Goal: Task Accomplishment & Management: Manage account settings

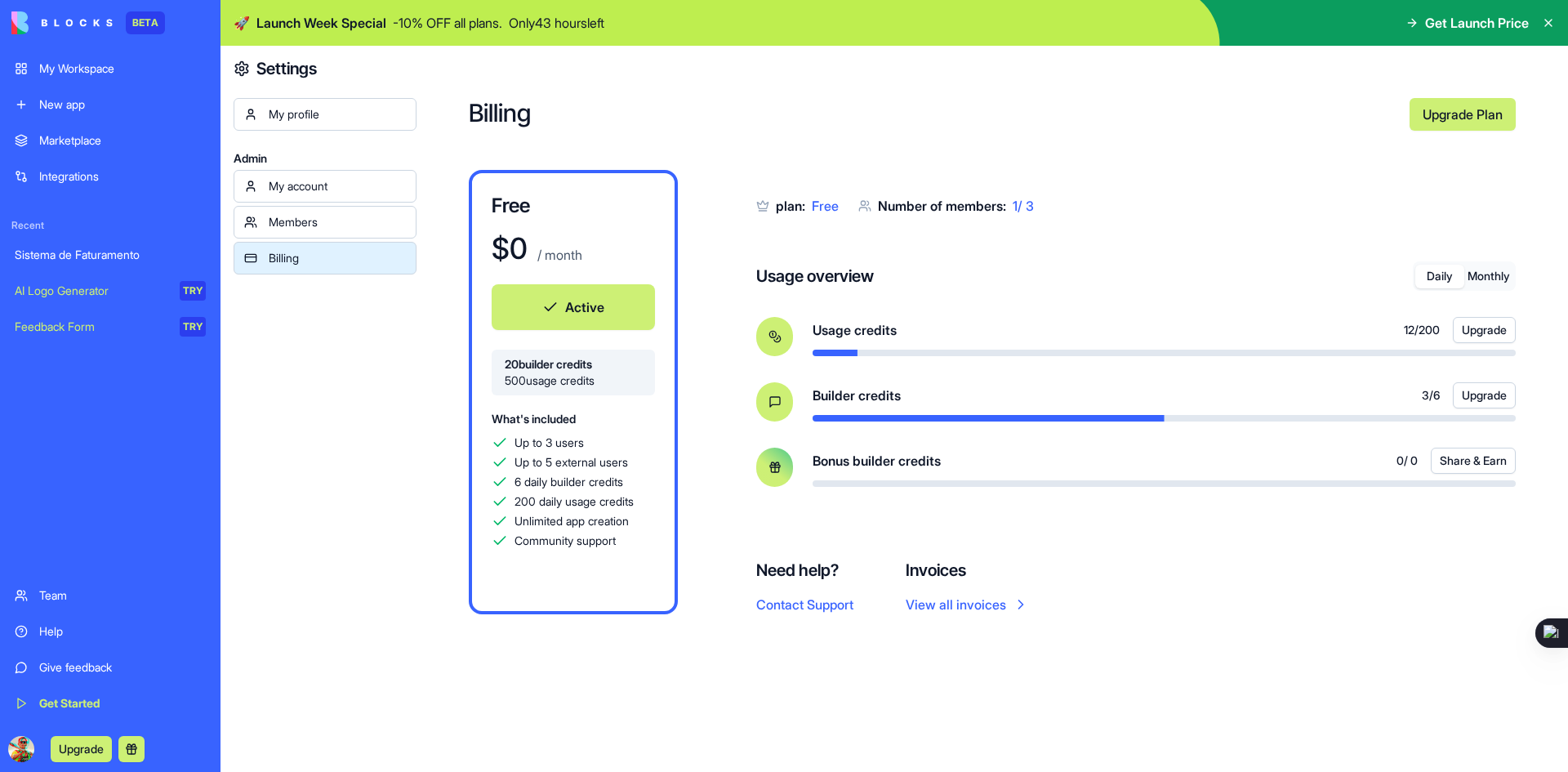
click at [69, 259] on div "Sistema de Faturamento" at bounding box center [110, 254] width 191 height 17
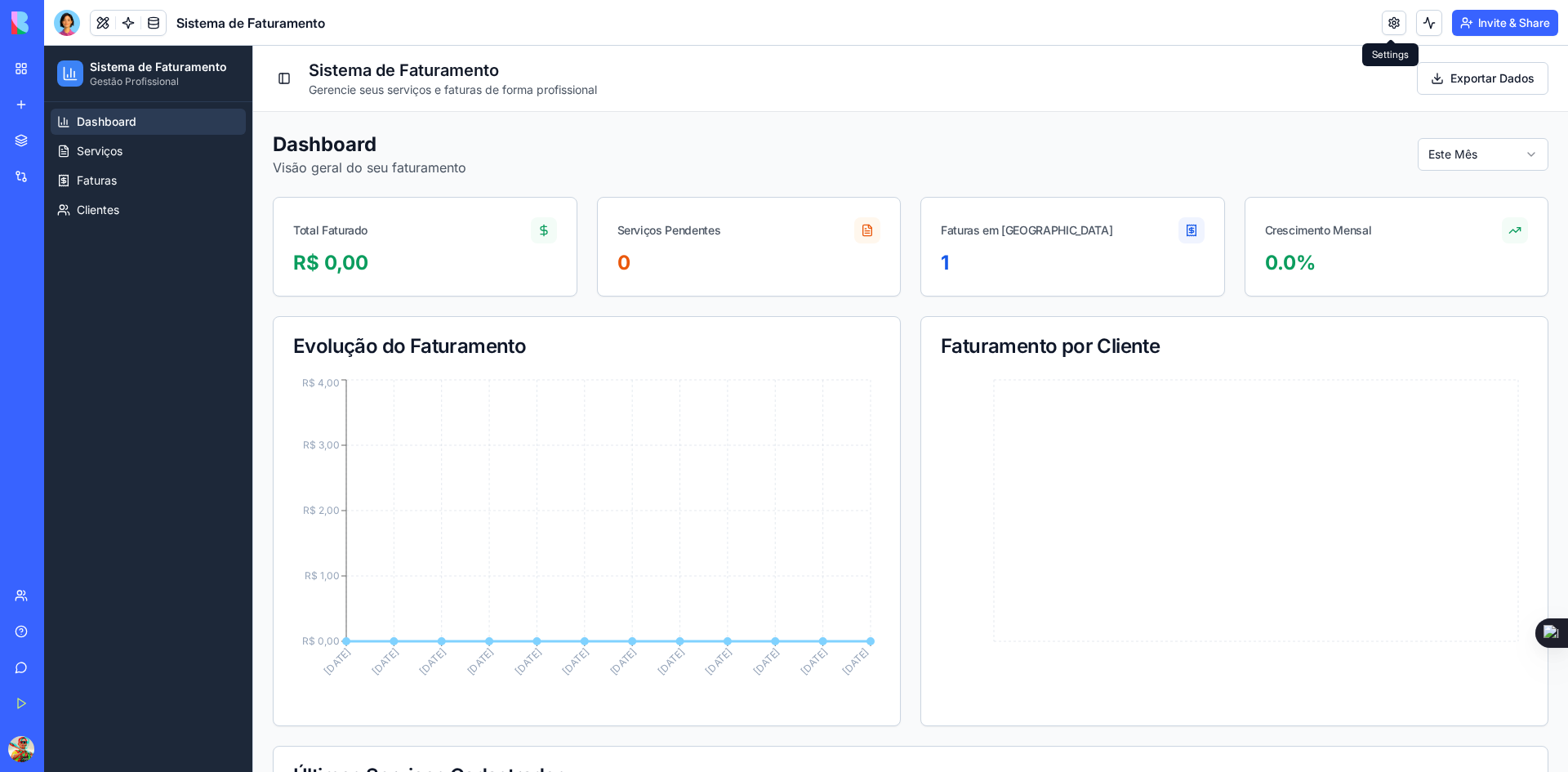
click at [1389, 22] on link at bounding box center [1394, 23] width 25 height 25
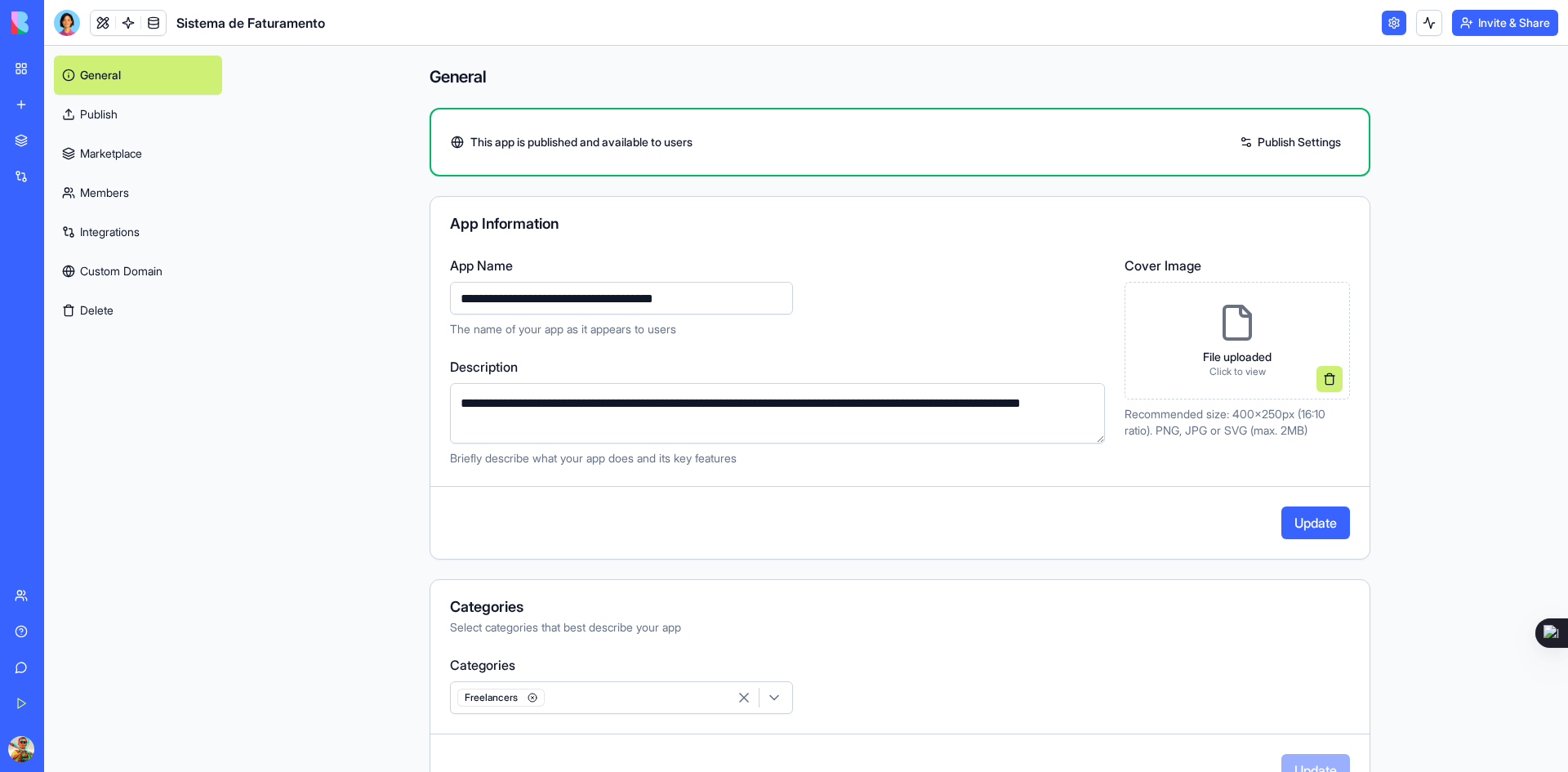
type input "**********"
click at [825, 184] on div "**********" at bounding box center [901, 521] width 941 height 911
click at [1315, 525] on button "Update" at bounding box center [1316, 522] width 69 height 33
drag, startPoint x: 1232, startPoint y: 414, endPoint x: 1292, endPoint y: 416, distance: 60.0
click at [1292, 416] on p "Recommended size: 400x250px (16:10 ratio). PNG, JPG or SVG (max. 2MB)" at bounding box center [1237, 422] width 225 height 33
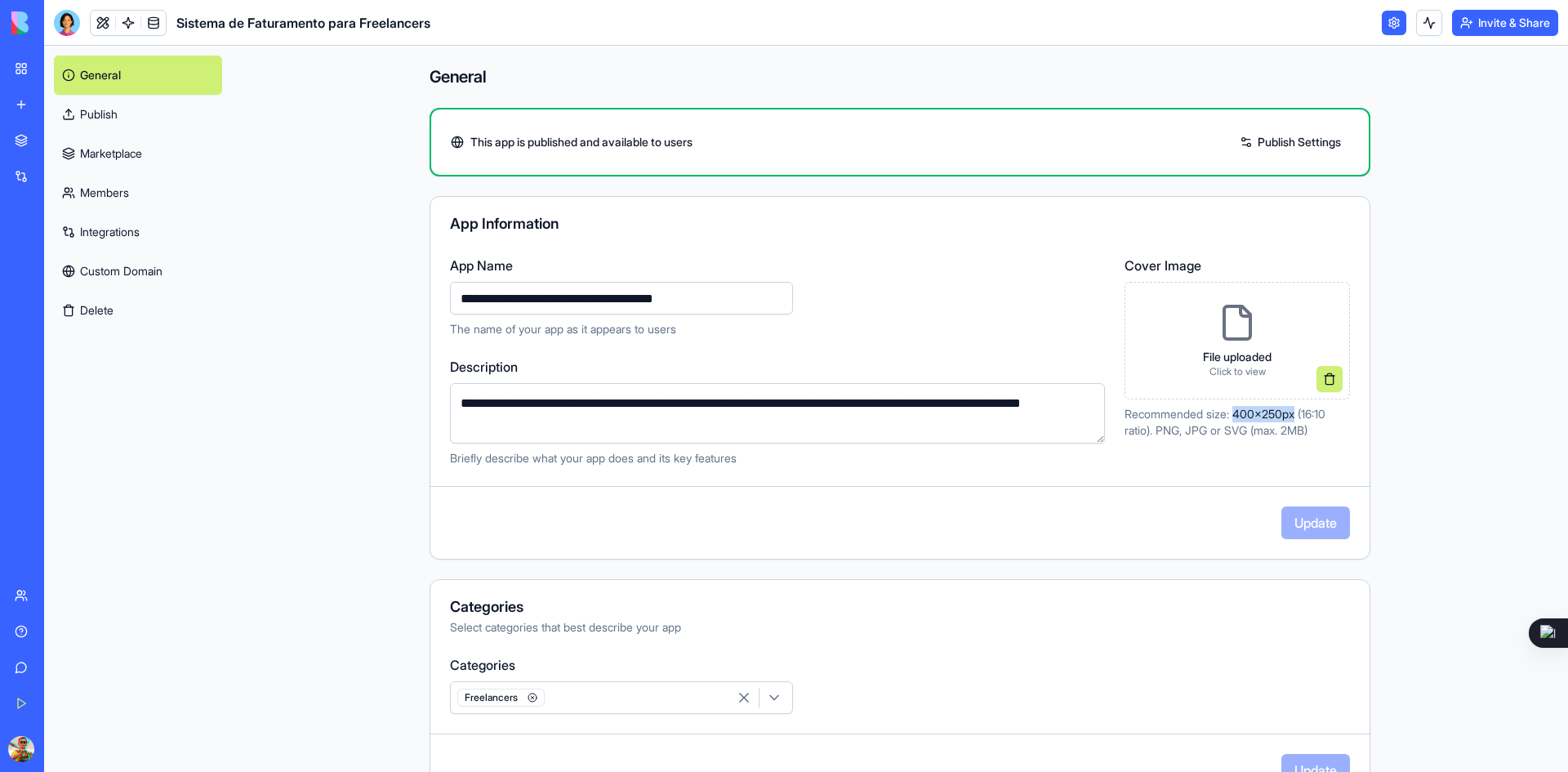
copy p "400x250px"
click at [113, 111] on link "Publish" at bounding box center [137, 114] width 168 height 40
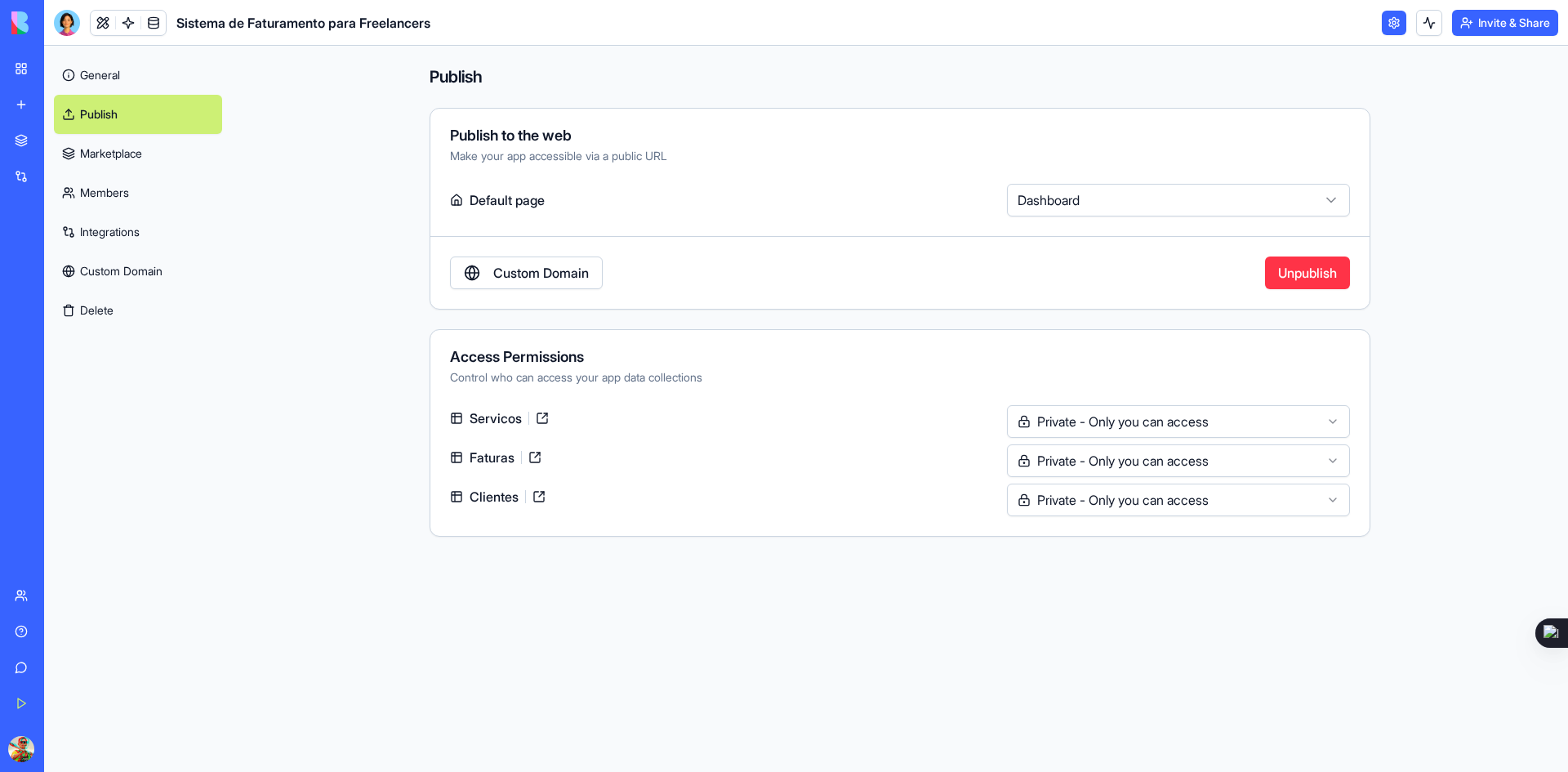
click at [121, 274] on link "Custom Domain" at bounding box center [137, 271] width 168 height 40
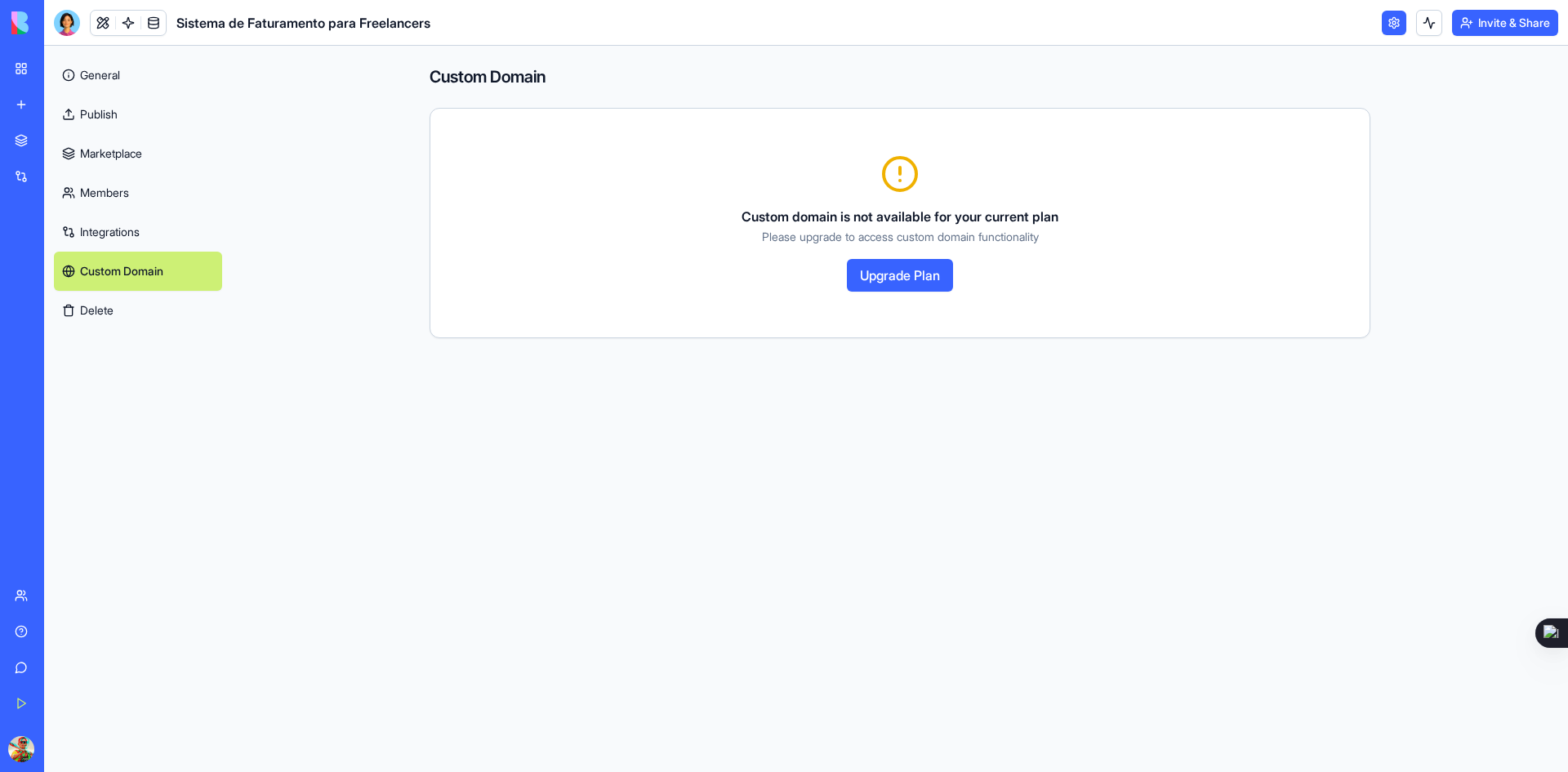
click at [61, 69] on div "My Workspace" at bounding box center [50, 69] width 21 height 17
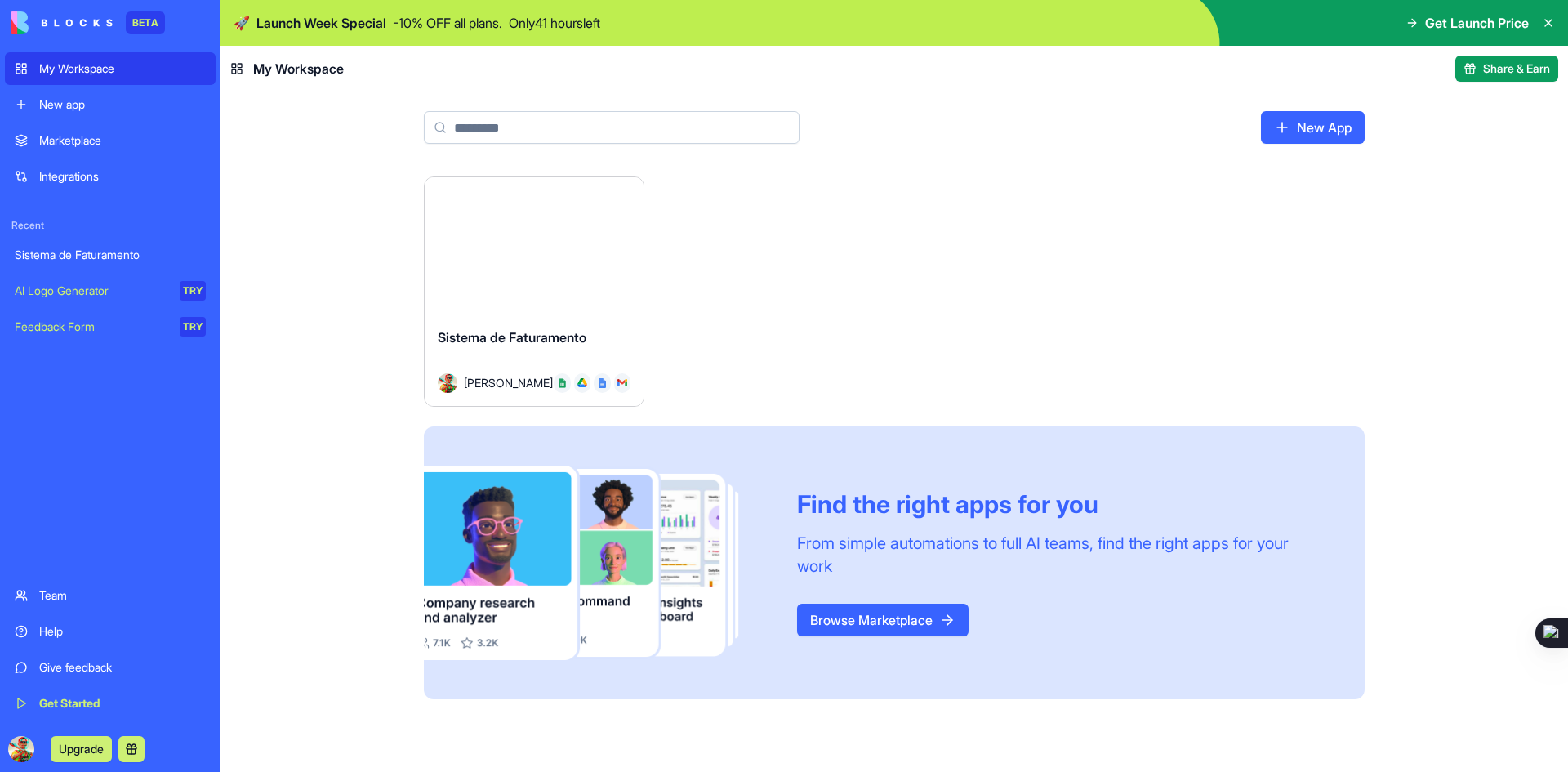
click at [630, 197] on html "BETA My Workspace New app Marketplace Integrations Recent Sistema de Faturament…" at bounding box center [784, 386] width 1568 height 772
click at [723, 215] on html "BETA My Workspace New app Marketplace Integrations Recent Sistema de Faturament…" at bounding box center [784, 386] width 1568 height 772
click at [494, 272] on div "Launch" at bounding box center [534, 246] width 219 height 137
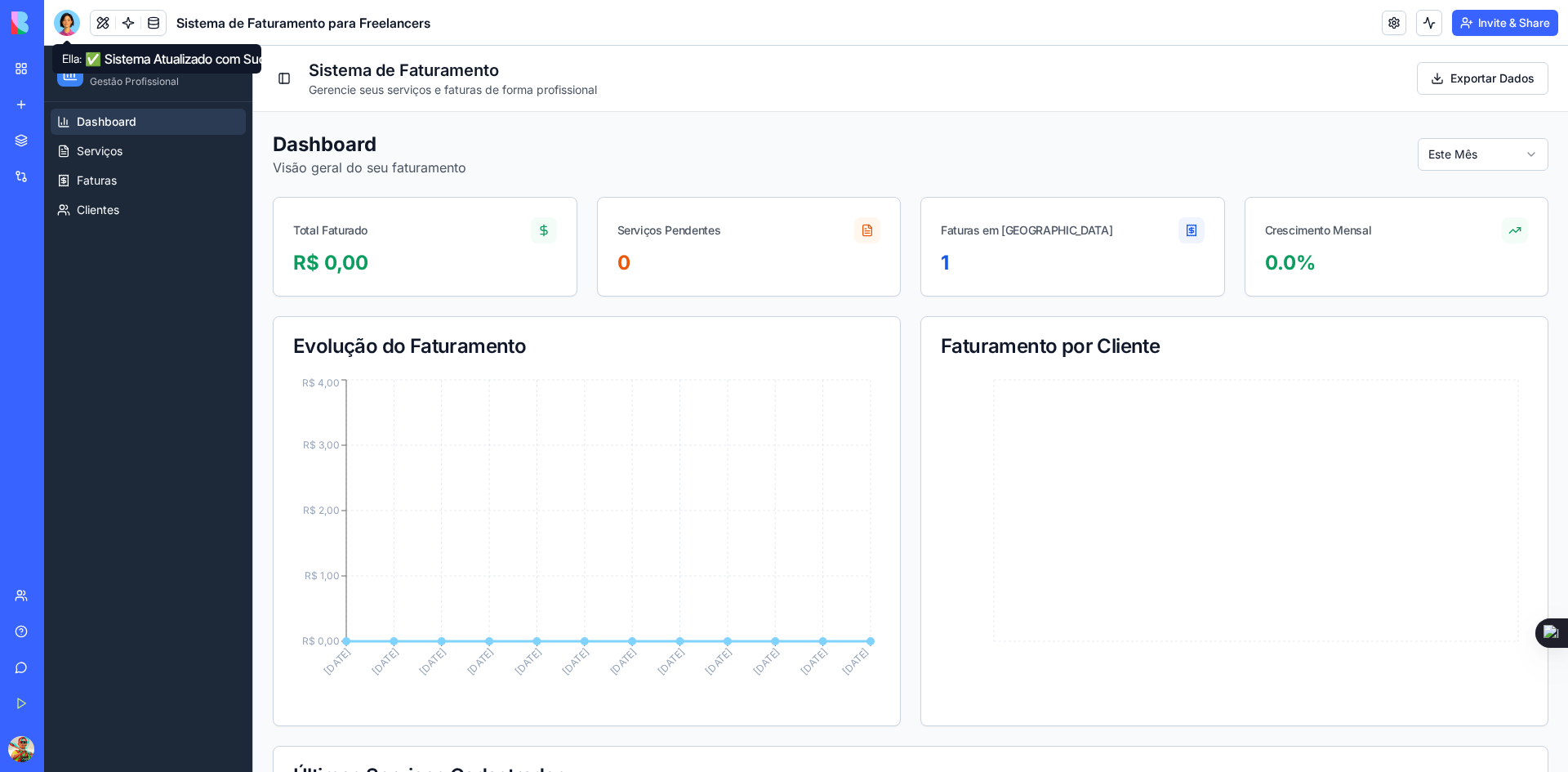
click at [63, 20] on div at bounding box center [67, 23] width 26 height 26
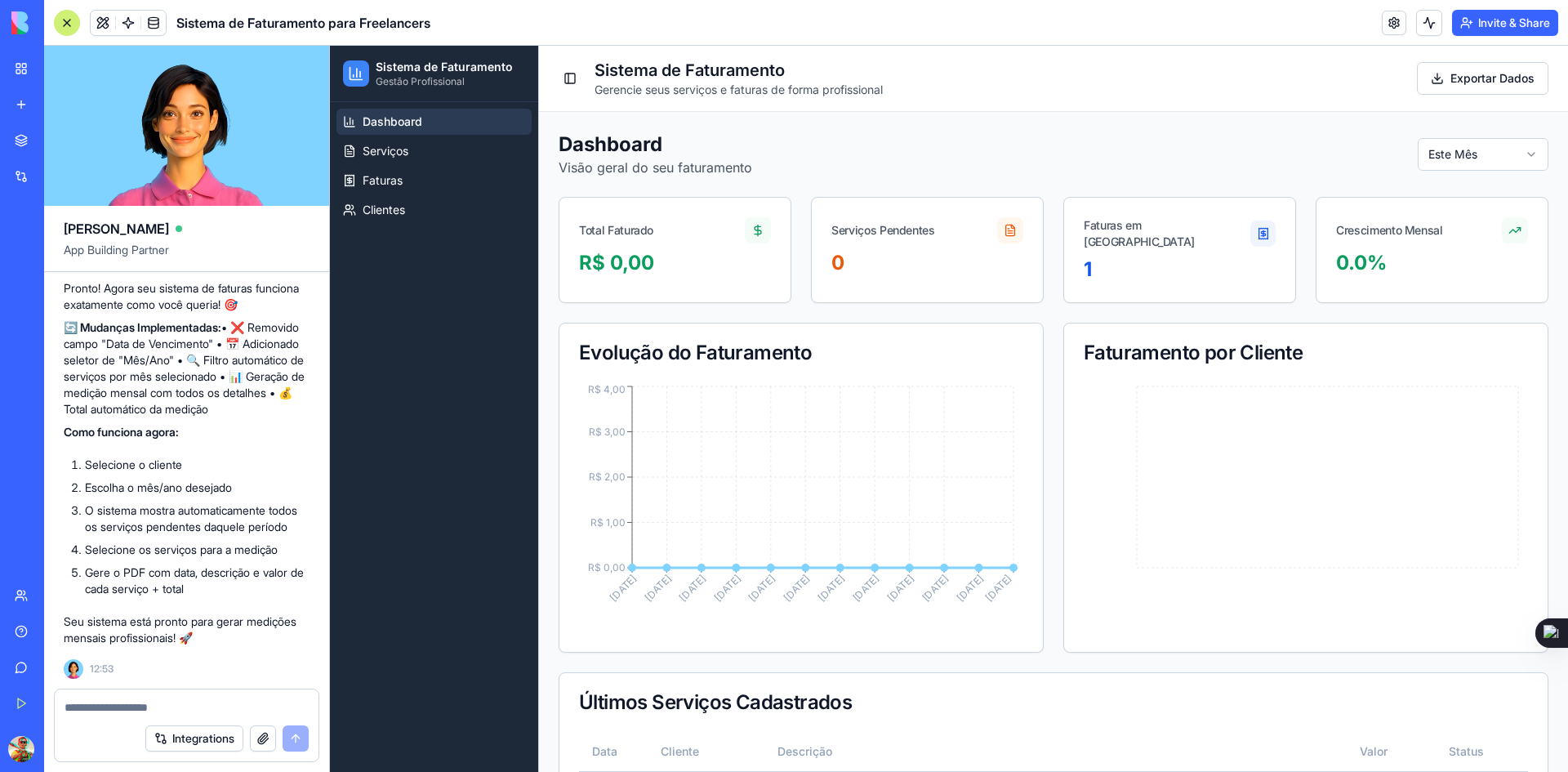
click at [150, 698] on div at bounding box center [186, 703] width 264 height 26
click at [153, 714] on textarea at bounding box center [186, 707] width 244 height 17
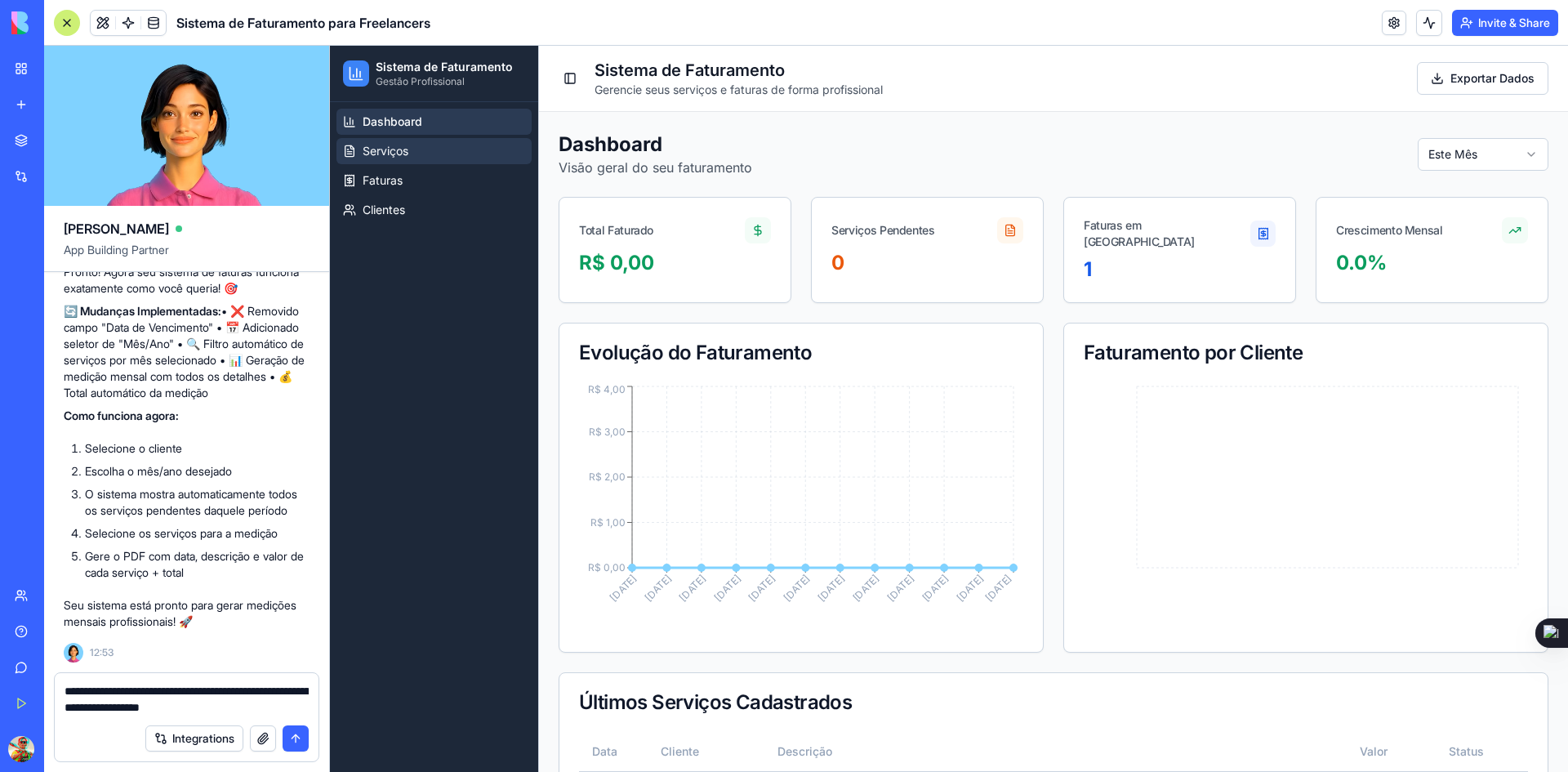
type textarea "**********"
click at [390, 152] on span "Serviços" at bounding box center [385, 151] width 46 height 17
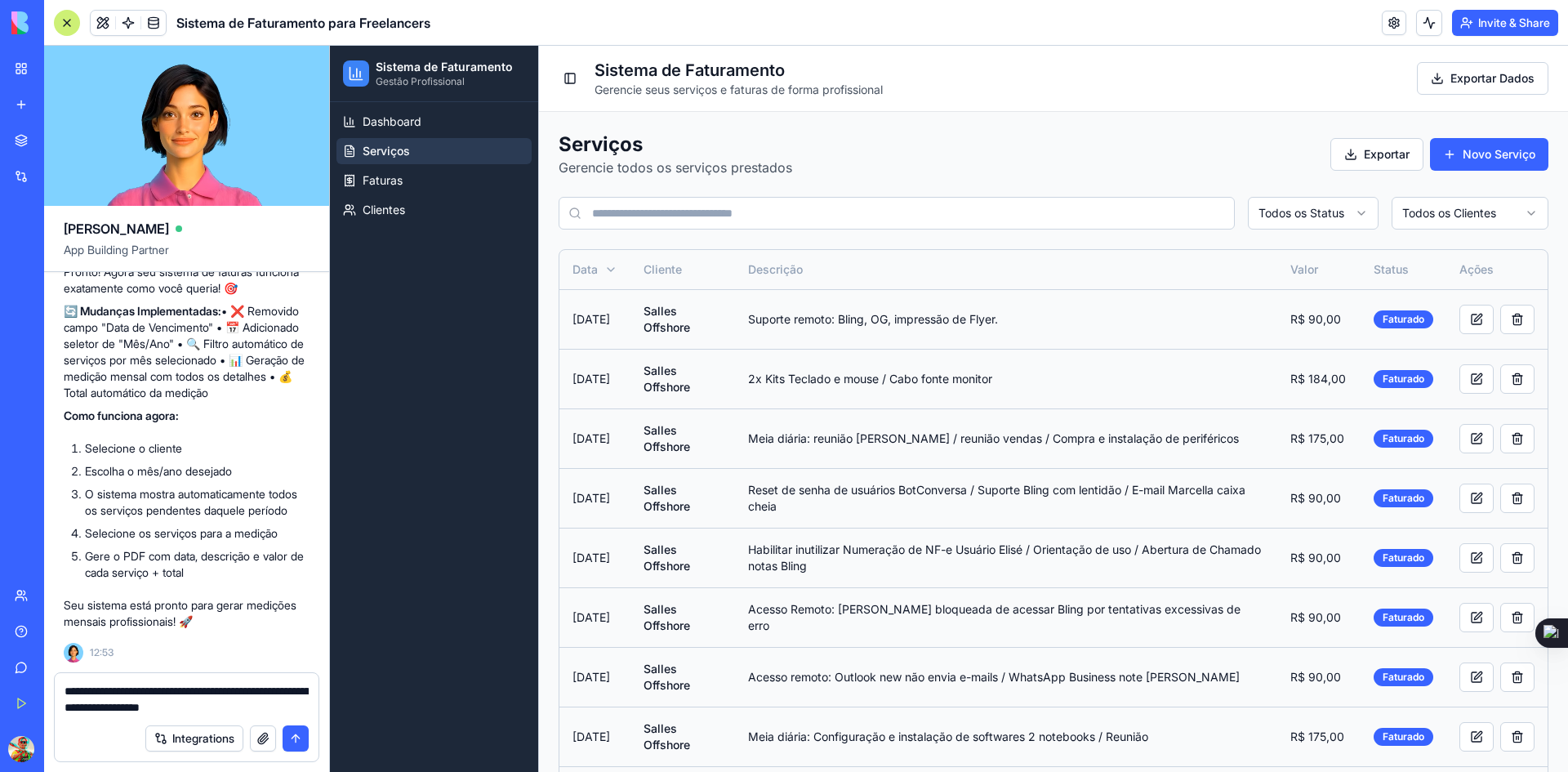
click at [1349, 218] on html "Sistema de Faturamento Gestão Profissional Dashboard Serviços Faturas Clientes …" at bounding box center [949, 624] width 1238 height 1158
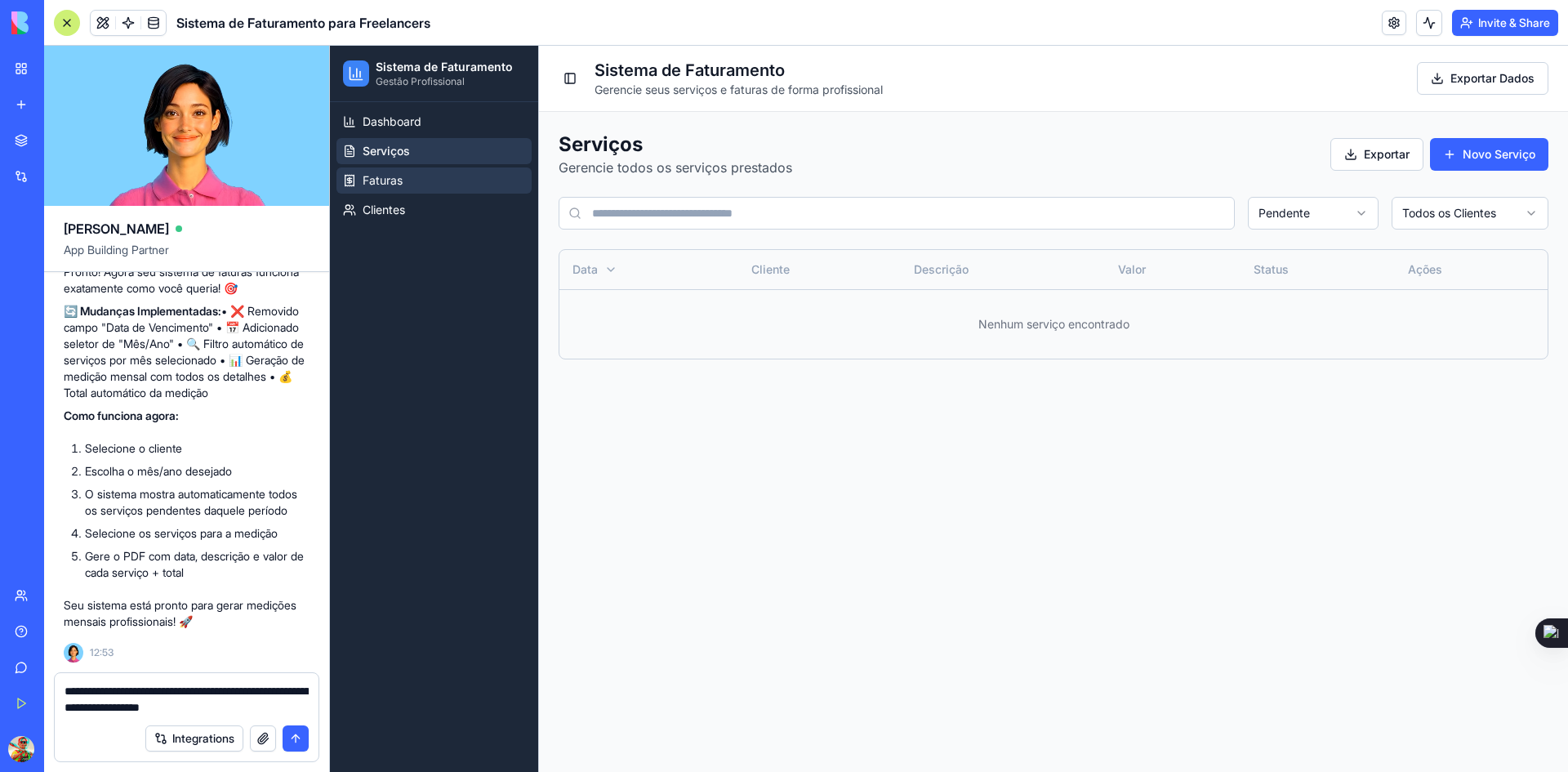
click at [423, 182] on link "Faturas" at bounding box center [434, 180] width 195 height 26
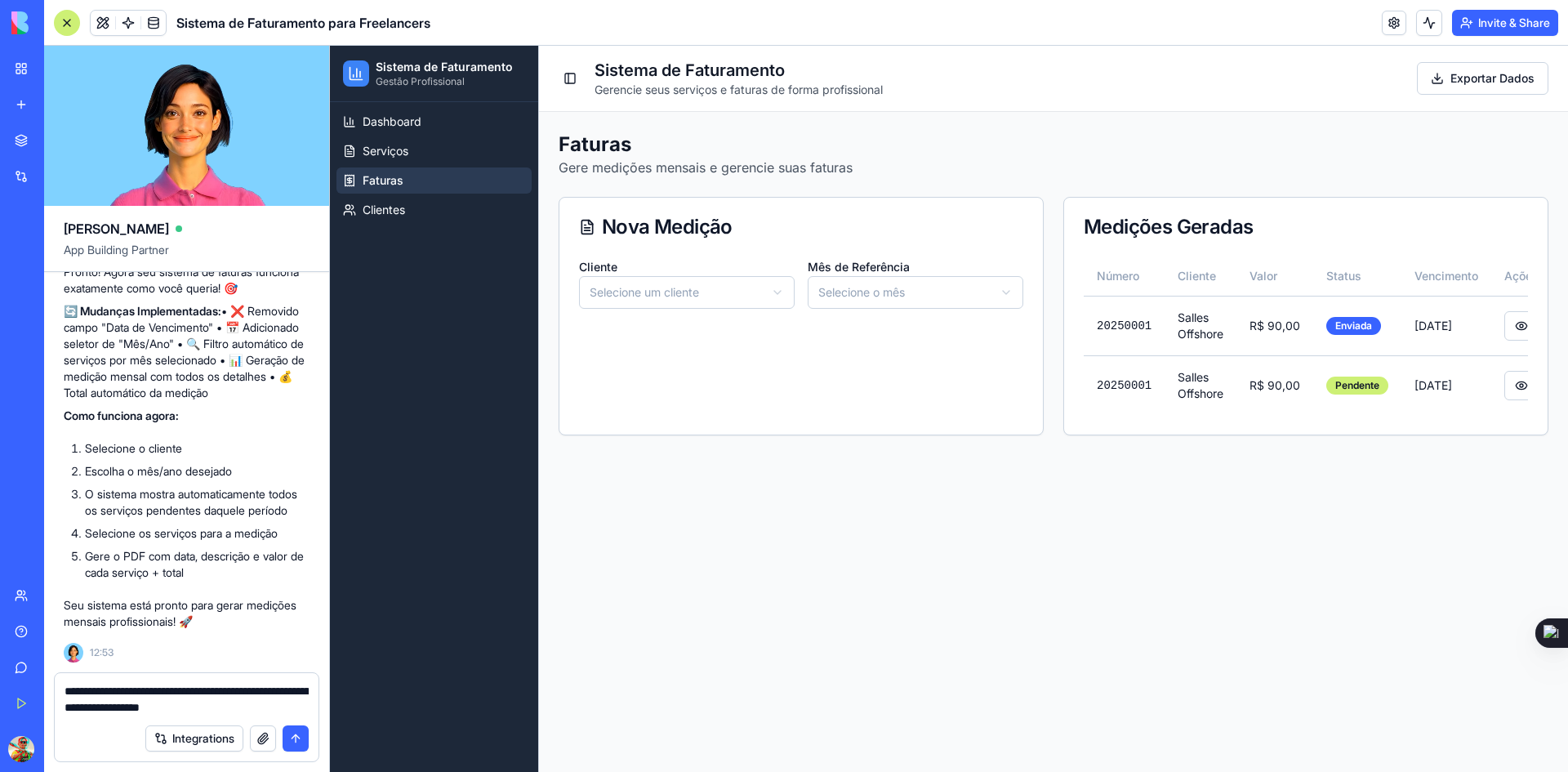
click at [734, 298] on html "Sistema de Faturamento Gestão Profissional Dashboard Serviços Faturas Clientes …" at bounding box center [949, 409] width 1238 height 726
click at [1507, 389] on button at bounding box center [1521, 385] width 34 height 29
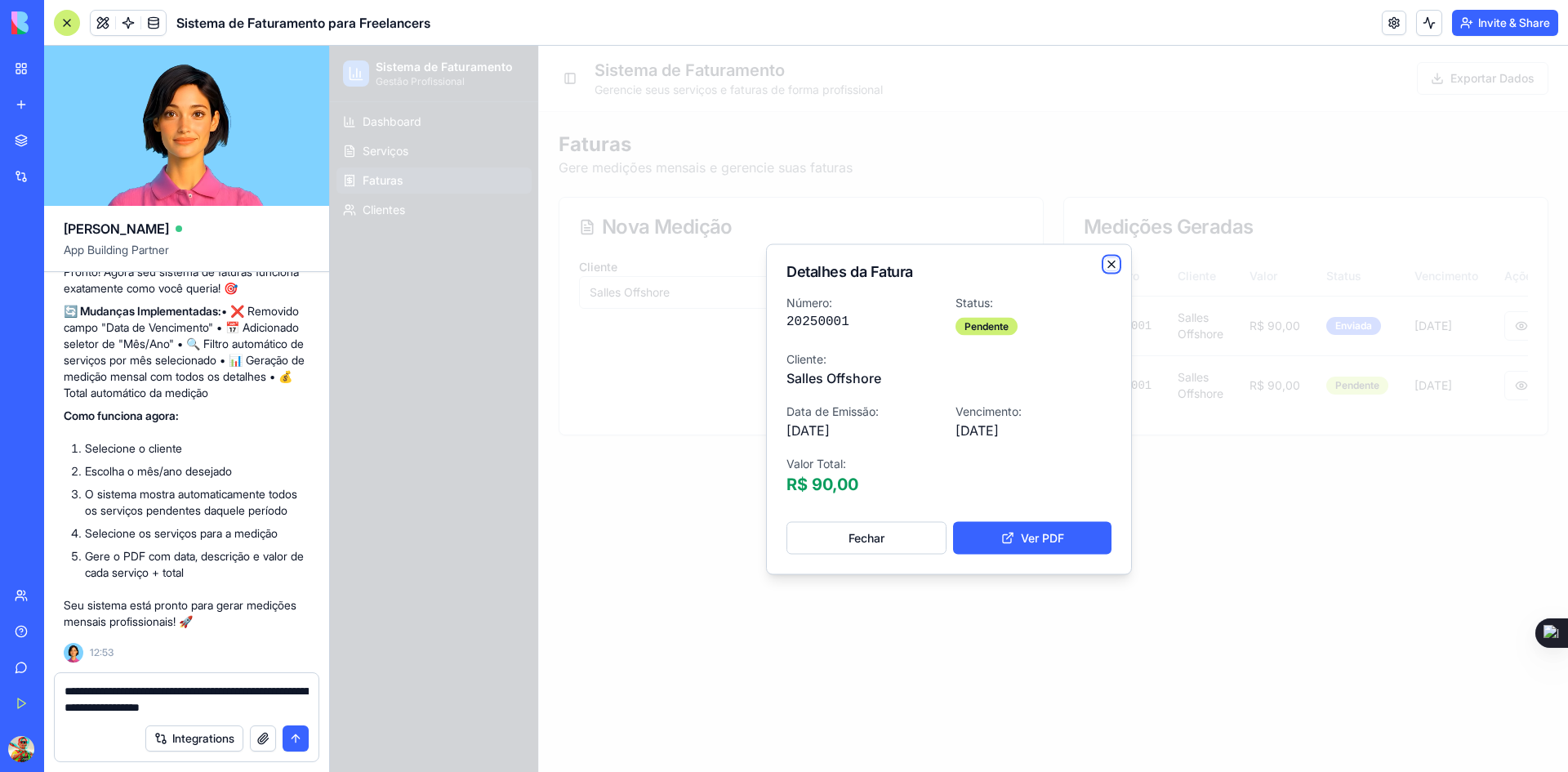
click at [1109, 259] on icon "button" at bounding box center [1112, 264] width 13 height 13
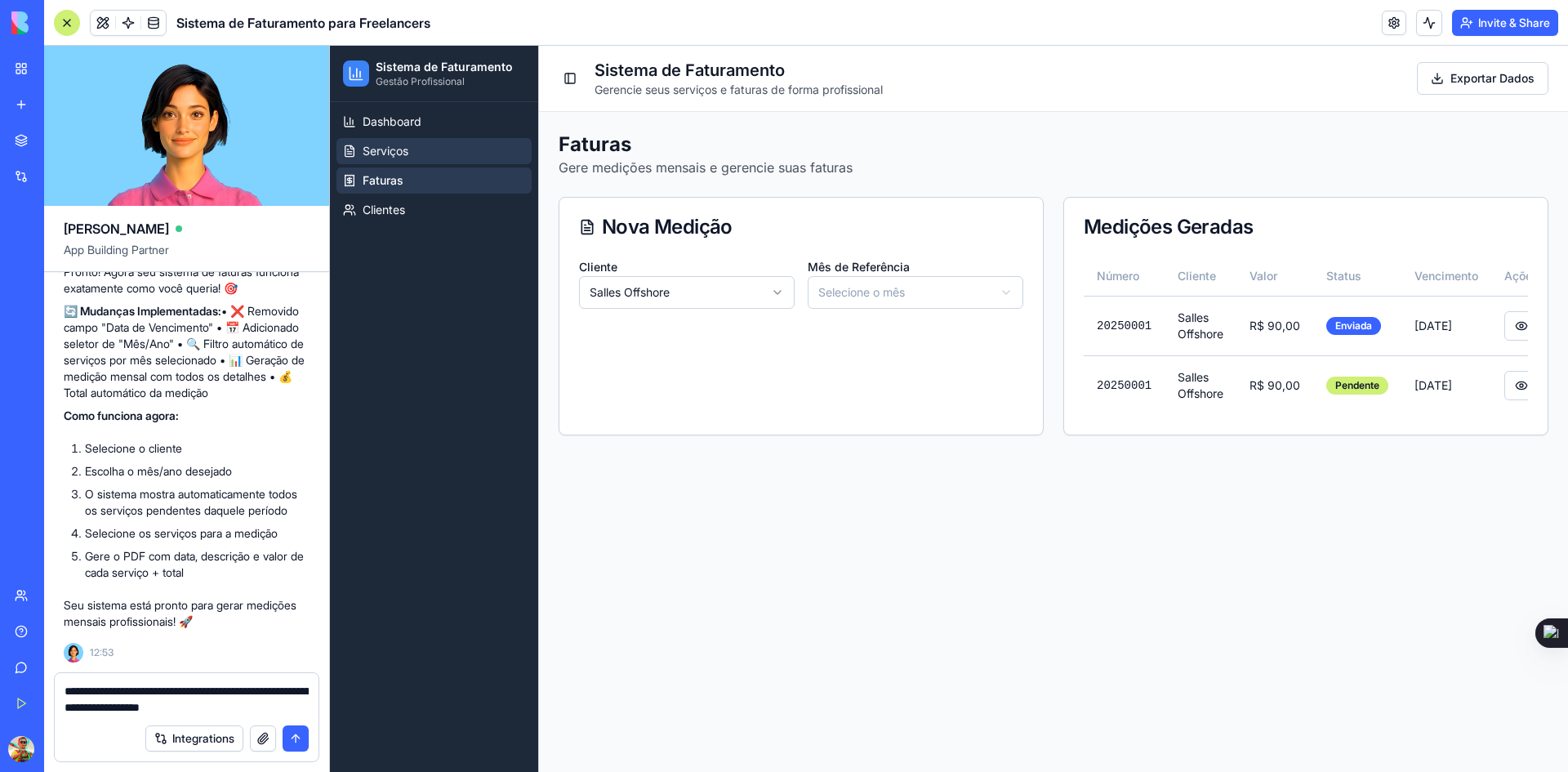
click at [384, 160] on link "Serviços" at bounding box center [434, 151] width 195 height 26
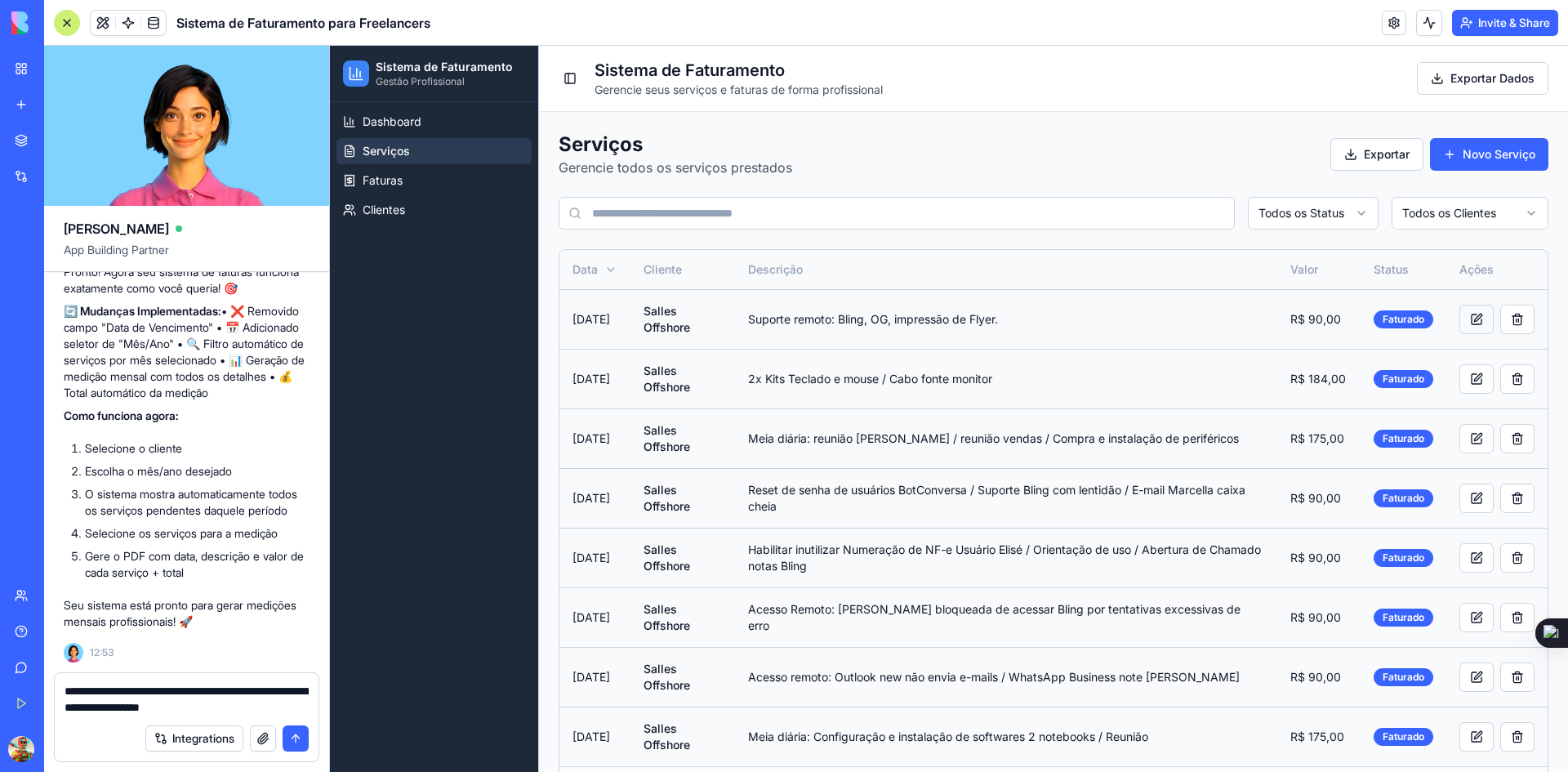
click at [1467, 317] on button at bounding box center [1477, 318] width 34 height 29
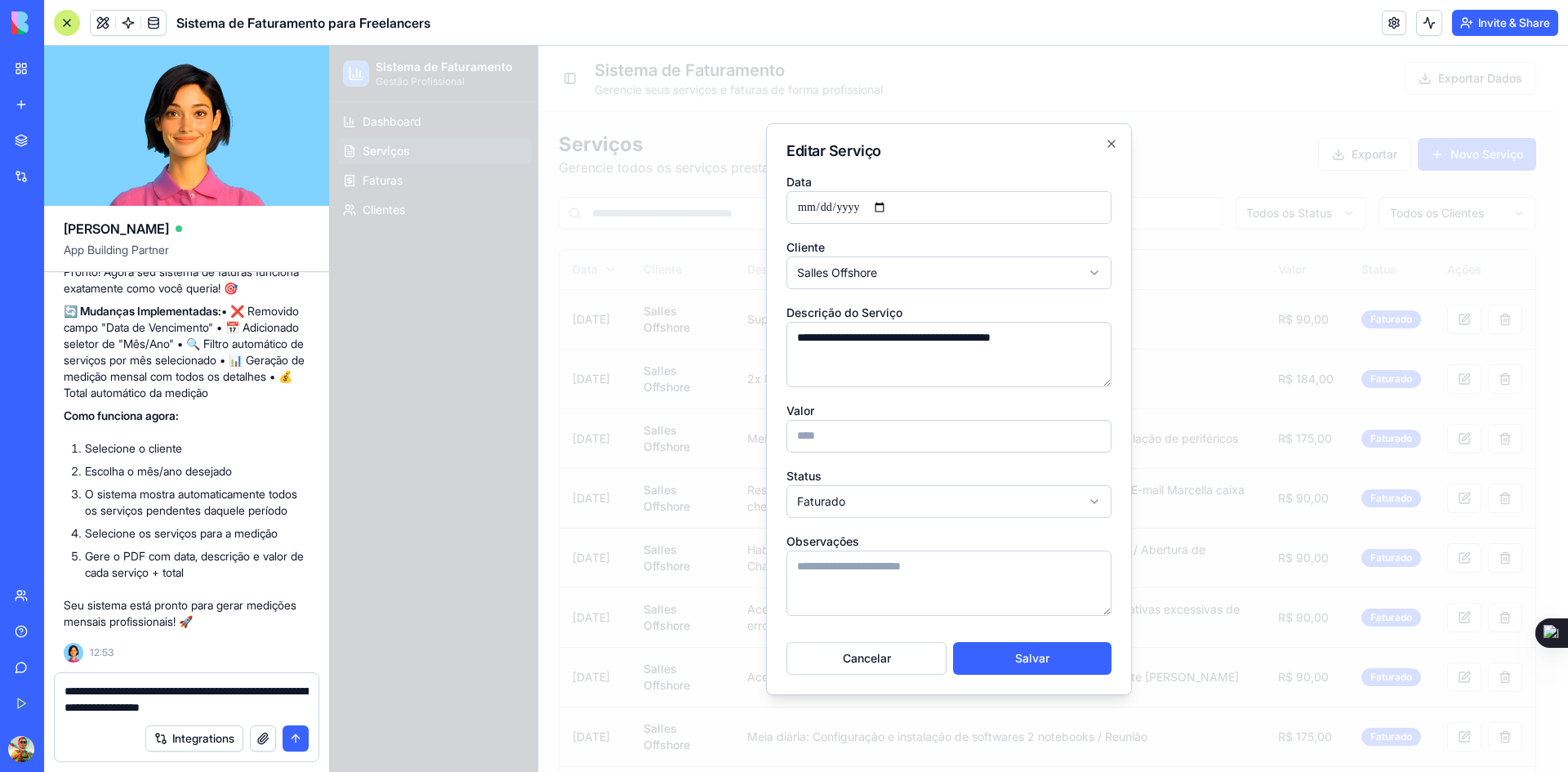
click at [835, 503] on body "Sistema de Faturamento Gestão Profissional Dashboard Serviços Faturas Clientes …" at bounding box center [943, 624] width 1226 height 1158
click at [1024, 659] on button "Salvar" at bounding box center [1032, 658] width 158 height 33
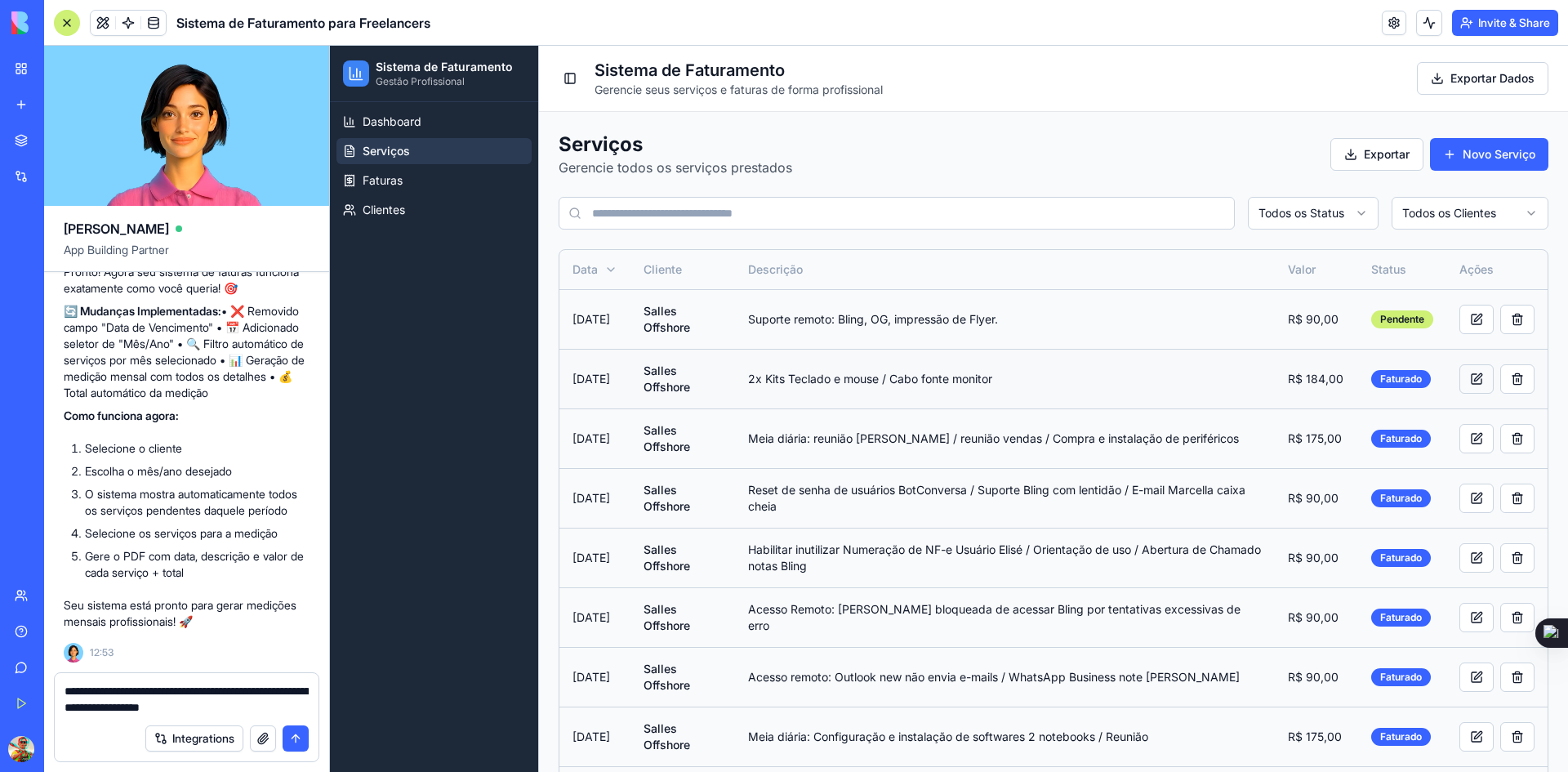
click at [1468, 378] on button at bounding box center [1477, 378] width 34 height 29
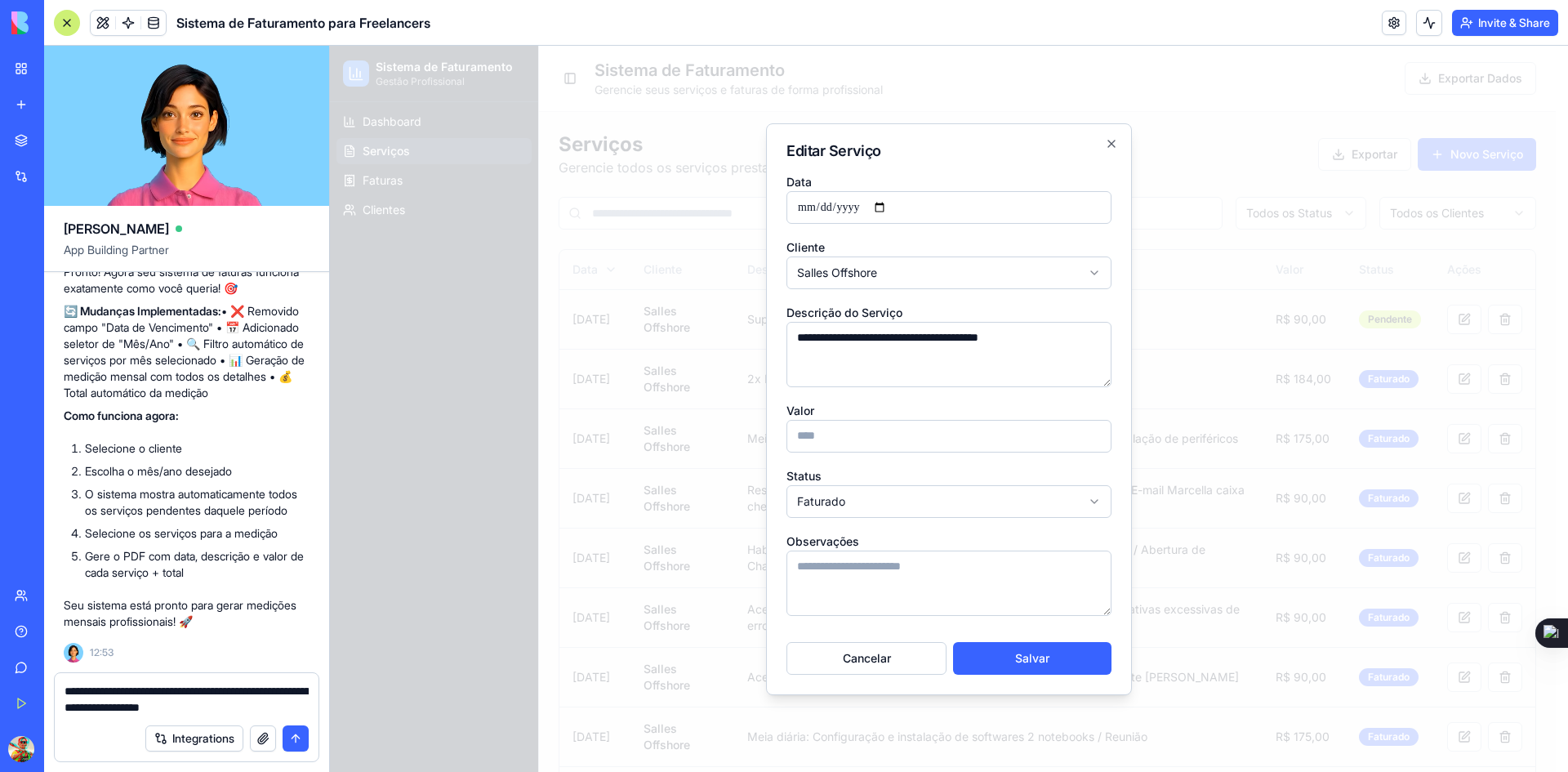
click at [882, 509] on body "Sistema de Faturamento Gestão Profissional Dashboard Serviços Faturas Clientes …" at bounding box center [943, 624] width 1226 height 1158
click at [991, 667] on button "Salvar" at bounding box center [1032, 658] width 158 height 33
type input "**********"
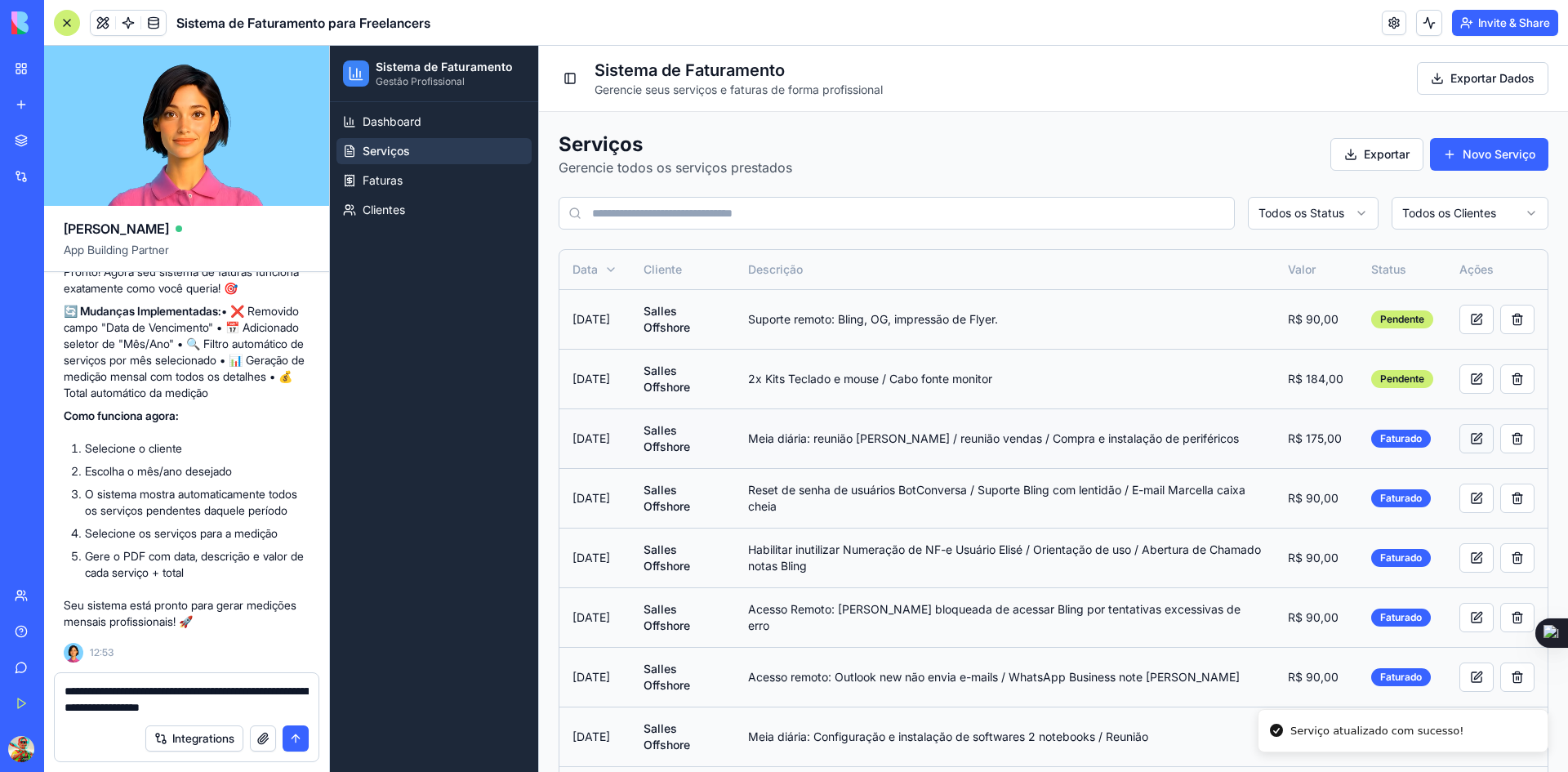
click at [1462, 436] on button at bounding box center [1477, 438] width 34 height 29
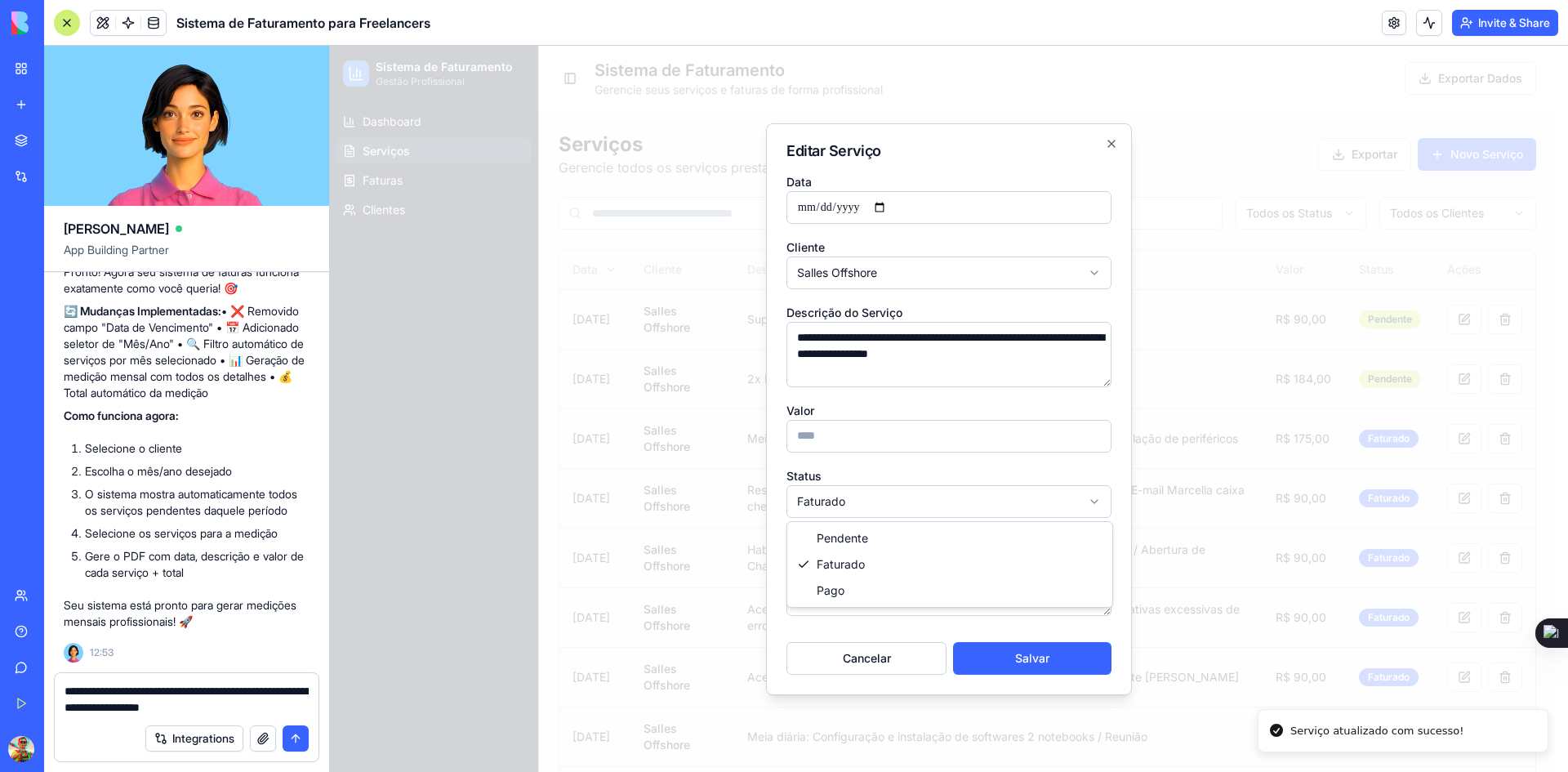
click at [925, 501] on body "Sistema de Faturamento Gestão Profissional Dashboard Serviços Faturas Clientes …" at bounding box center [943, 624] width 1226 height 1158
click at [1020, 659] on button "Salvar" at bounding box center [1032, 658] width 158 height 33
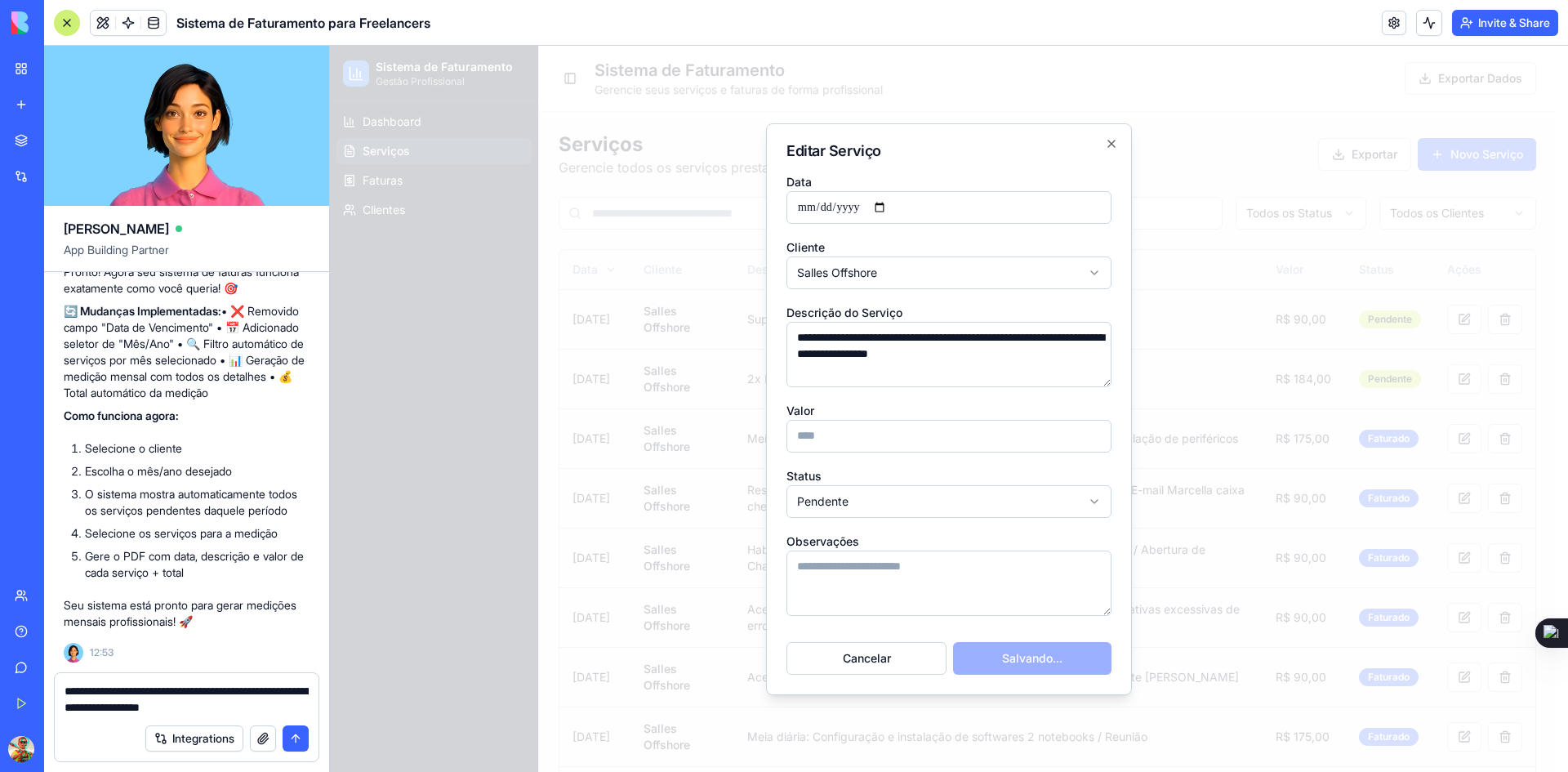
type input "**********"
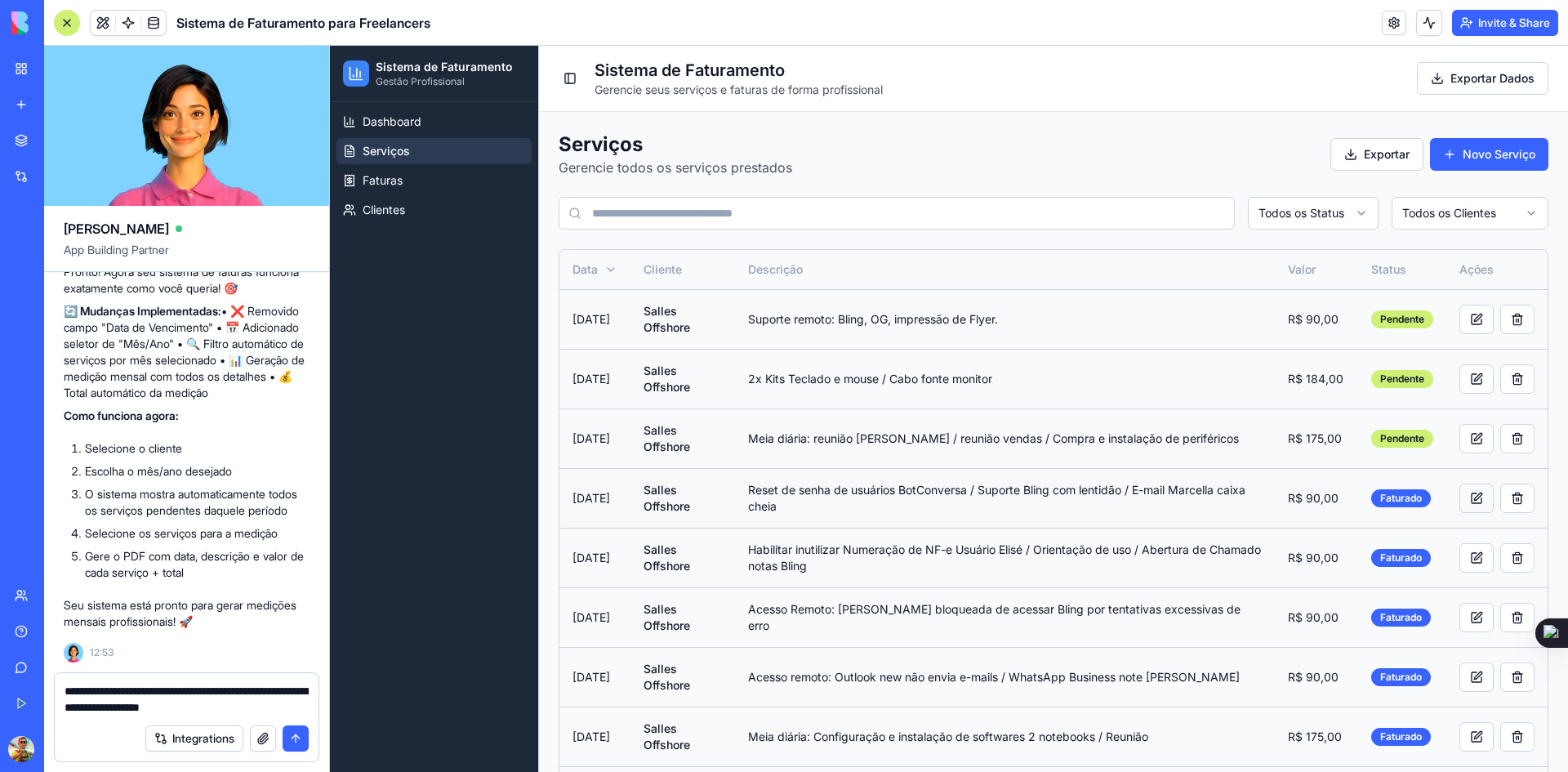
click at [1474, 497] on button at bounding box center [1477, 498] width 34 height 29
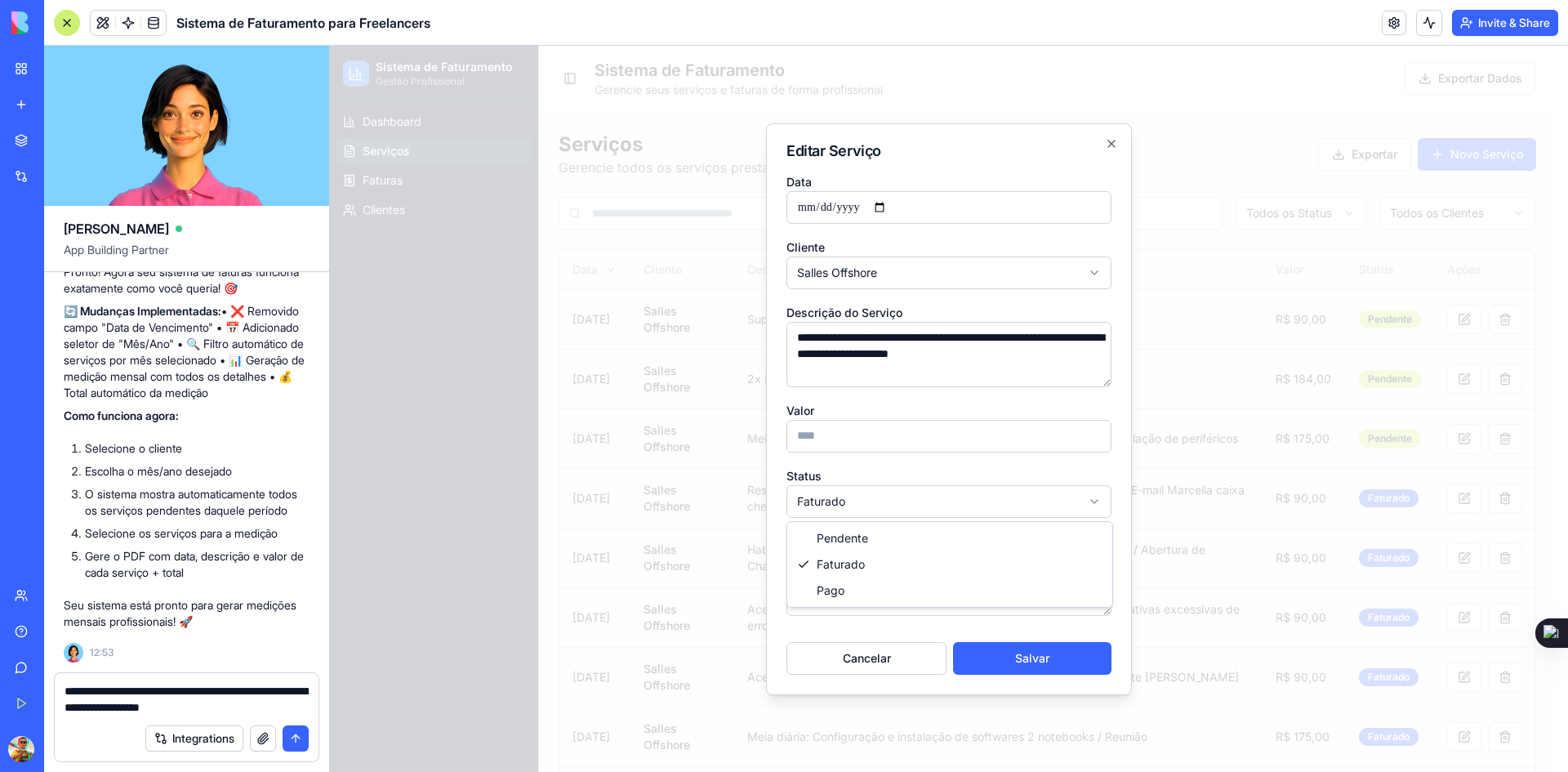
click at [1085, 499] on body "Sistema de Faturamento Gestão Profissional Dashboard Serviços Faturas Clientes …" at bounding box center [943, 624] width 1226 height 1158
click at [1007, 655] on button "Salvar" at bounding box center [1032, 658] width 158 height 33
type input "**********"
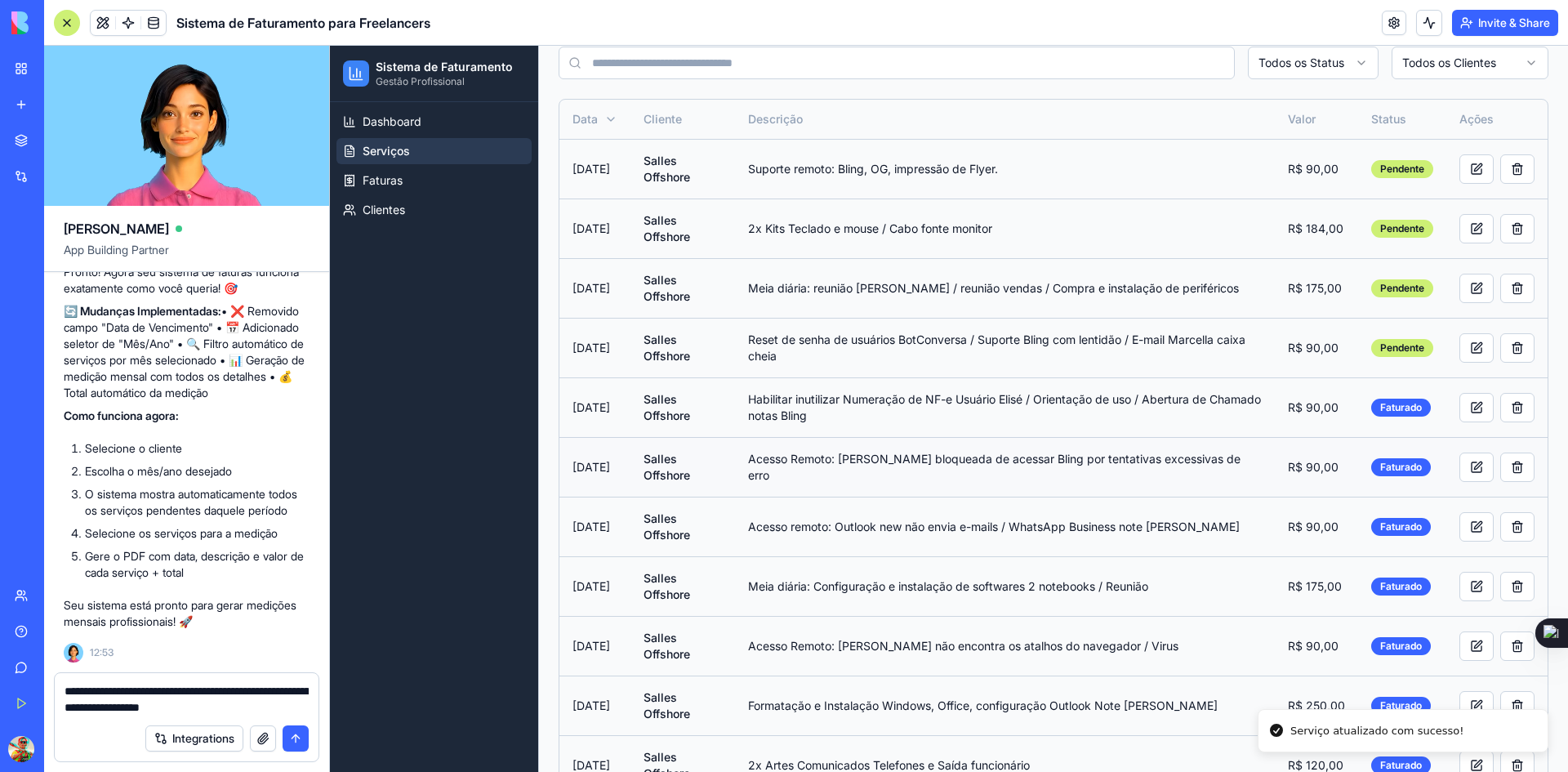
scroll to position [164, 0]
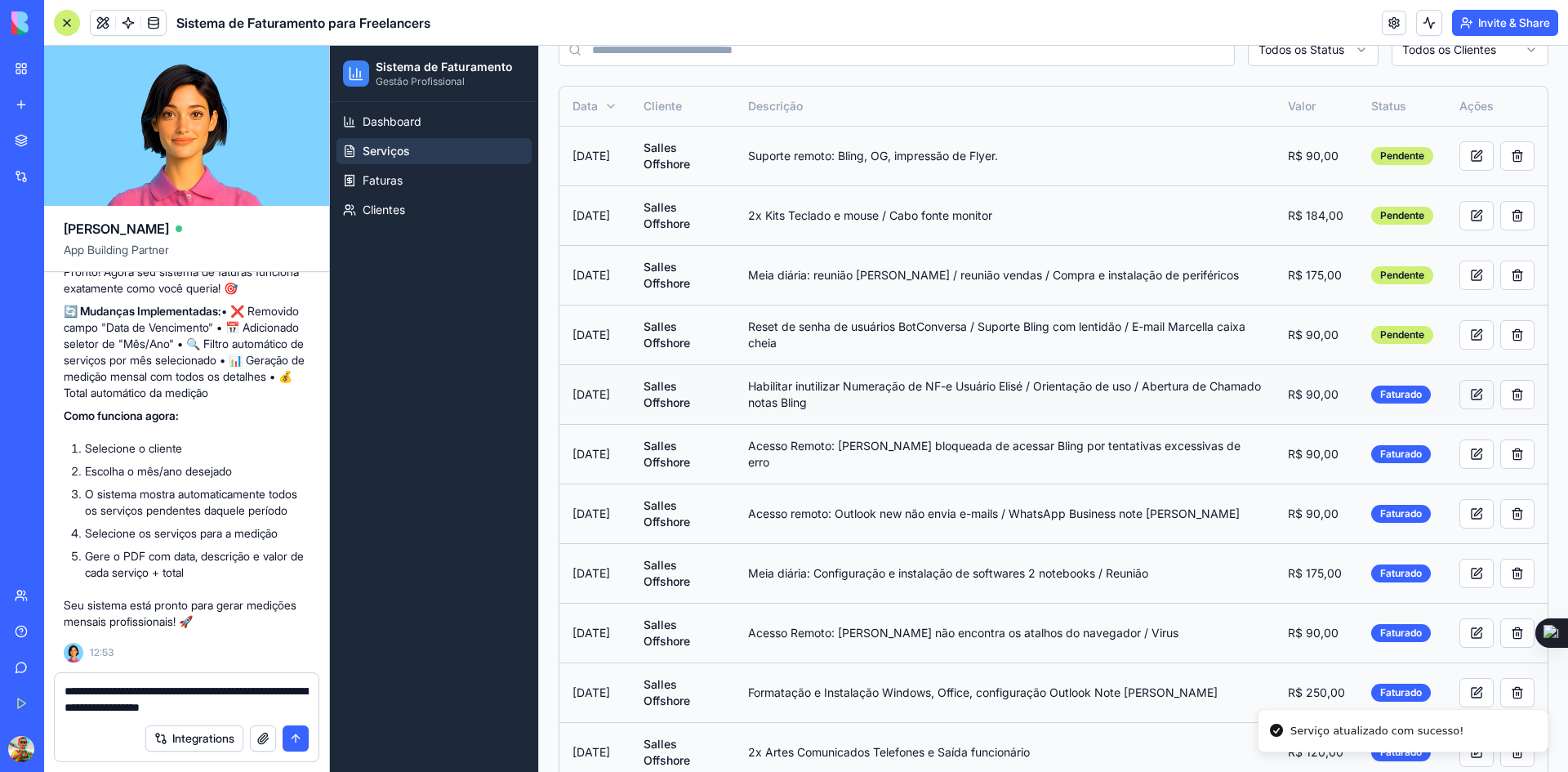
click at [1460, 397] on button at bounding box center [1477, 394] width 34 height 29
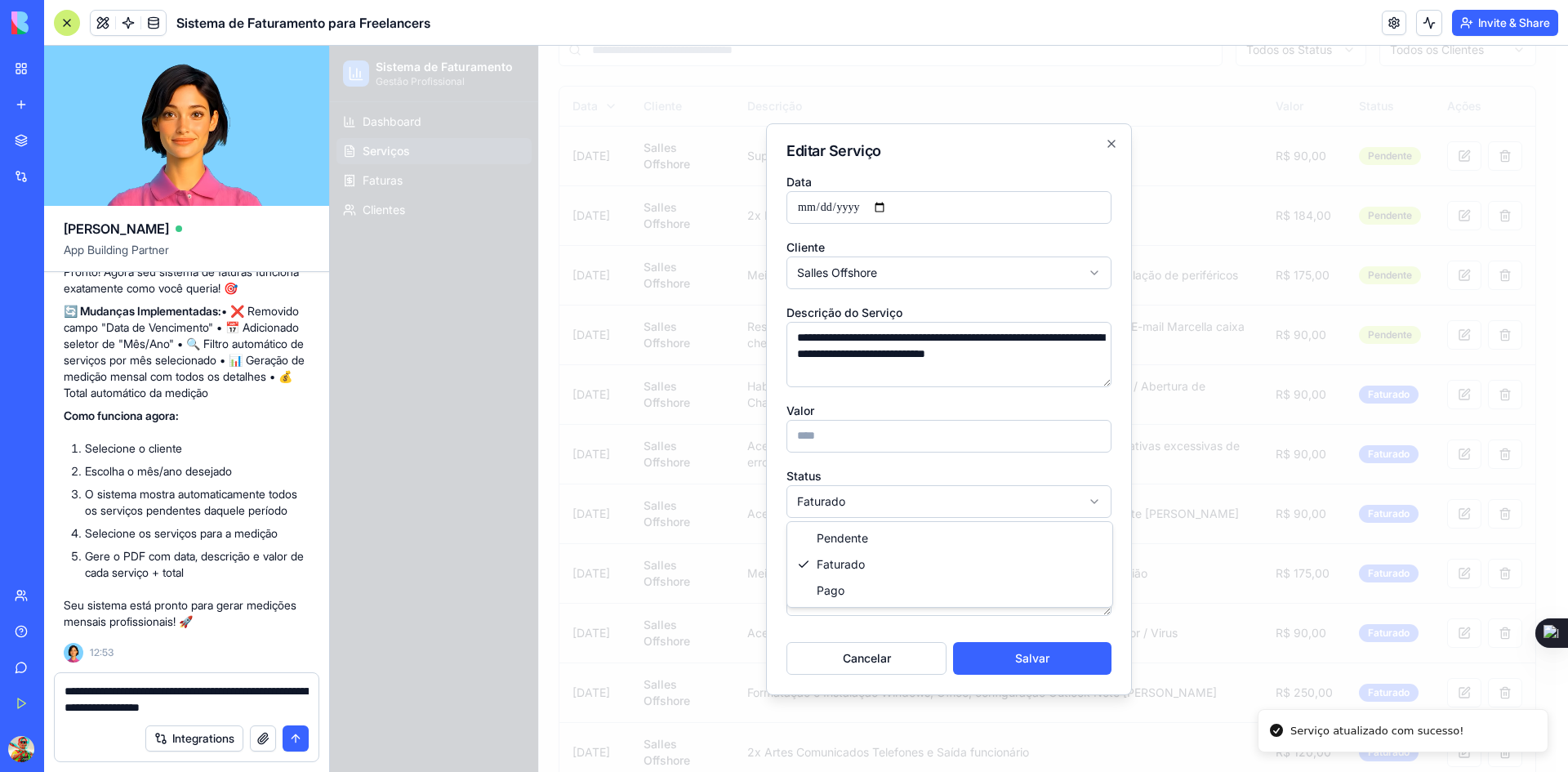
click at [920, 511] on body "Sistema de Faturamento Gestão Profissional Dashboard Serviços Faturas Clientes …" at bounding box center [943, 461] width 1226 height 1158
click at [989, 652] on button "Salvar" at bounding box center [1032, 658] width 158 height 33
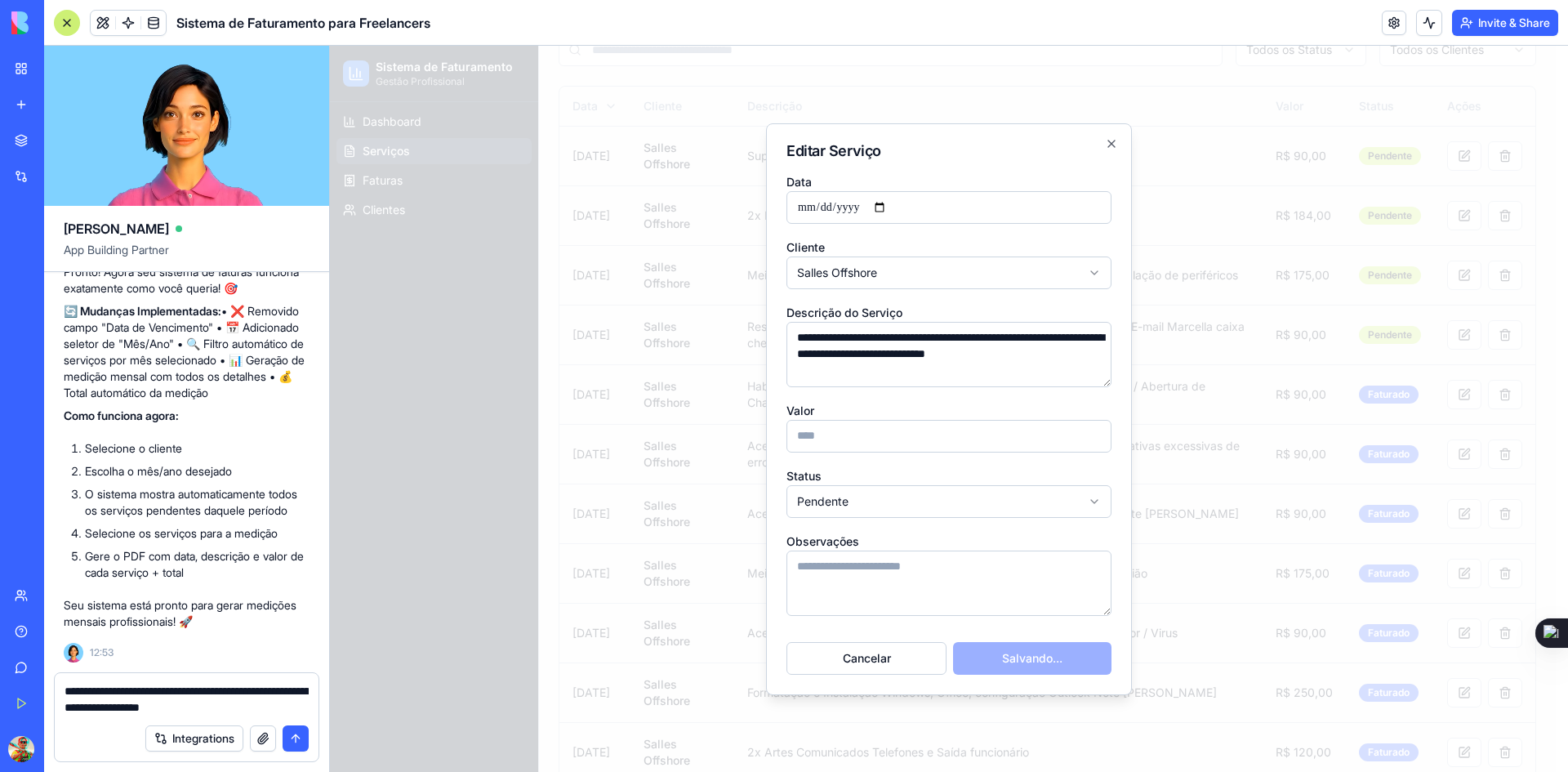
type input "**********"
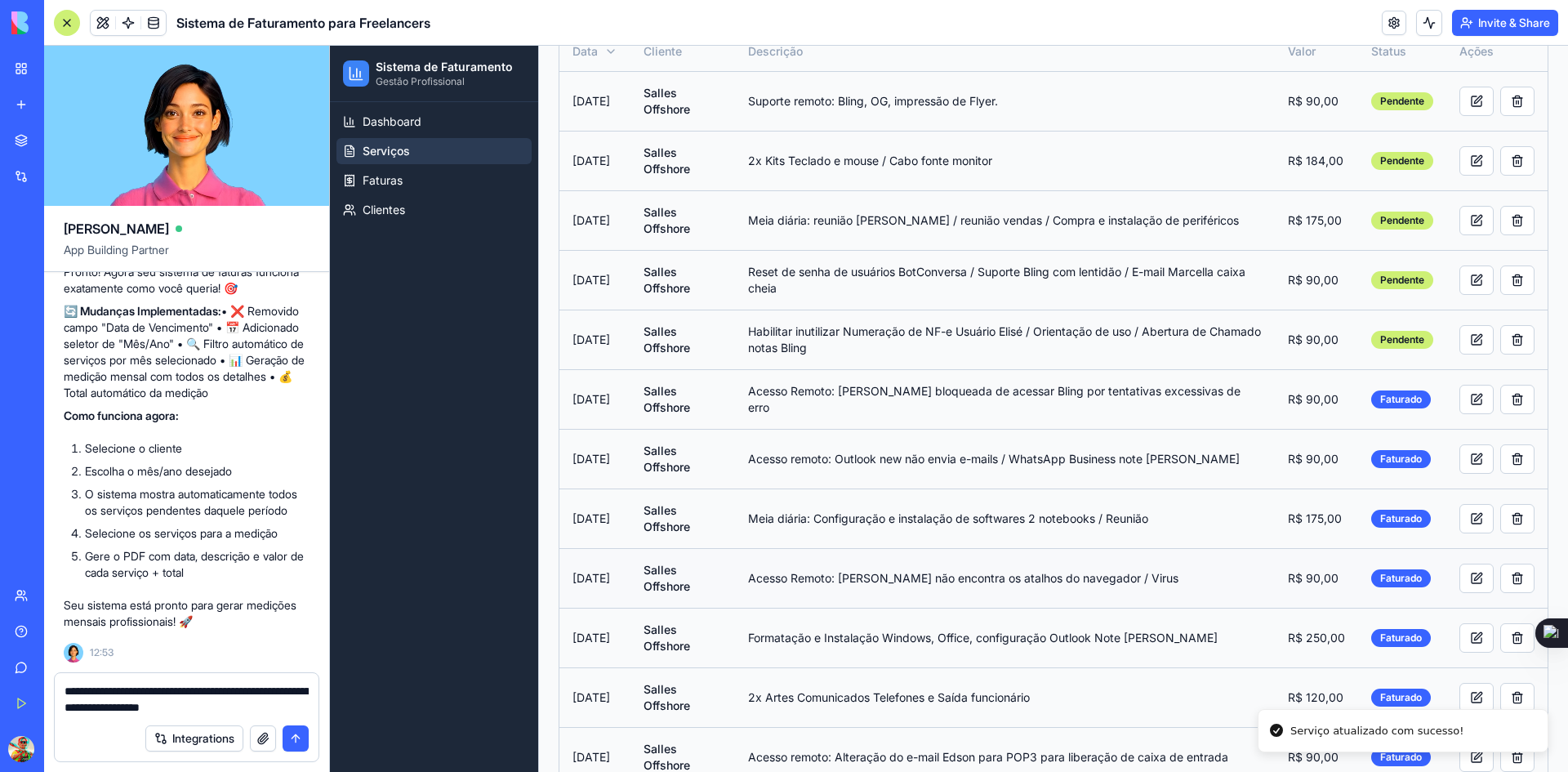
scroll to position [326, 0]
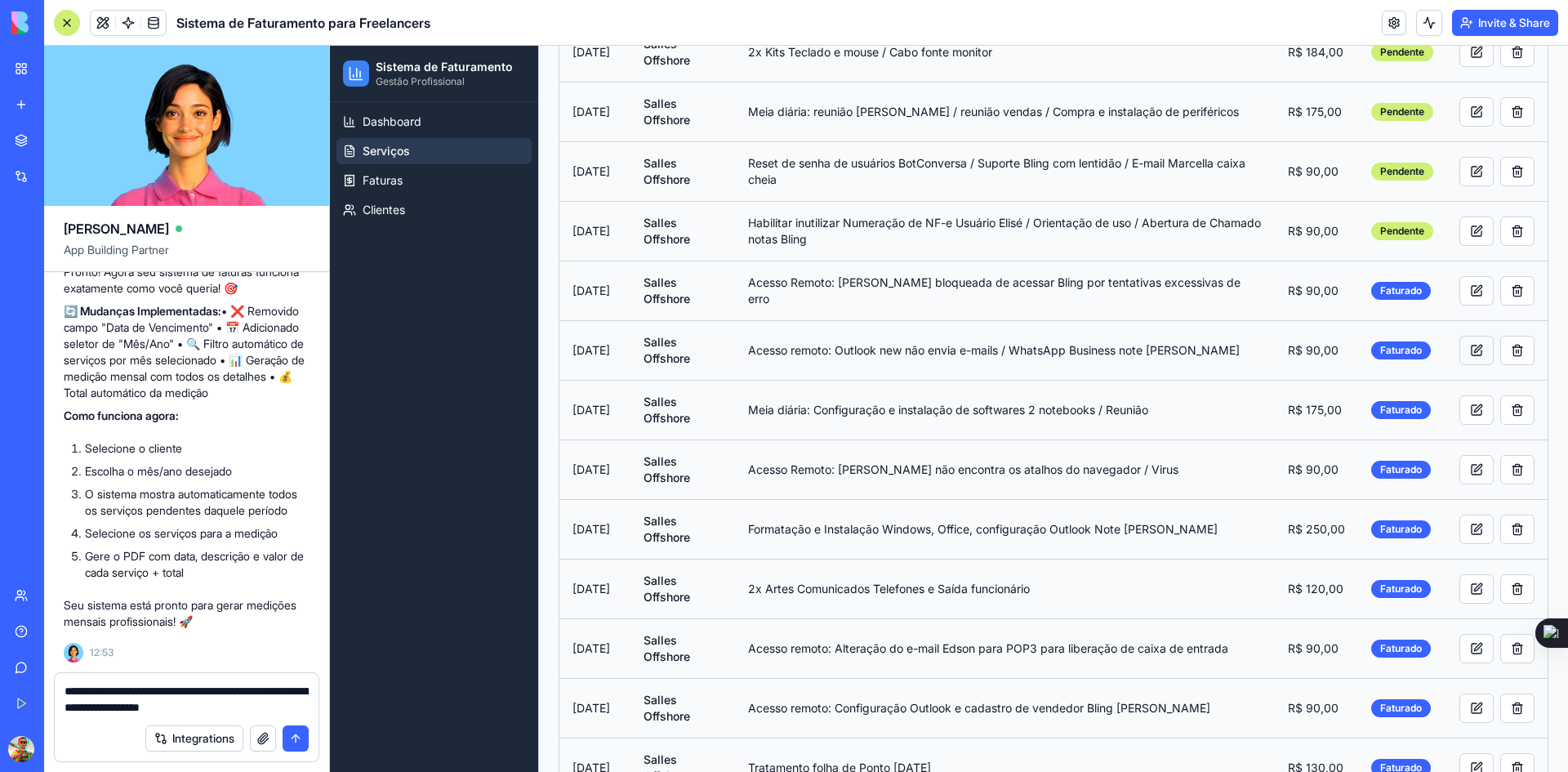
click at [1461, 355] on button at bounding box center [1477, 350] width 34 height 29
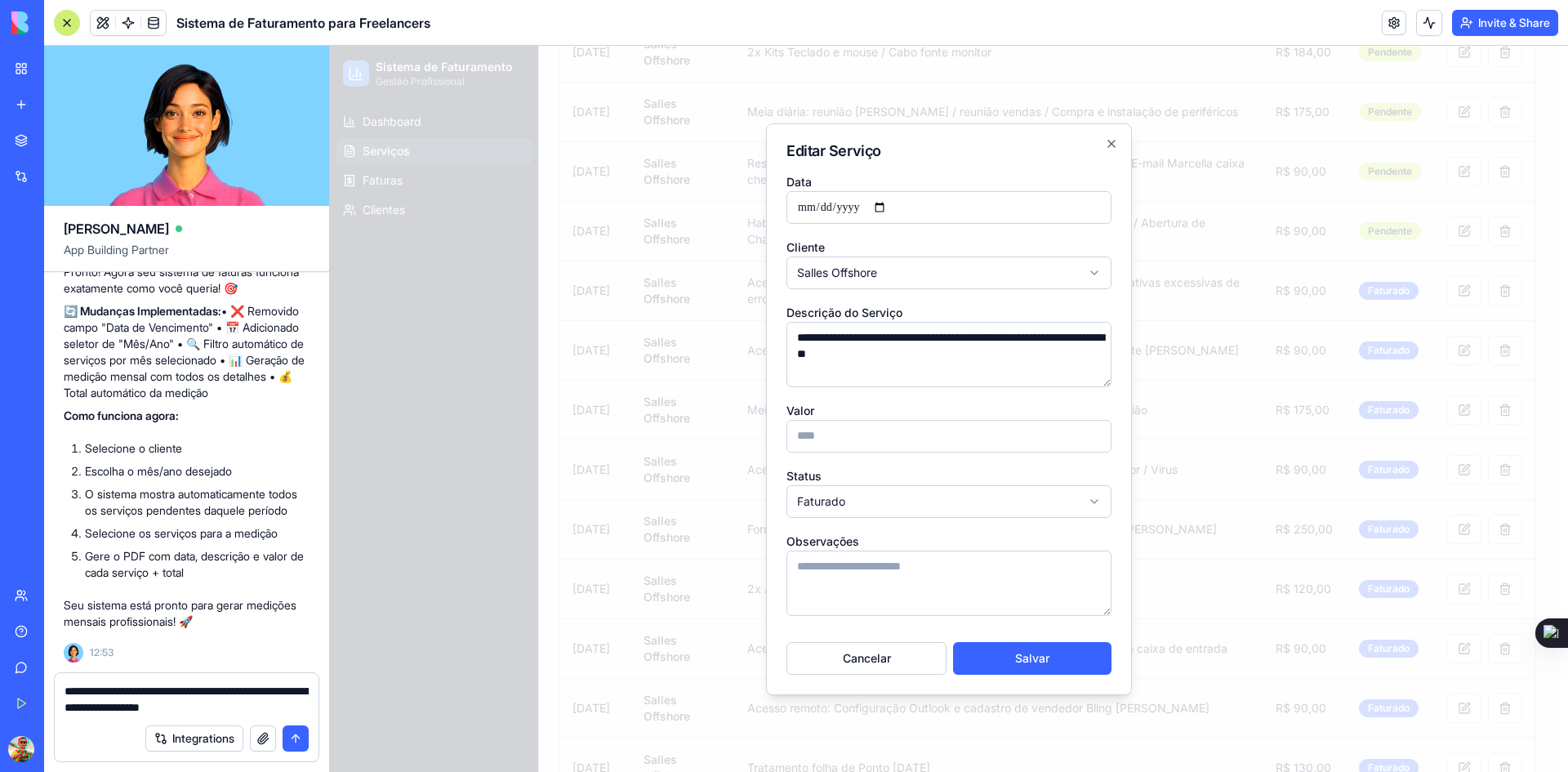
click at [919, 500] on body "Sistema de Faturamento Gestão Profissional Dashboard Serviços Faturas Clientes …" at bounding box center [943, 298] width 1226 height 1158
click at [1007, 659] on button "Salvar" at bounding box center [1032, 658] width 158 height 33
type input "**********"
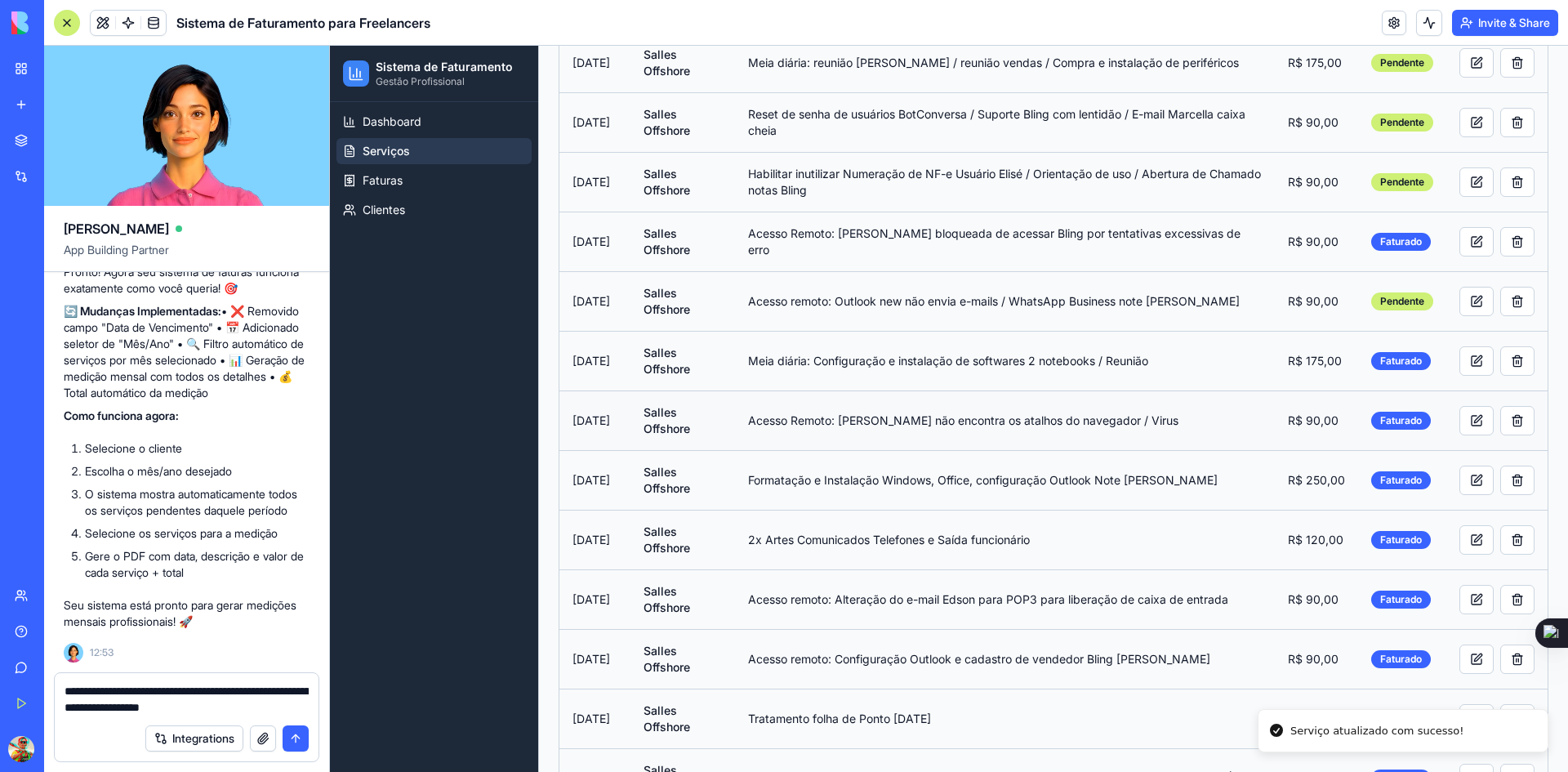
scroll to position [432, 0]
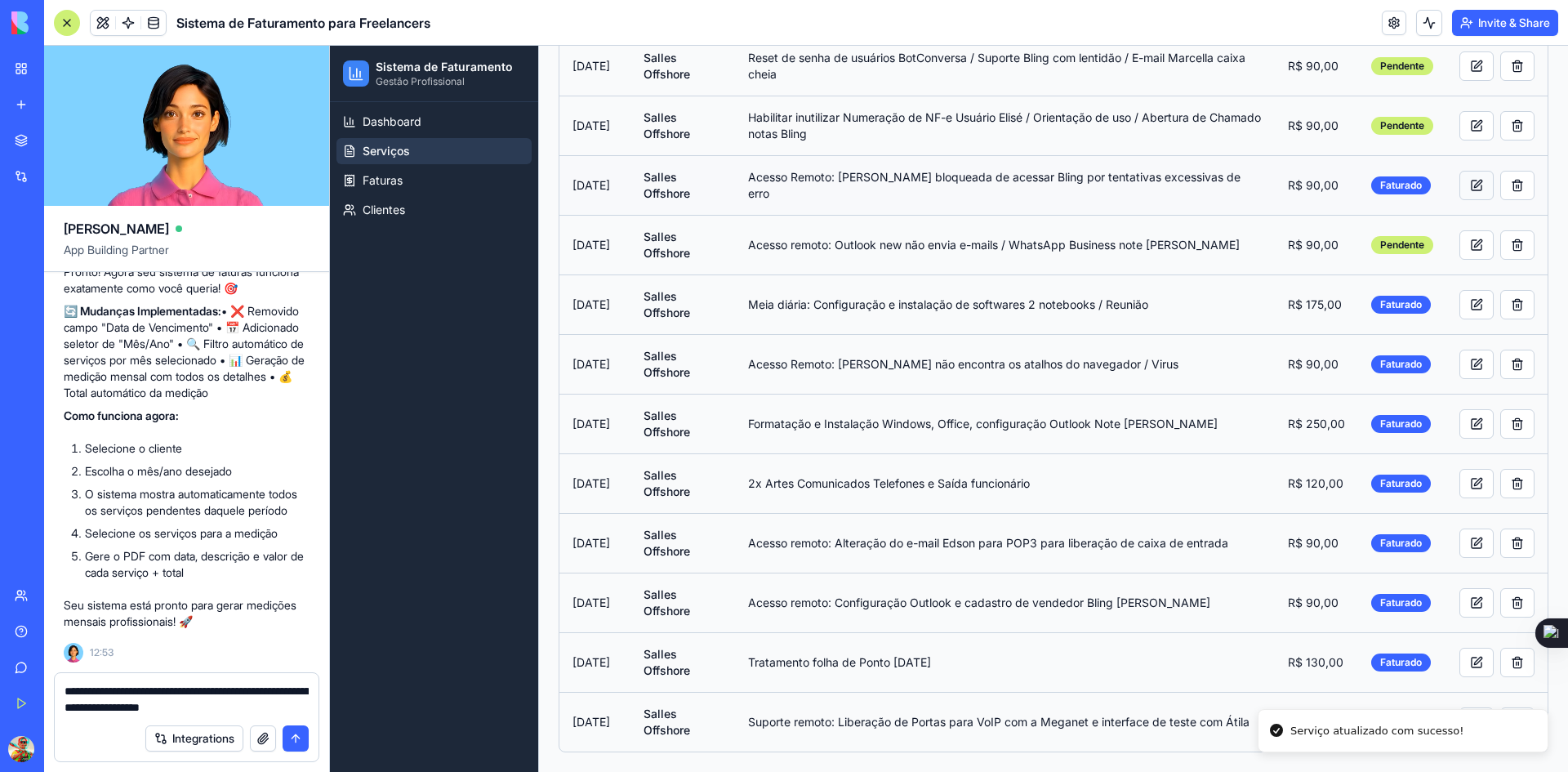
click at [1466, 186] on button at bounding box center [1477, 185] width 34 height 29
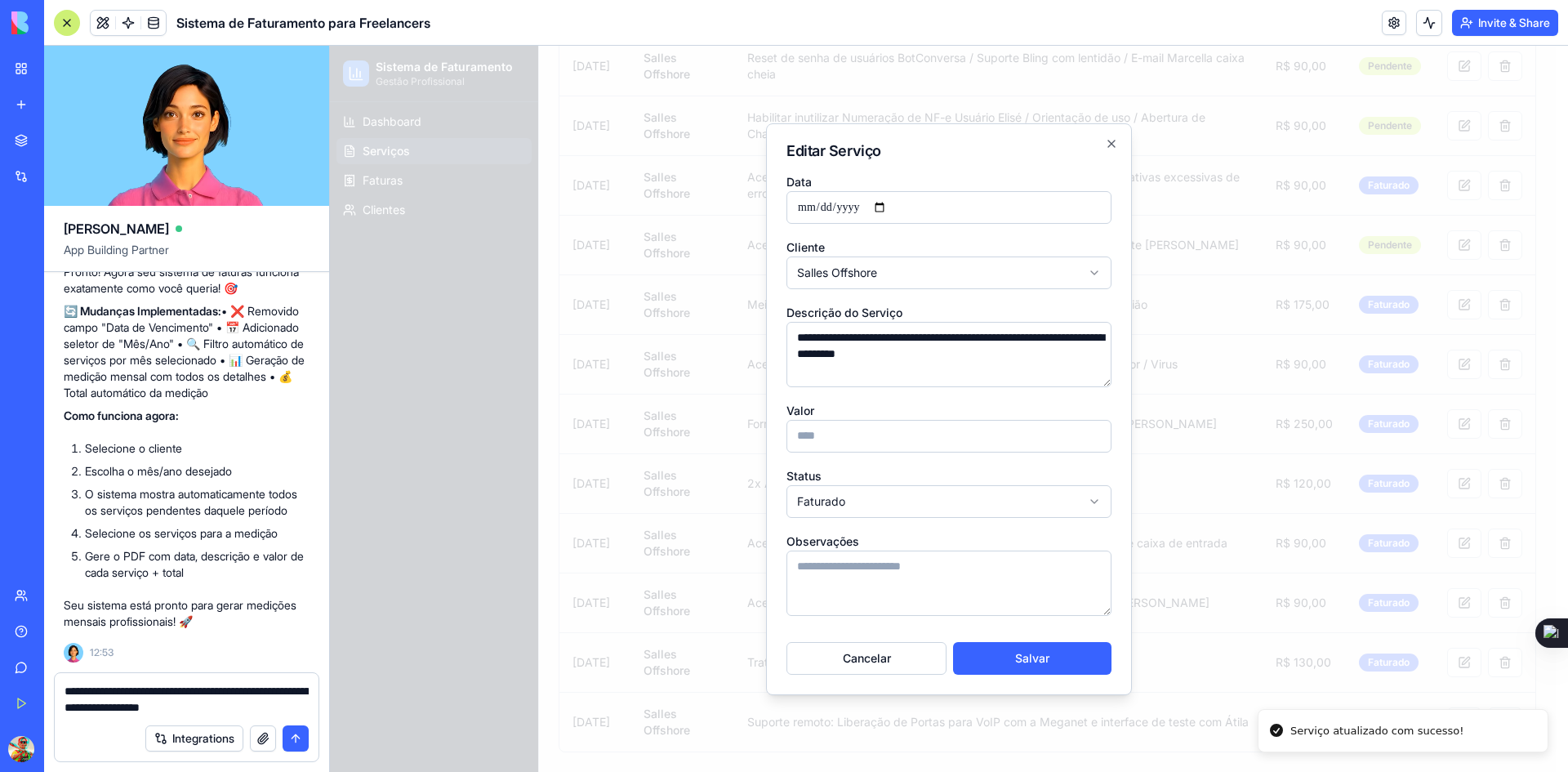
click at [1037, 501] on body "Sistema de Faturamento Gestão Profissional Dashboard Serviços Faturas Clientes …" at bounding box center [943, 193] width 1226 height 1158
click at [1007, 659] on button "Salvar" at bounding box center [1032, 658] width 158 height 33
type input "**********"
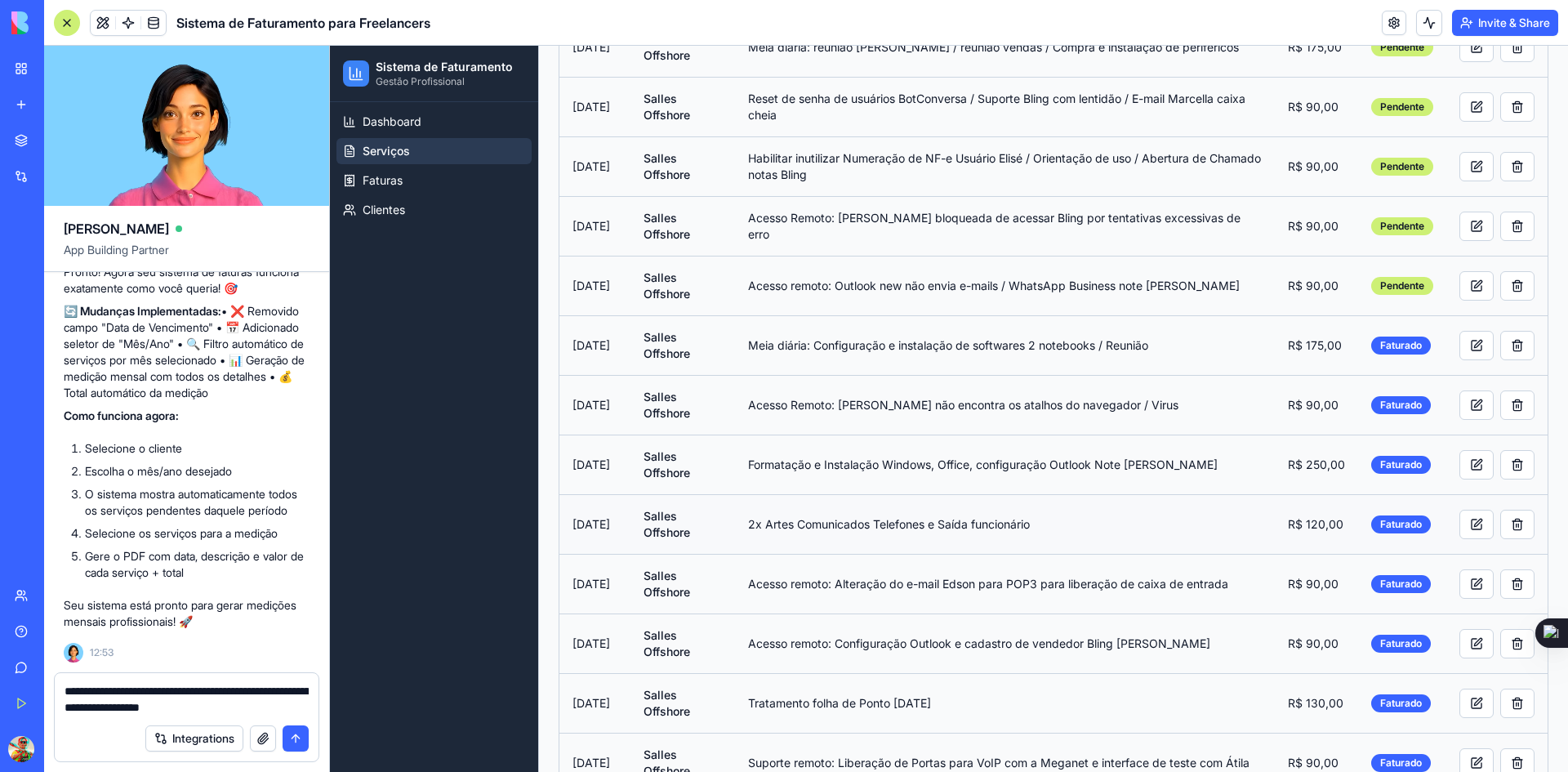
scroll to position [408, 0]
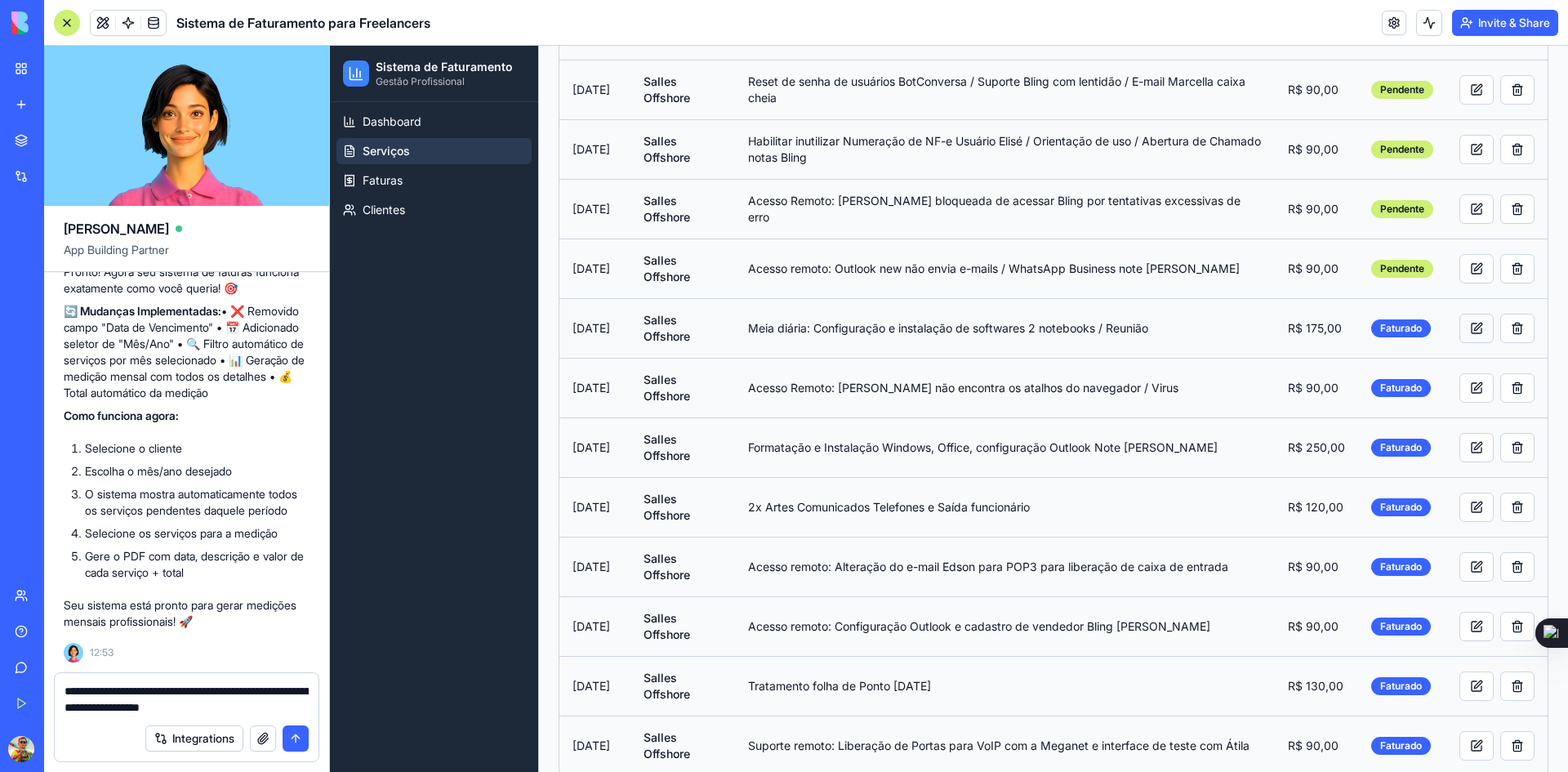
click at [1462, 327] on button at bounding box center [1477, 328] width 34 height 29
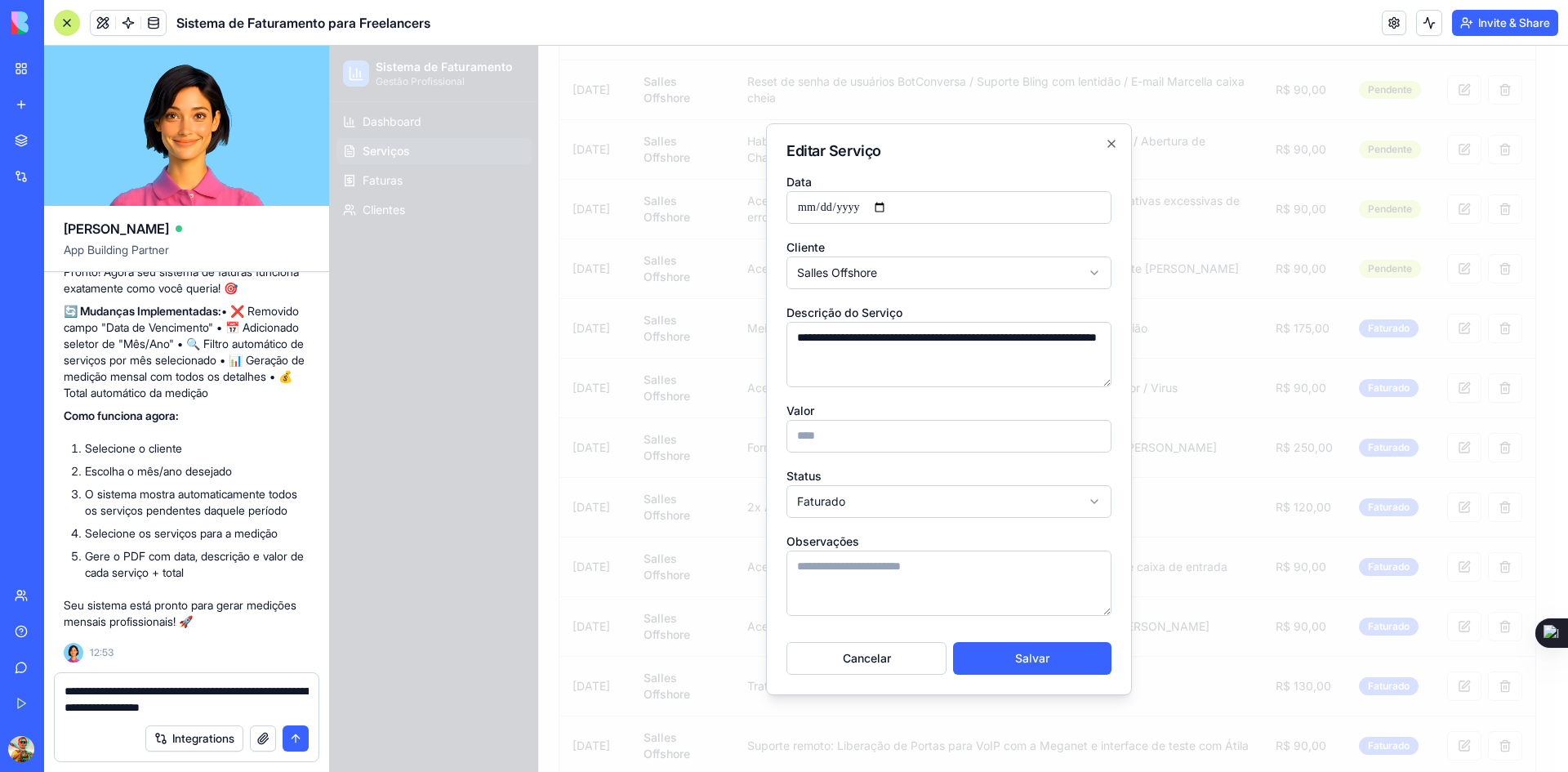
click at [967, 509] on body "Sistema de Faturamento Gestão Profissional Dashboard Serviços Faturas Clientes …" at bounding box center [943, 216] width 1226 height 1158
click at [1012, 659] on button "Salvar" at bounding box center [1032, 658] width 158 height 33
type input "**********"
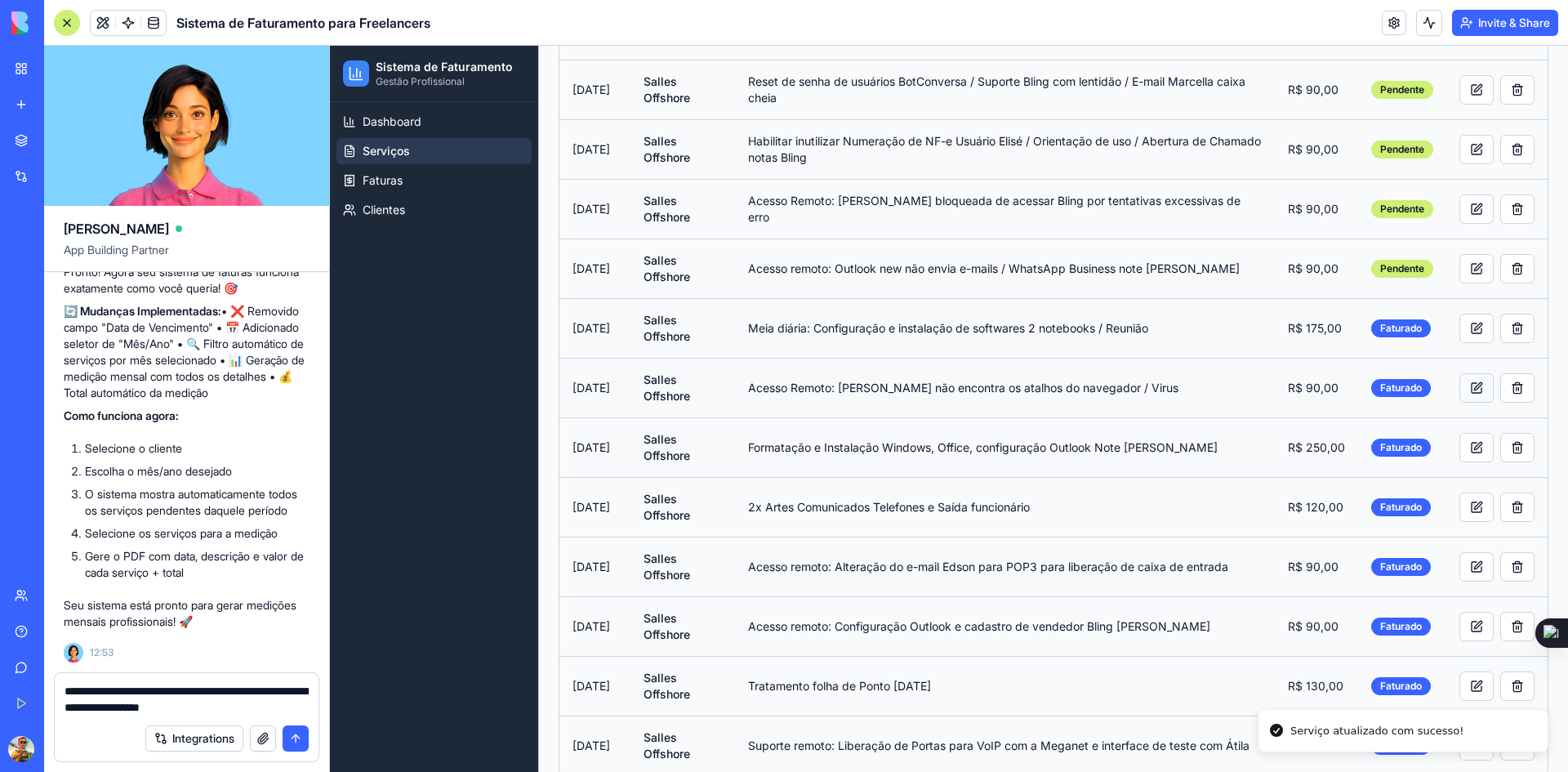
click at [1463, 382] on button at bounding box center [1477, 387] width 34 height 29
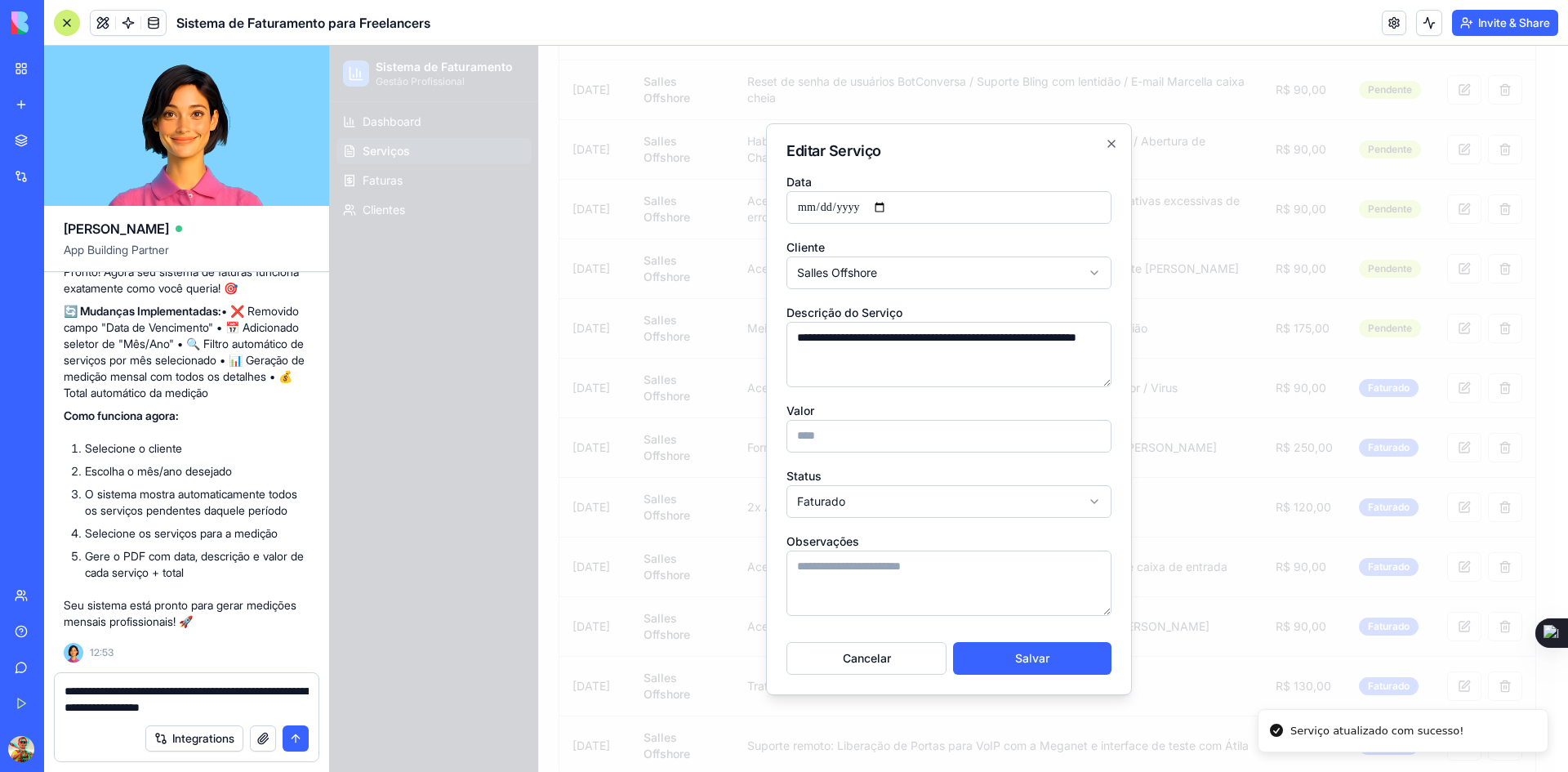
click at [1021, 510] on body "Sistema de Faturamento Gestão Profissional Dashboard Serviços Faturas Clientes …" at bounding box center [943, 216] width 1226 height 1158
click at [1023, 655] on button "Salvar" at bounding box center [1032, 658] width 158 height 33
type input "**********"
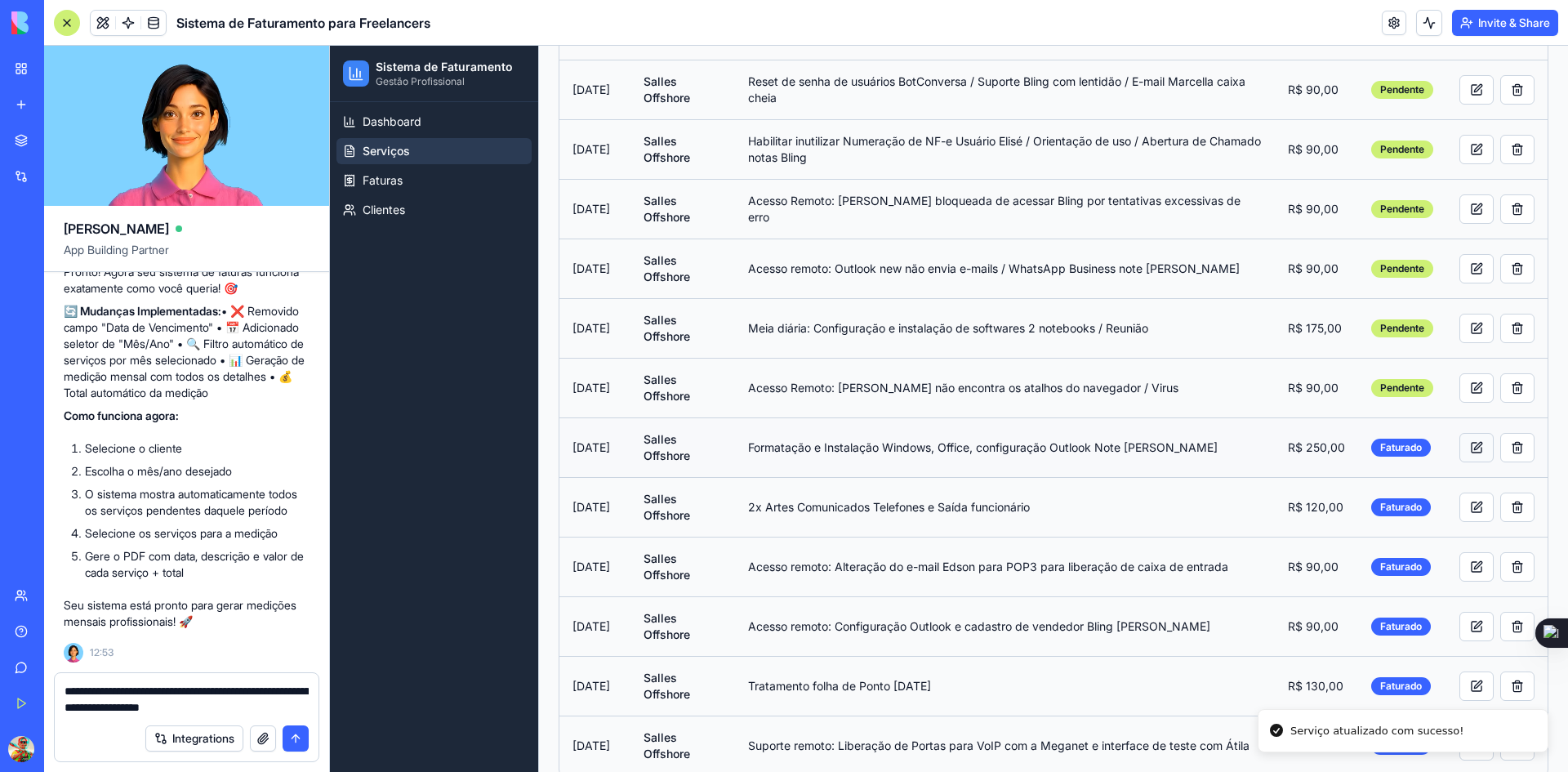
click at [1460, 443] on button at bounding box center [1477, 447] width 34 height 29
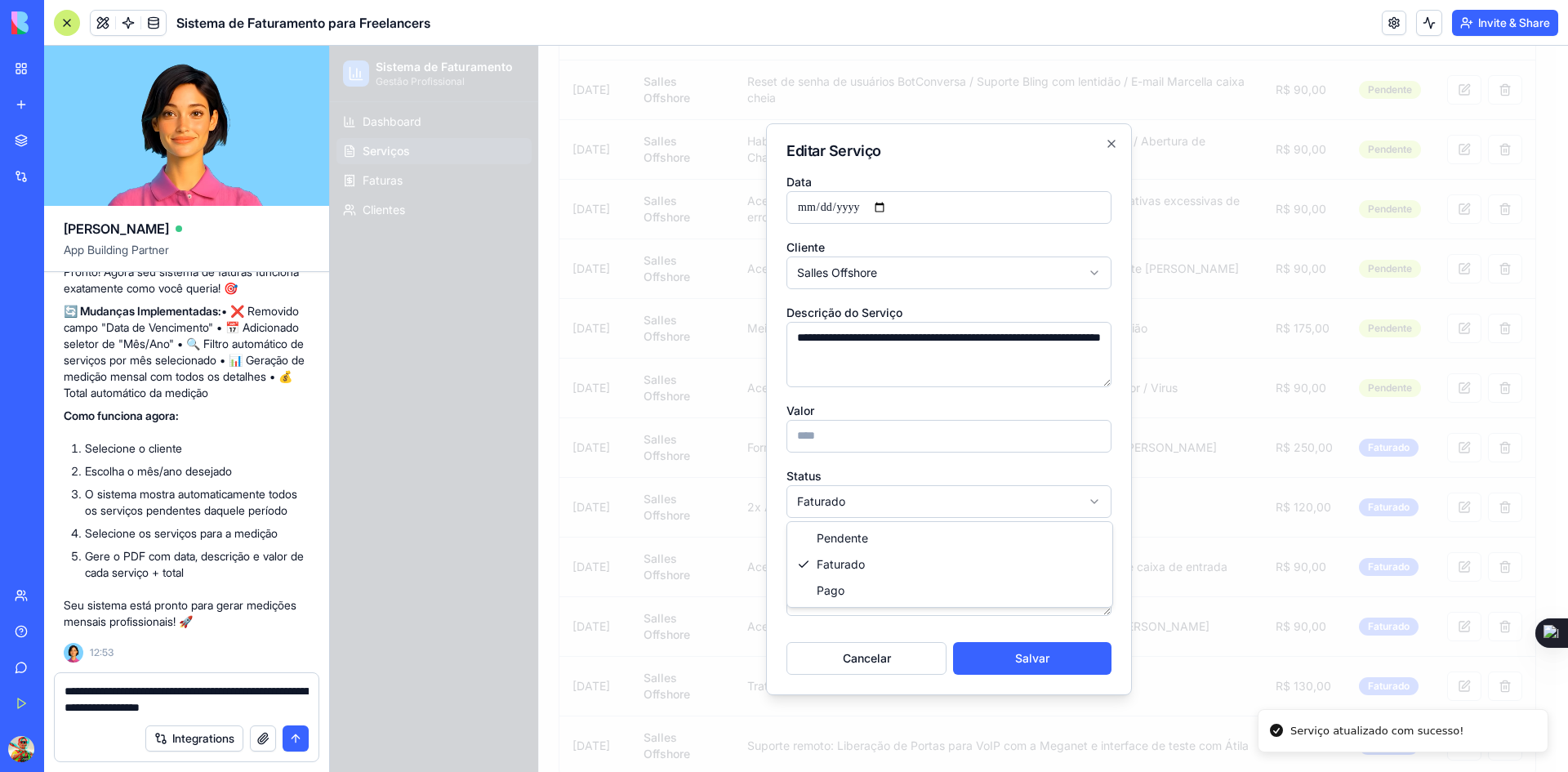
click at [1047, 504] on body "Sistema de Faturamento Gestão Profissional Dashboard Serviços Faturas Clientes …" at bounding box center [943, 216] width 1226 height 1158
drag, startPoint x: 1006, startPoint y: 535, endPoint x: 1005, endPoint y: 563, distance: 28.0
click at [1020, 659] on button "Salvar" at bounding box center [1032, 658] width 158 height 33
type input "**********"
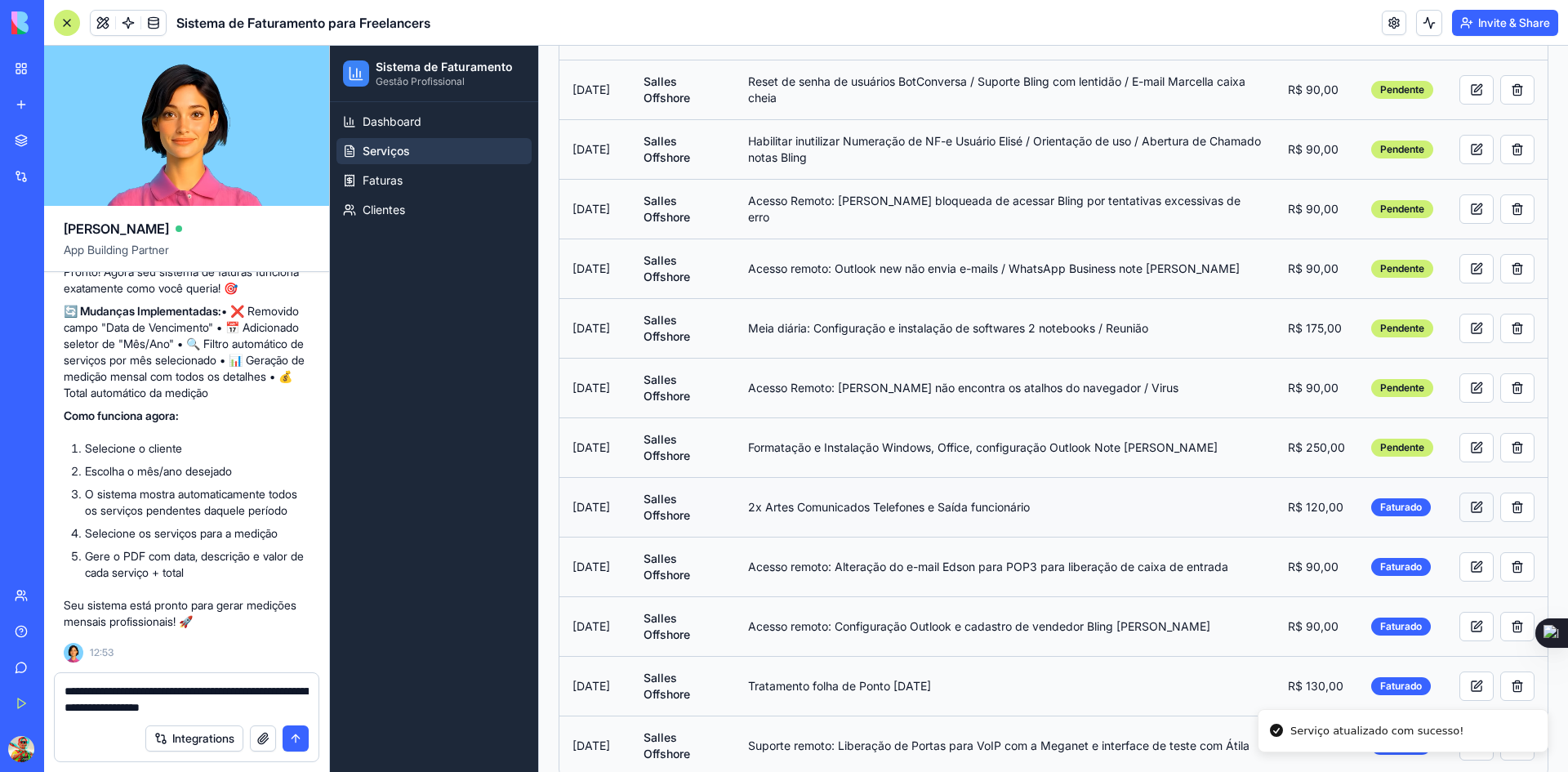
click at [1466, 503] on button at bounding box center [1477, 506] width 34 height 29
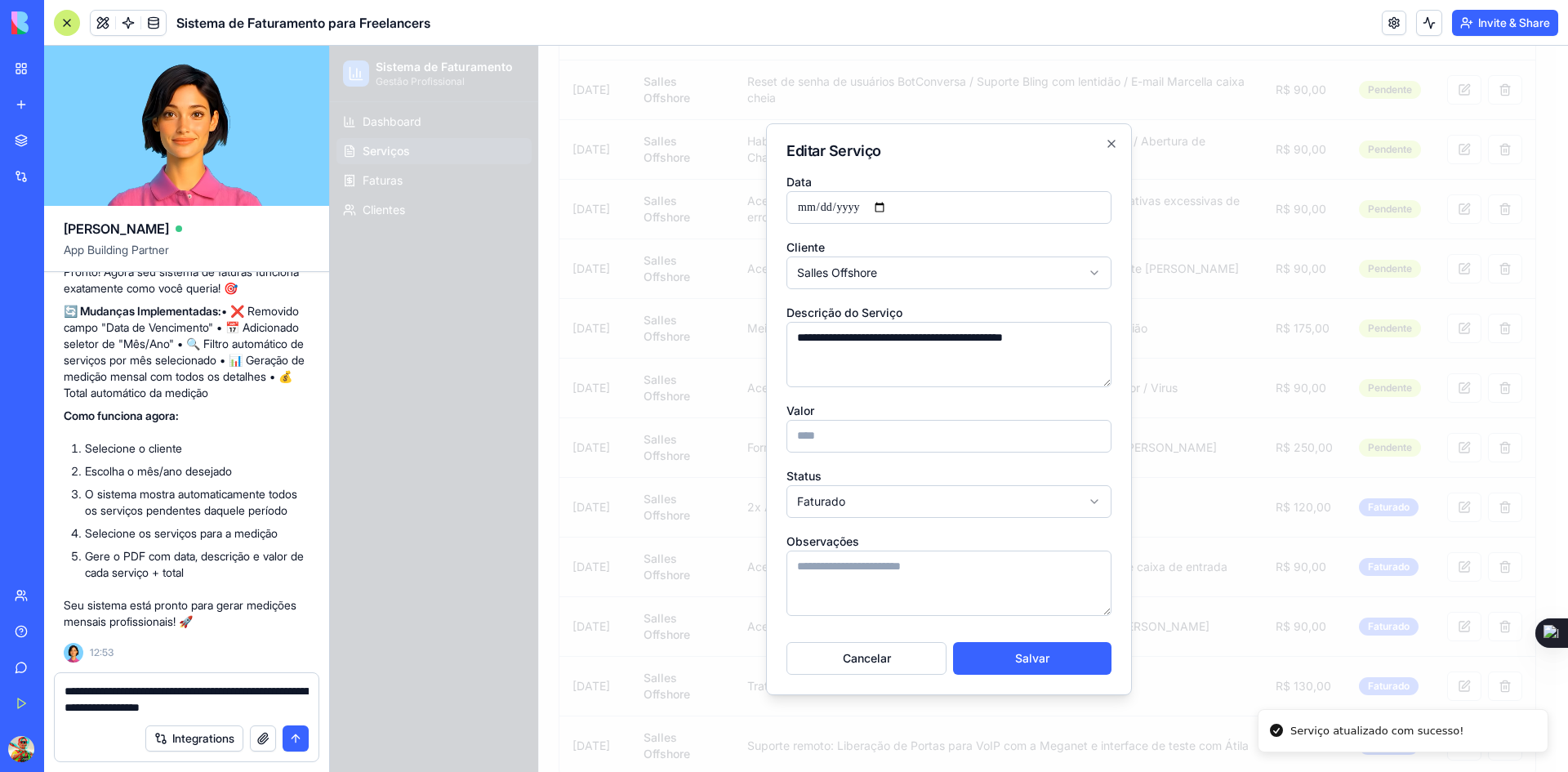
click at [995, 509] on body "Sistema de Faturamento Gestão Profissional Dashboard Serviços Faturas Clientes …" at bounding box center [943, 216] width 1226 height 1158
click at [1003, 655] on button "Salvar" at bounding box center [1032, 658] width 158 height 33
type input "**********"
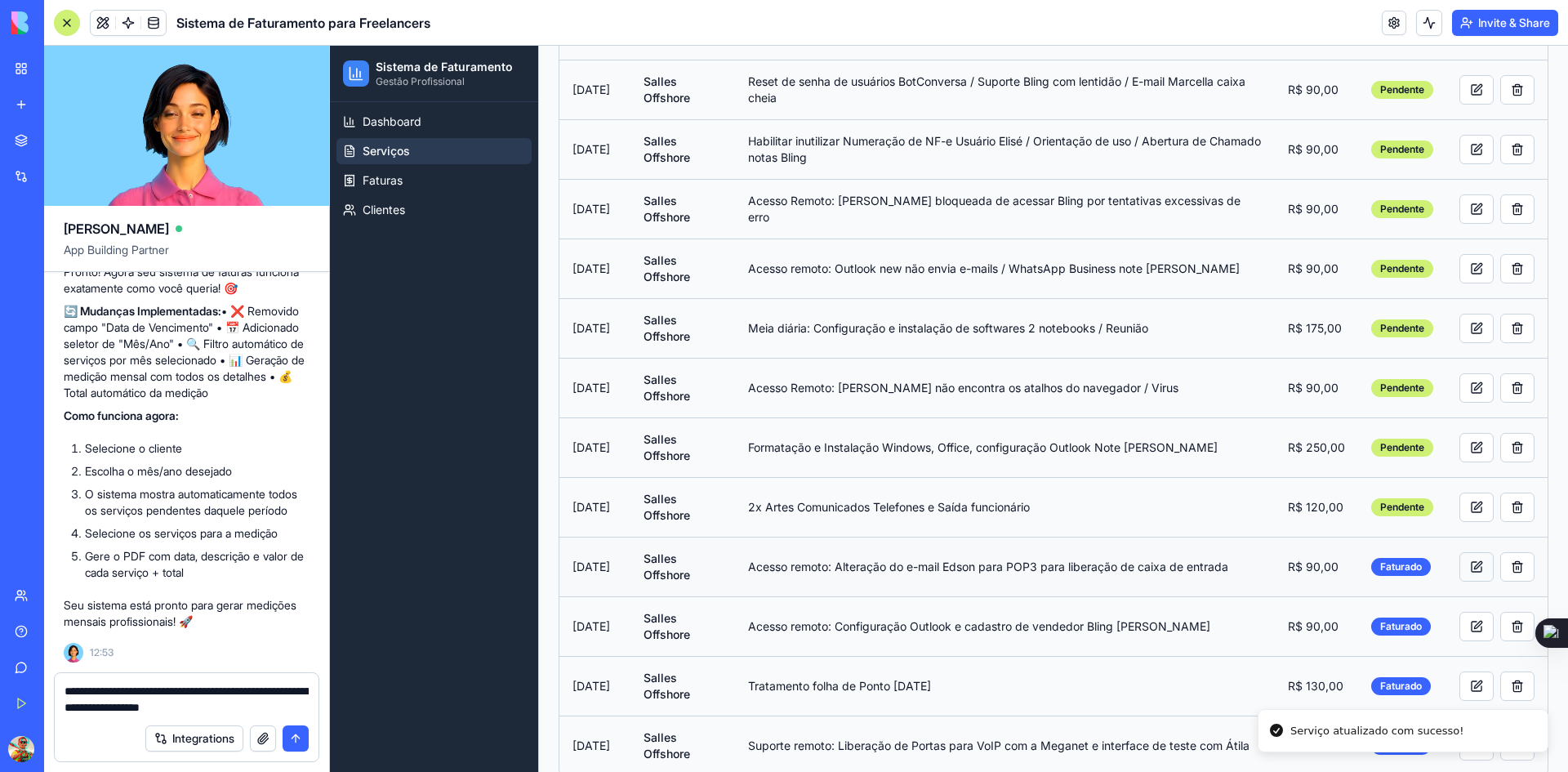
click at [1469, 559] on button at bounding box center [1477, 566] width 34 height 29
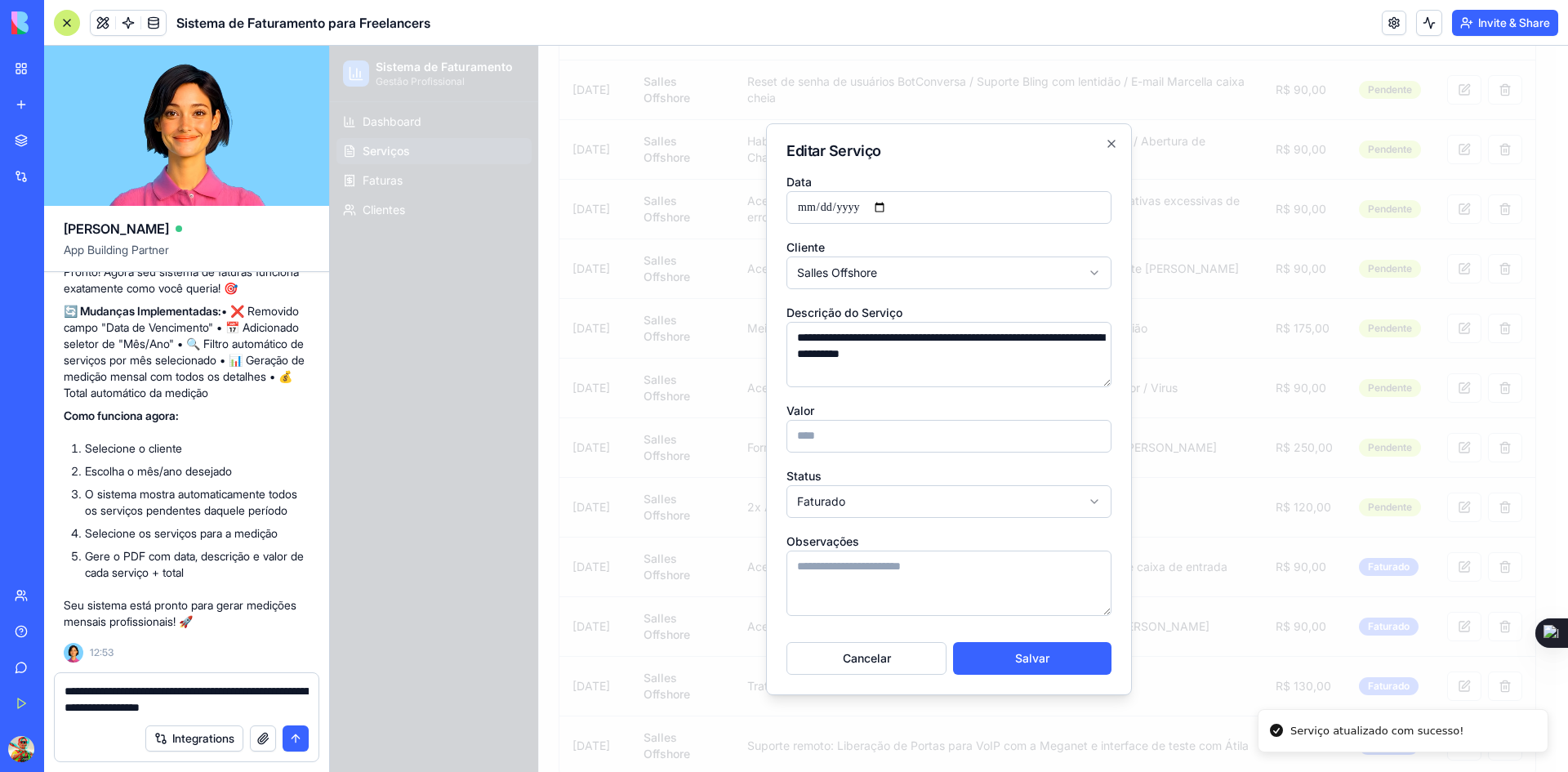
click at [946, 438] on input "**" at bounding box center [949, 435] width 325 height 33
click at [966, 504] on body "Sistema de Faturamento Gestão Profissional Dashboard Serviços Faturas Clientes …" at bounding box center [943, 216] width 1226 height 1158
click at [1002, 654] on button "Salvar" at bounding box center [1032, 658] width 158 height 33
type input "**********"
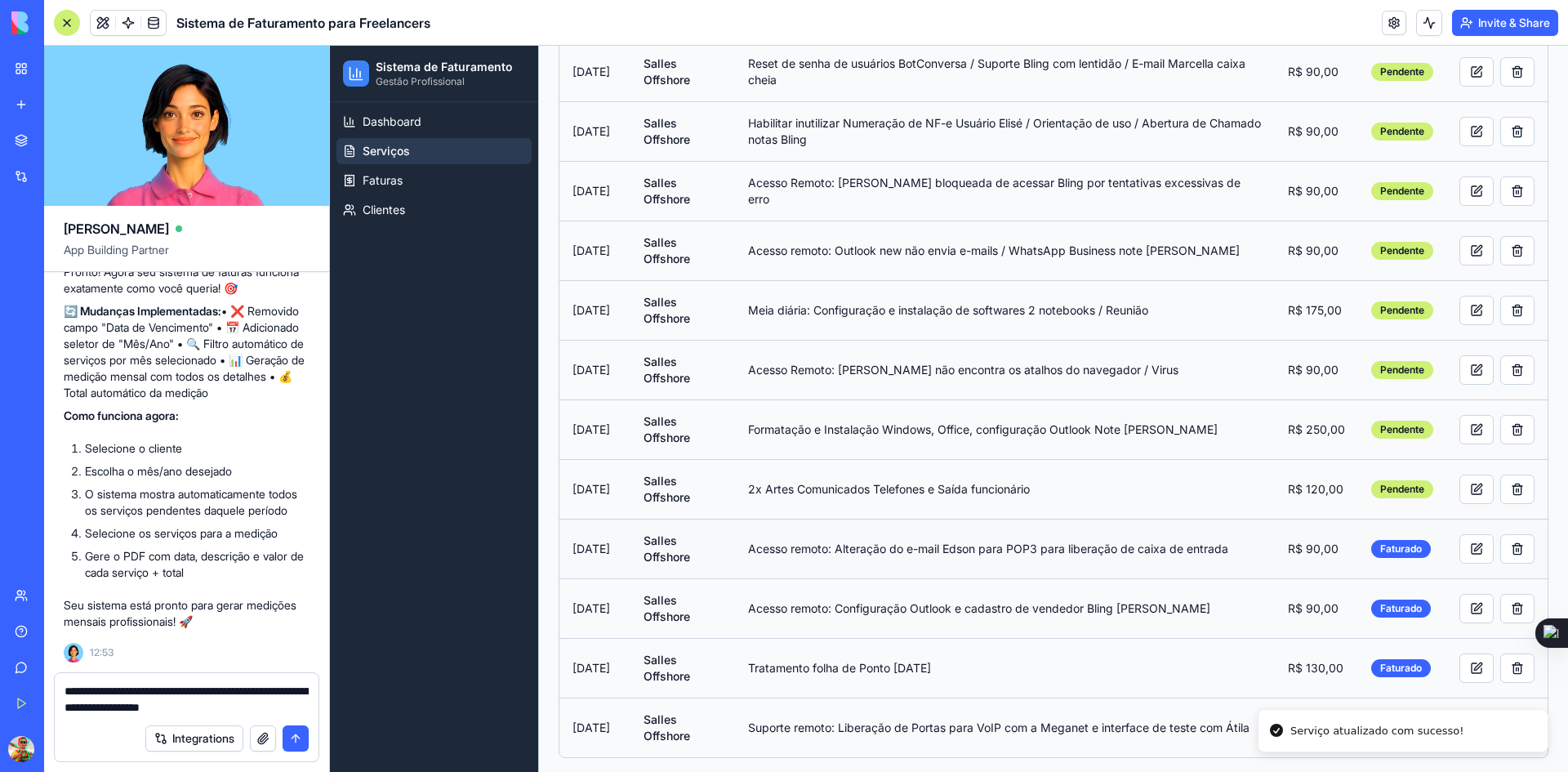
scroll to position [432, 0]
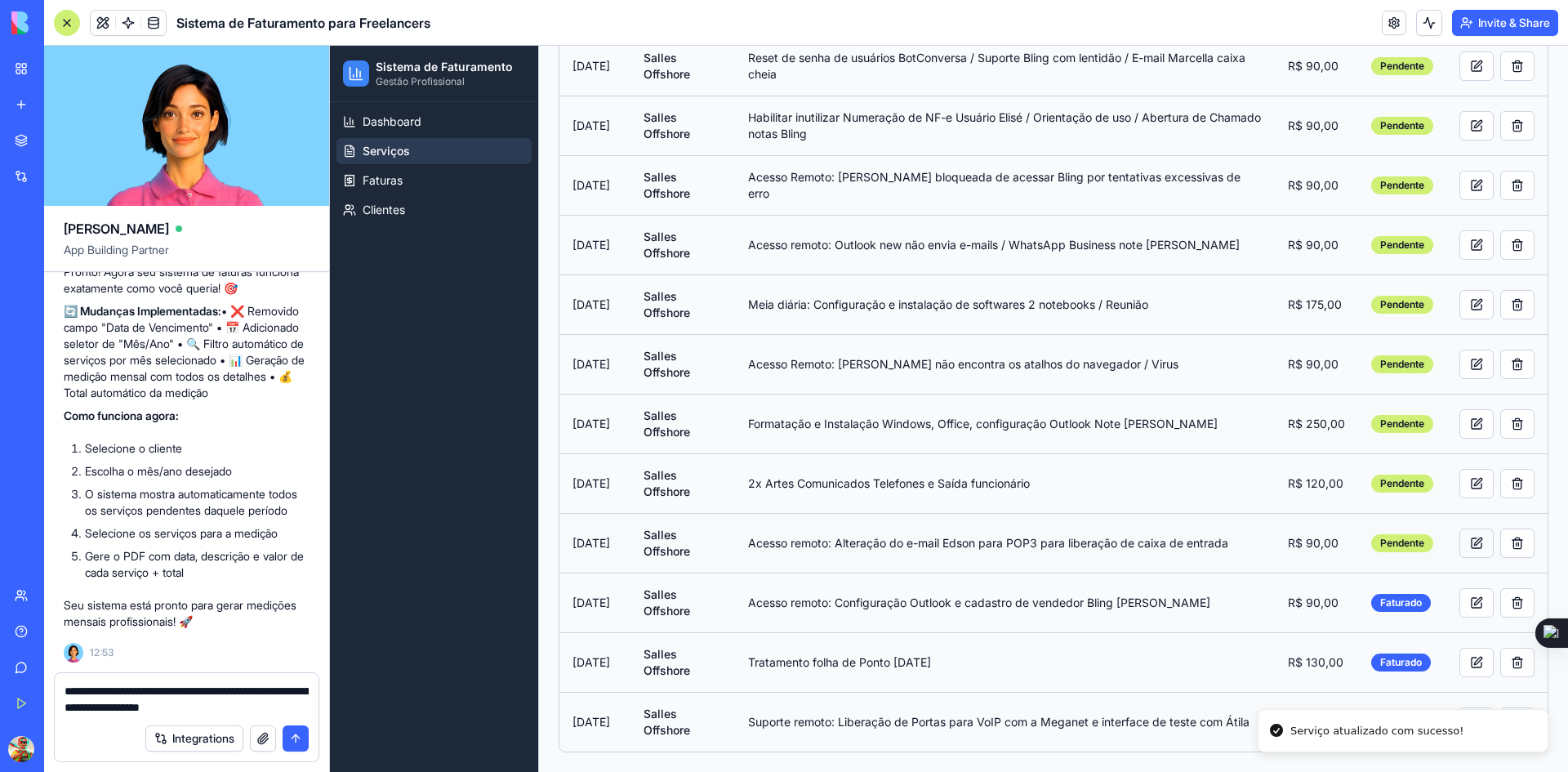
click at [1465, 540] on button at bounding box center [1477, 543] width 34 height 29
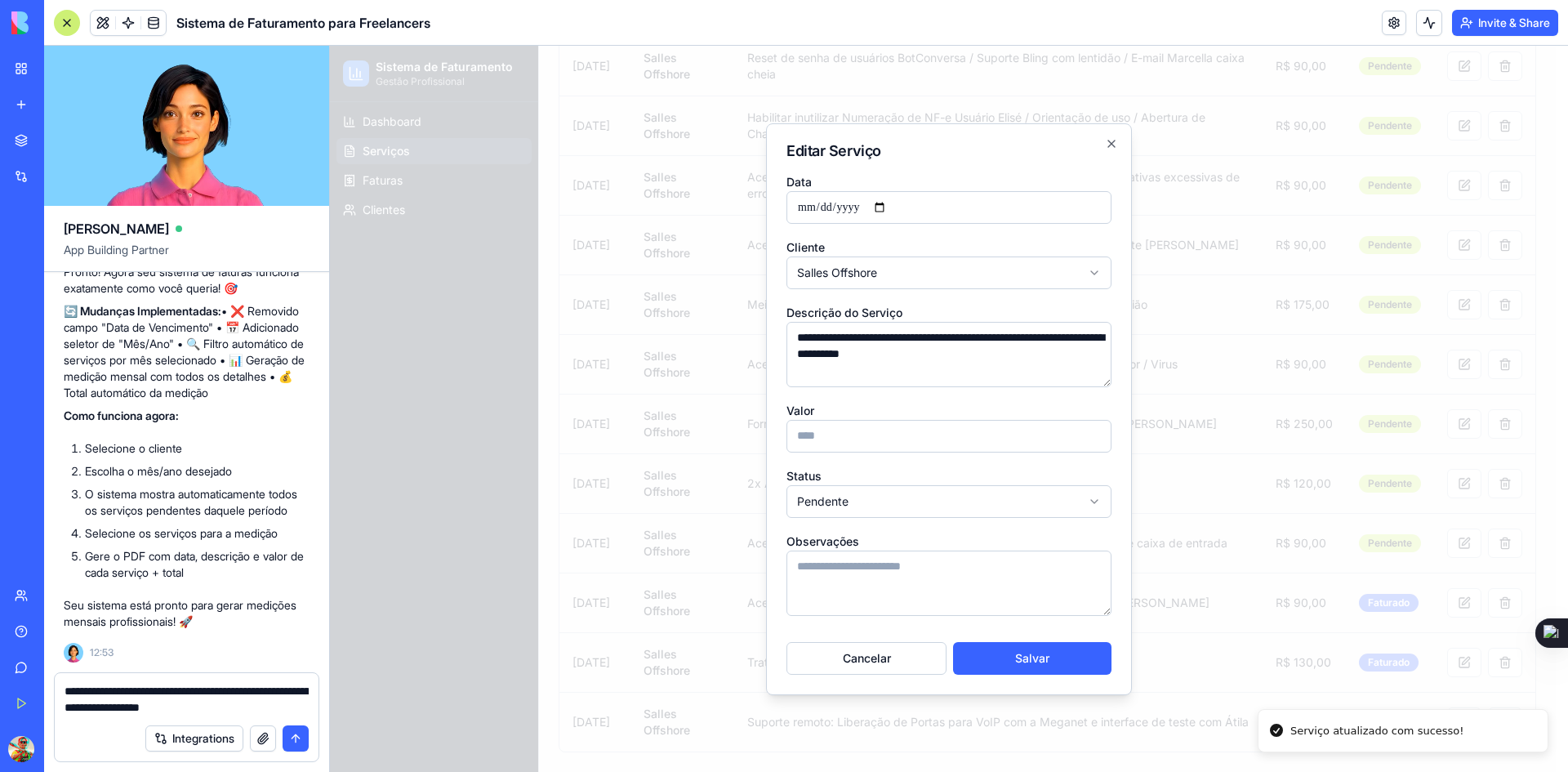
click at [952, 506] on body "Sistema de Faturamento Gestão Profissional Dashboard Serviços Faturas Clientes …" at bounding box center [943, 193] width 1226 height 1158
drag, startPoint x: 1024, startPoint y: 666, endPoint x: 1043, endPoint y: 661, distance: 19.6
click at [1025, 665] on button "Salvar" at bounding box center [1032, 658] width 158 height 33
type input "**********"
click at [1466, 604] on button at bounding box center [1464, 602] width 34 height 29
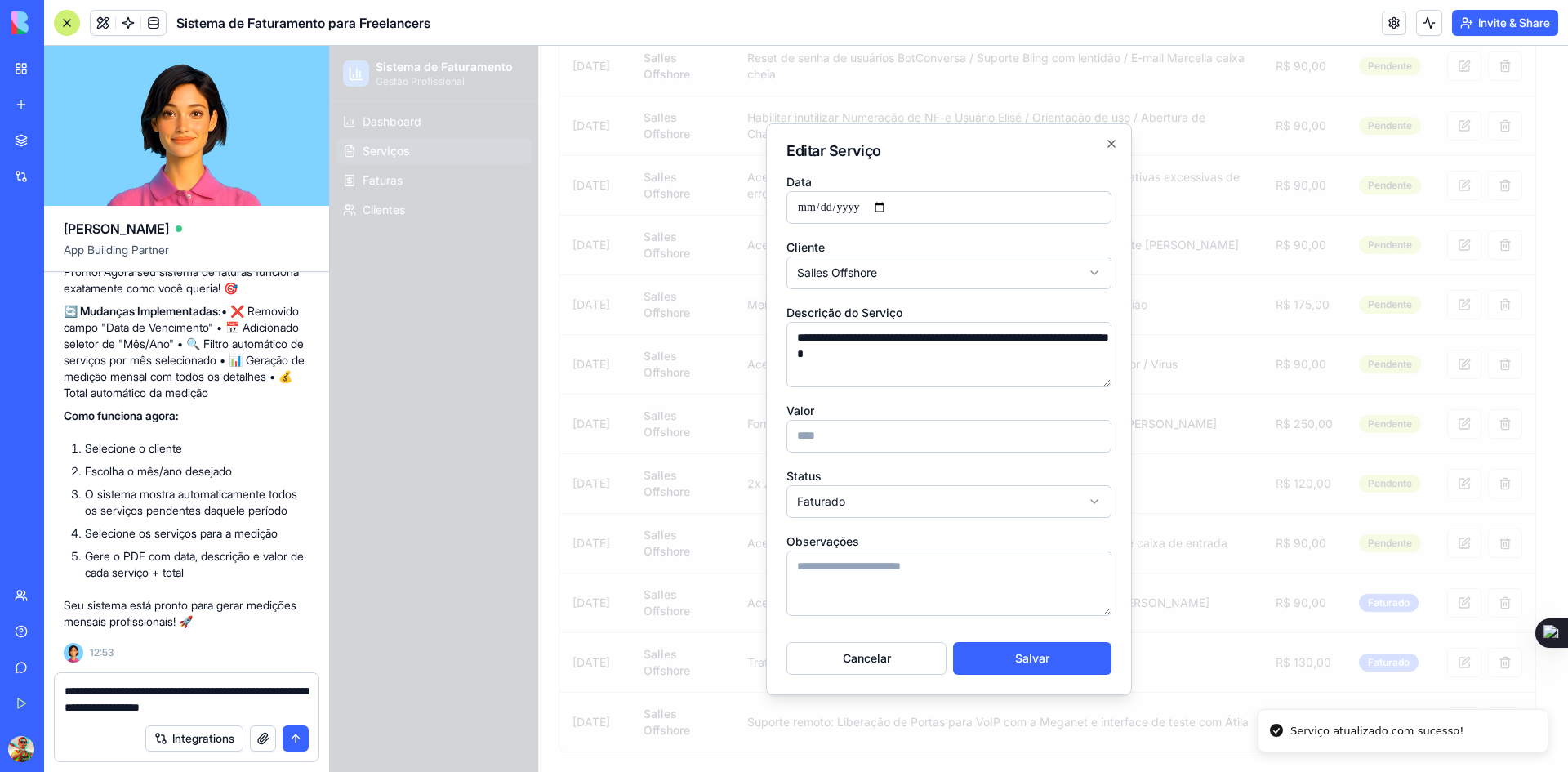
click at [1040, 502] on body "Sistema de Faturamento Gestão Profissional Dashboard Serviços Faturas Clientes …" at bounding box center [943, 193] width 1226 height 1158
drag, startPoint x: 1022, startPoint y: 665, endPoint x: 1030, endPoint y: 663, distance: 8.2
click at [1023, 664] on button "Salvar" at bounding box center [1032, 658] width 158 height 33
type input "**********"
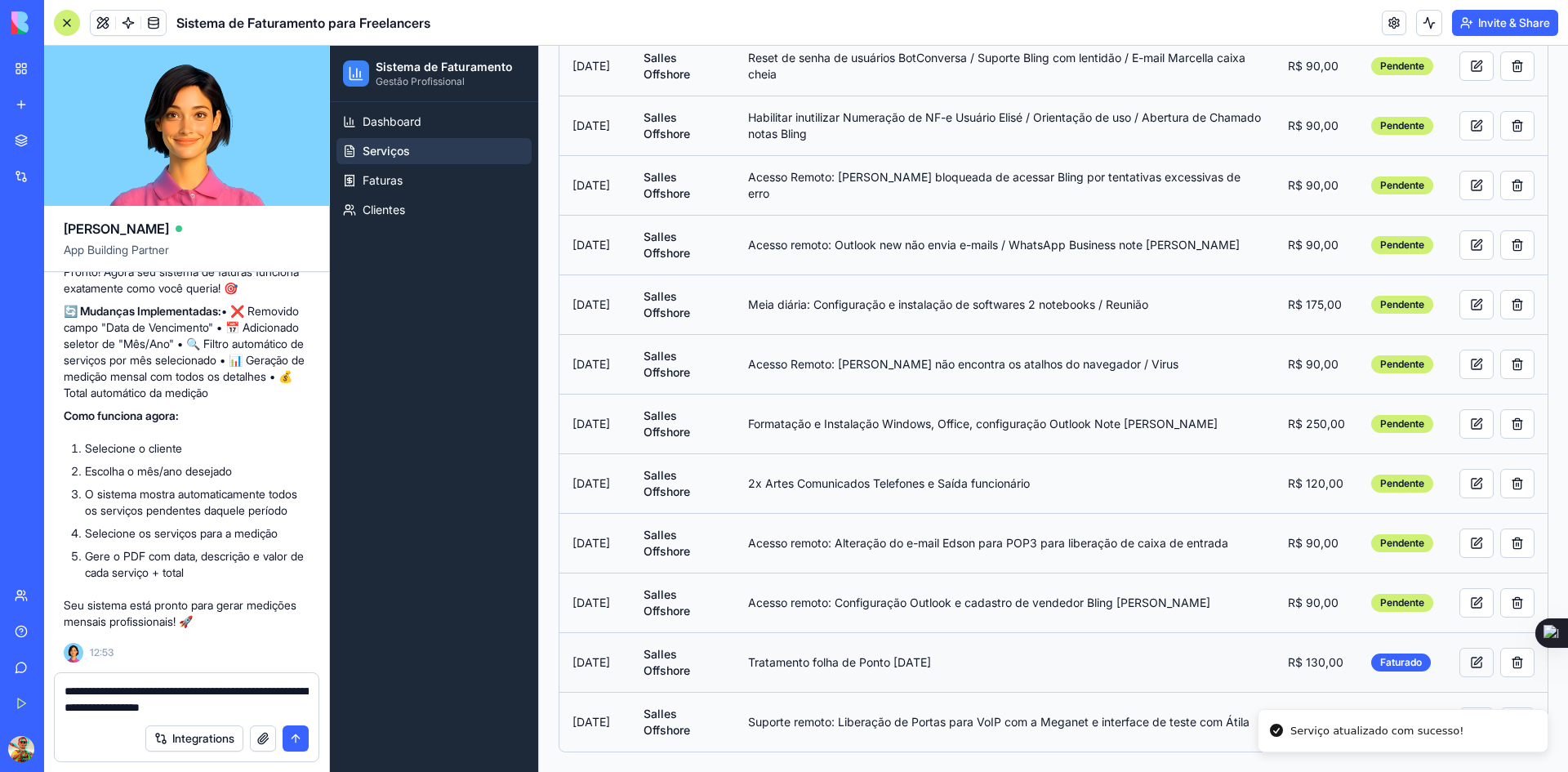
click at [1461, 659] on button at bounding box center [1477, 661] width 34 height 29
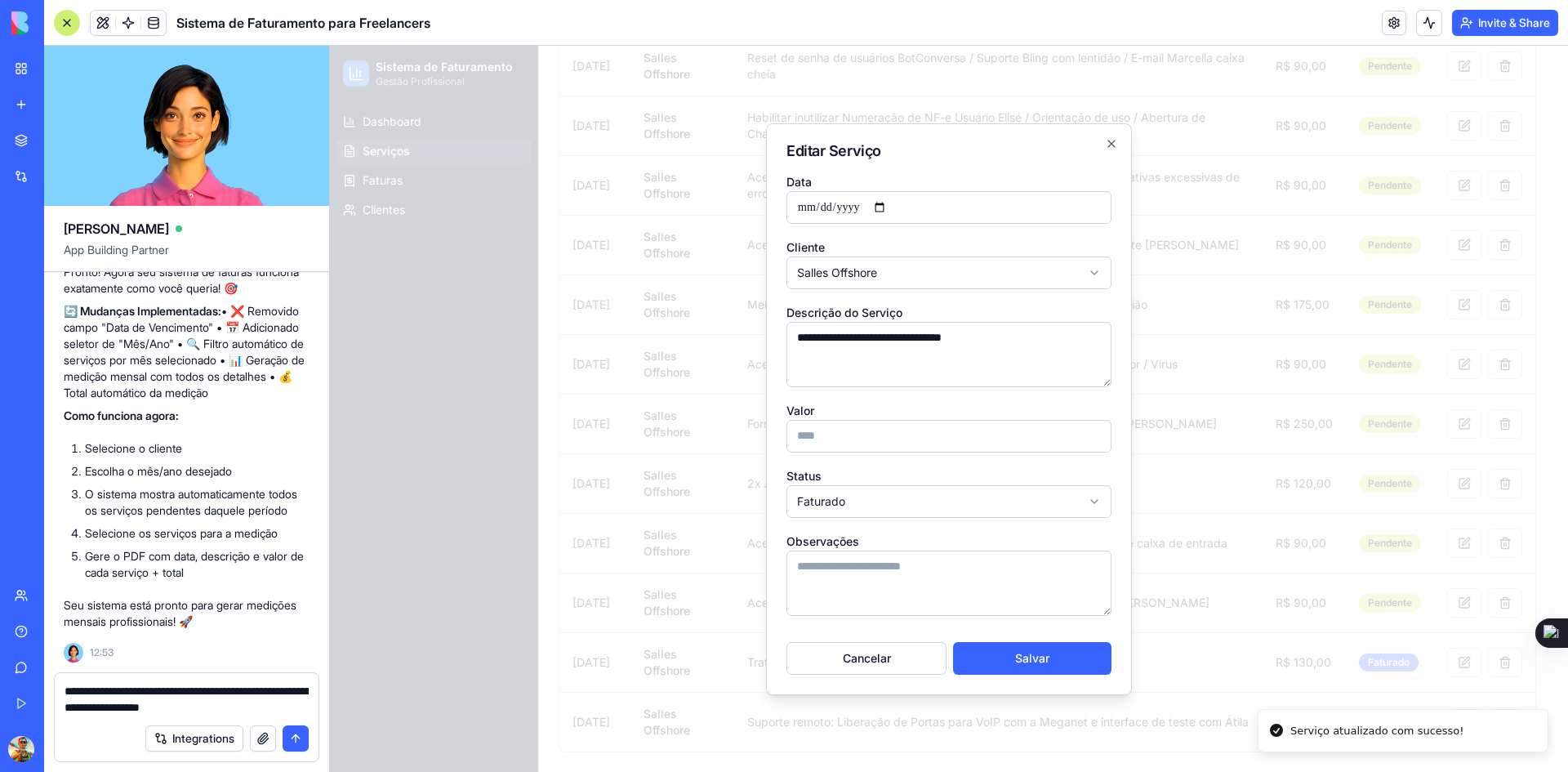
click at [1020, 491] on body "Sistema de Faturamento Gestão Profissional Dashboard Serviços Faturas Clientes …" at bounding box center [943, 193] width 1226 height 1158
drag, startPoint x: 959, startPoint y: 543, endPoint x: 985, endPoint y: 586, distance: 50.2
click at [1014, 659] on button "Salvar" at bounding box center [1032, 658] width 158 height 33
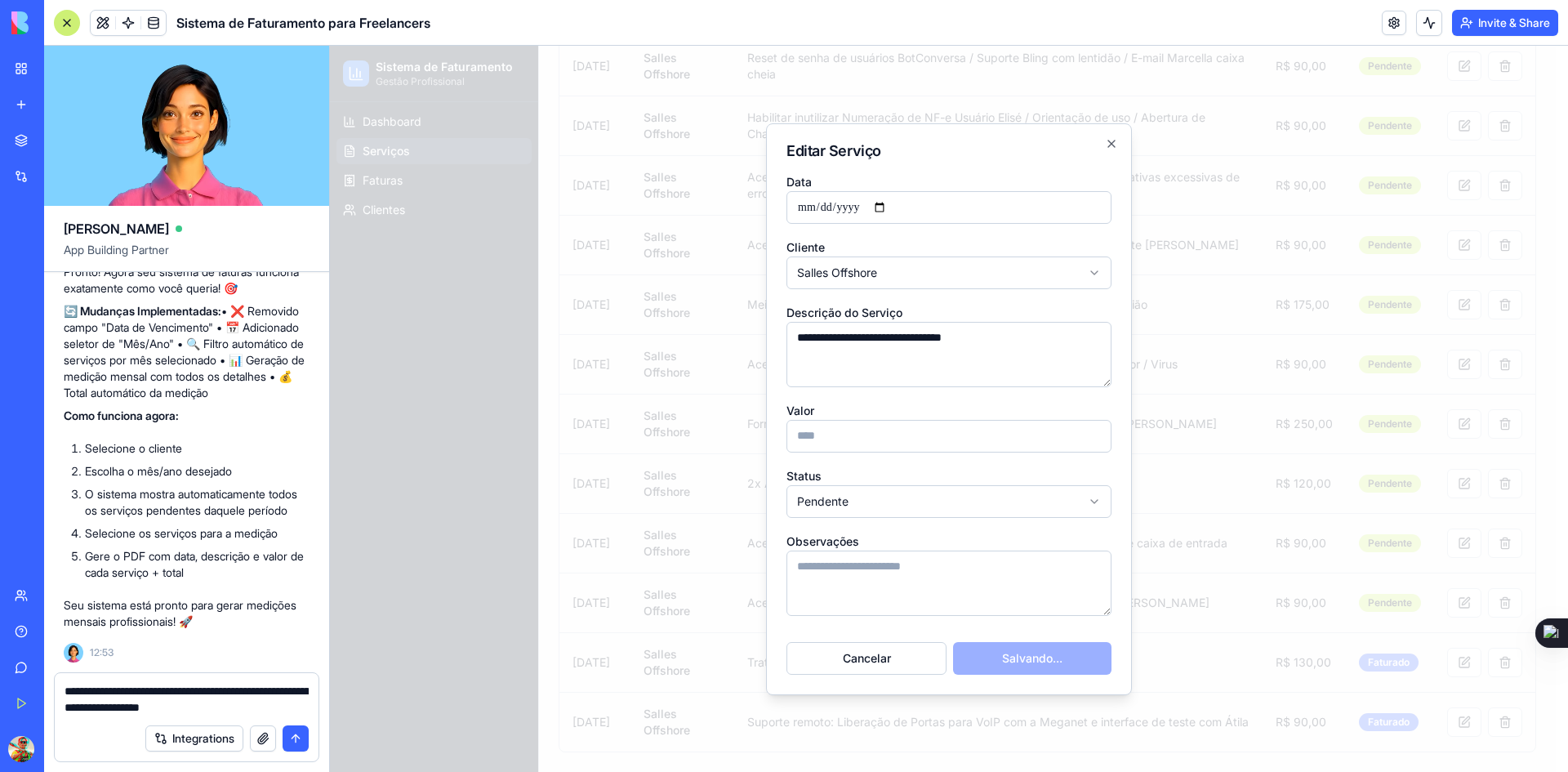
type input "**********"
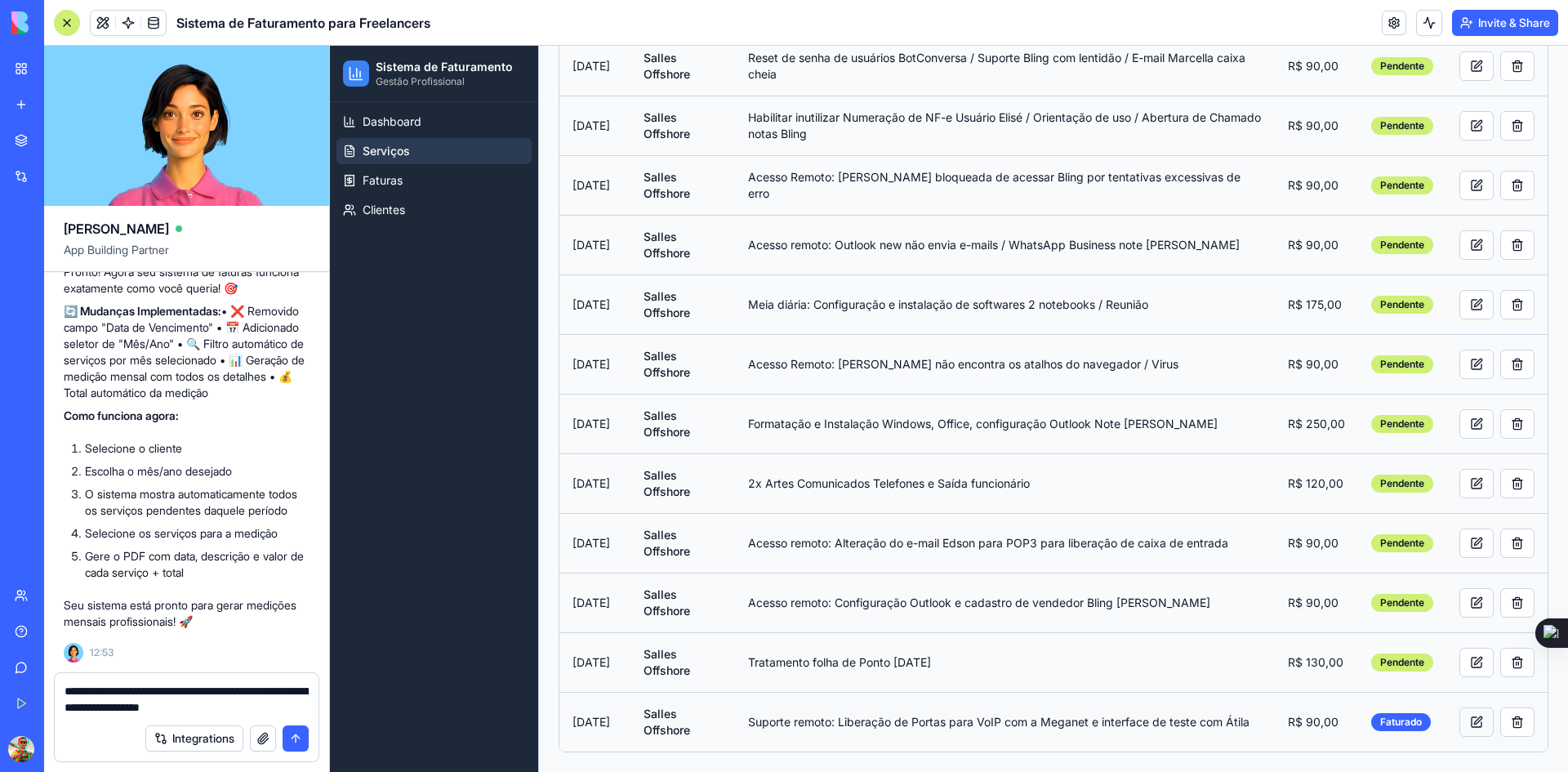
click at [1463, 720] on button at bounding box center [1477, 721] width 34 height 29
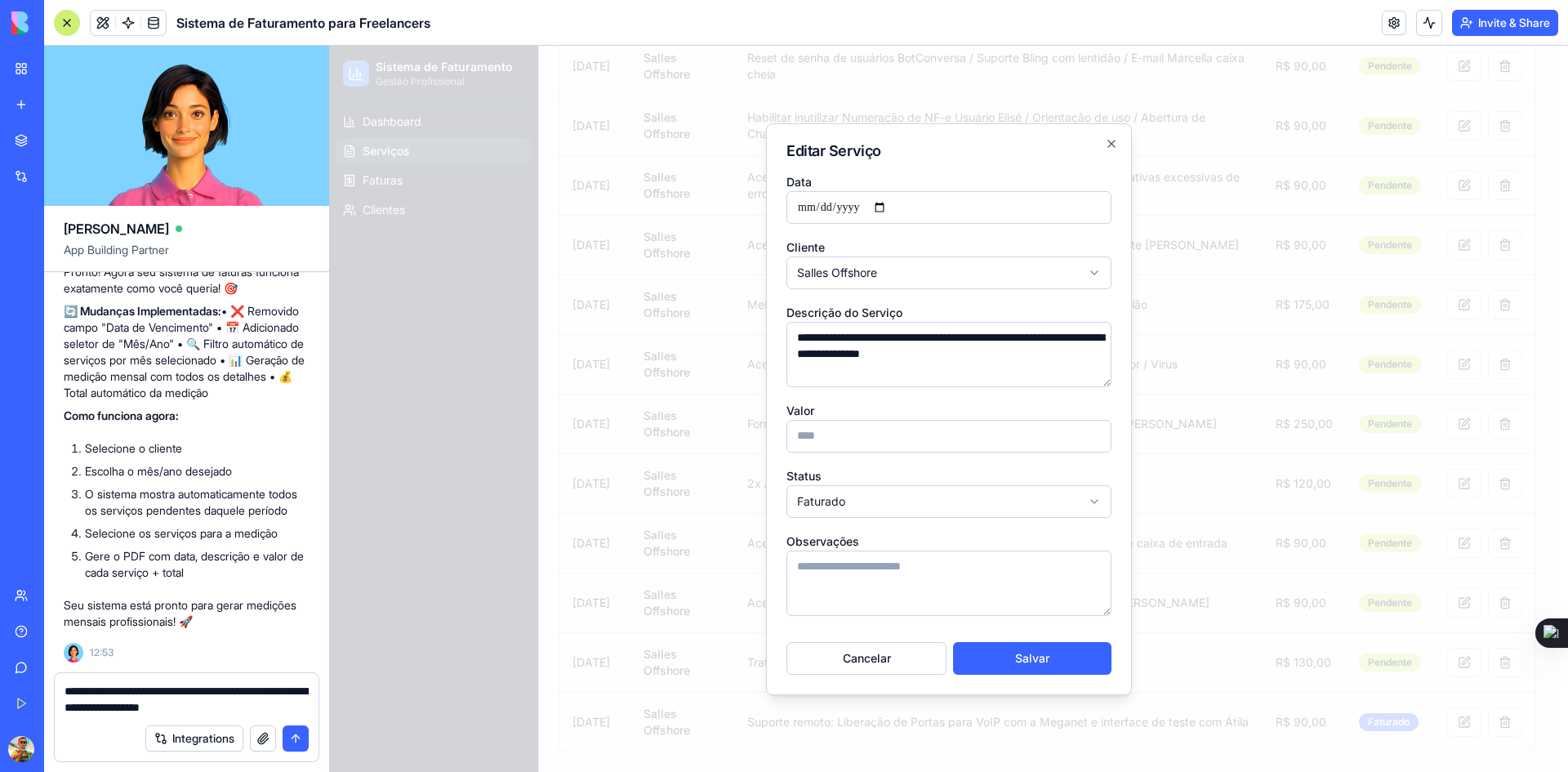
click at [961, 499] on body "Sistema de Faturamento Gestão Profissional Dashboard Serviços Faturas Clientes …" at bounding box center [943, 193] width 1226 height 1158
click at [997, 652] on button "Salvar" at bounding box center [1032, 658] width 158 height 33
type input "**********"
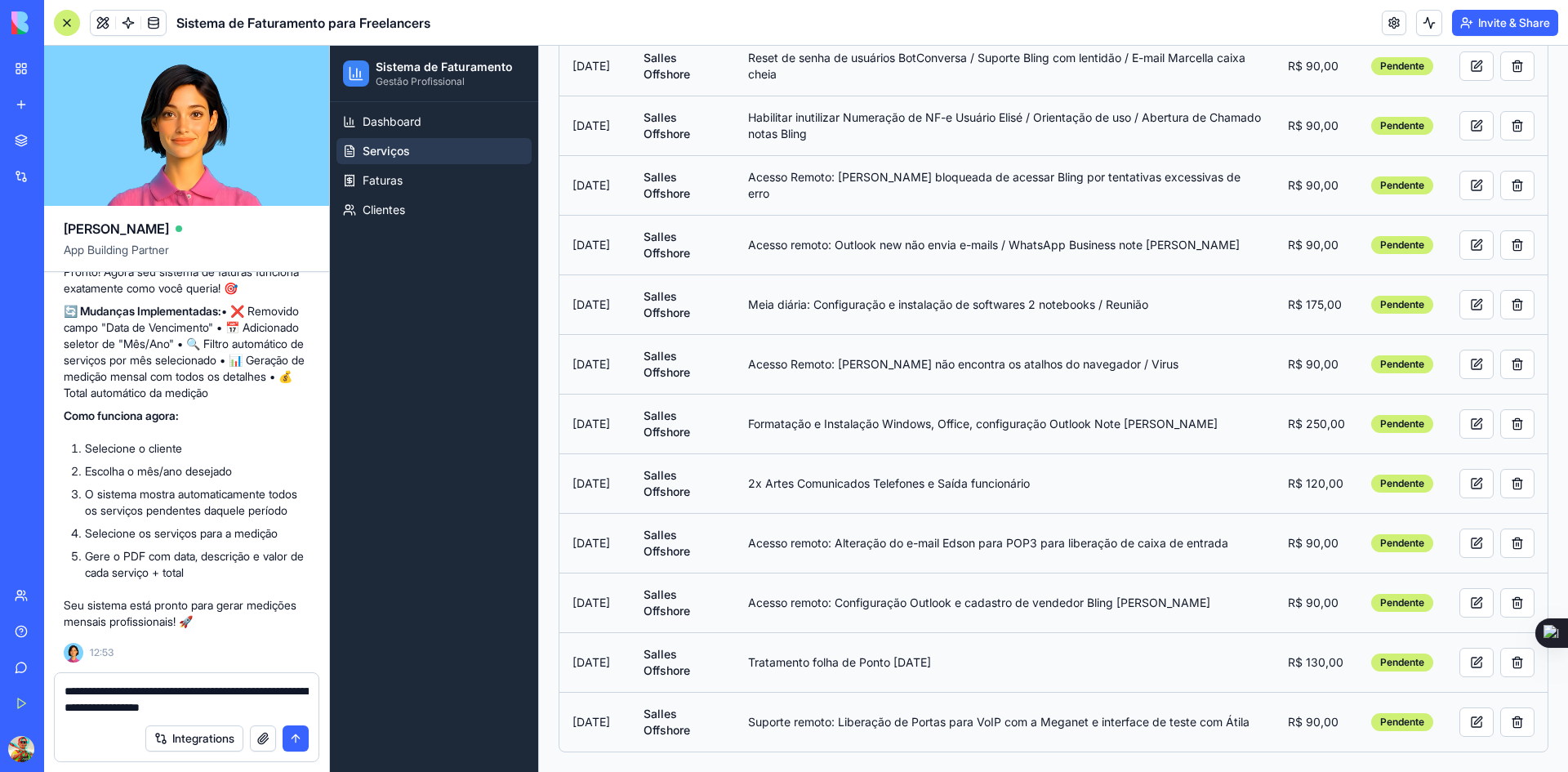
click at [285, 708] on textarea "**********" at bounding box center [186, 698] width 244 height 33
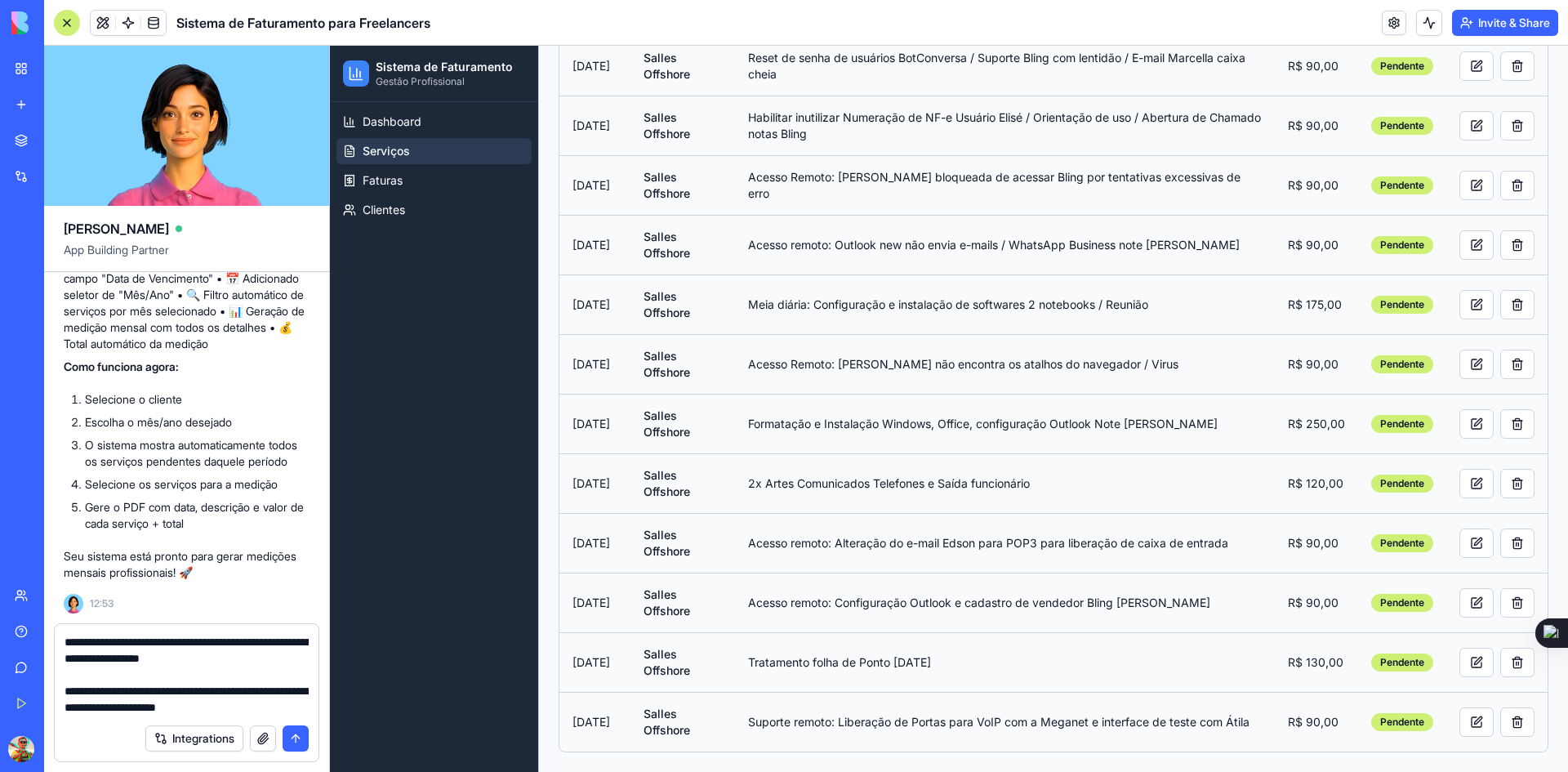
type textarea "**********"
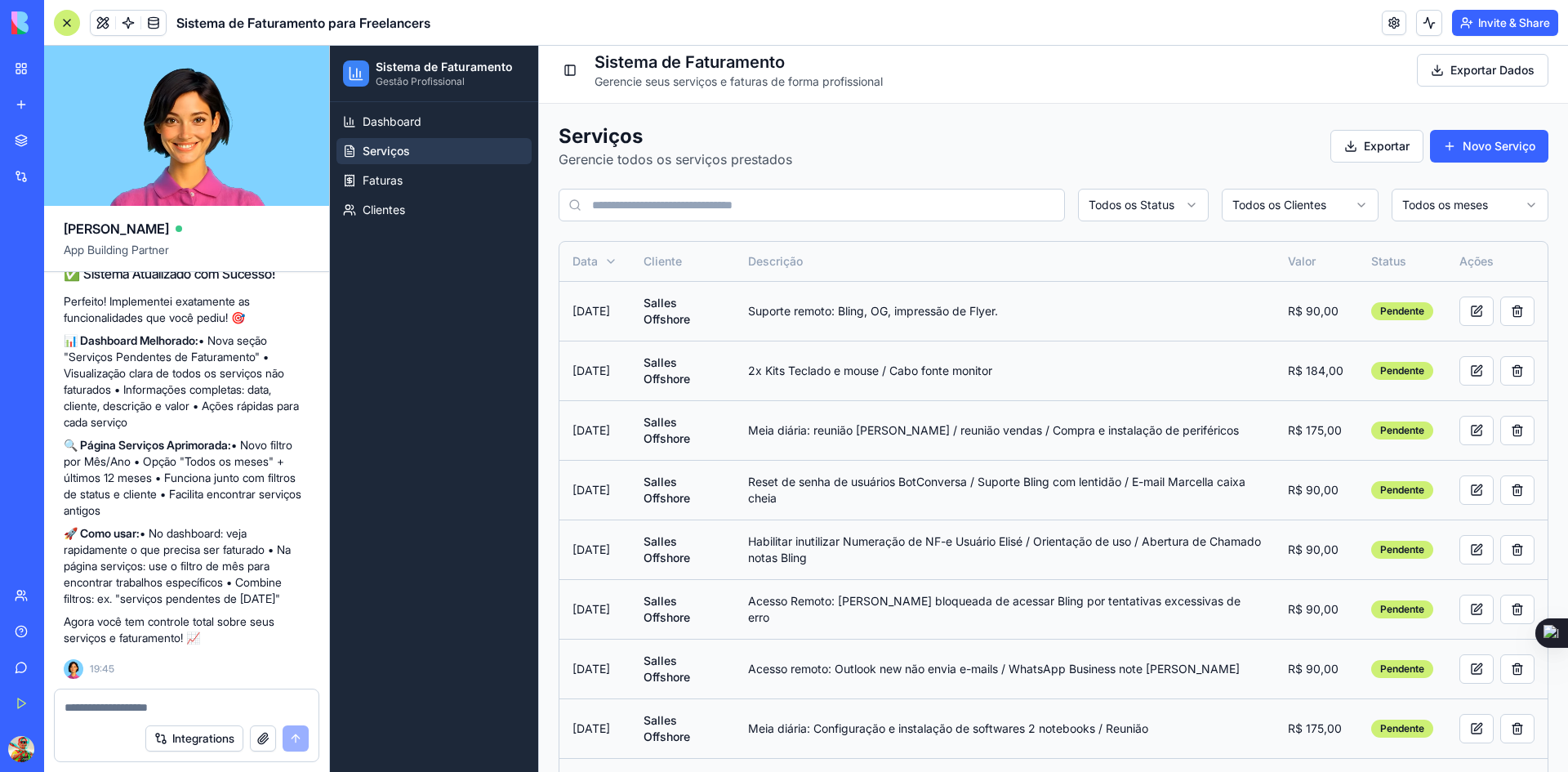
scroll to position [0, 0]
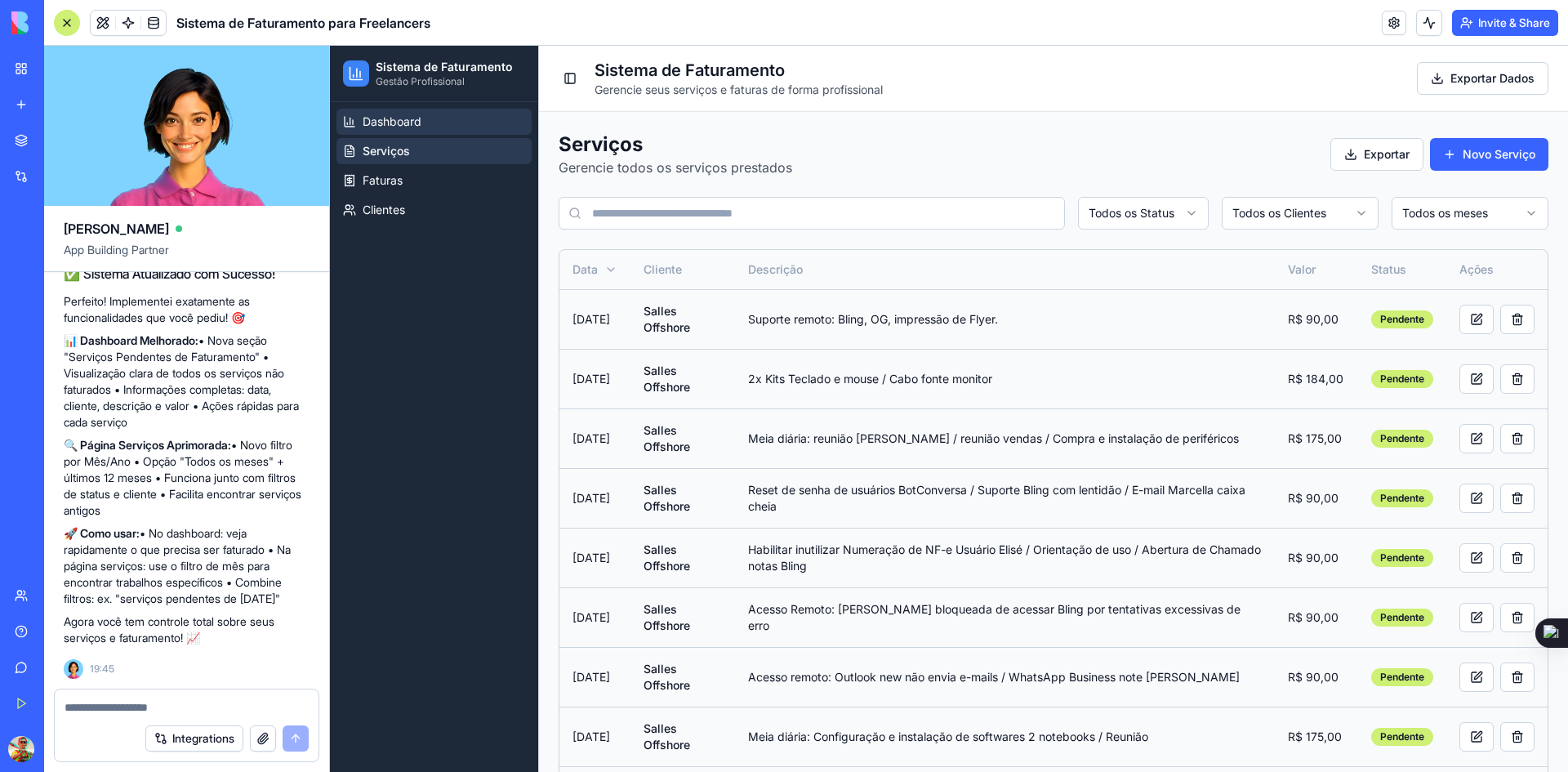
click at [378, 115] on span "Dashboard" at bounding box center [391, 121] width 59 height 17
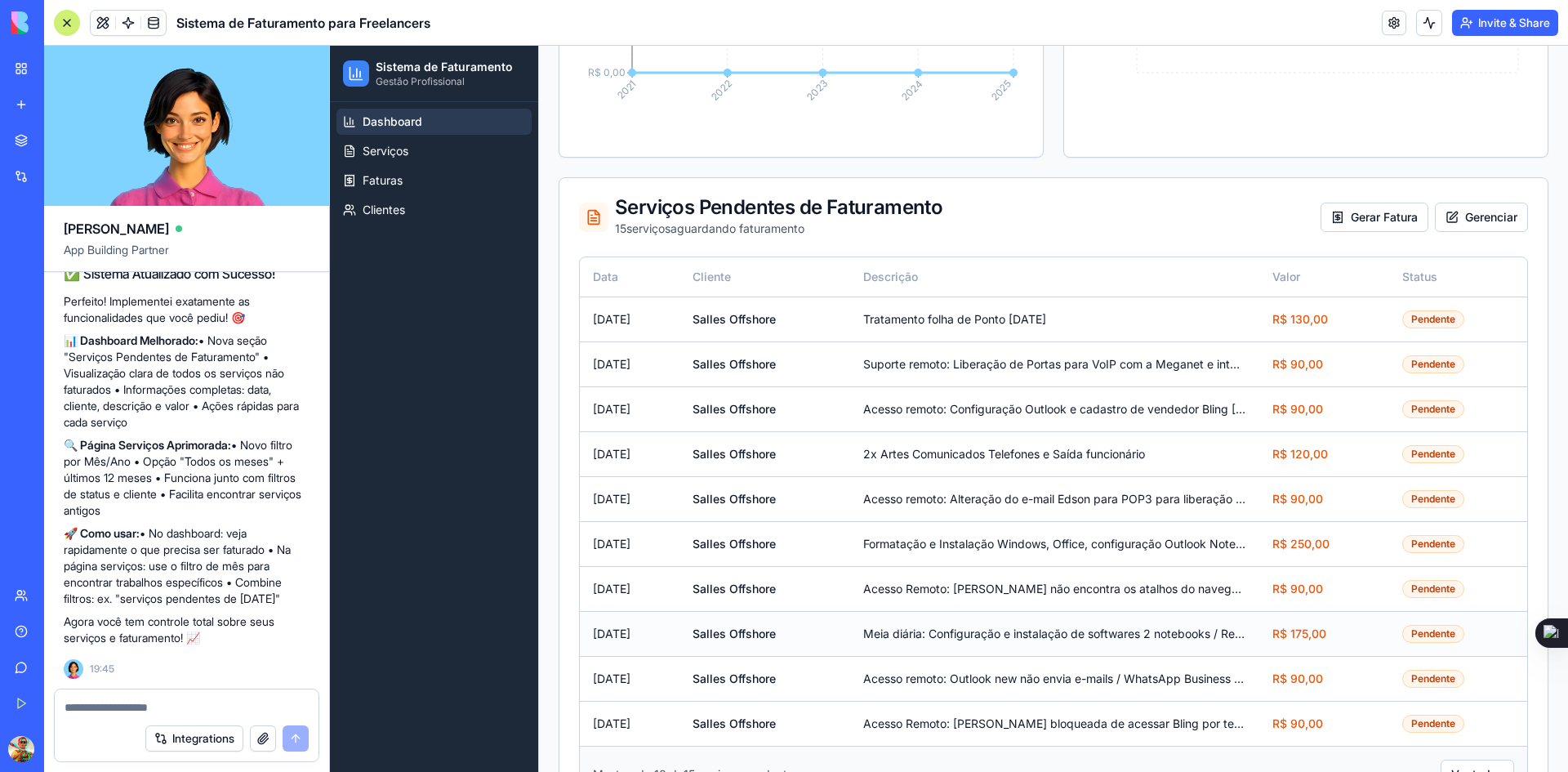
scroll to position [490, 0]
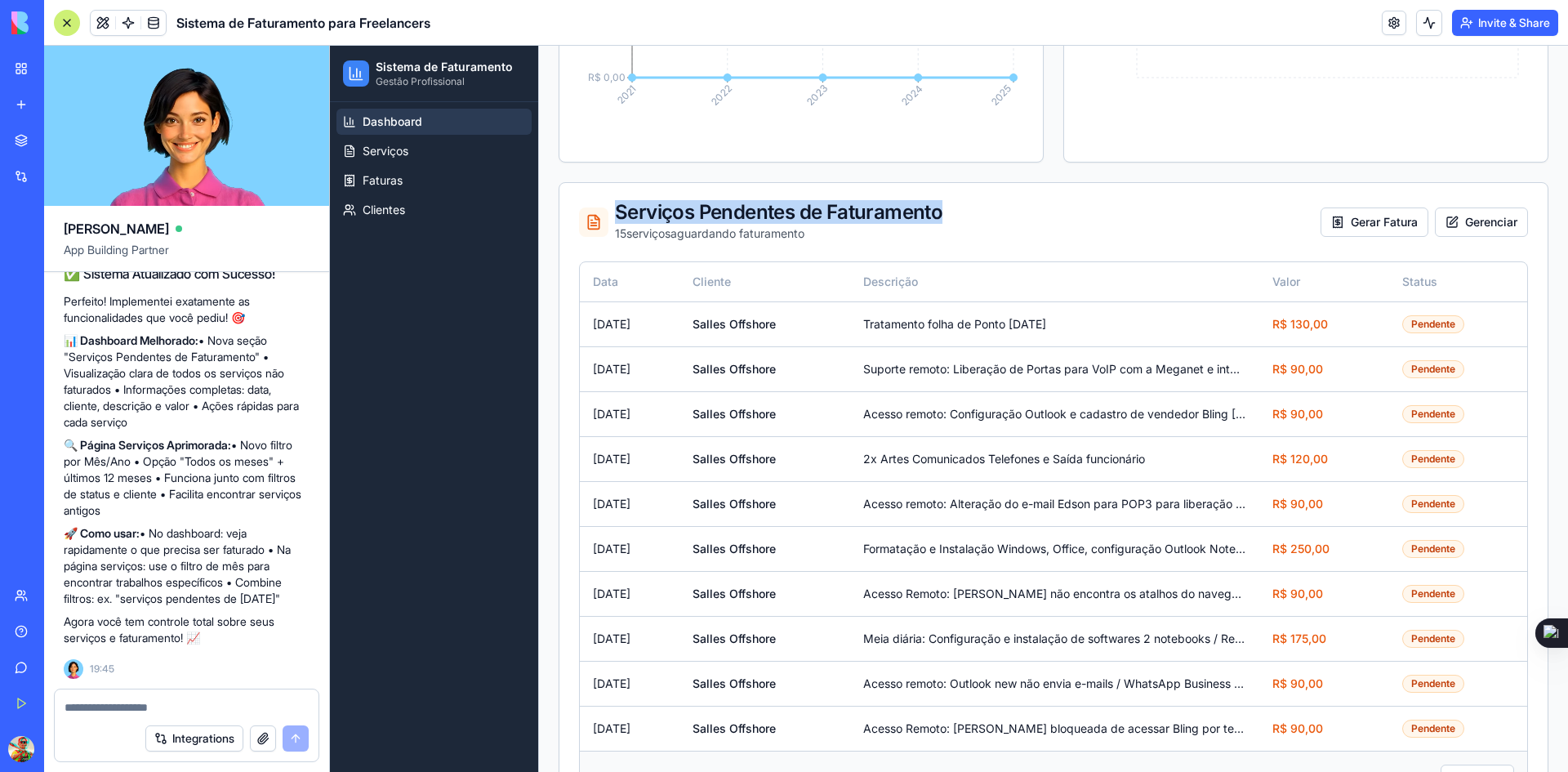
drag, startPoint x: 616, startPoint y: 206, endPoint x: 950, endPoint y: 201, distance: 334.0
click at [950, 202] on div "Serviços Pendentes de Faturamento 15 serviço s aguardando faturamento Gerar Fat…" at bounding box center [1053, 222] width 949 height 40
copy div "Serviços Pendentes de Faturamento"
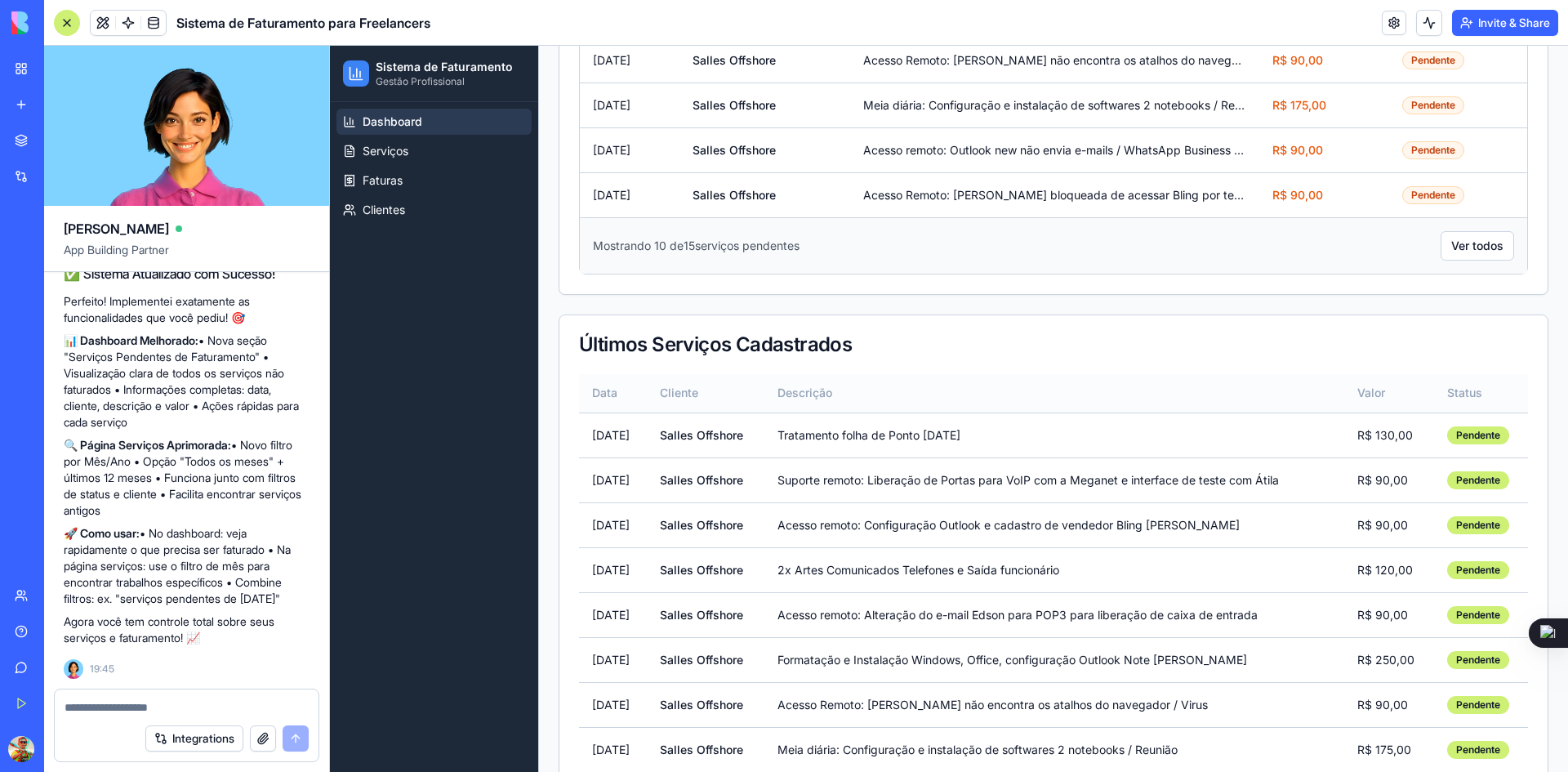
scroll to position [1143, 0]
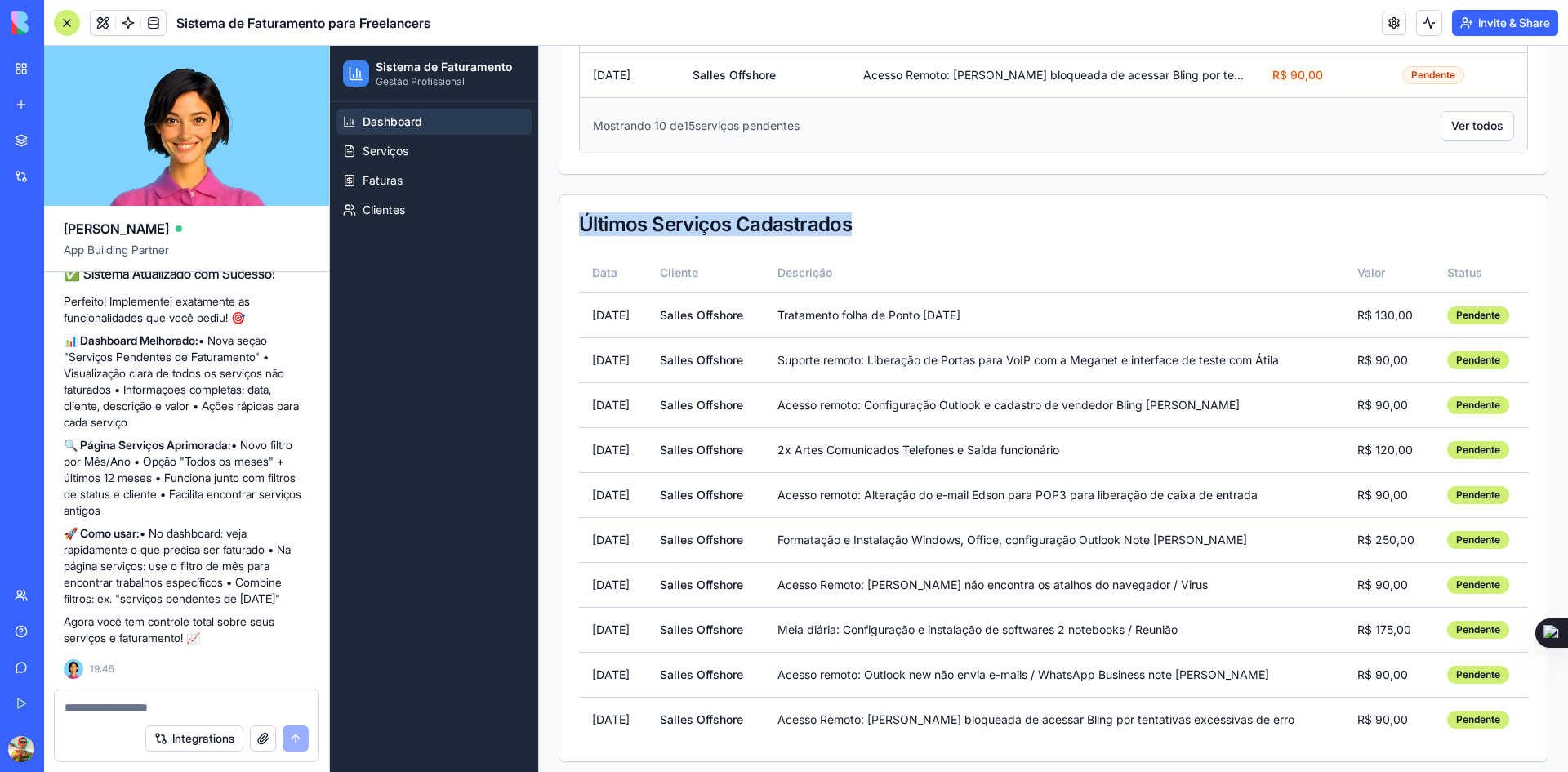
drag, startPoint x: 580, startPoint y: 213, endPoint x: 853, endPoint y: 219, distance: 273.1
click at [853, 219] on div "Últimos Serviços Cadastrados" at bounding box center [1053, 224] width 949 height 19
copy div "Últimos Serviços Cadastrados"
click at [191, 706] on textarea at bounding box center [186, 707] width 244 height 17
paste textarea "**********"
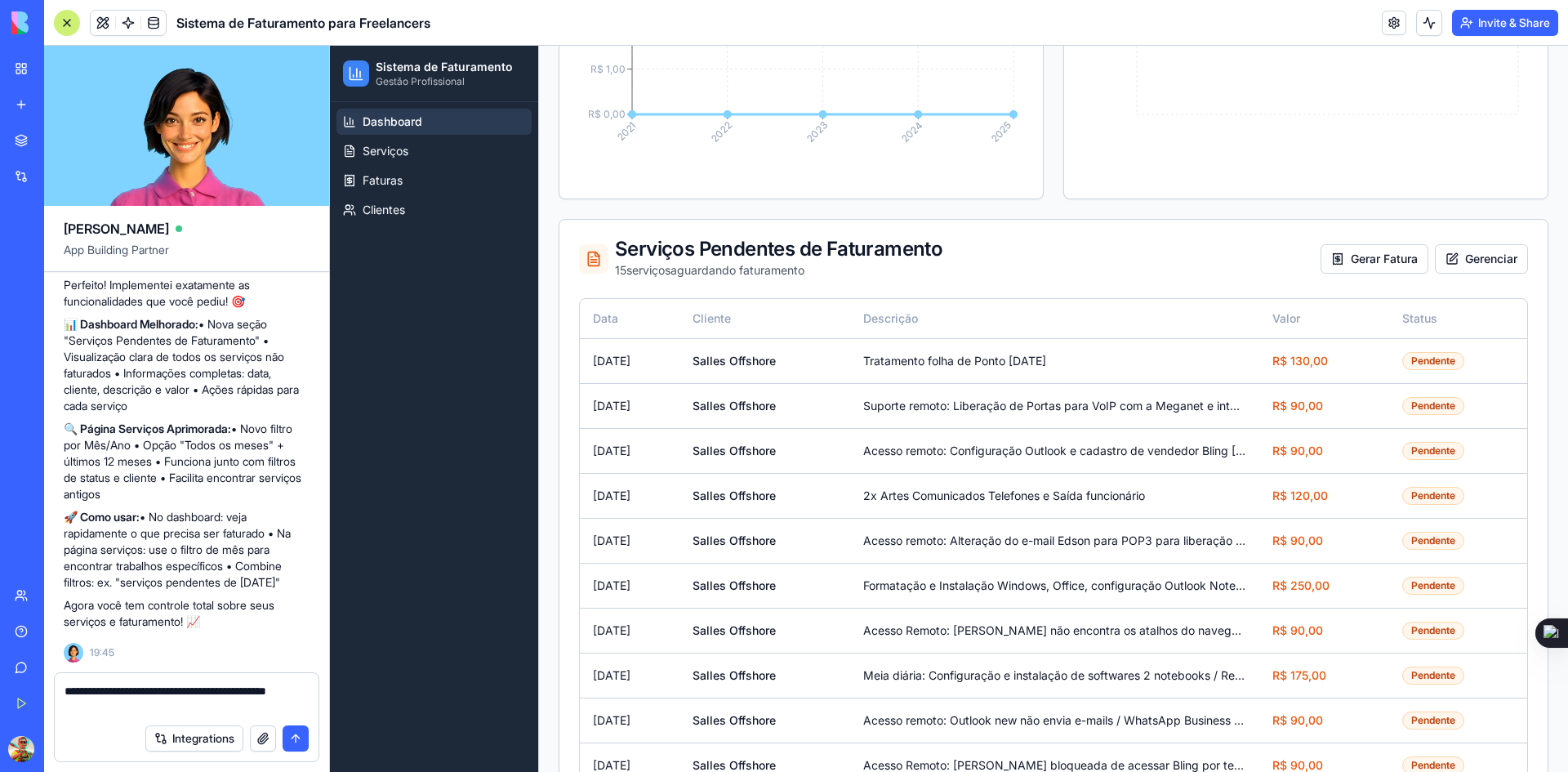
scroll to position [245, 0]
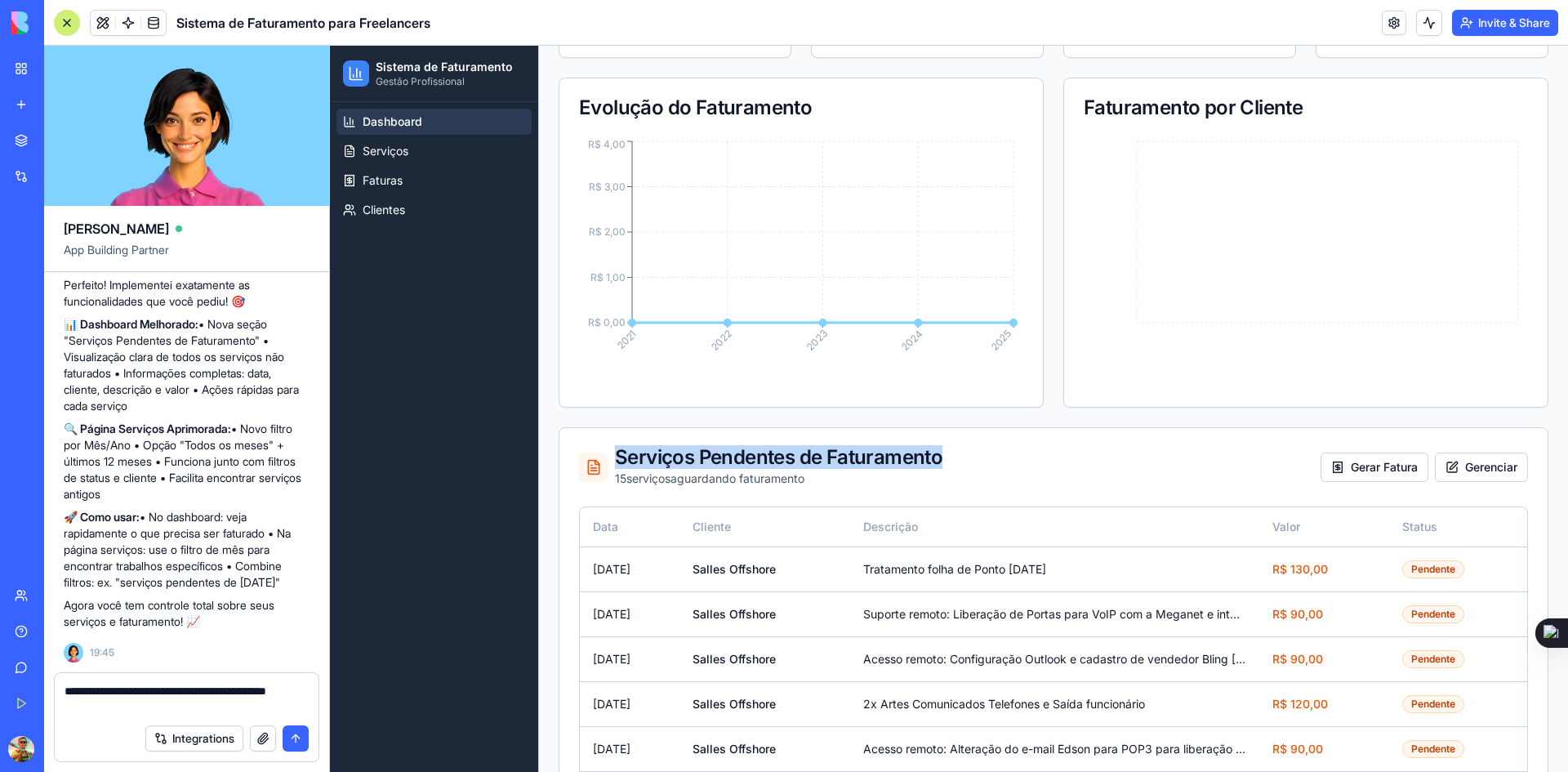
drag, startPoint x: 617, startPoint y: 444, endPoint x: 939, endPoint y: 430, distance: 322.3
click at [939, 430] on div "Serviços Pendentes de Faturamento 15 serviço s aguardando faturamento Gerar Fat…" at bounding box center [1054, 467] width 988 height 78
copy div "Serviços Pendentes de Faturamento"
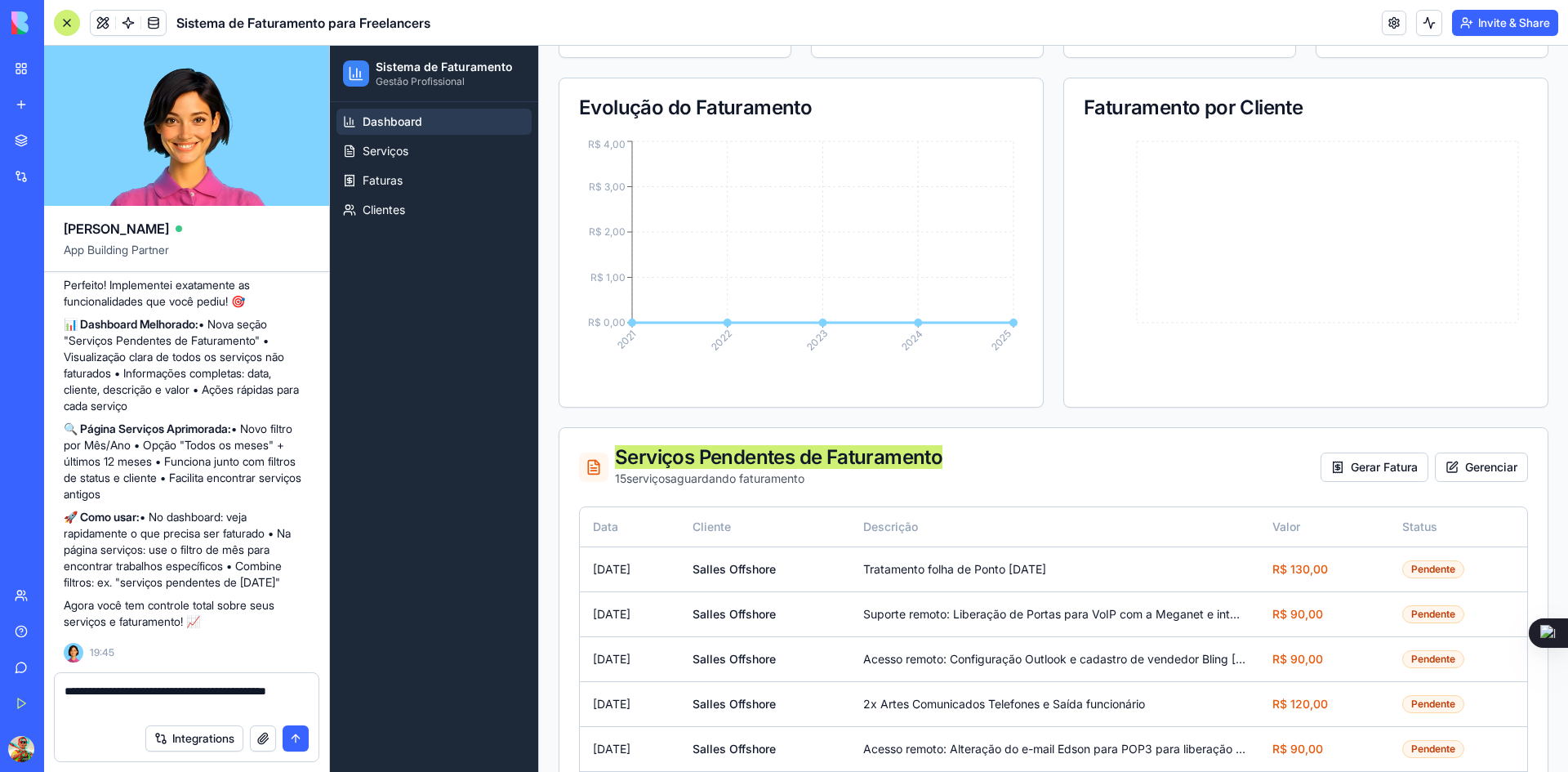
click at [160, 710] on textarea "**********" at bounding box center [186, 698] width 244 height 33
paste textarea "**********"
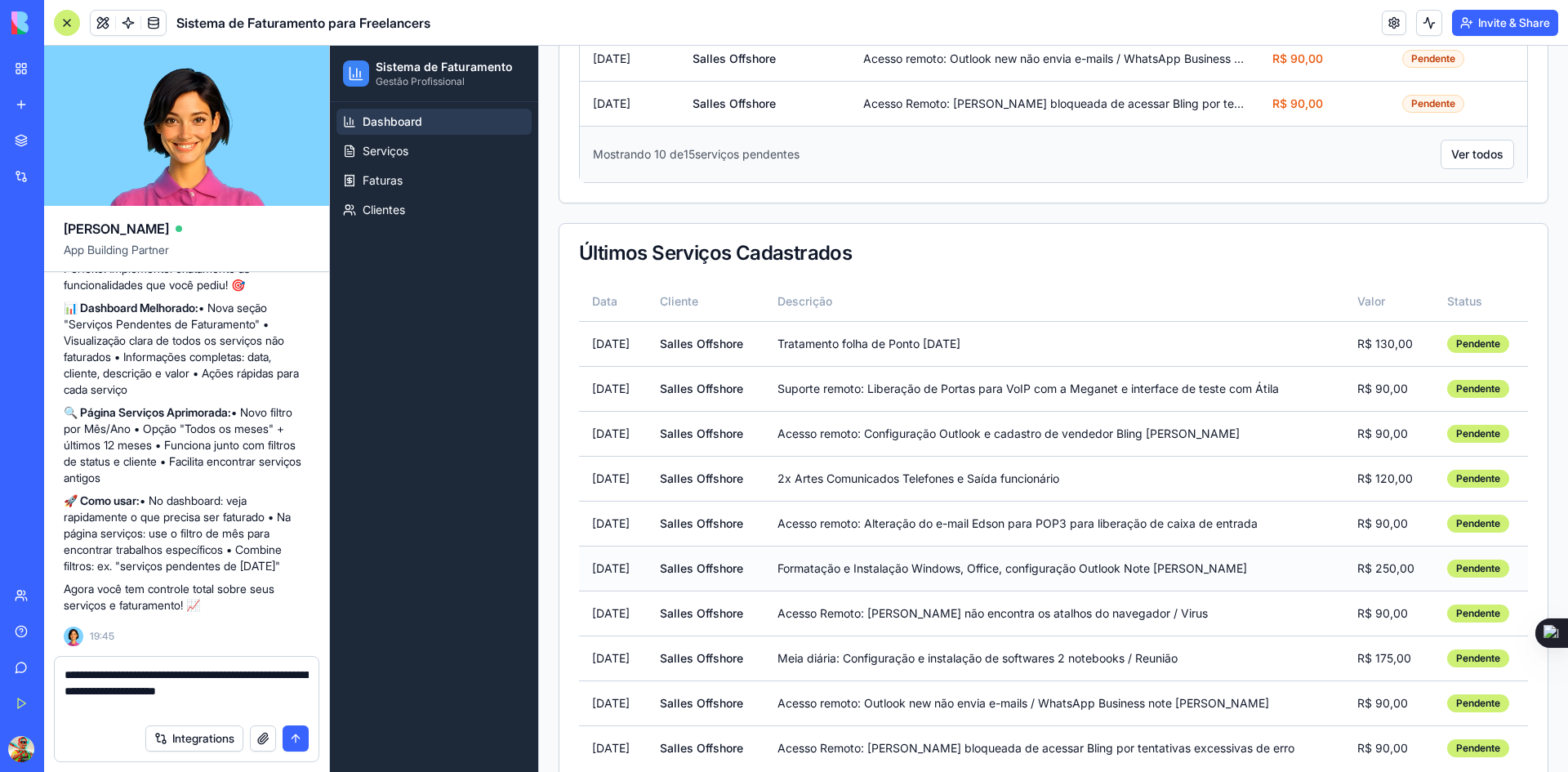
scroll to position [1143, 0]
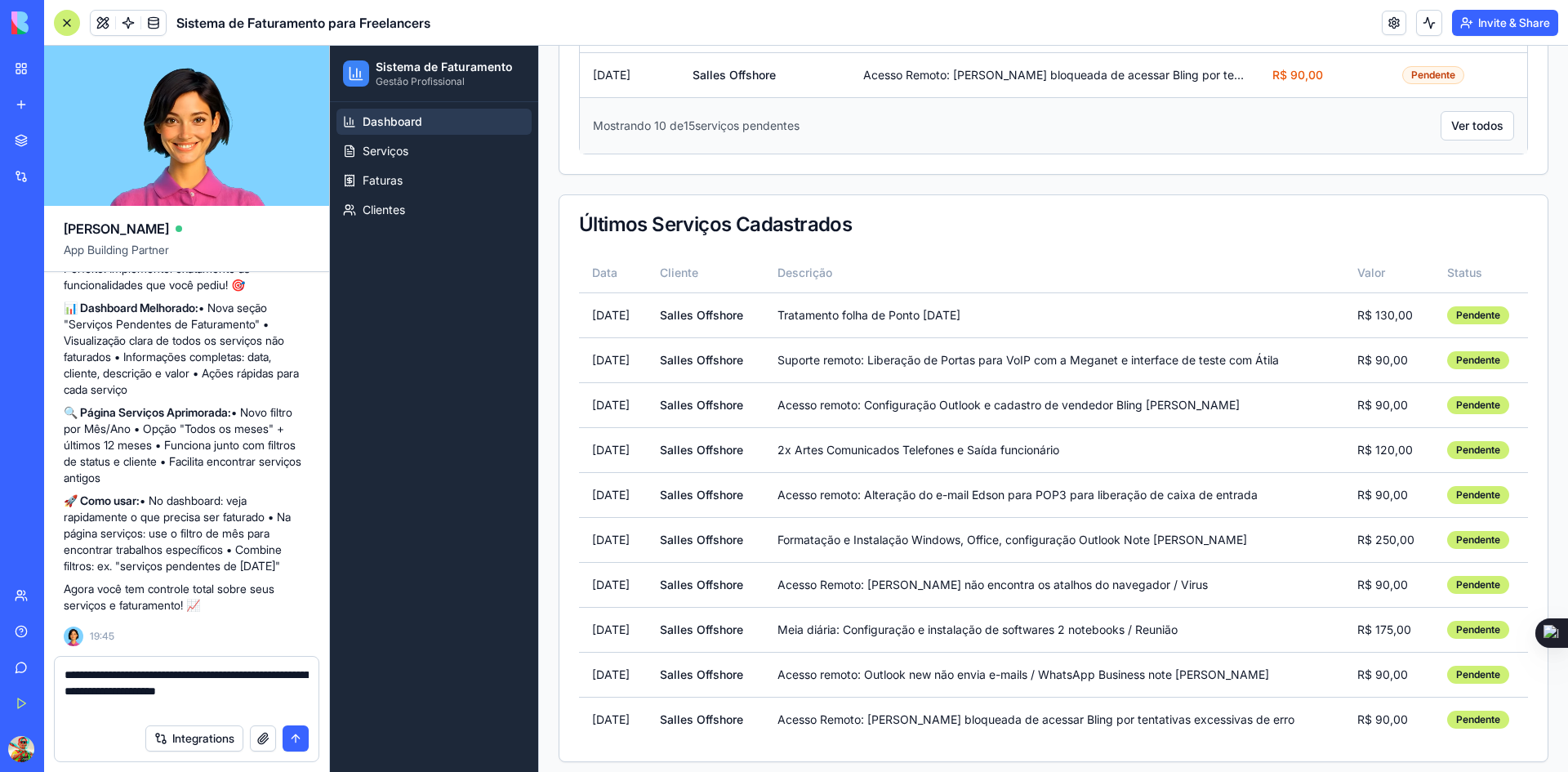
drag, startPoint x: 102, startPoint y: 676, endPoint x: 43, endPoint y: 680, distance: 59.1
click at [43, 680] on div "BETA My Workspace New app Marketplace Integrations Recent Sistema de Faturament…" at bounding box center [784, 386] width 1568 height 772
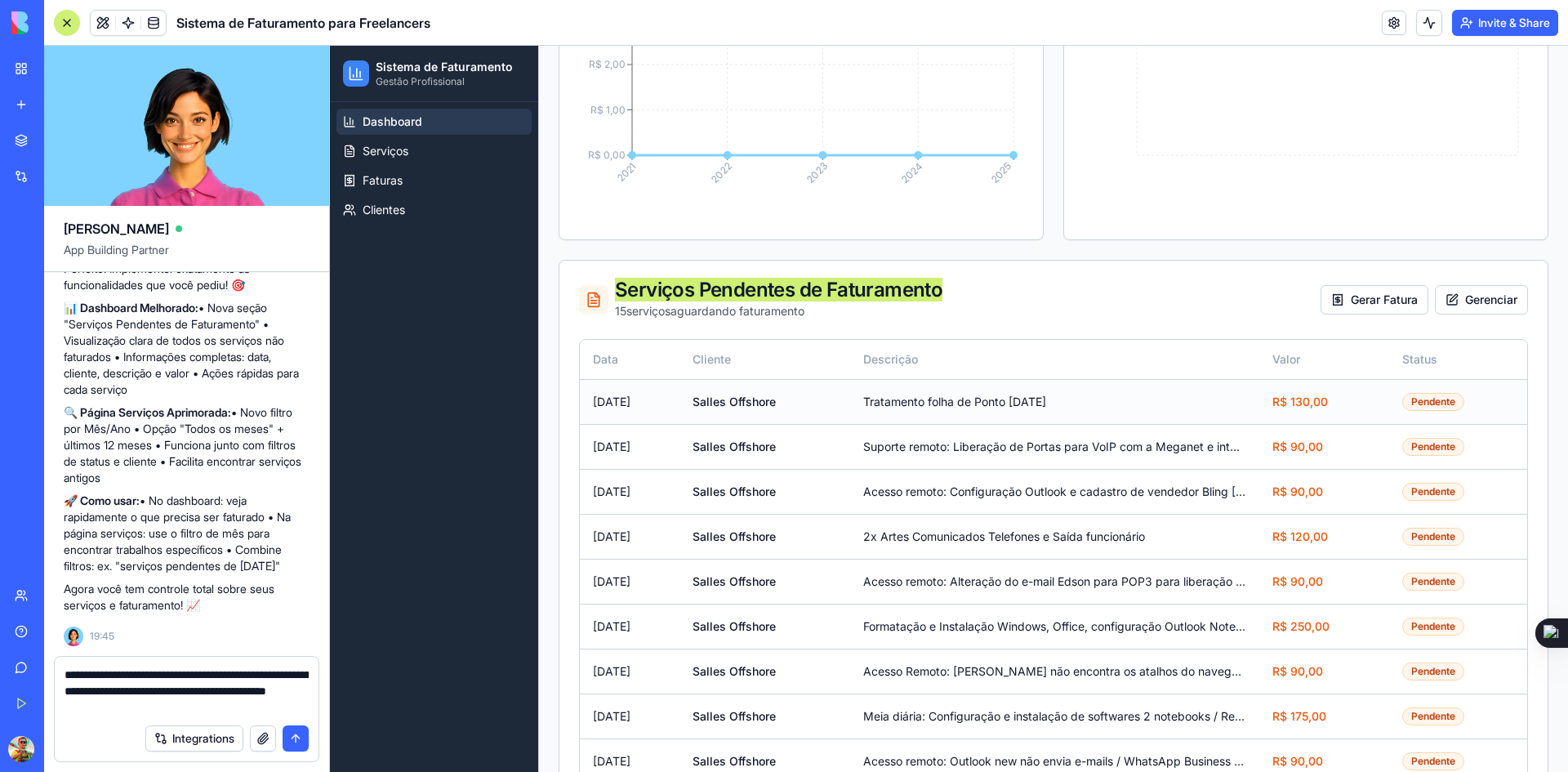
scroll to position [326, 0]
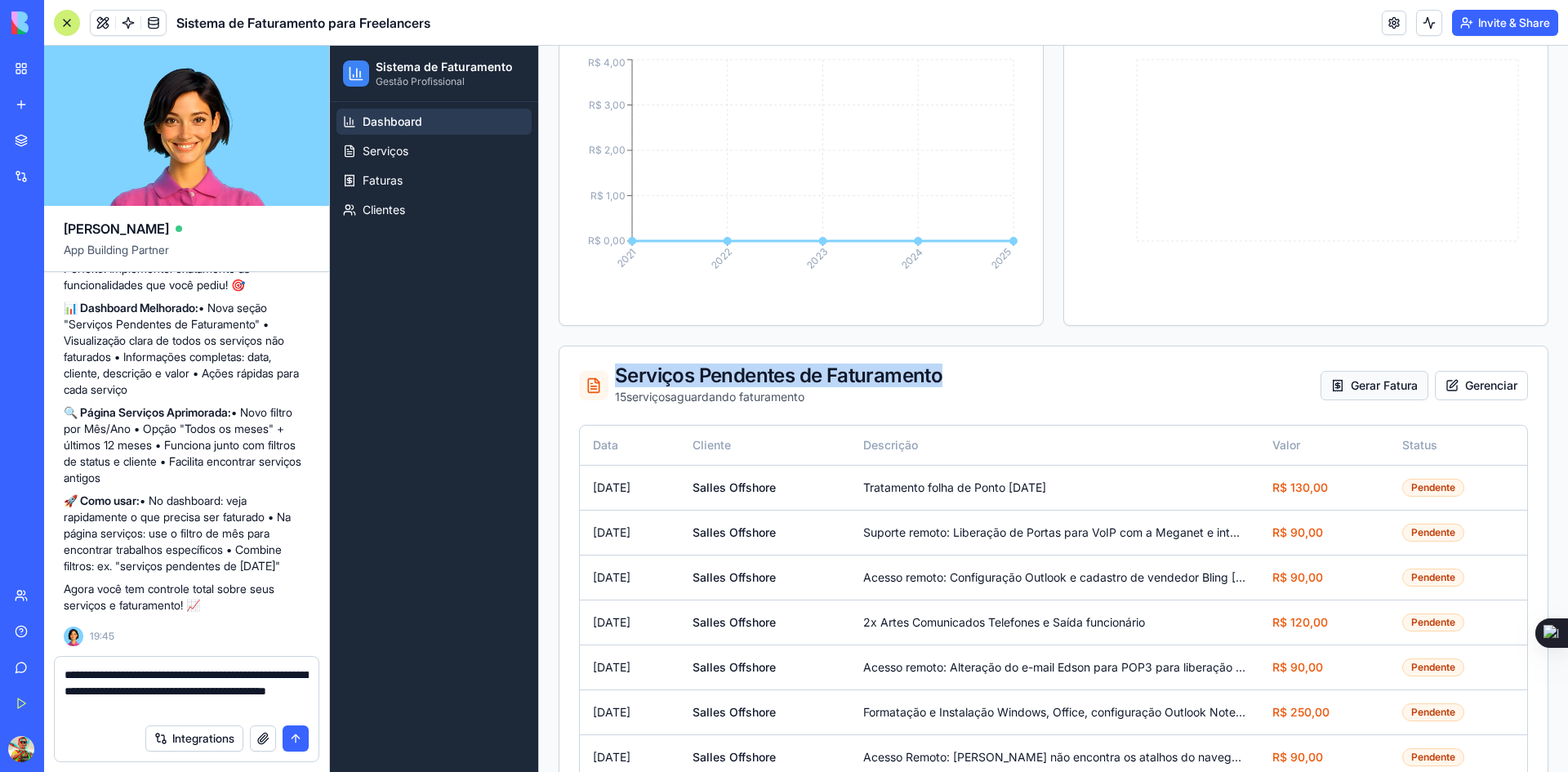
click at [1358, 377] on button "Gerar Fatura" at bounding box center [1375, 385] width 108 height 29
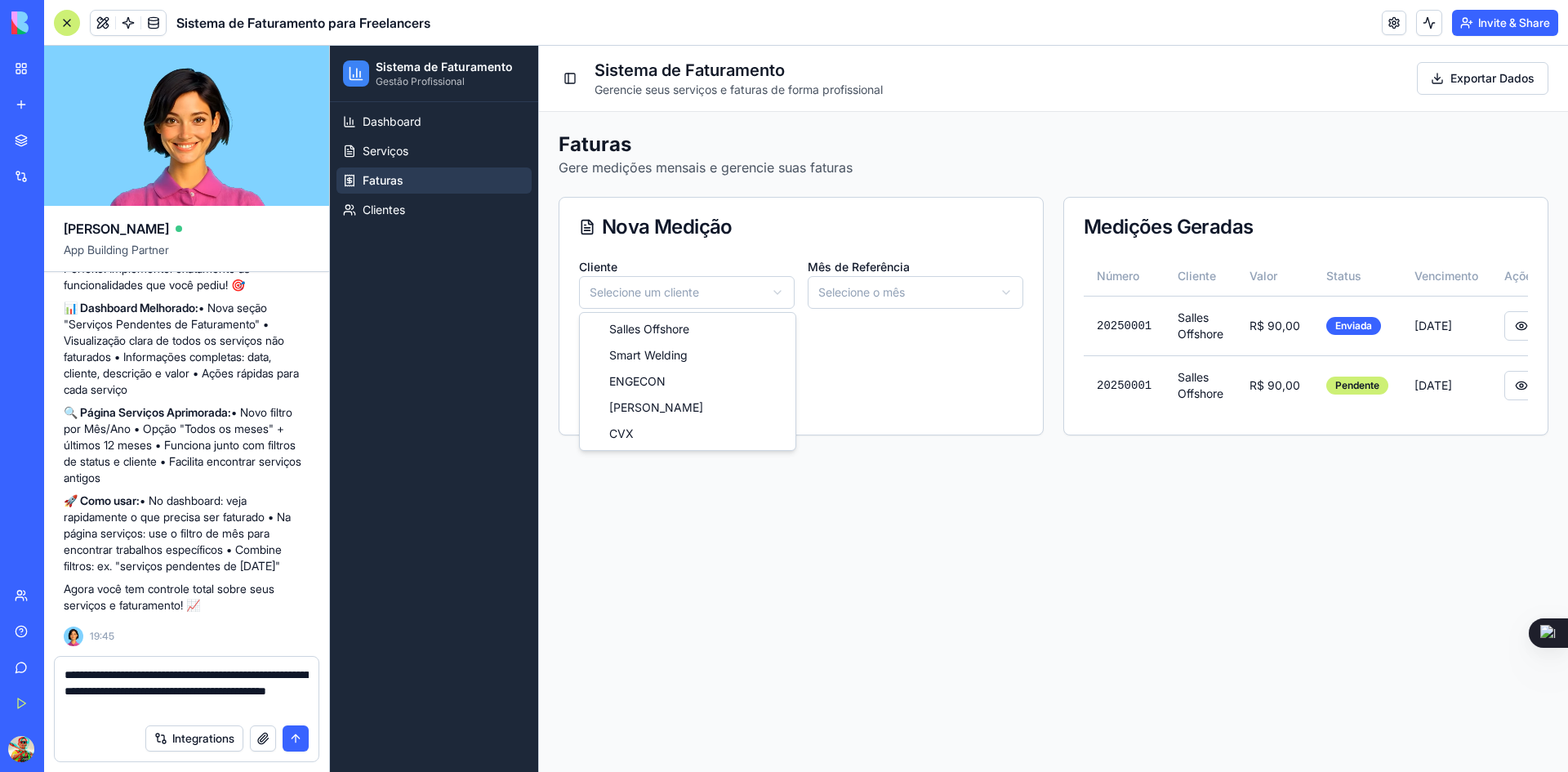
click at [778, 286] on html "Sistema de Faturamento Gestão Profissional Dashboard Serviços Faturas Clientes …" at bounding box center [949, 409] width 1238 height 726
click at [848, 286] on html "Sistema de Faturamento Gestão Profissional Dashboard Serviços Faturas Clientes …" at bounding box center [949, 409] width 1238 height 726
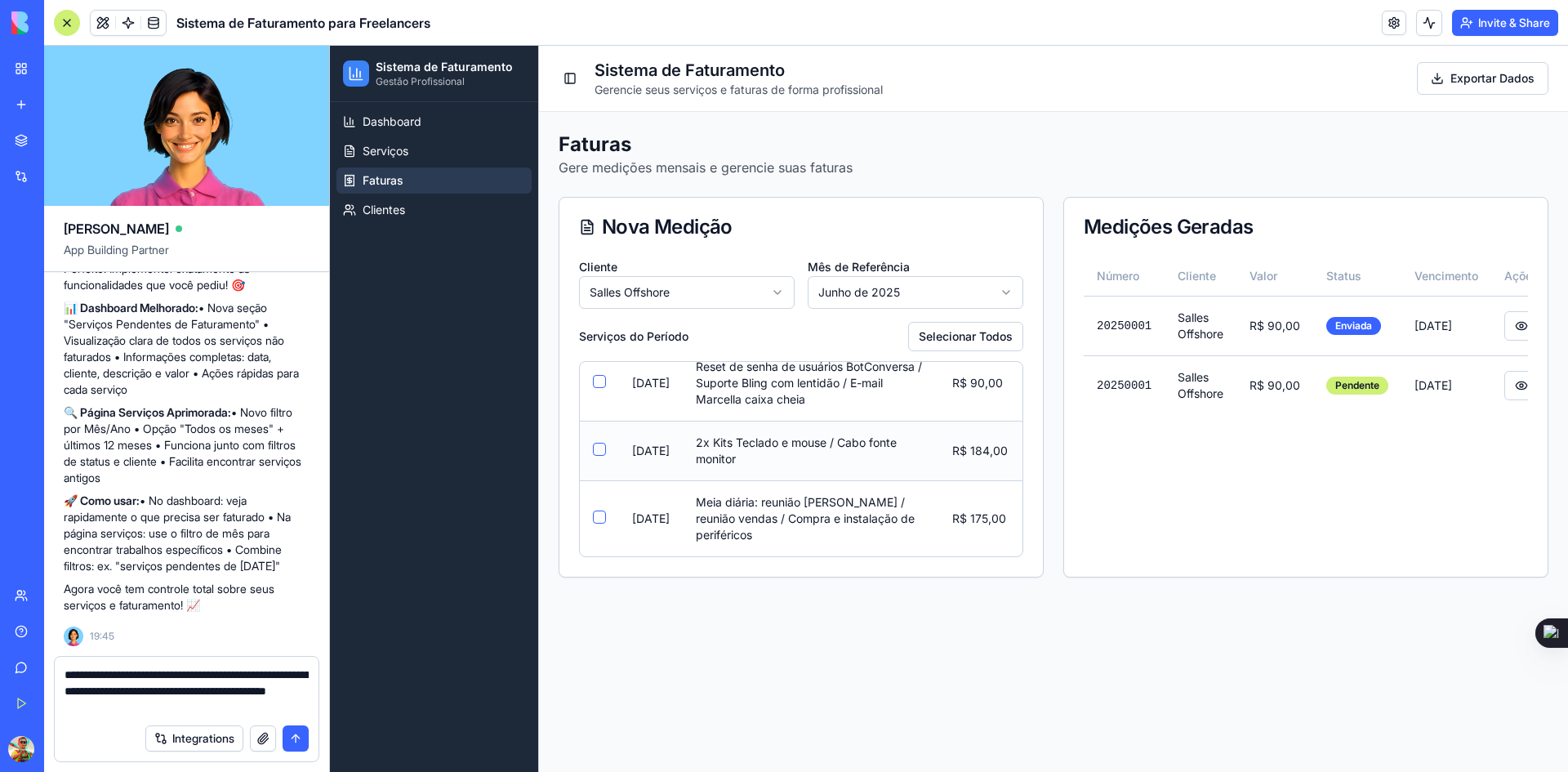
scroll to position [892, 0]
click at [934, 338] on button "Selecionar Todos" at bounding box center [966, 336] width 115 height 29
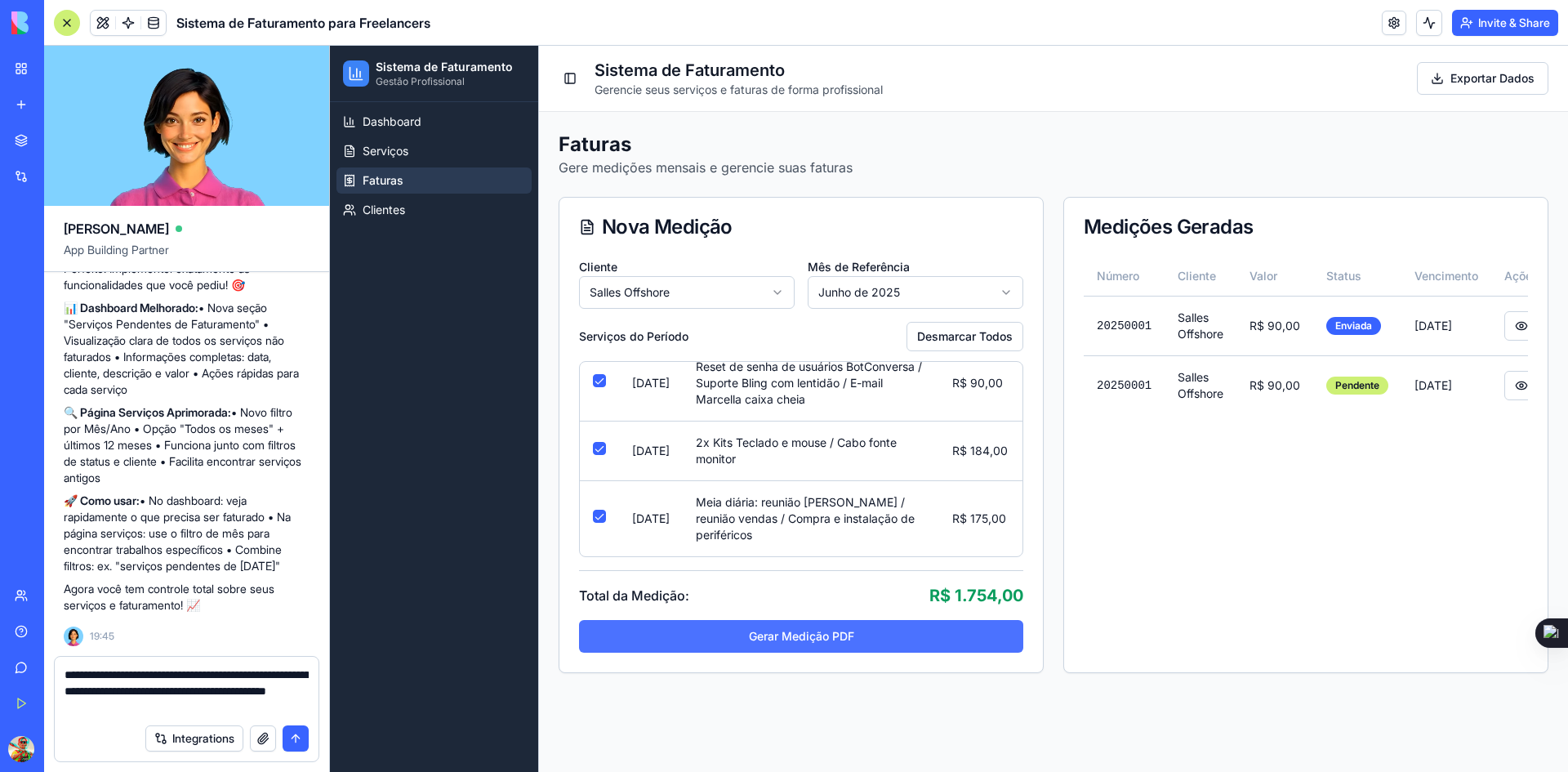
click at [840, 644] on button "Gerar Medição PDF" at bounding box center [800, 636] width 444 height 33
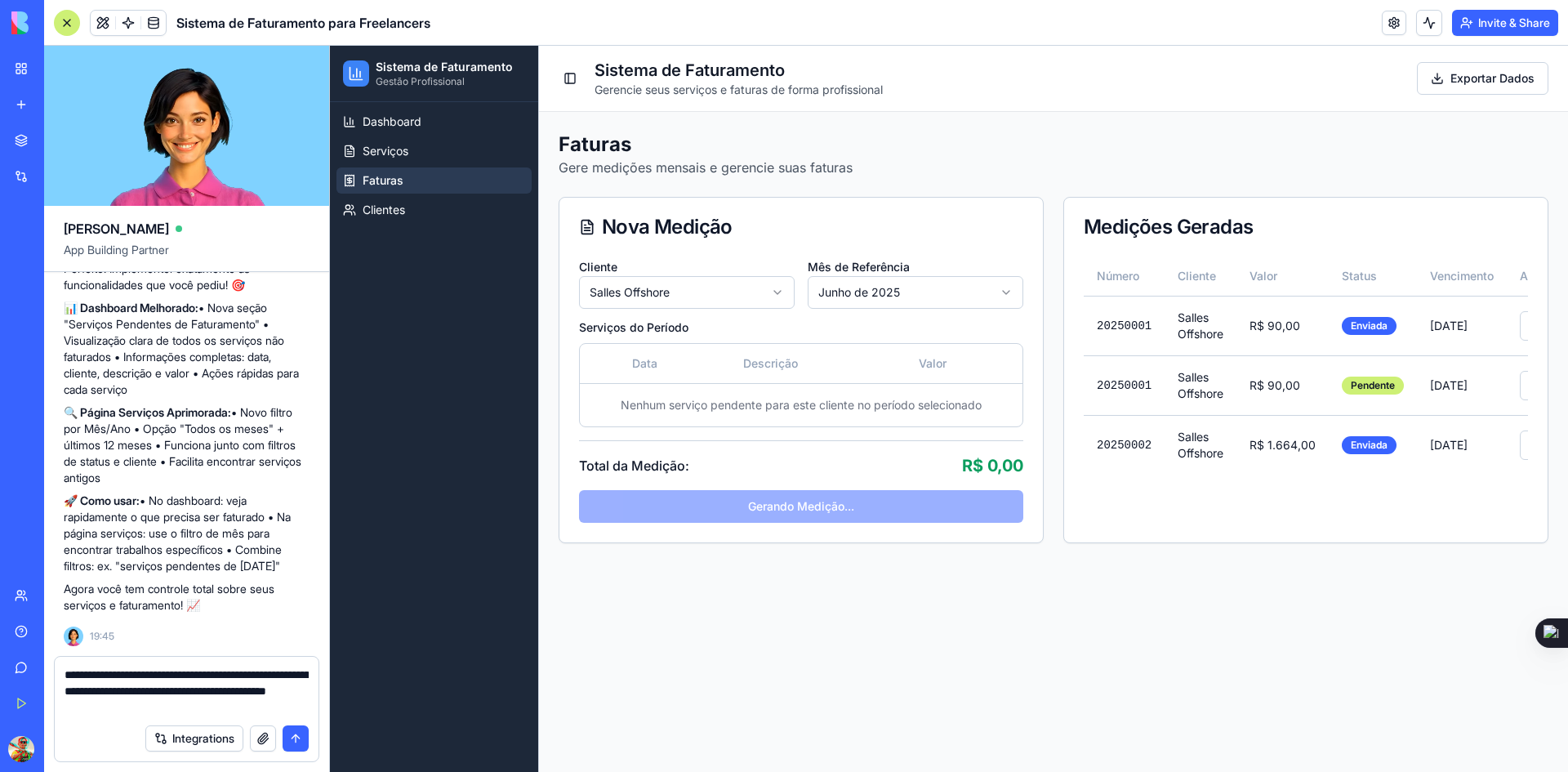
scroll to position [0, 74]
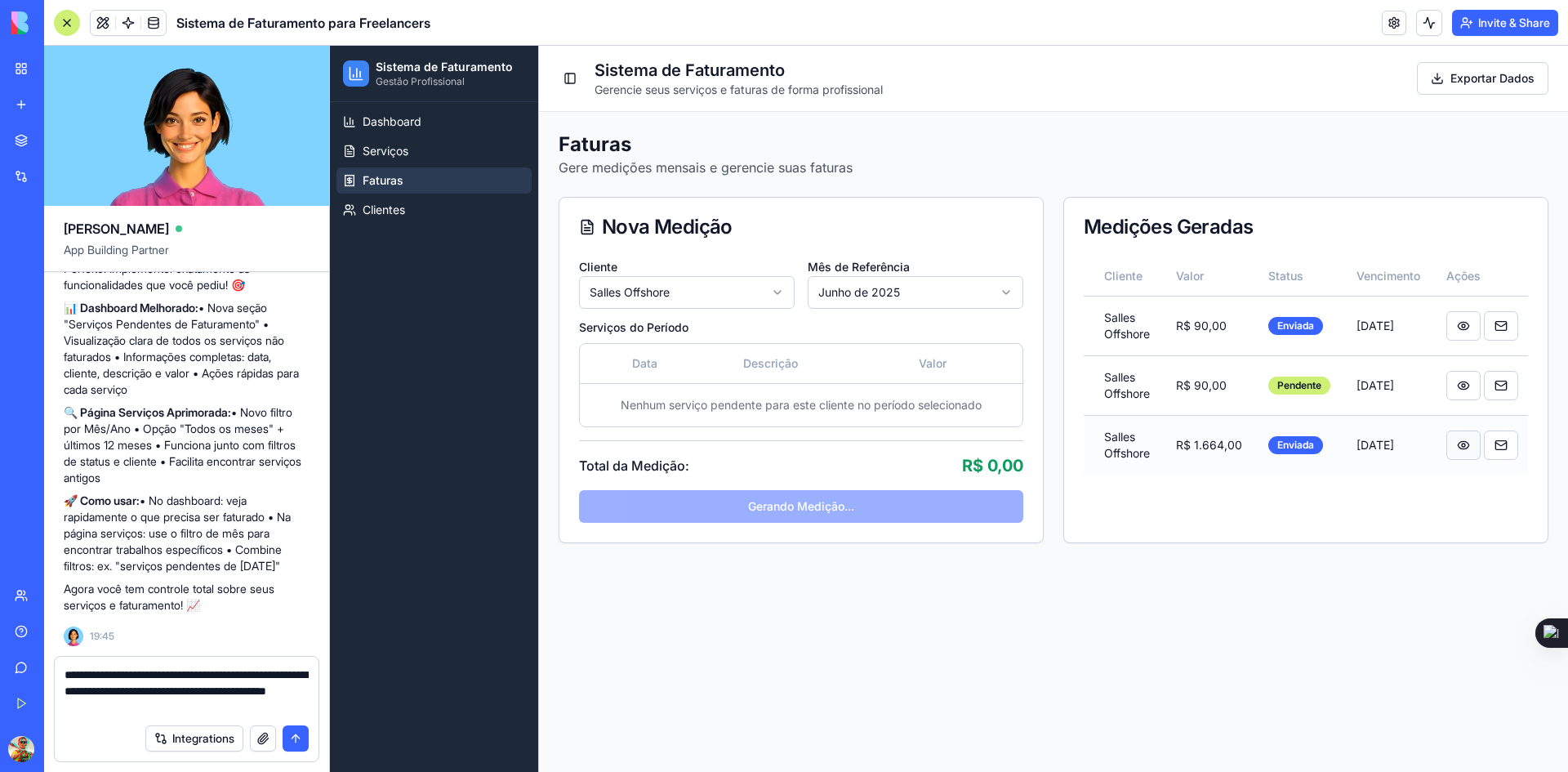
click at [1454, 443] on button at bounding box center [1463, 444] width 34 height 29
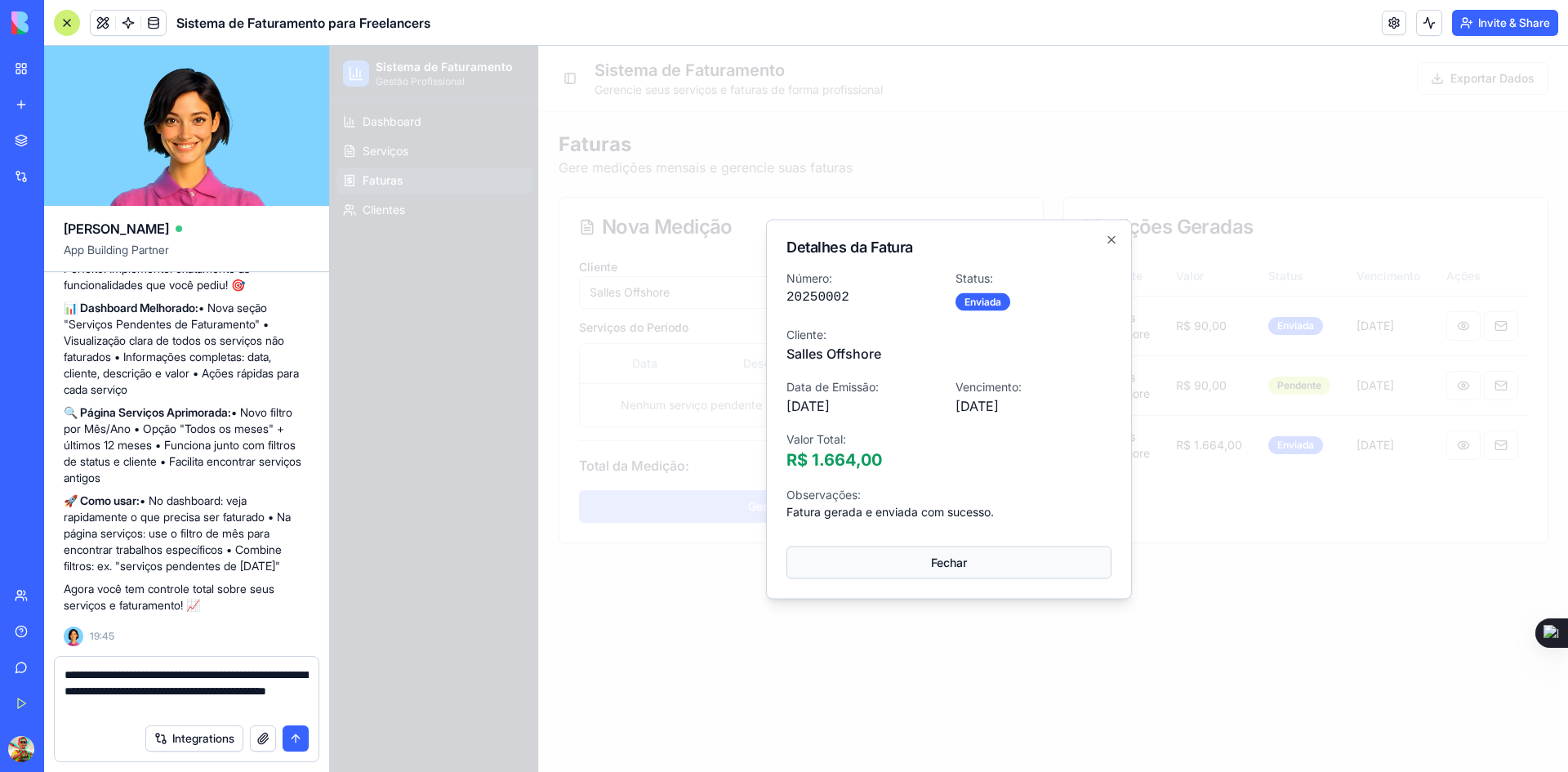
click at [952, 563] on button "Fechar" at bounding box center [949, 561] width 325 height 33
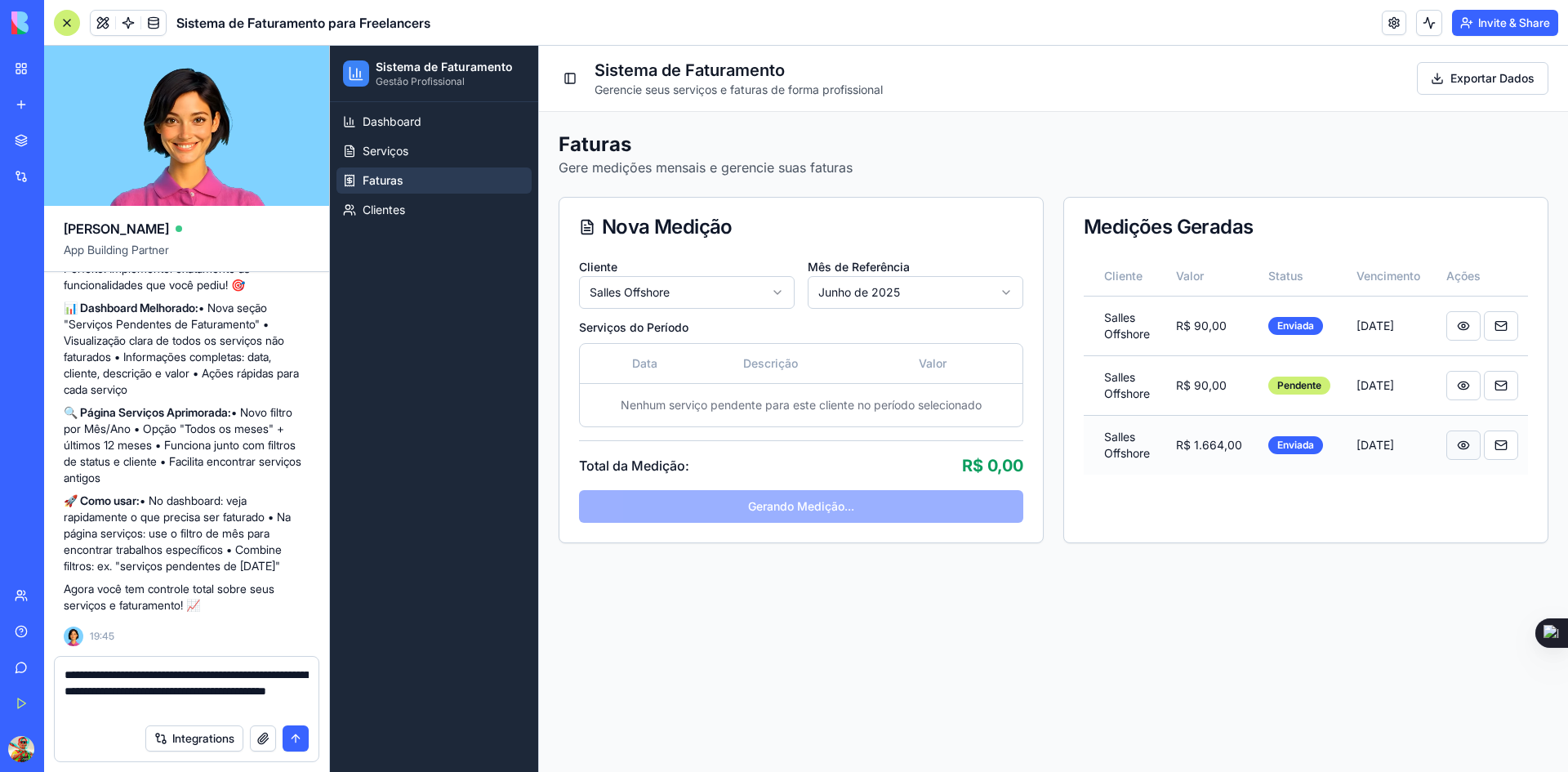
click at [1458, 448] on button at bounding box center [1463, 444] width 34 height 29
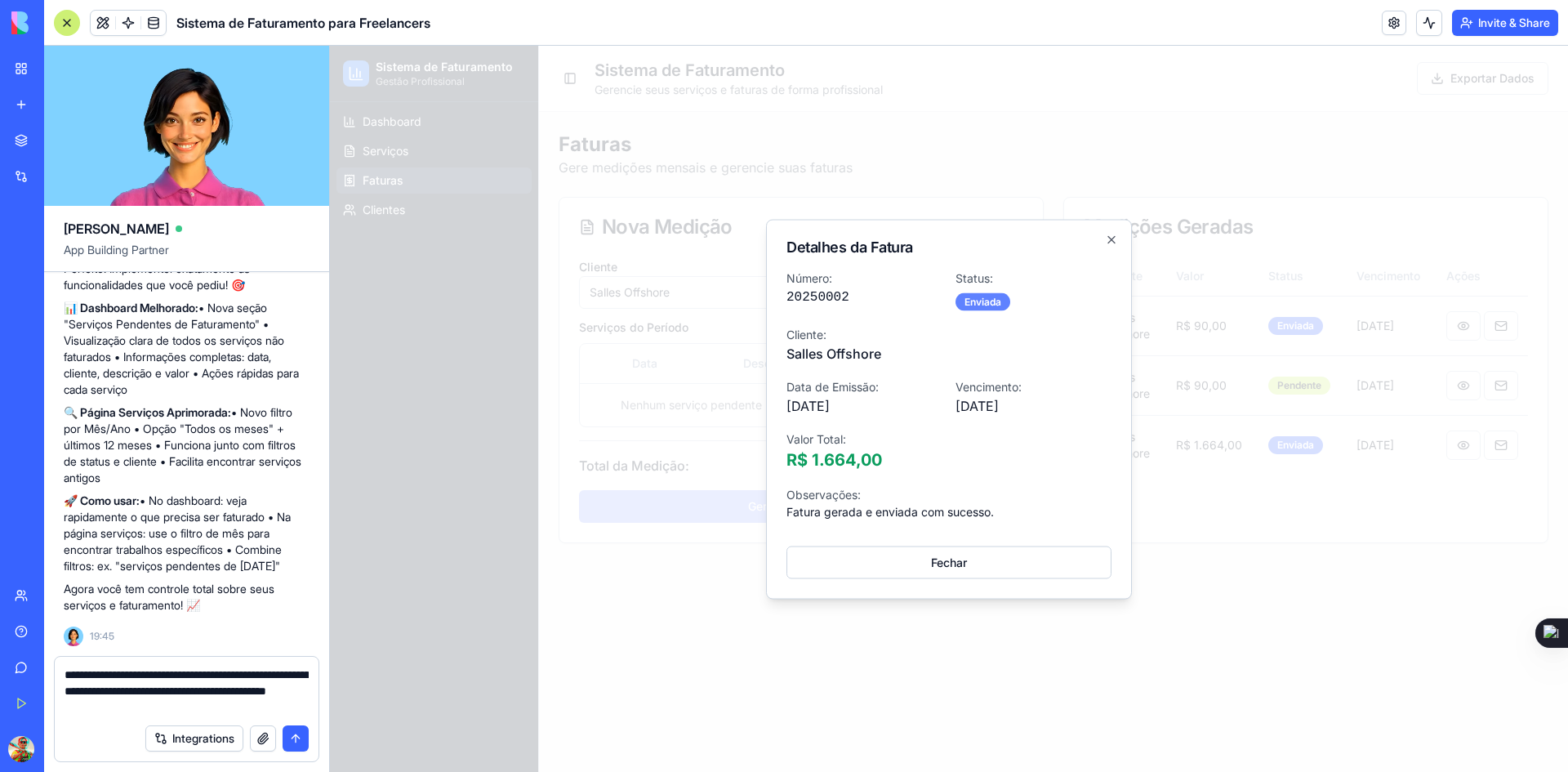
click at [979, 307] on div "Enviada" at bounding box center [983, 301] width 55 height 18
click at [926, 571] on button "Fechar" at bounding box center [949, 561] width 325 height 33
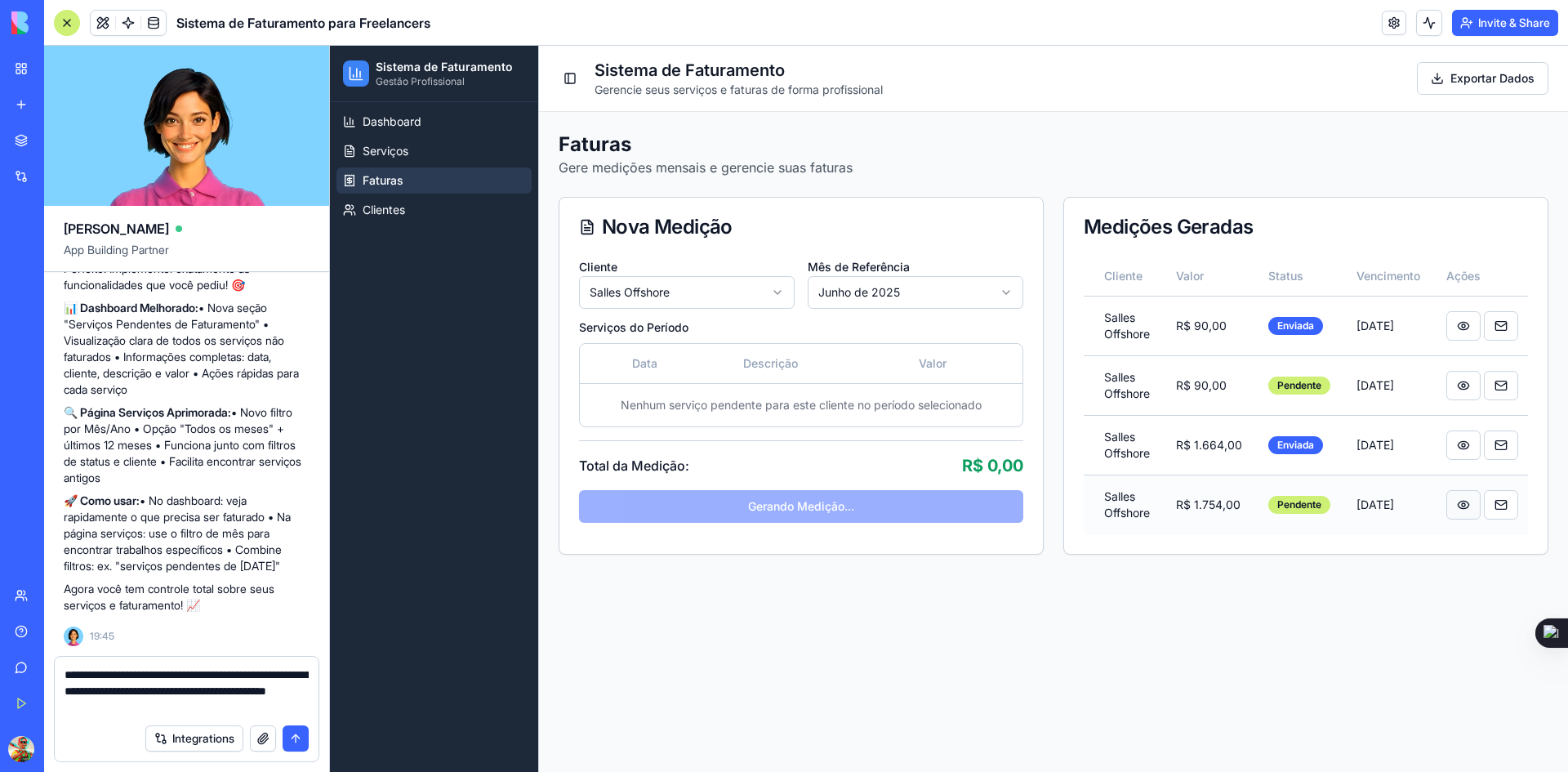
click at [1464, 506] on button at bounding box center [1463, 504] width 34 height 29
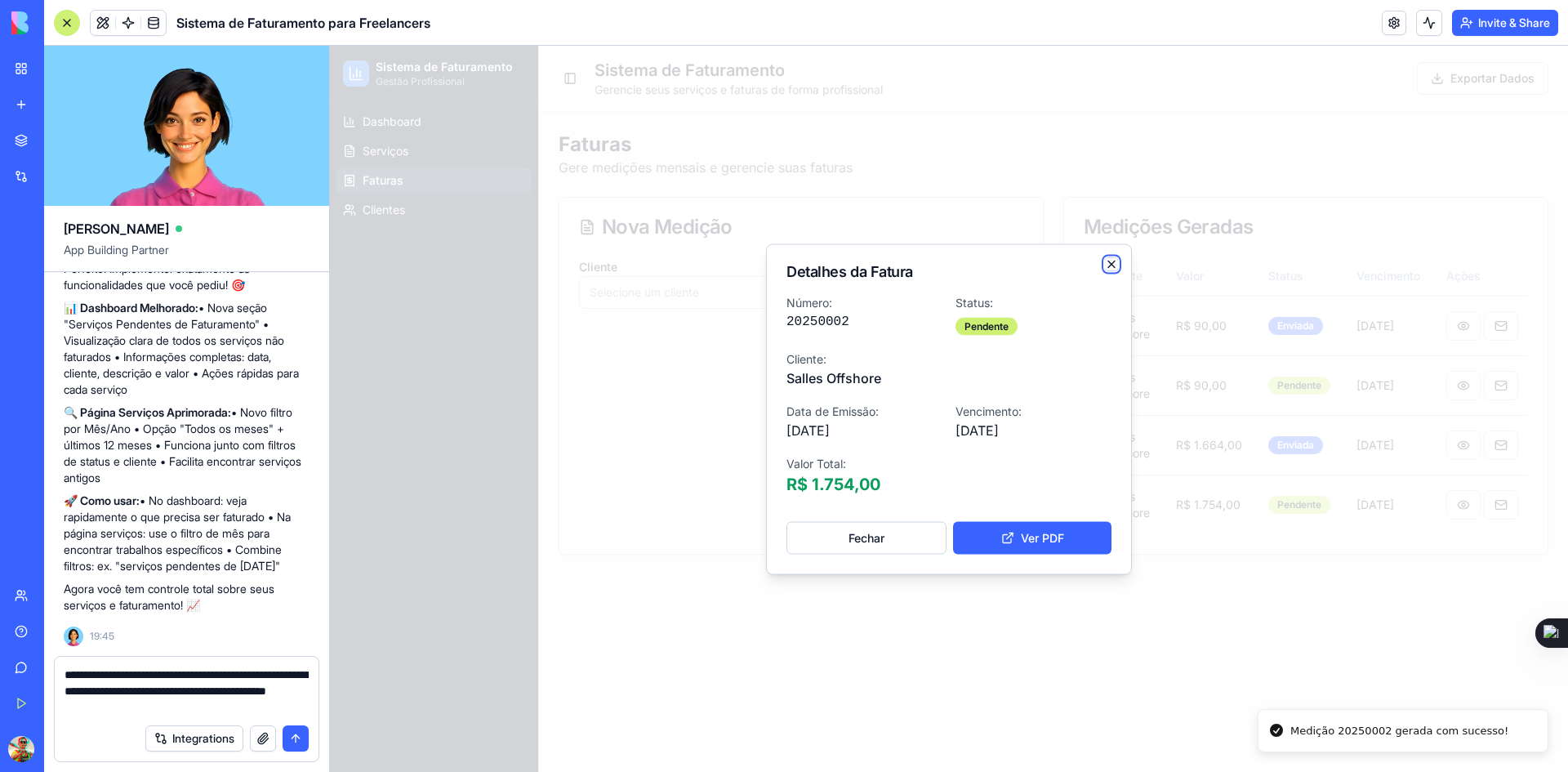
click at [1112, 266] on icon "button" at bounding box center [1112, 264] width 13 height 13
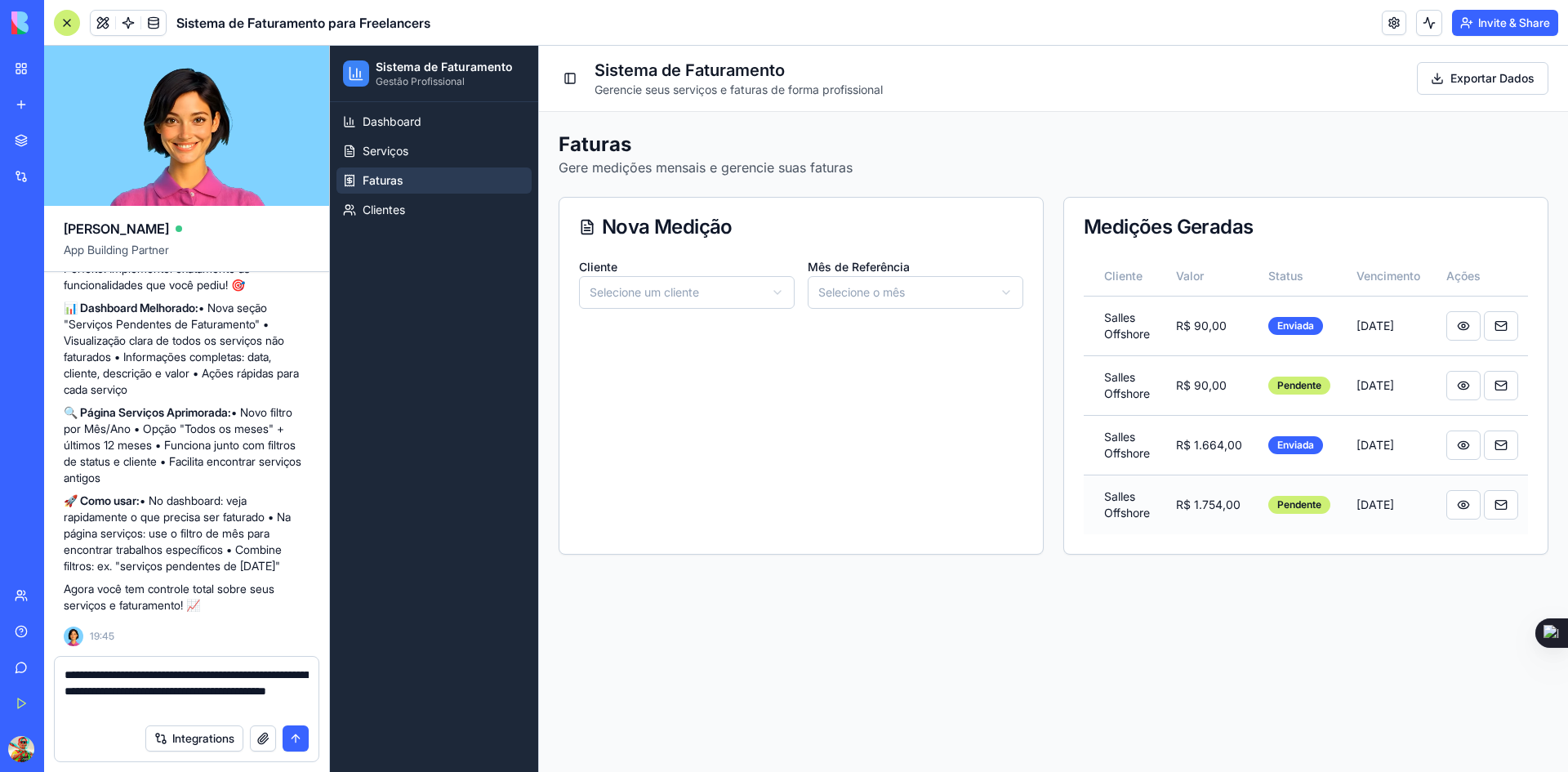
click at [1209, 505] on td "R$ 1.754,00" at bounding box center [1209, 505] width 92 height 60
click at [1193, 506] on td "R$ 1.754,00" at bounding box center [1209, 505] width 92 height 60
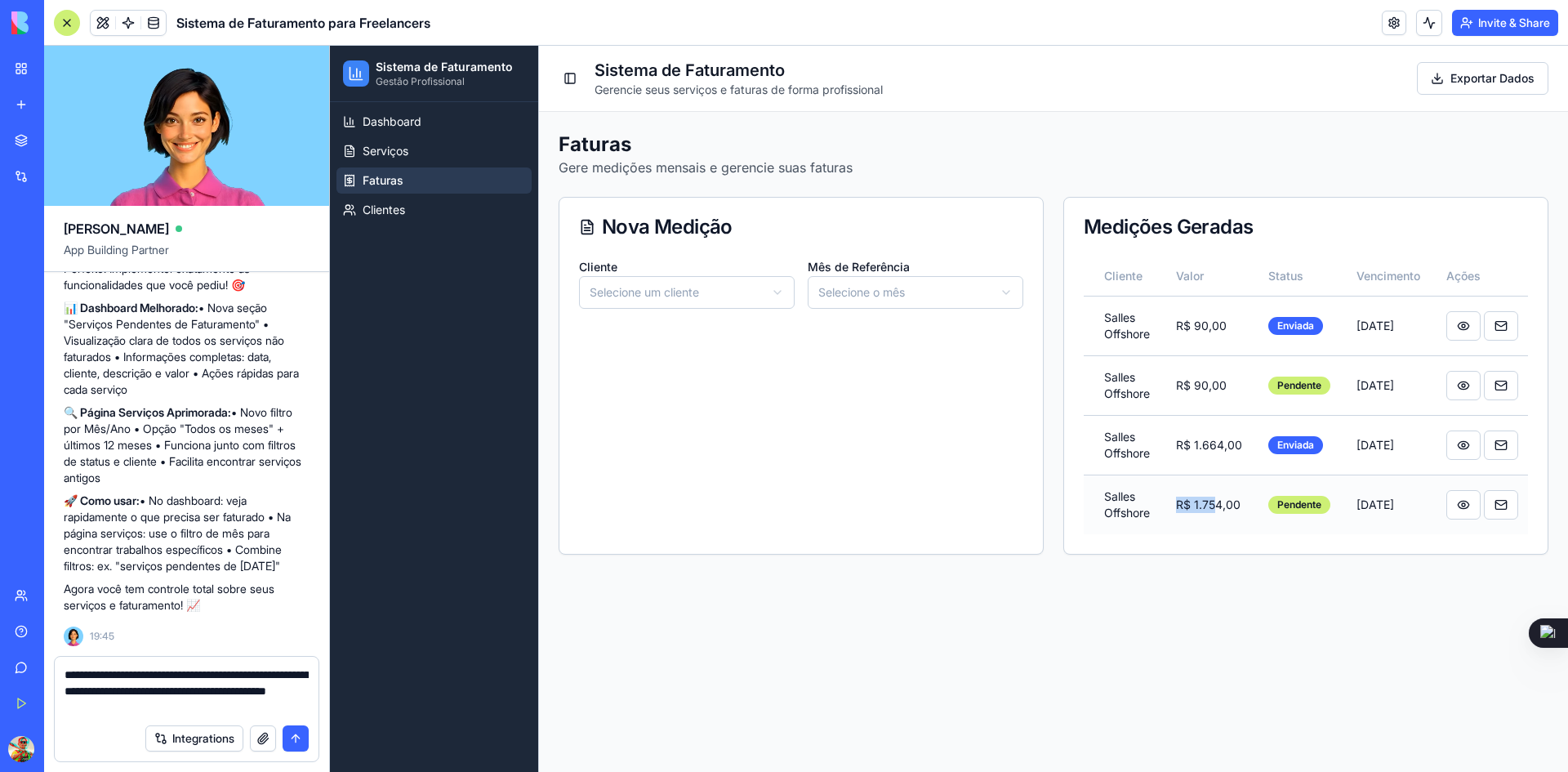
drag, startPoint x: 1169, startPoint y: 506, endPoint x: 1214, endPoint y: 501, distance: 45.3
click at [1214, 501] on td "R$ 1.754,00" at bounding box center [1209, 505] width 92 height 60
click at [1236, 504] on td "R$ 1.754,00" at bounding box center [1209, 505] width 92 height 60
drag, startPoint x: 1234, startPoint y: 504, endPoint x: 1176, endPoint y: 505, distance: 58.0
click at [1176, 505] on td "R$ 1.754,00" at bounding box center [1209, 505] width 92 height 60
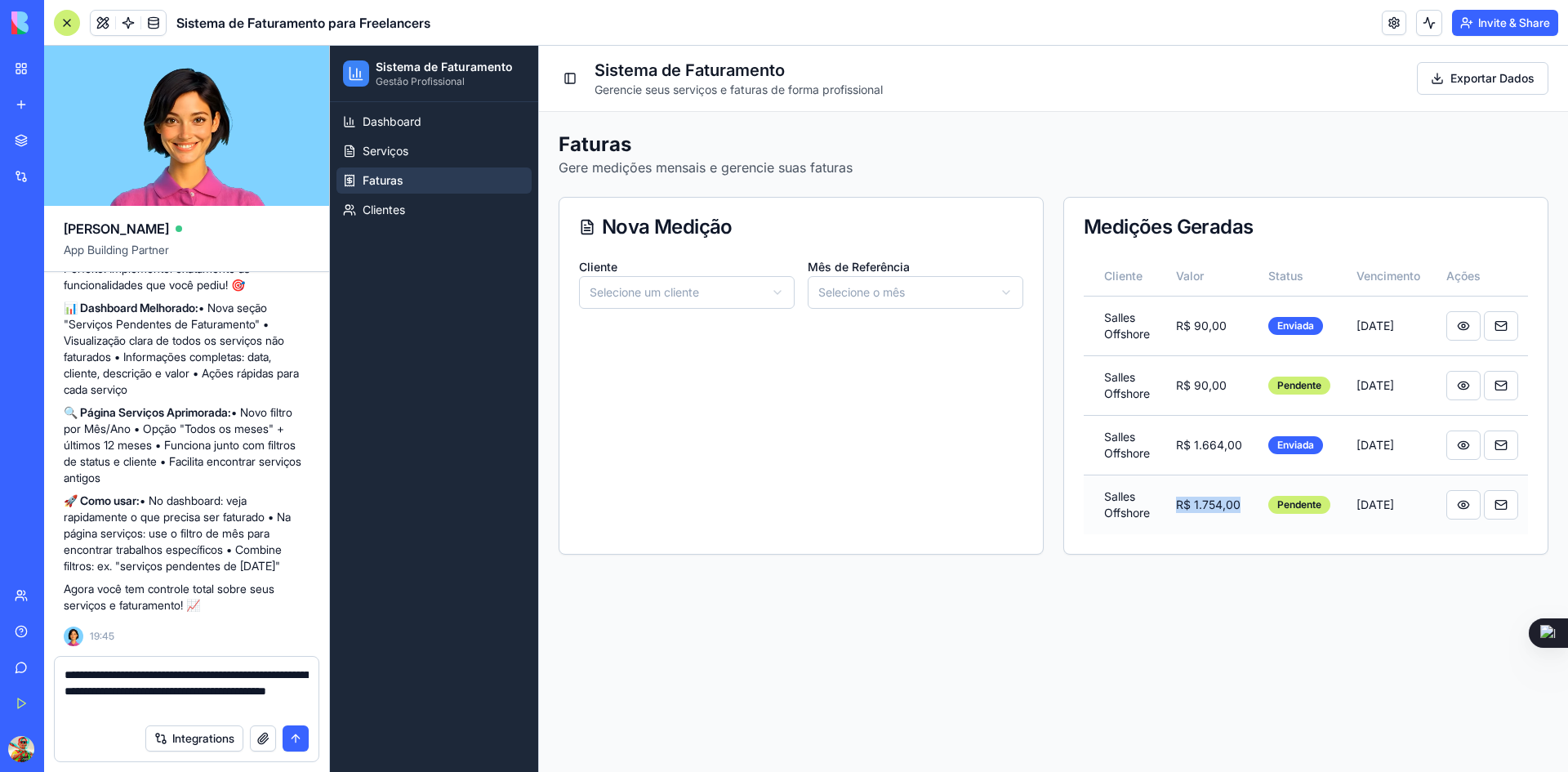
copy td "R$ 1.754,00"
click at [167, 703] on textarea "**********" at bounding box center [186, 691] width 244 height 49
click at [266, 707] on textarea "**********" at bounding box center [186, 691] width 244 height 49
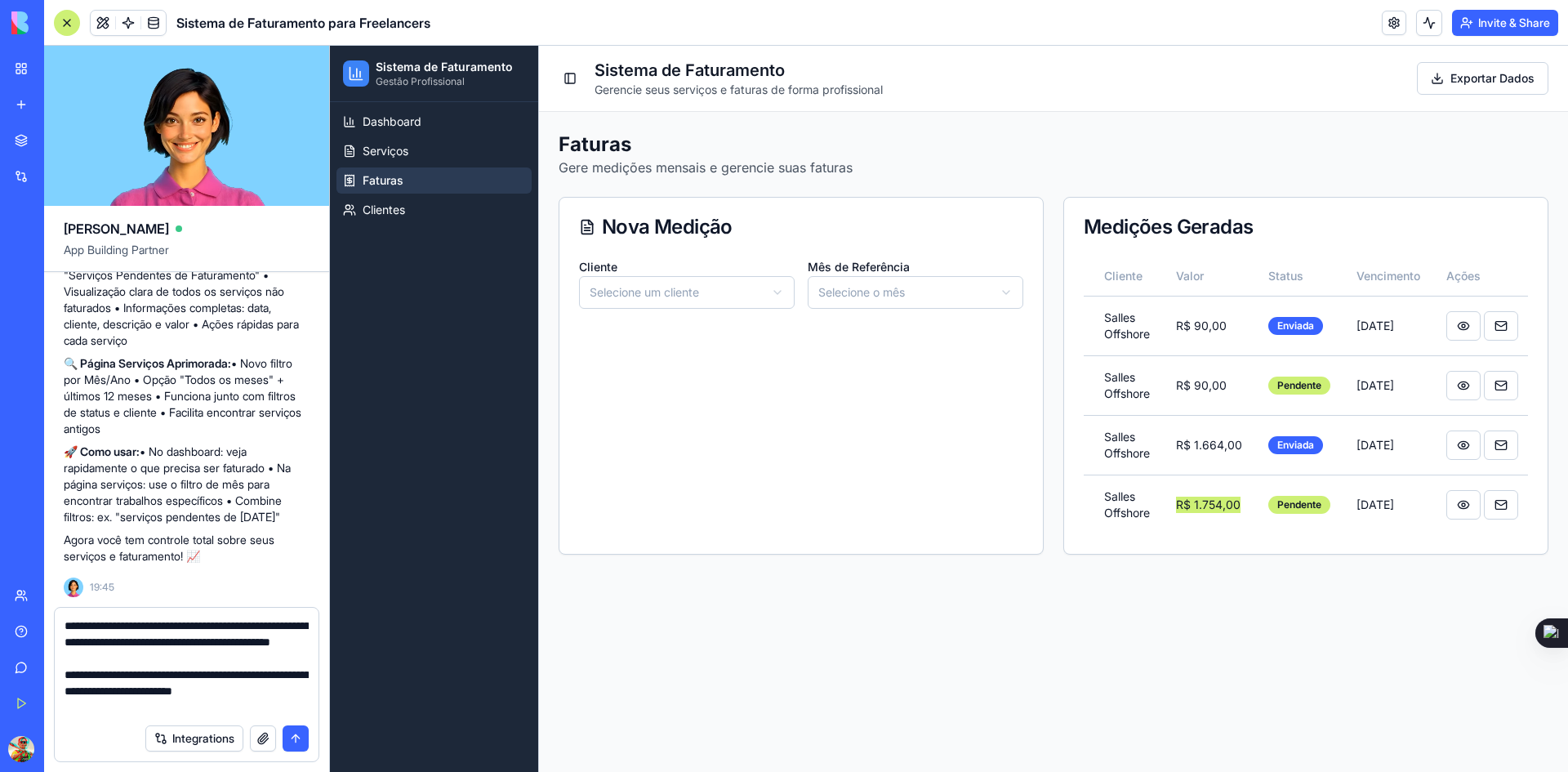
scroll to position [15, 0]
paste textarea "**********"
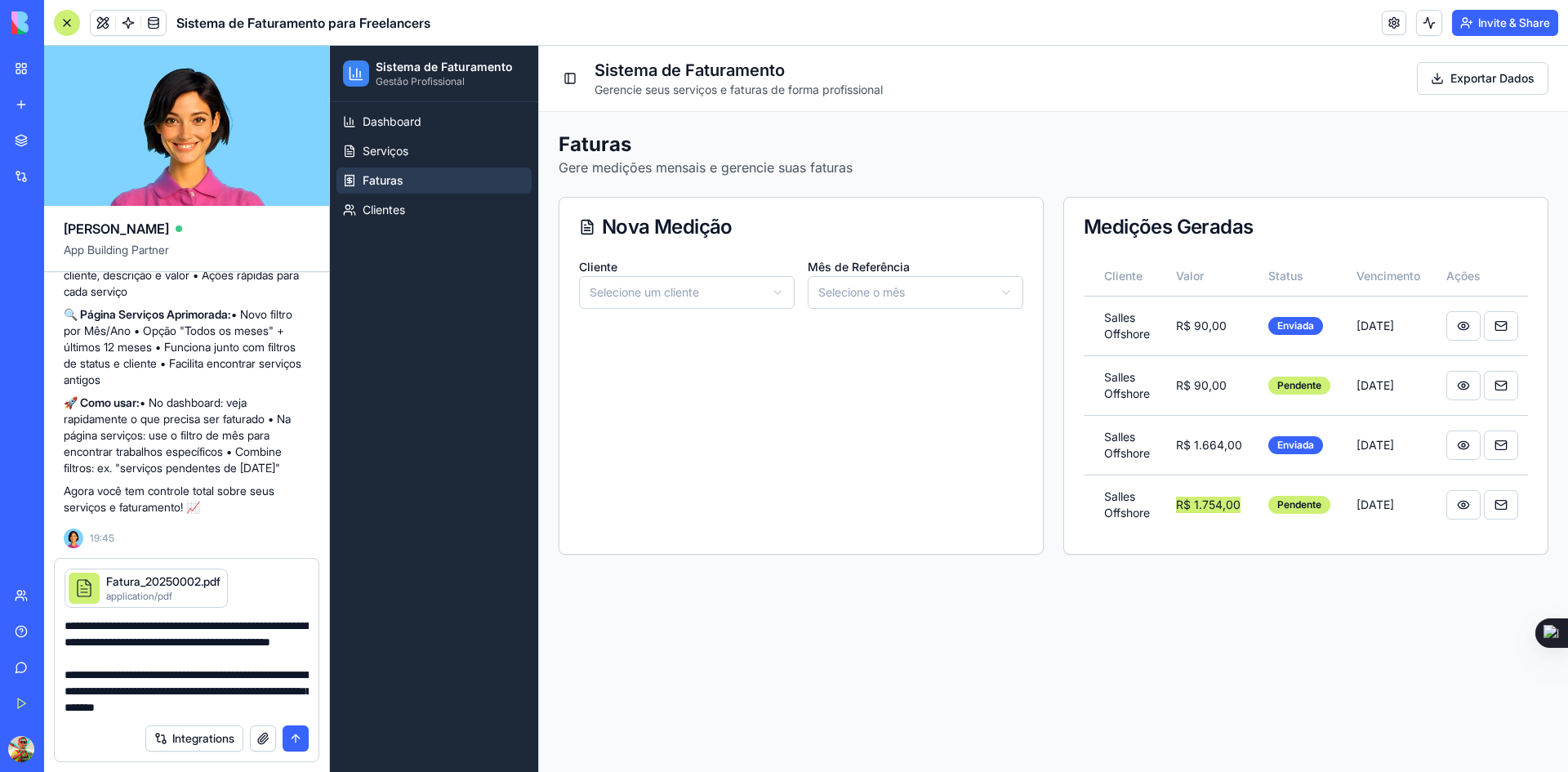
paste textarea "*********"
type textarea "**********"
click at [298, 736] on button "submit" at bounding box center [295, 739] width 26 height 26
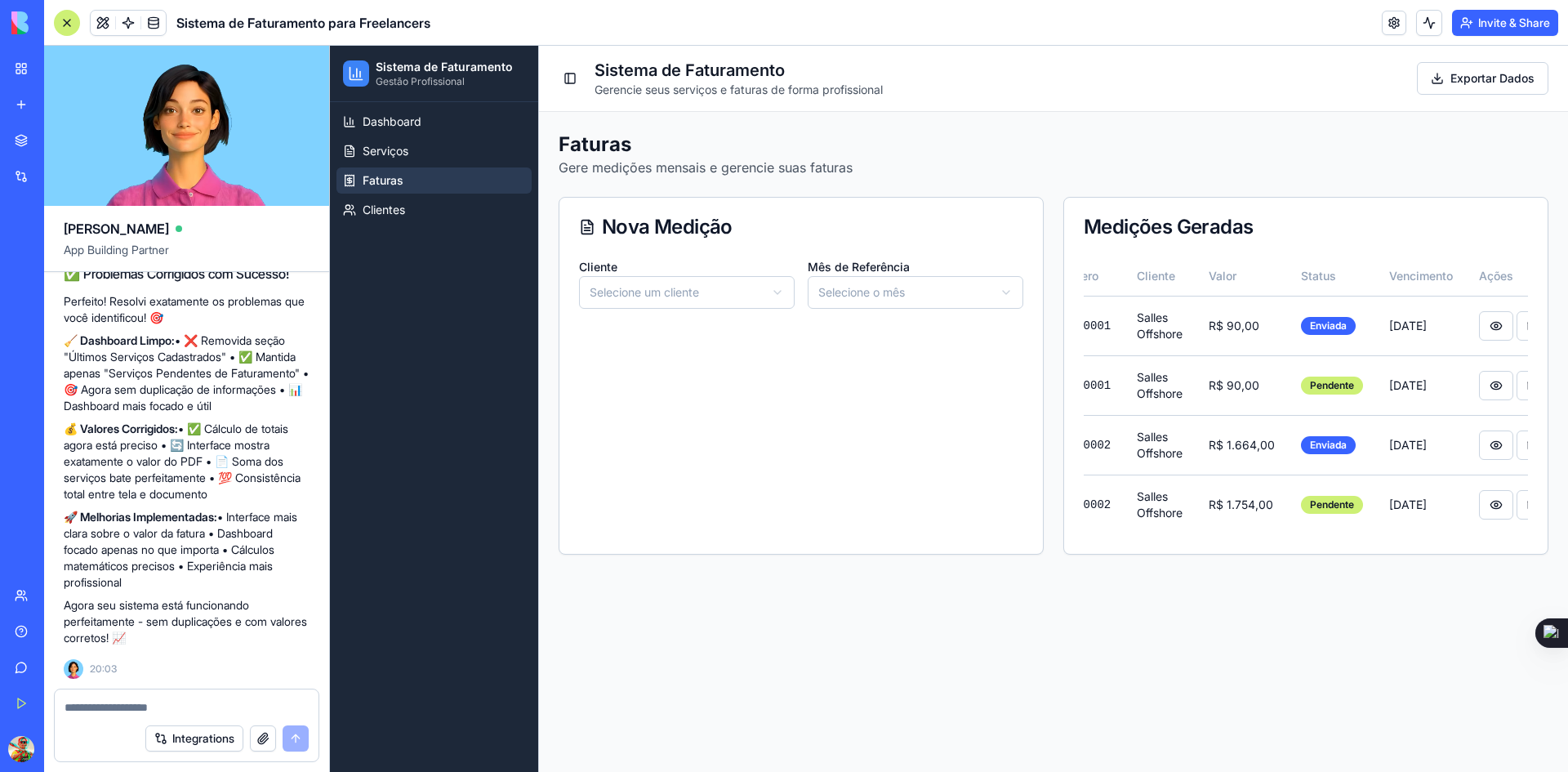
scroll to position [0, 0]
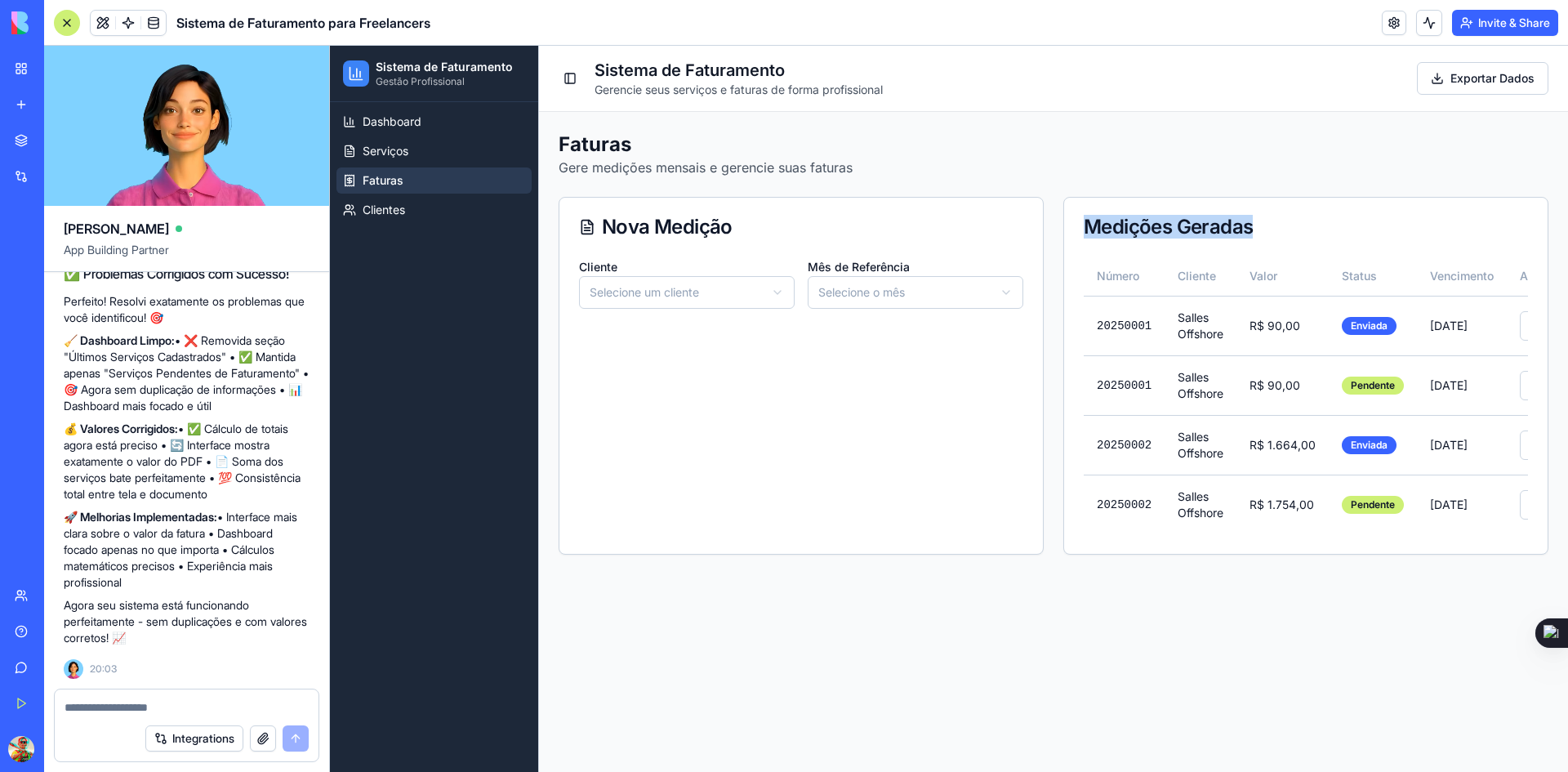
drag, startPoint x: 1086, startPoint y: 223, endPoint x: 1283, endPoint y: 223, distance: 197.0
click at [1283, 223] on div "Medições Geradas" at bounding box center [1305, 227] width 444 height 19
copy div "Medições Geradas"
click at [138, 700] on textarea at bounding box center [186, 707] width 244 height 17
paste textarea "**********"
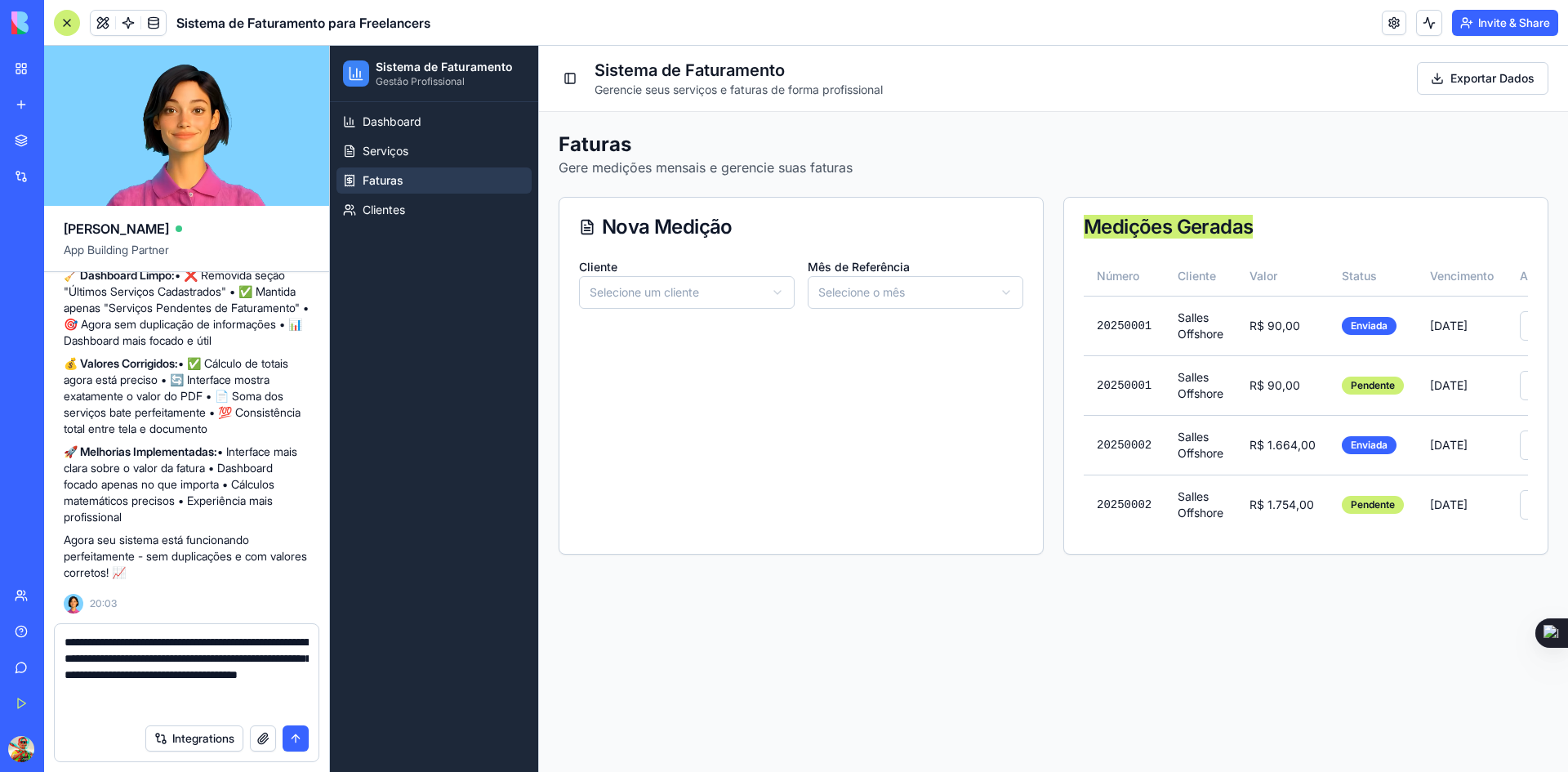
scroll to position [0, 74]
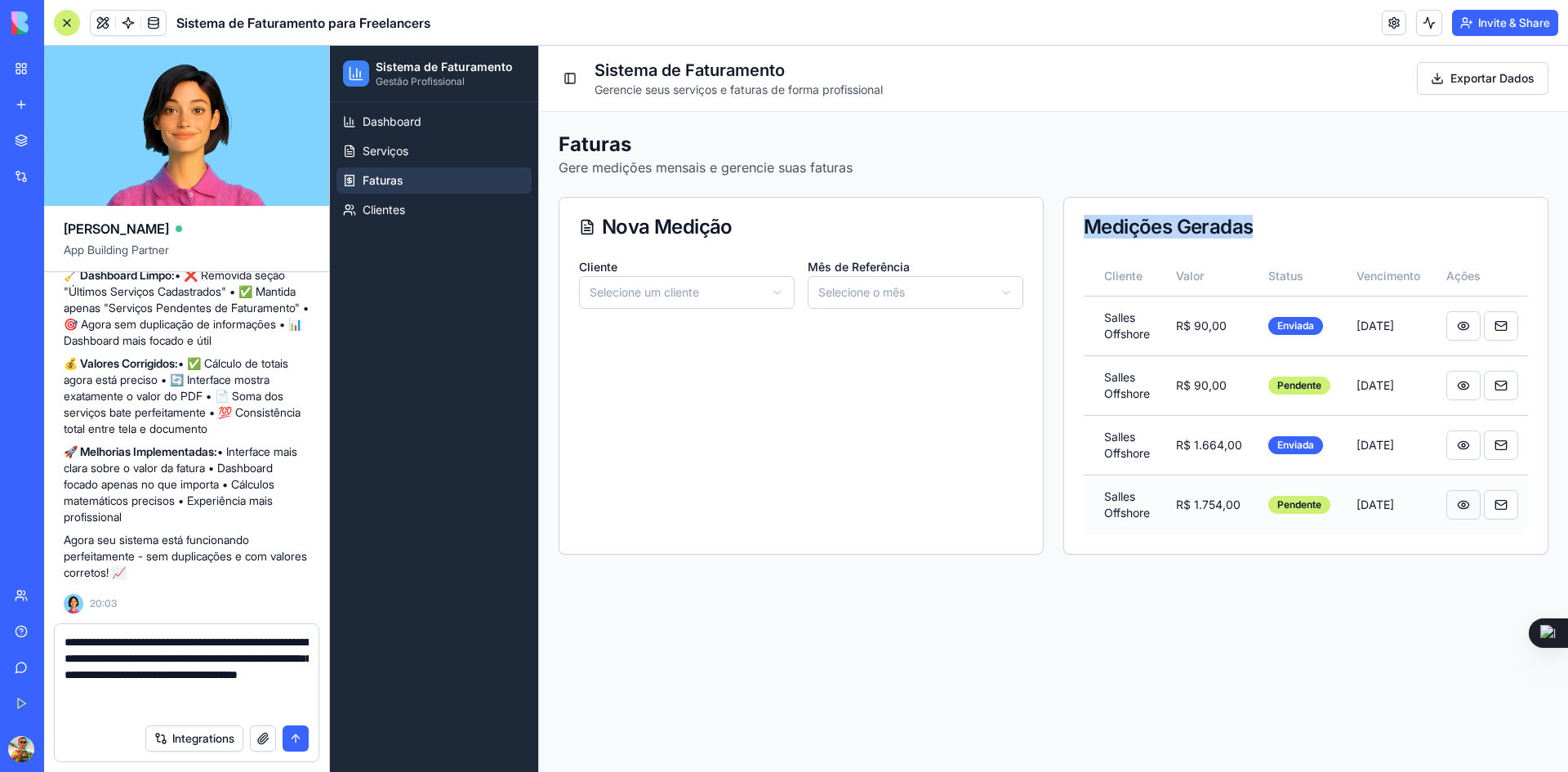
click at [1464, 501] on button at bounding box center [1463, 504] width 34 height 29
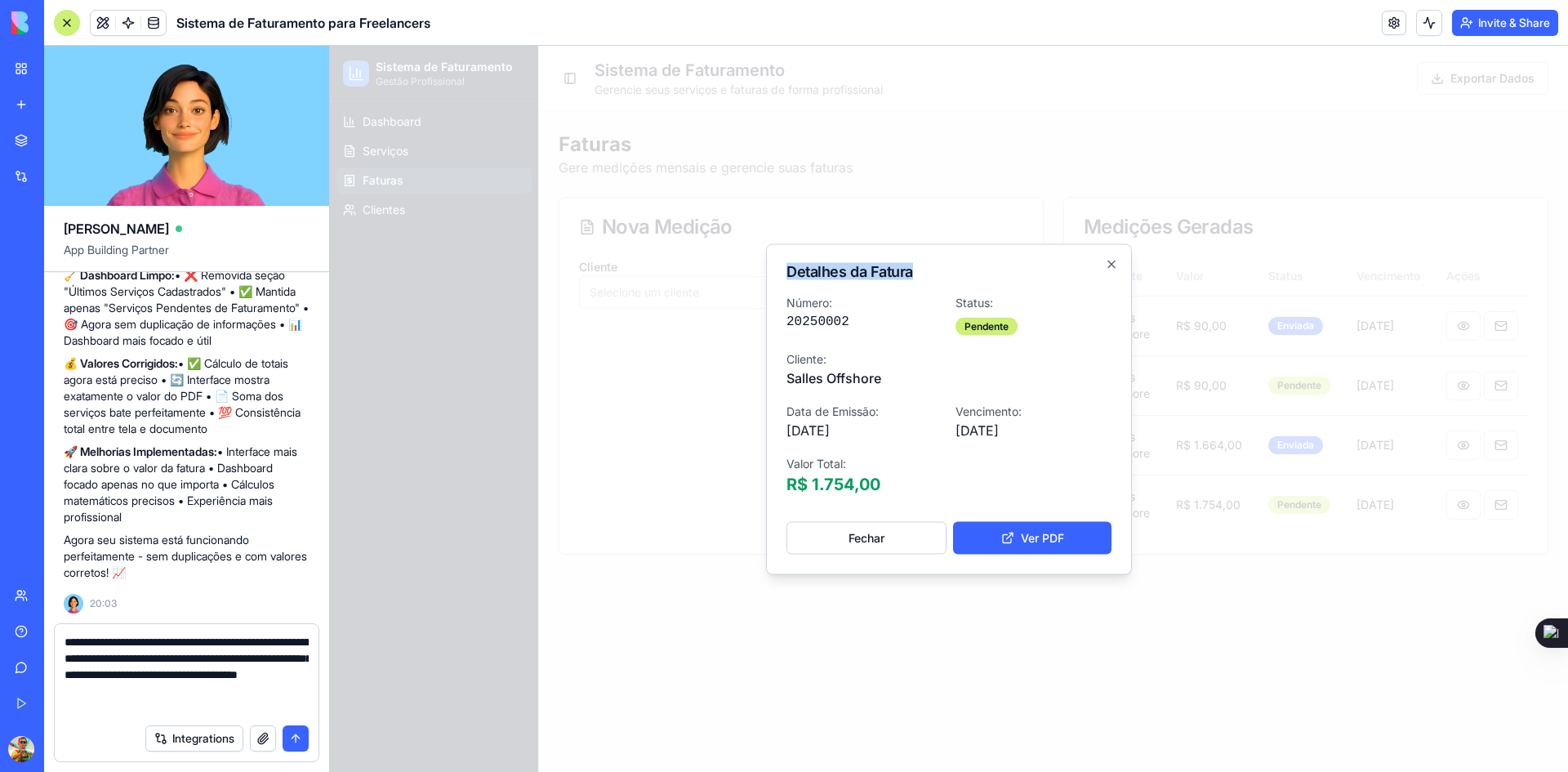
drag, startPoint x: 787, startPoint y: 267, endPoint x: 912, endPoint y: 273, distance: 125.1
click at [912, 273] on h2 "Detalhes da Fatura" at bounding box center [949, 271] width 325 height 15
copy h2 "Detalhes da Fatura"
click at [1107, 258] on icon "button" at bounding box center [1112, 264] width 13 height 13
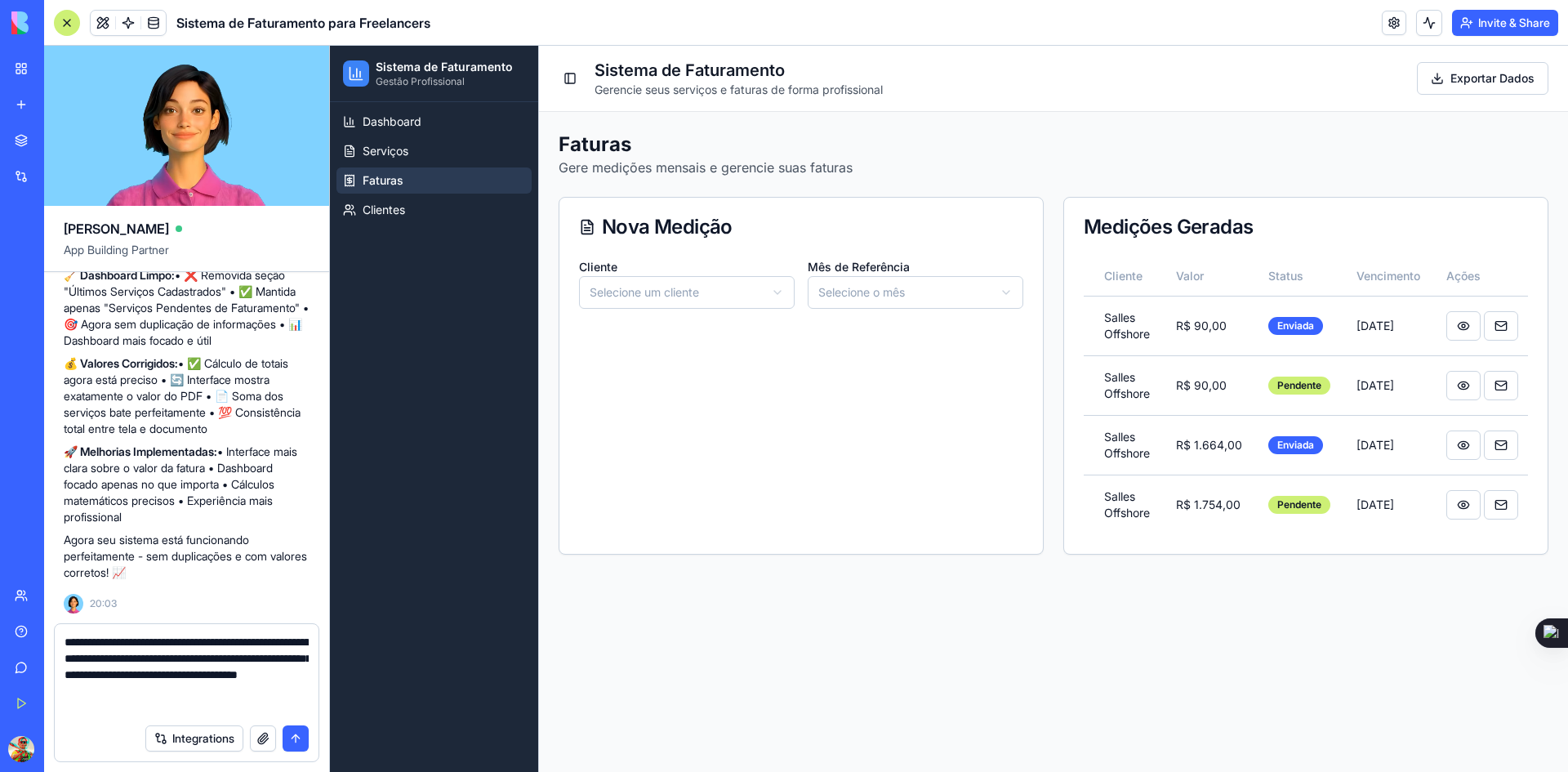
click at [155, 709] on textarea "**********" at bounding box center [186, 674] width 244 height 82
paste textarea "**********"
click at [1489, 499] on button at bounding box center [1501, 504] width 34 height 29
click at [256, 707] on textarea "**********" at bounding box center [186, 674] width 244 height 82
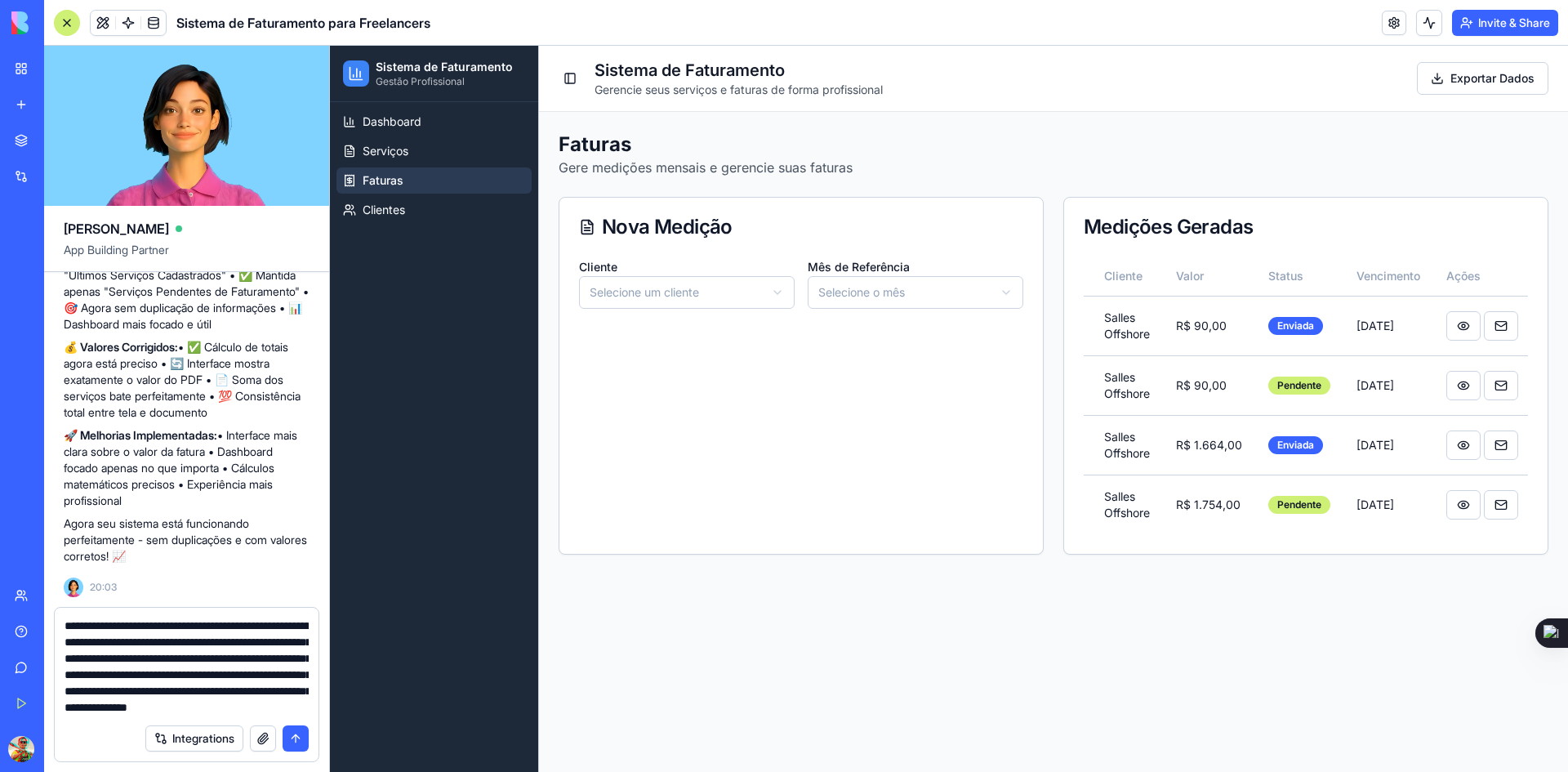
scroll to position [47, 0]
type textarea "**********"
click at [294, 737] on button "submit" at bounding box center [295, 739] width 26 height 26
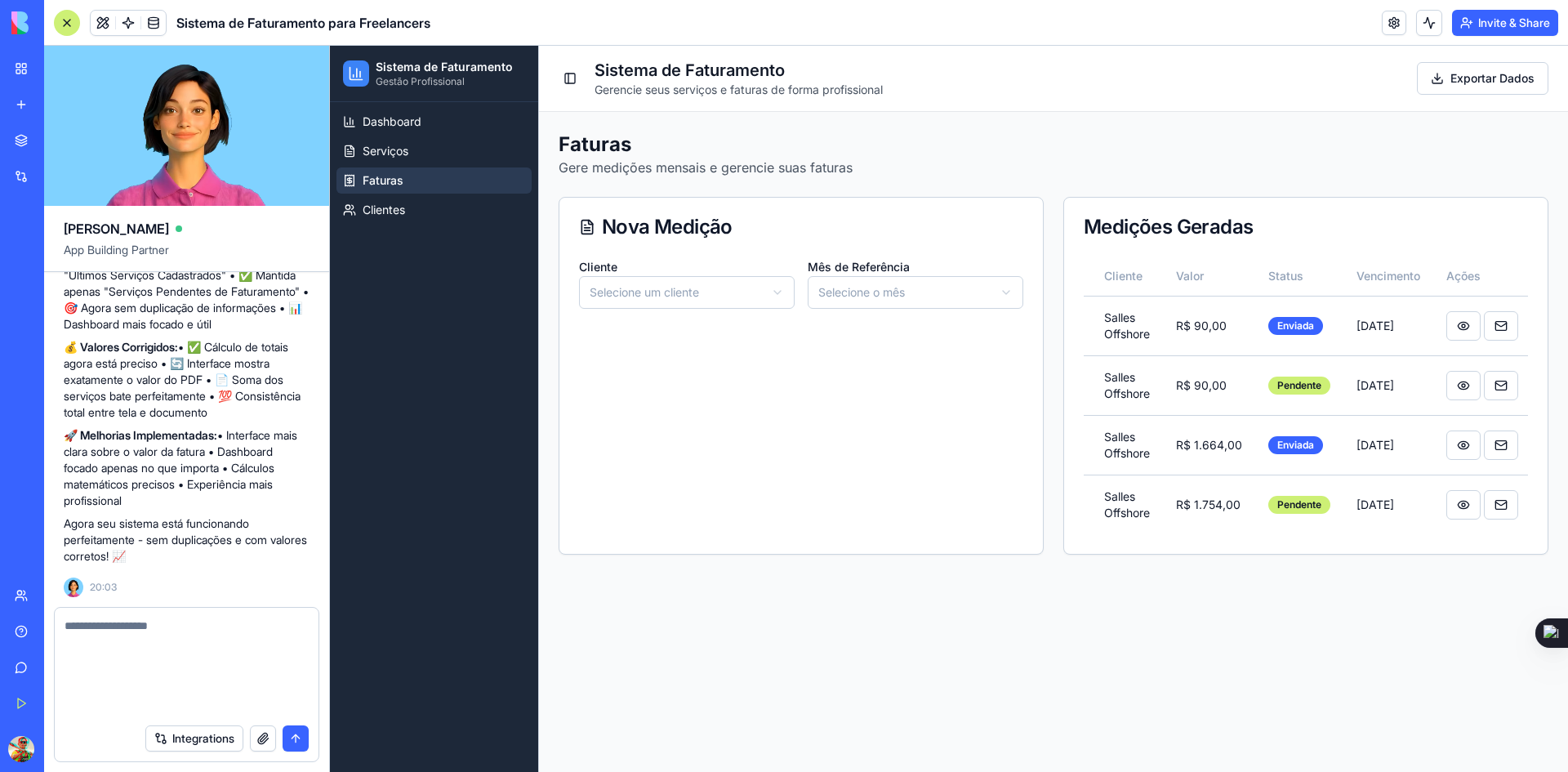
scroll to position [0, 0]
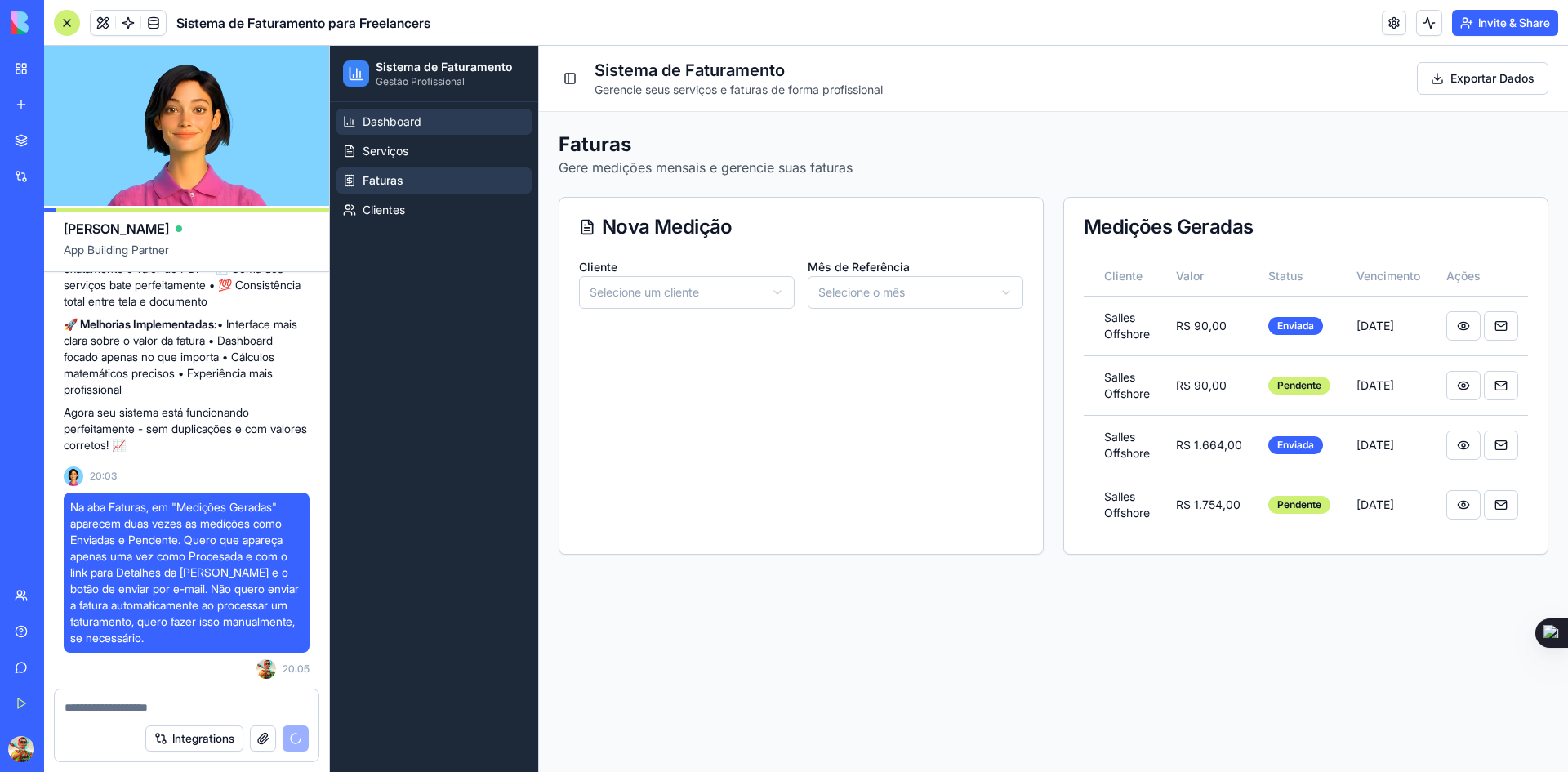
click at [417, 113] on span "Dashboard" at bounding box center [391, 121] width 59 height 17
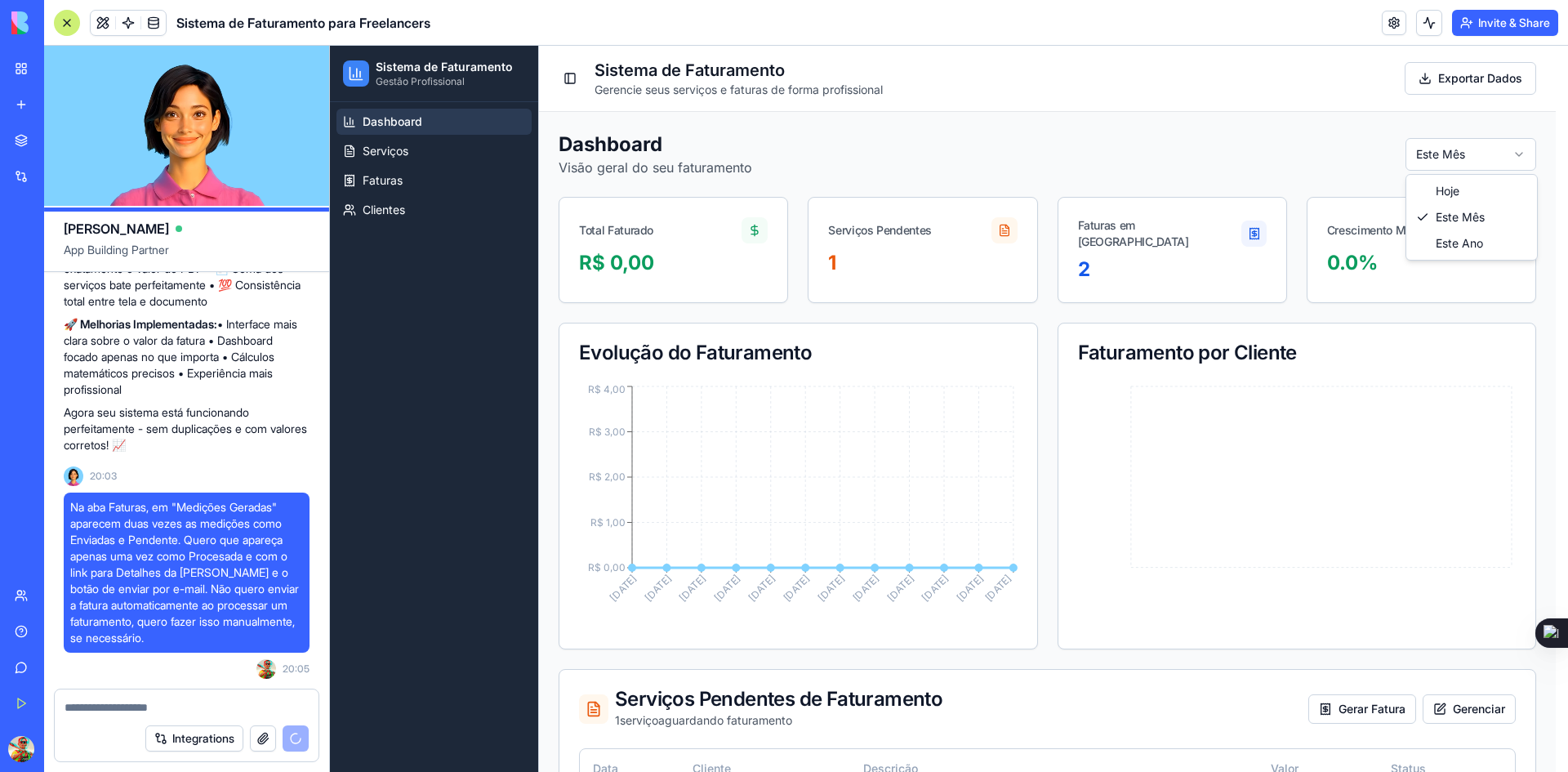
click at [1473, 153] on html "Sistema de Faturamento Gestão Profissional Dashboard Serviços Faturas Clientes …" at bounding box center [949, 459] width 1238 height 827
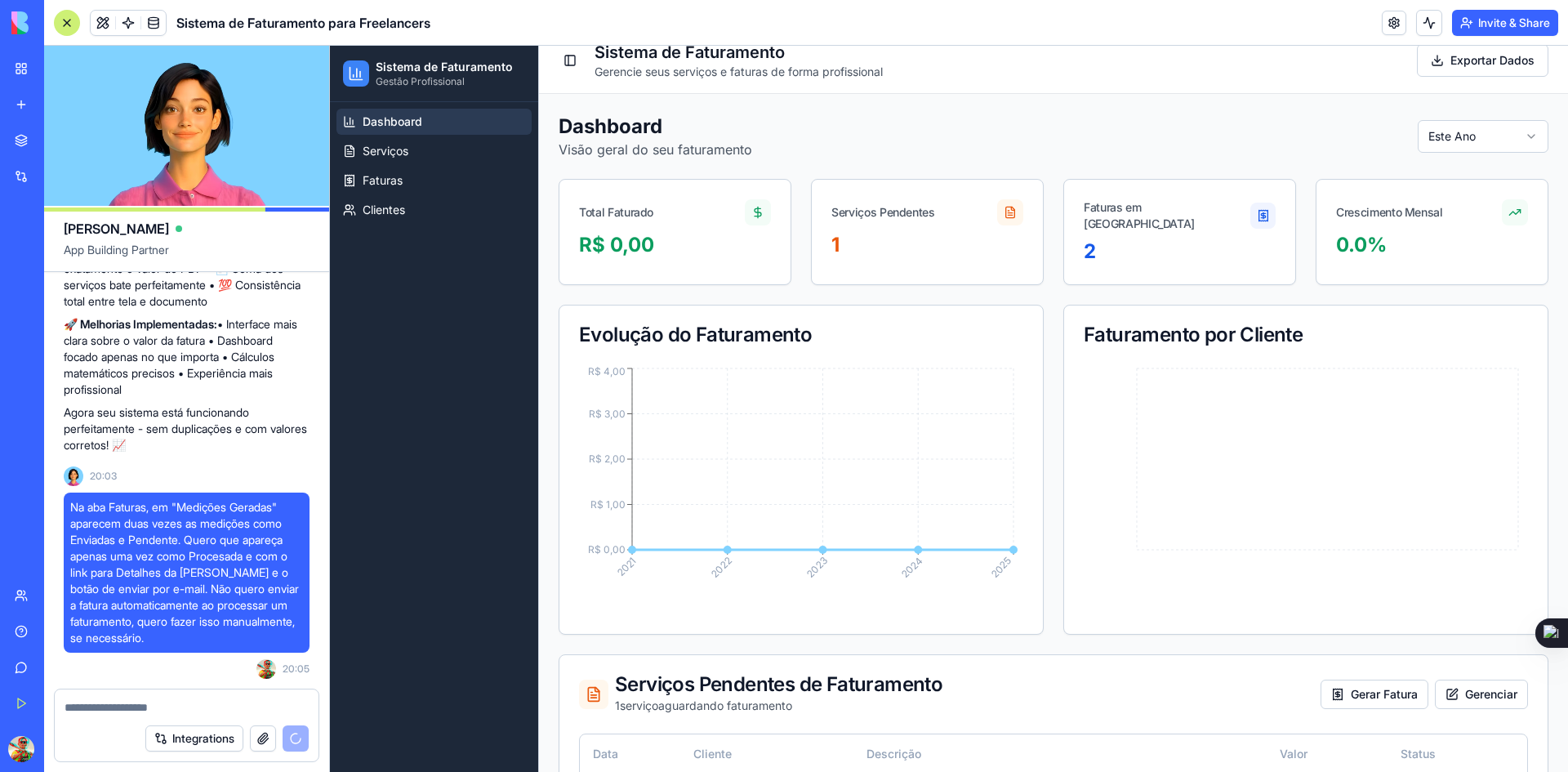
scroll to position [95, 0]
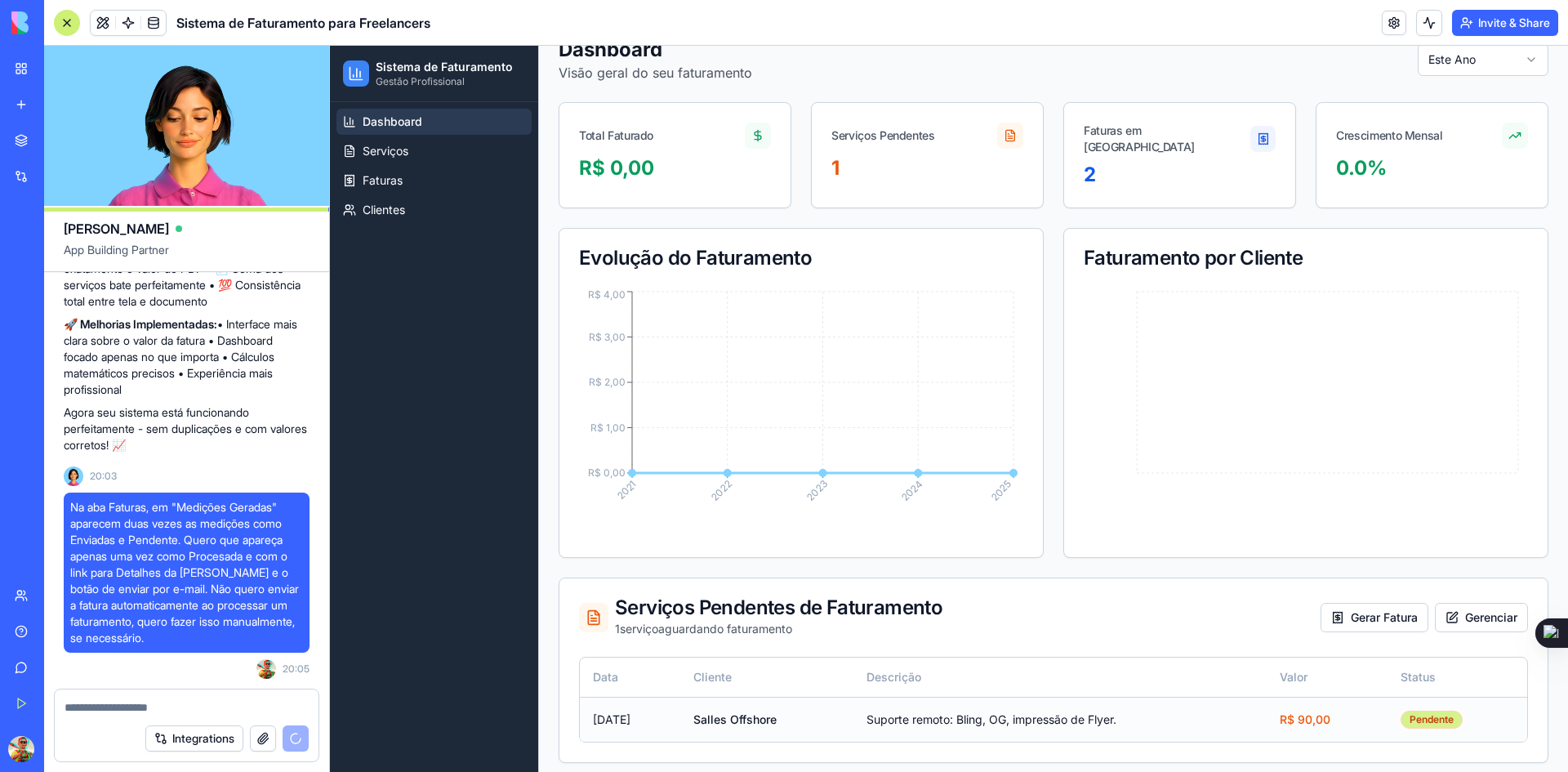
click at [1438, 710] on div "Pendente" at bounding box center [1432, 719] width 62 height 18
click at [1004, 709] on td "Suporte remoto: Bling, OG, impressão de Flyer." at bounding box center [1061, 718] width 413 height 45
click at [399, 155] on span "Serviços" at bounding box center [385, 151] width 46 height 17
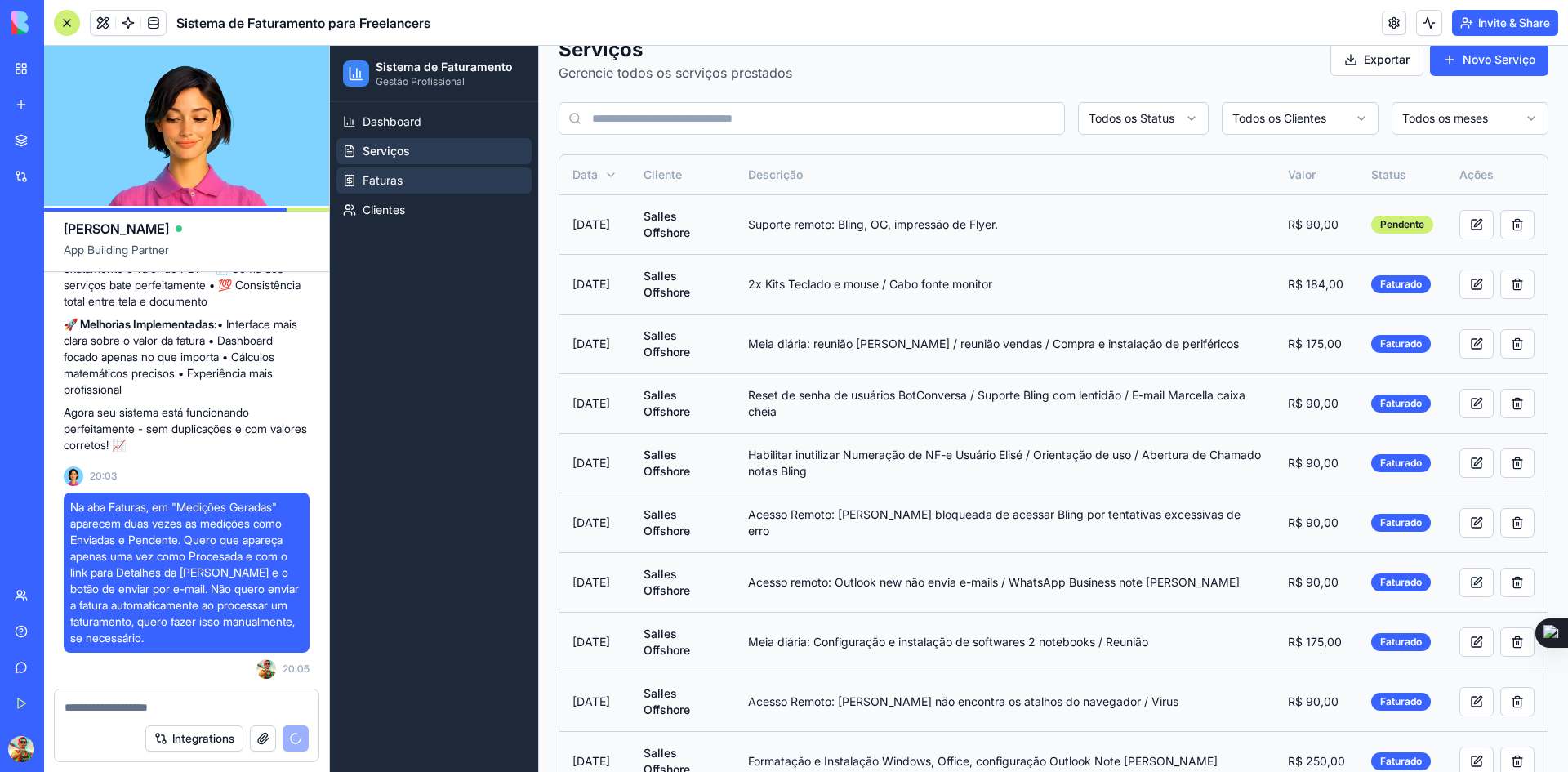
click at [383, 184] on span "Faturas" at bounding box center [383, 180] width 40 height 17
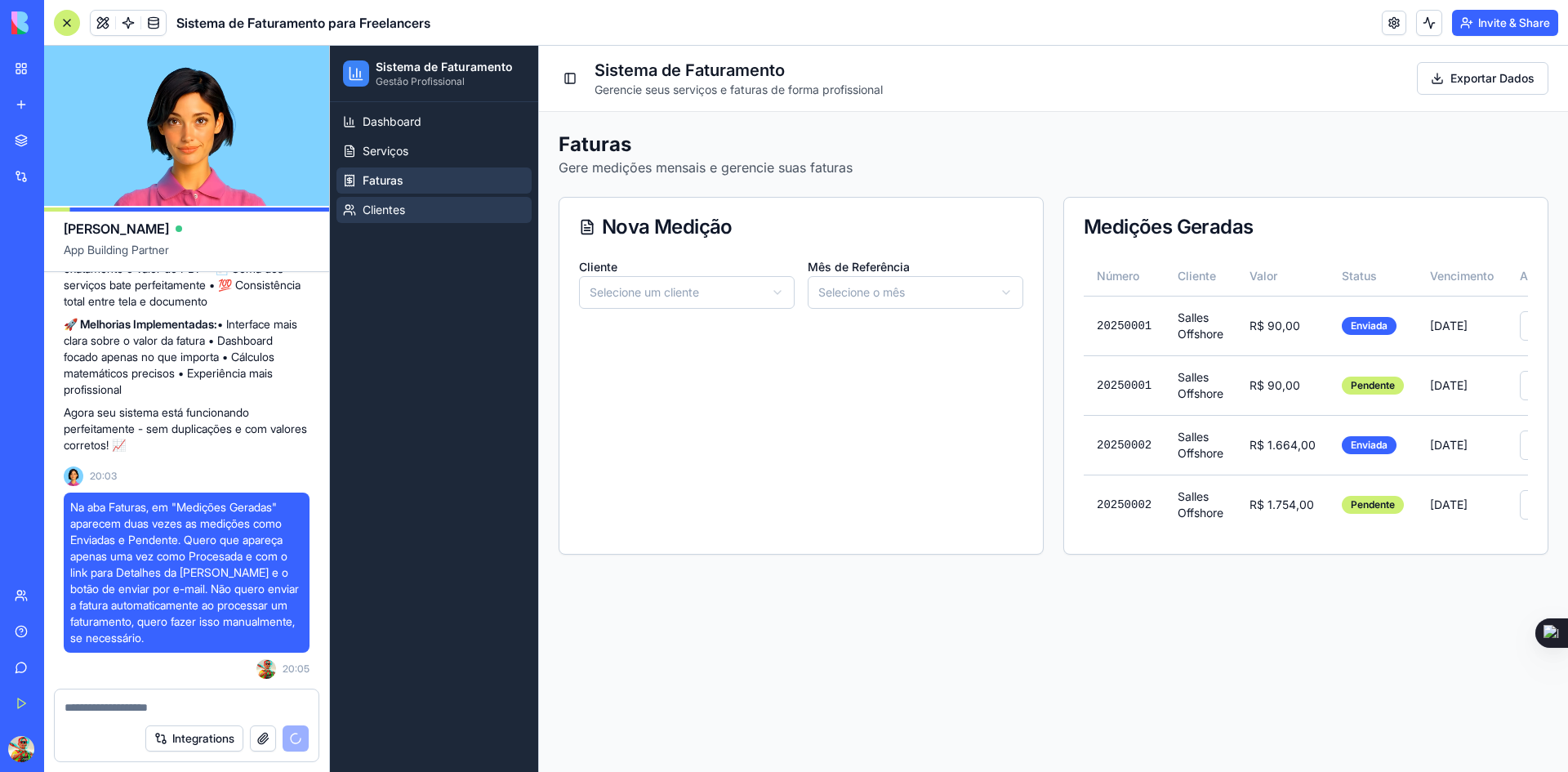
click at [396, 216] on span "Clientes" at bounding box center [383, 209] width 42 height 17
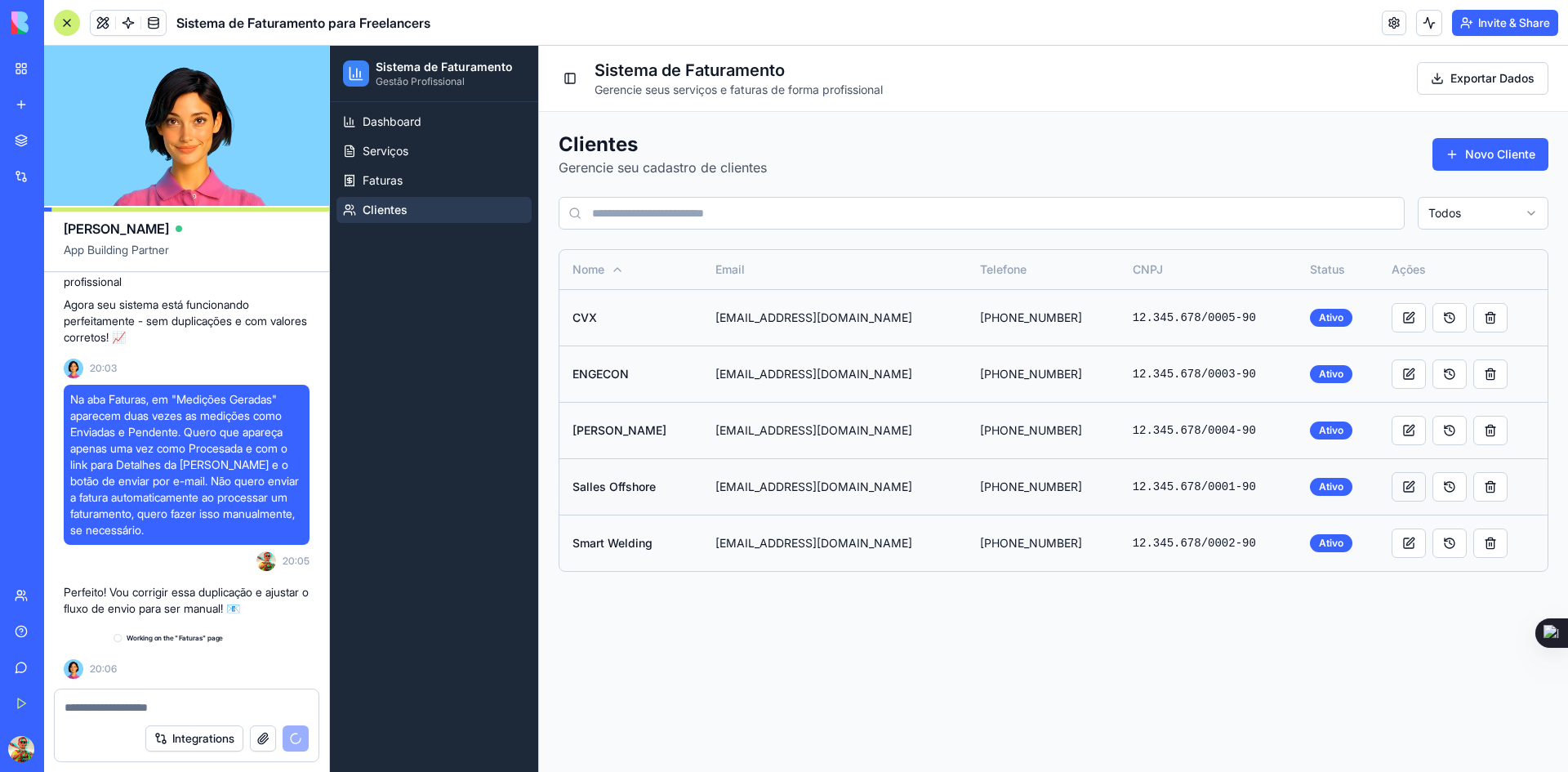
scroll to position [4320, 0]
click at [1398, 493] on button at bounding box center [1409, 486] width 34 height 29
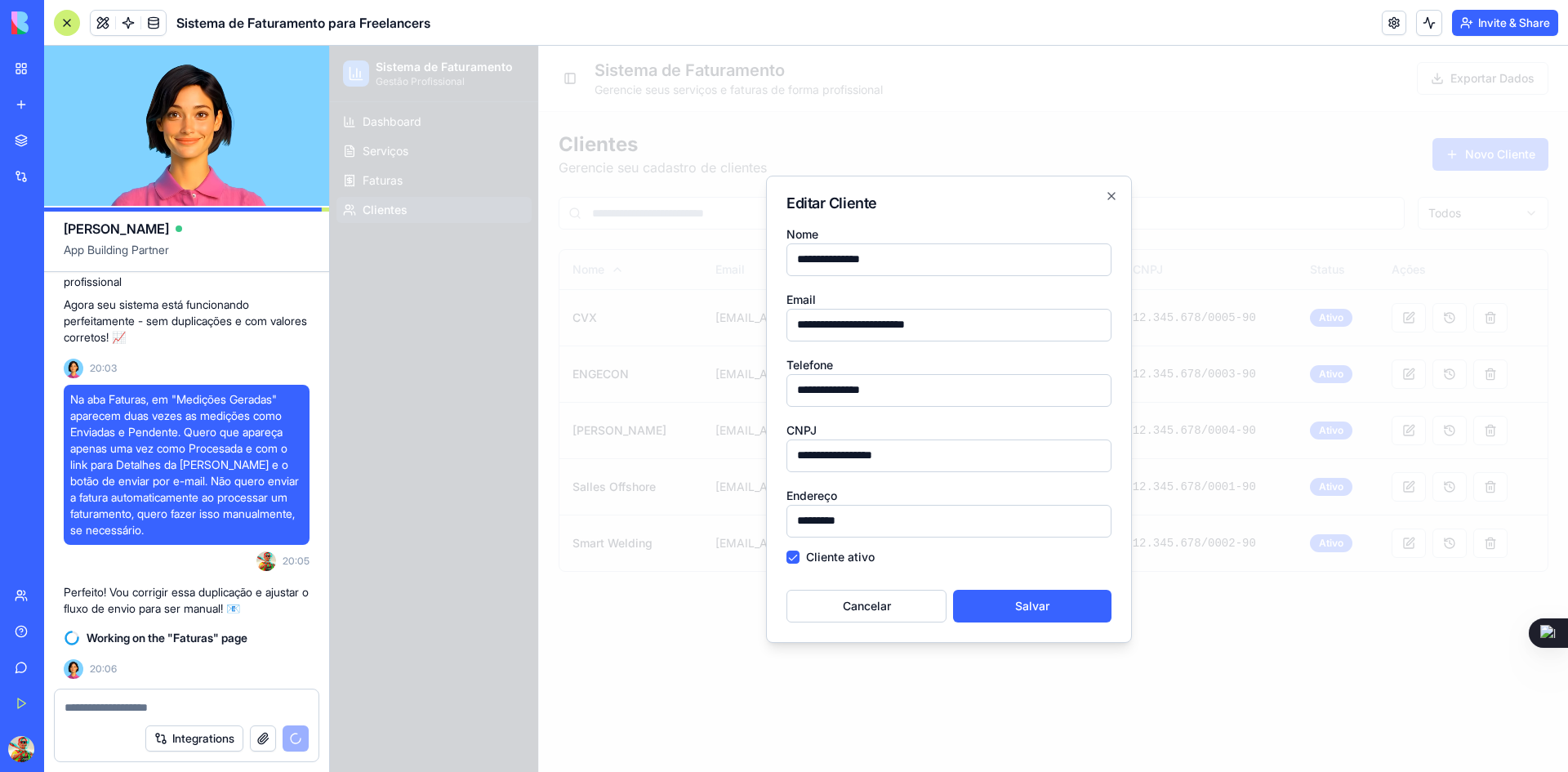
drag, startPoint x: 849, startPoint y: 326, endPoint x: 1025, endPoint y: 331, distance: 176.1
click at [1025, 331] on input "**********" at bounding box center [949, 324] width 325 height 33
type input "**********"
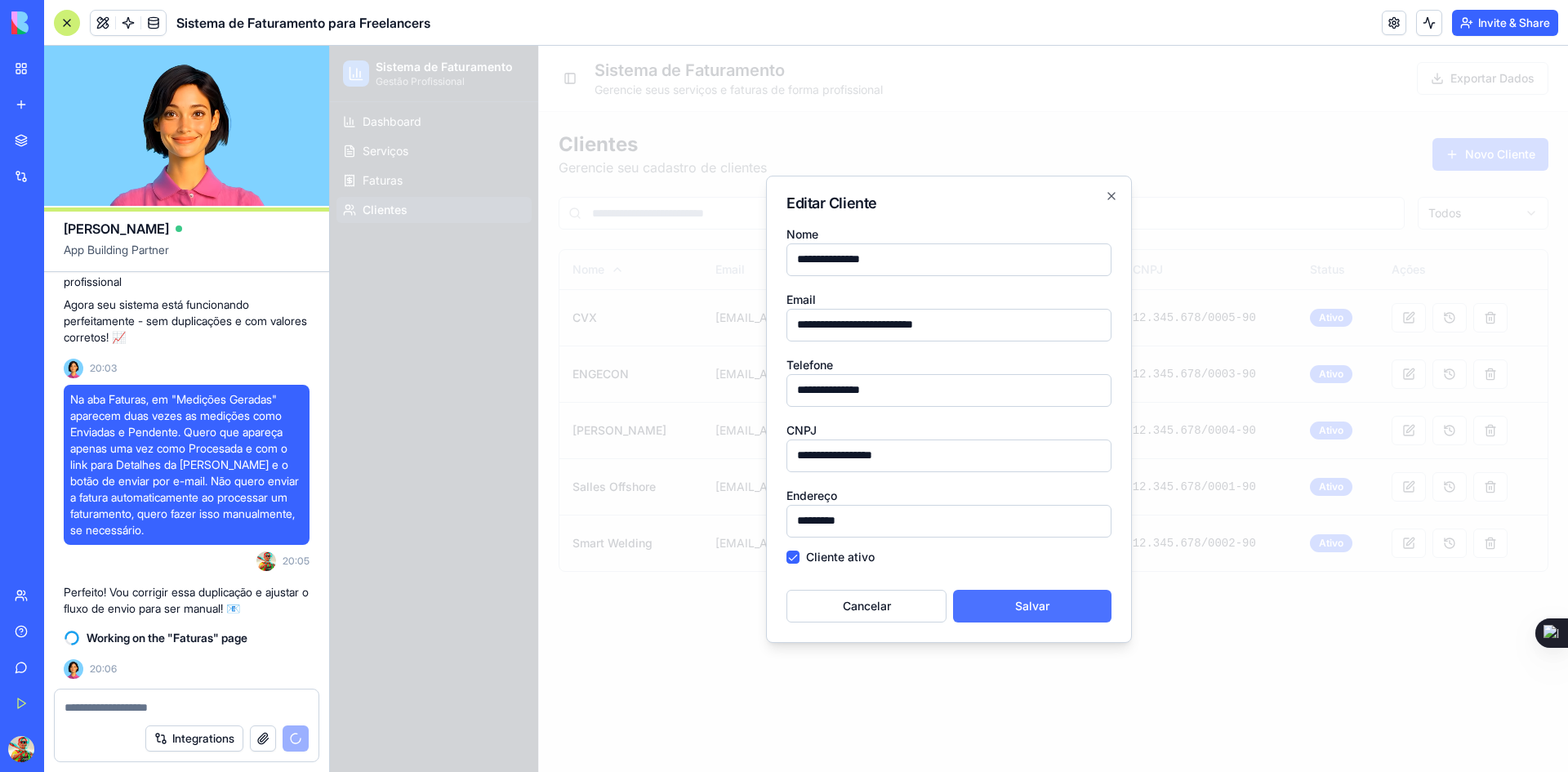
click at [1032, 601] on button "Salvar" at bounding box center [1032, 606] width 158 height 33
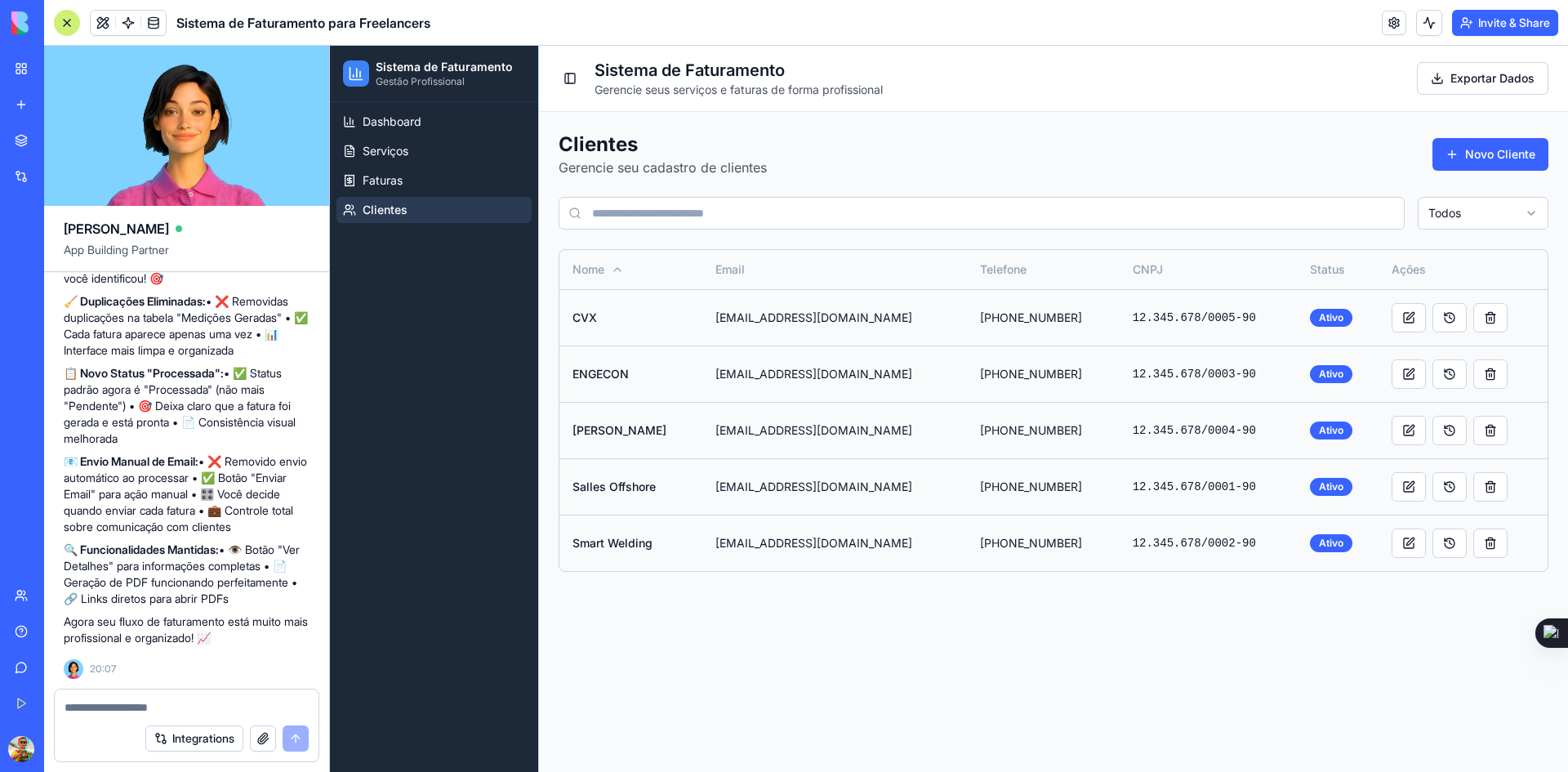
scroll to position [4672, 0]
click at [411, 130] on link "Dashboard" at bounding box center [434, 122] width 195 height 26
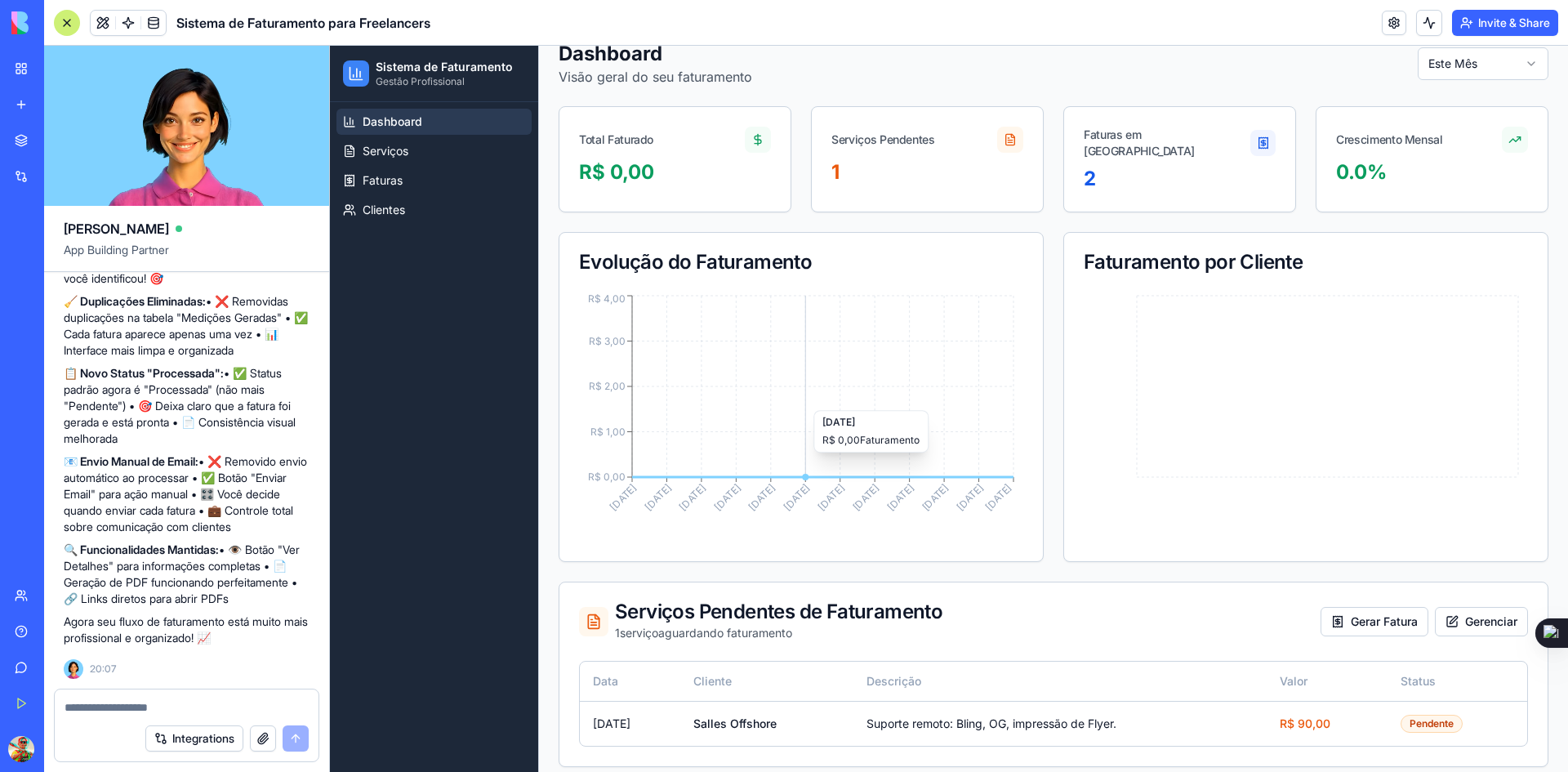
scroll to position [95, 0]
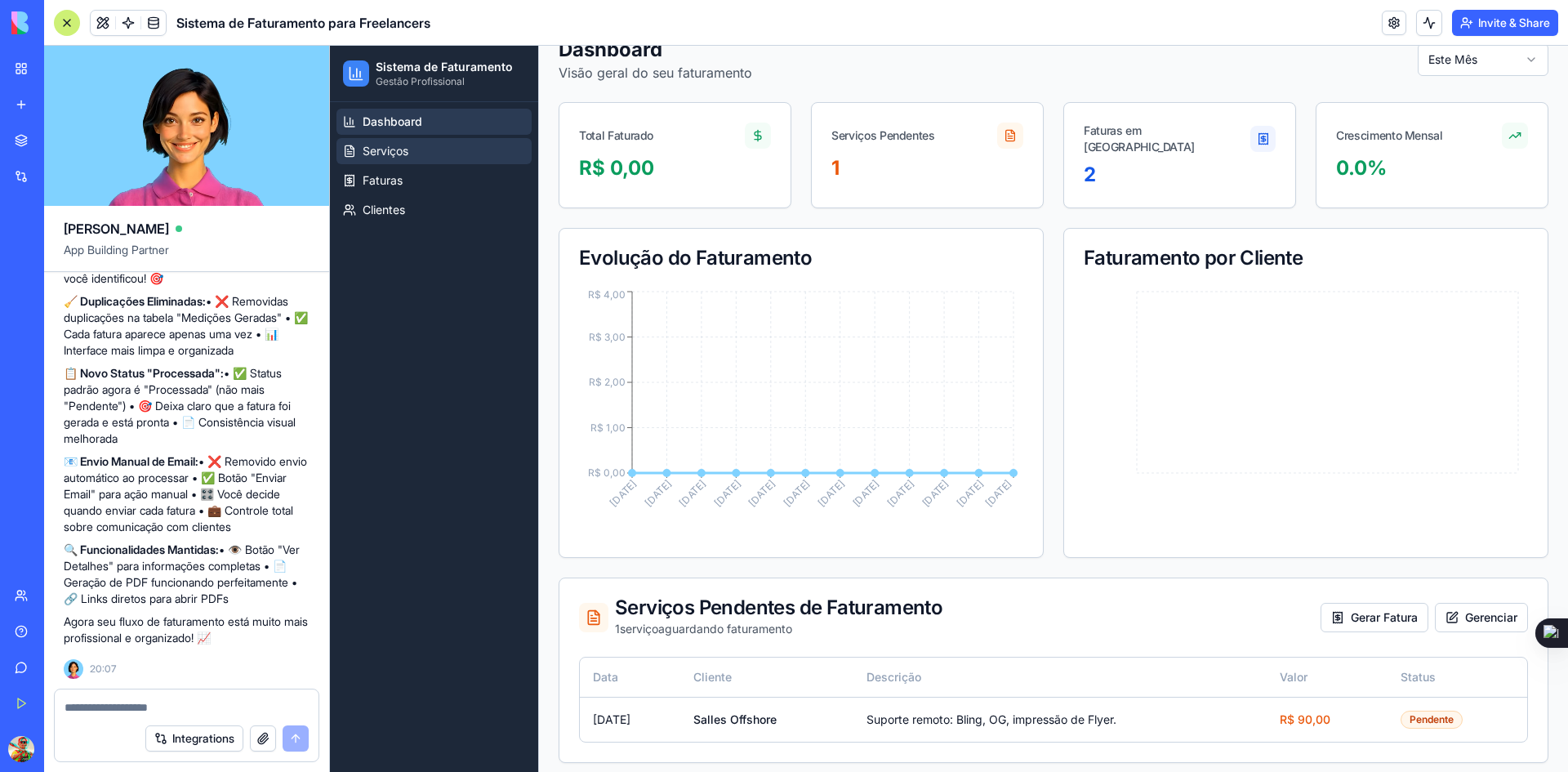
click at [434, 159] on link "Serviços" at bounding box center [434, 151] width 195 height 26
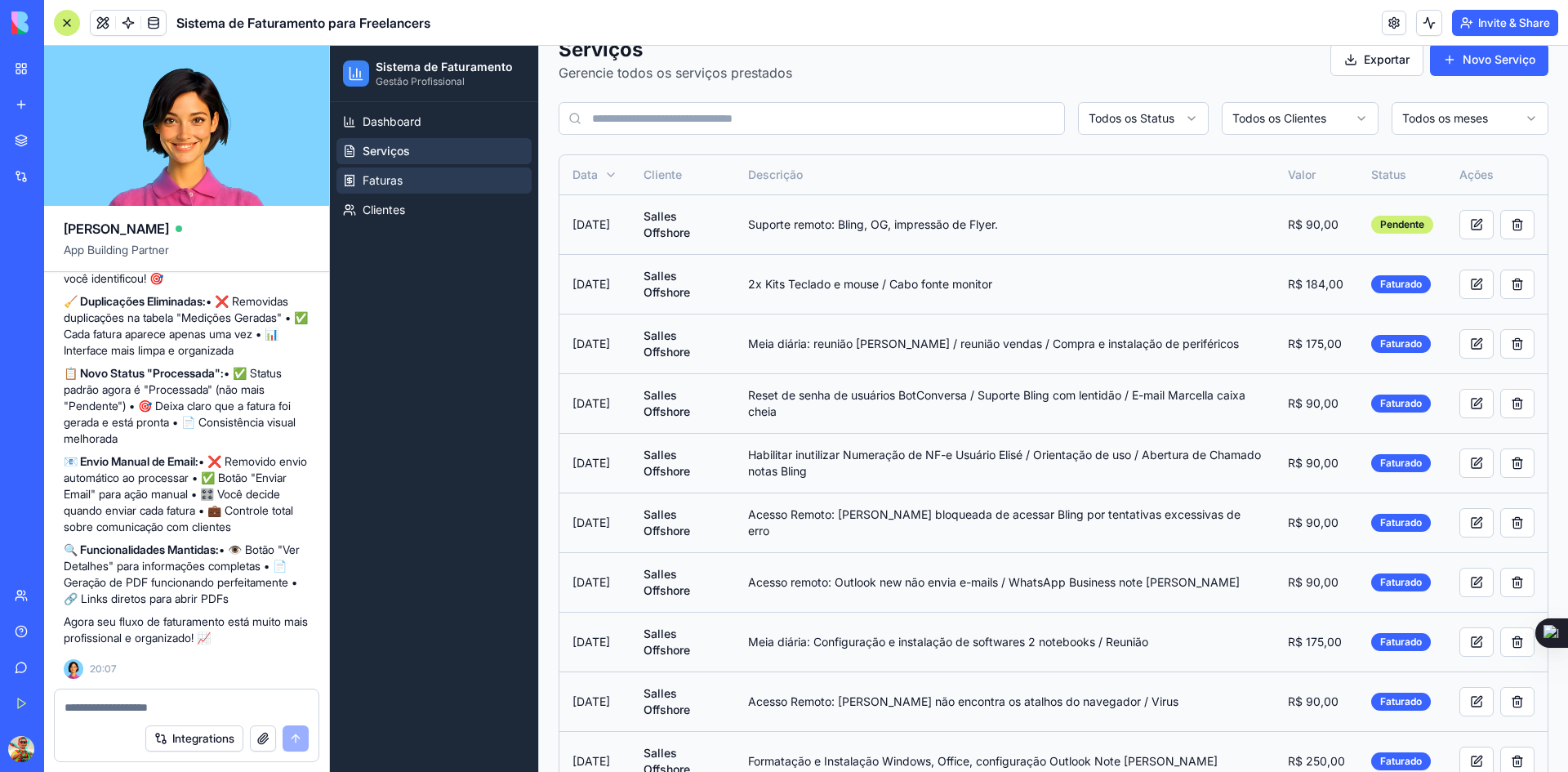
click at [397, 180] on span "Faturas" at bounding box center [383, 180] width 40 height 17
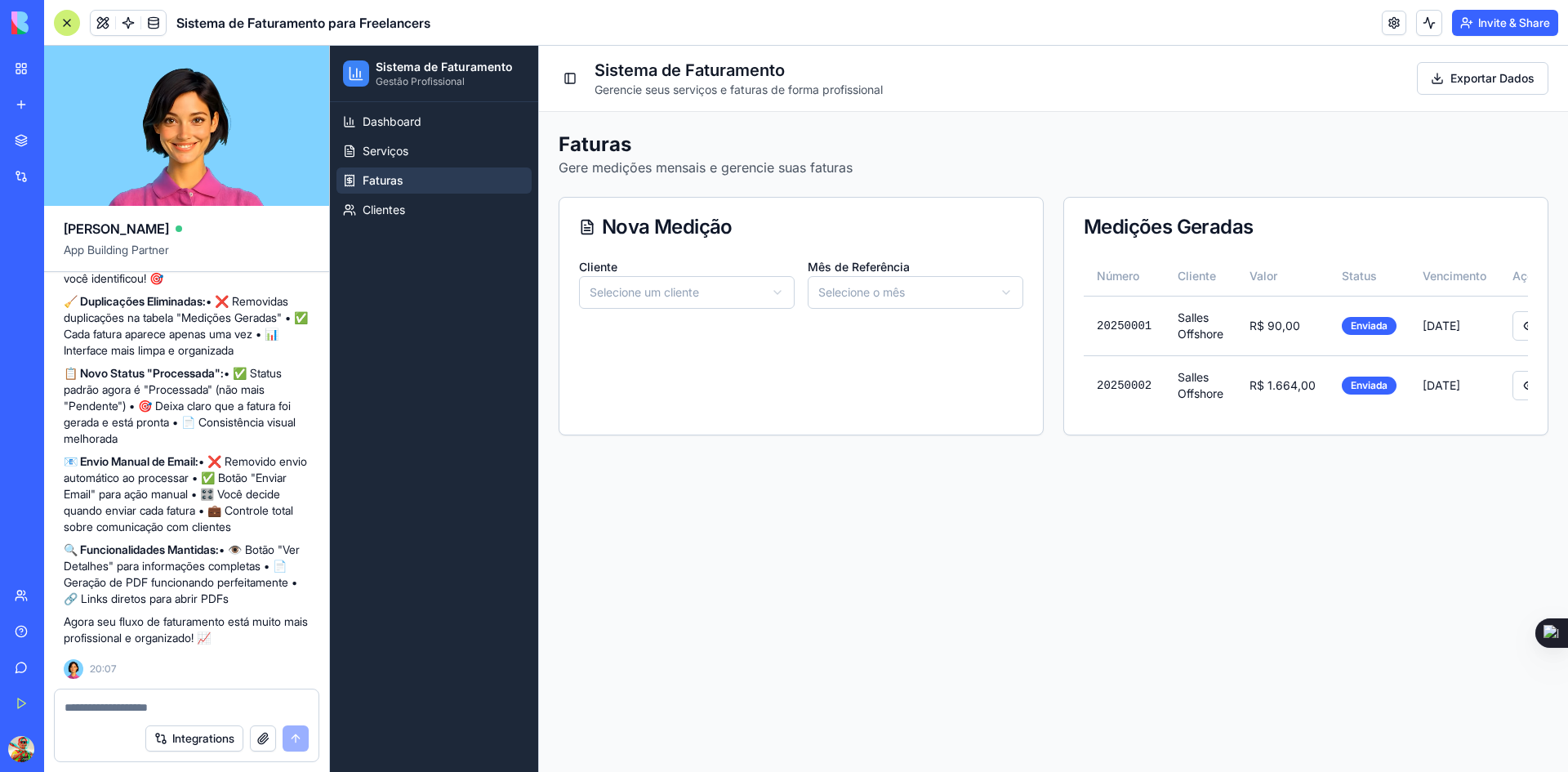
click at [873, 295] on html "Sistema de Faturamento Gestão Profissional Dashboard Serviços Faturas Clientes …" at bounding box center [949, 409] width 1238 height 726
click at [742, 292] on html "Sistema de Faturamento Gestão Profissional Dashboard Serviços Faturas Clientes …" at bounding box center [949, 409] width 1238 height 726
click at [857, 291] on html "Sistema de Faturamento Gestão Profissional Dashboard Serviços Faturas Clientes …" at bounding box center [949, 409] width 1238 height 726
click at [860, 295] on html "Sistema de Faturamento Gestão Profissional Dashboard Serviços Faturas Clientes …" at bounding box center [949, 409] width 1238 height 726
click at [869, 292] on html "Sistema de Faturamento Gestão Profissional Dashboard Serviços Faturas Clientes …" at bounding box center [949, 409] width 1238 height 726
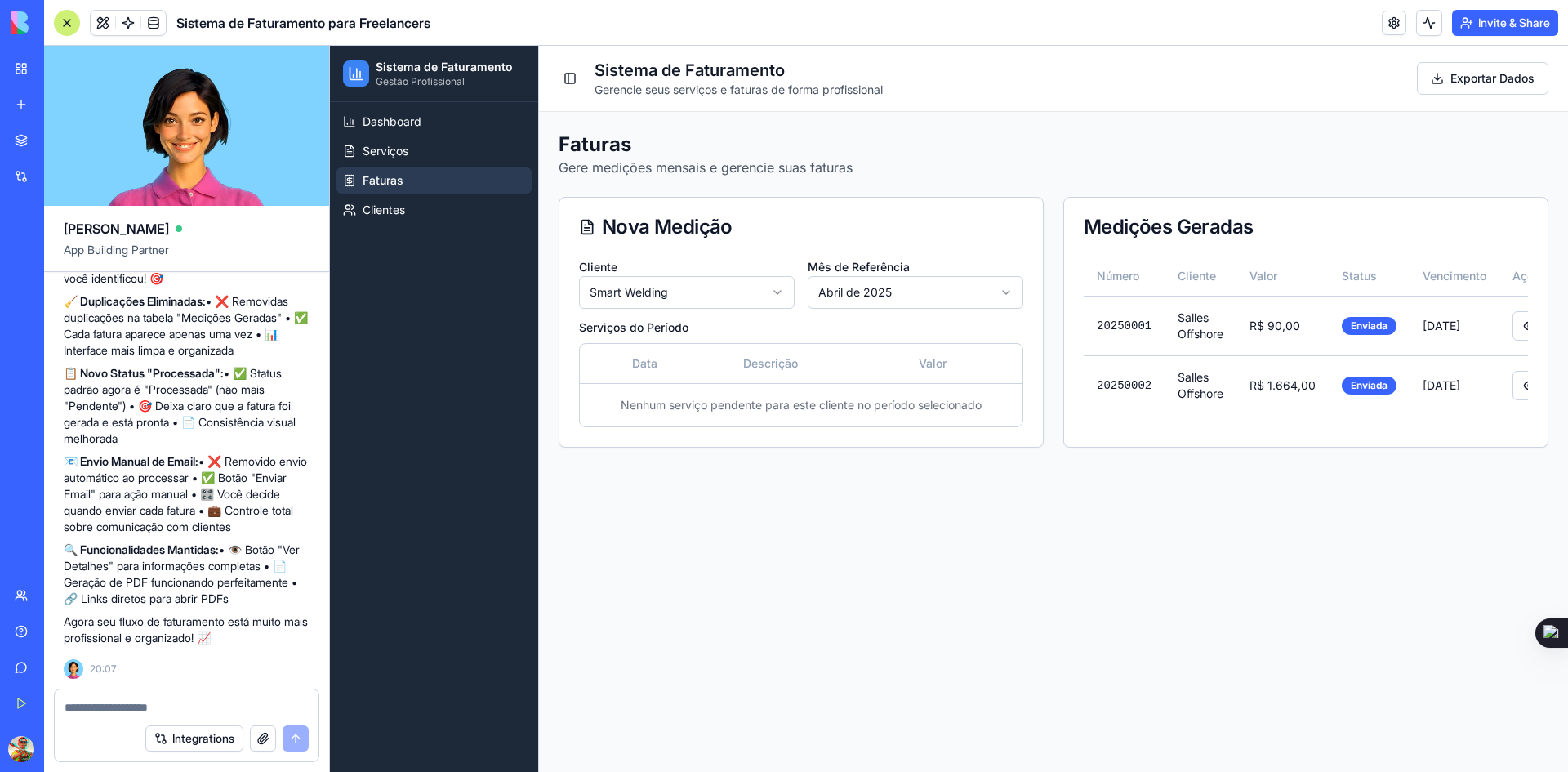
click at [736, 292] on html "Sistema de Faturamento Gestão Profissional Dashboard Serviços Faturas Clientes …" at bounding box center [949, 409] width 1238 height 726
click at [847, 279] on html "Sistema de Faturamento Gestão Profissional Dashboard Serviços Faturas Clientes …" at bounding box center [949, 409] width 1238 height 726
click at [850, 298] on html "Sistema de Faturamento Gestão Profissional Dashboard Serviços Faturas Clientes …" at bounding box center [949, 409] width 1238 height 726
click at [864, 288] on html "Sistema de Faturamento Gestão Profissional Dashboard Serviços Faturas Clientes …" at bounding box center [949, 409] width 1238 height 726
click at [865, 287] on html "Sistema de Faturamento Gestão Profissional Dashboard Serviços Faturas Clientes …" at bounding box center [949, 409] width 1238 height 726
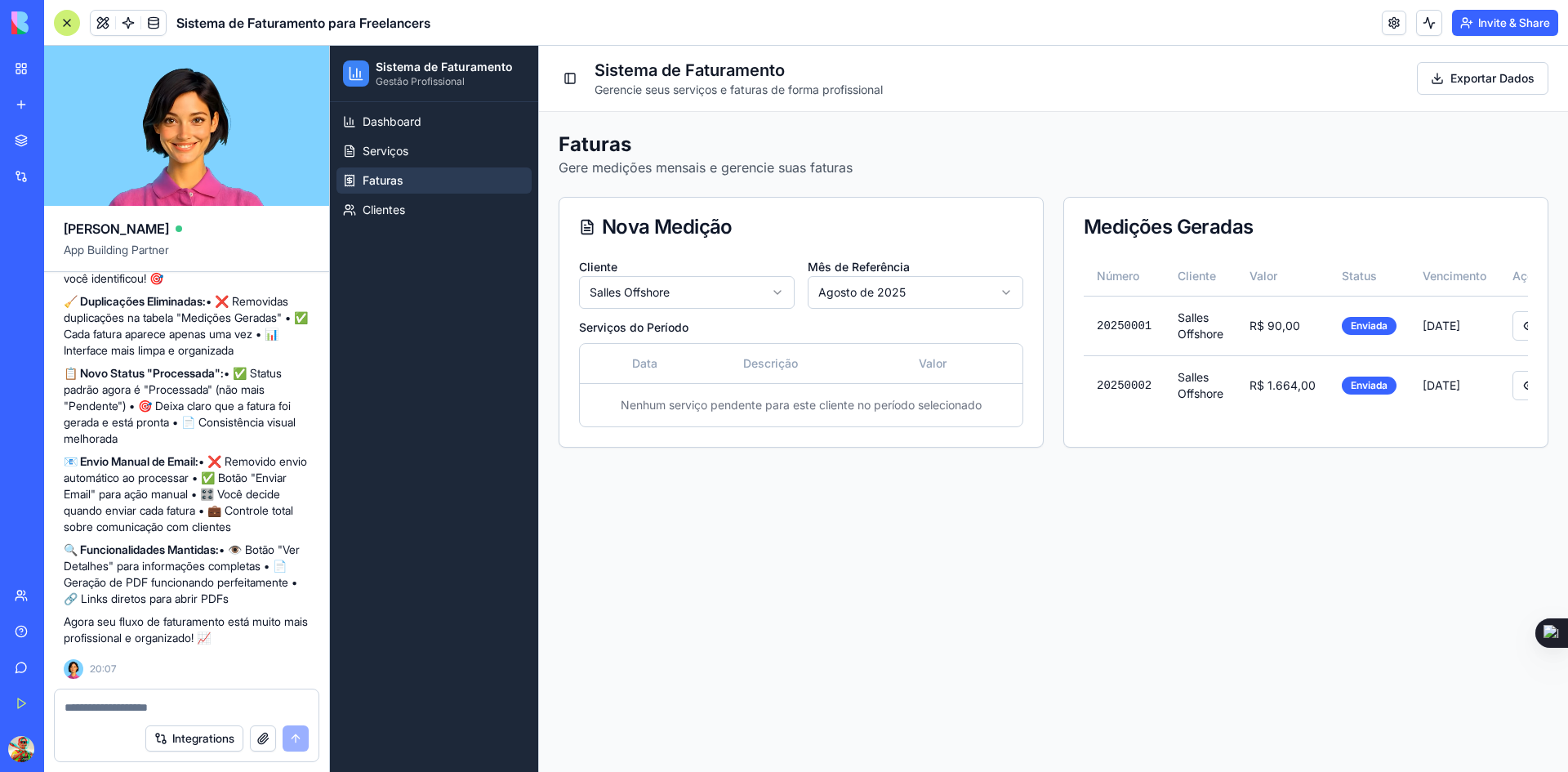
click at [864, 289] on html "Sistema de Faturamento Gestão Profissional Dashboard Serviços Faturas Clientes …" at bounding box center [949, 409] width 1238 height 726
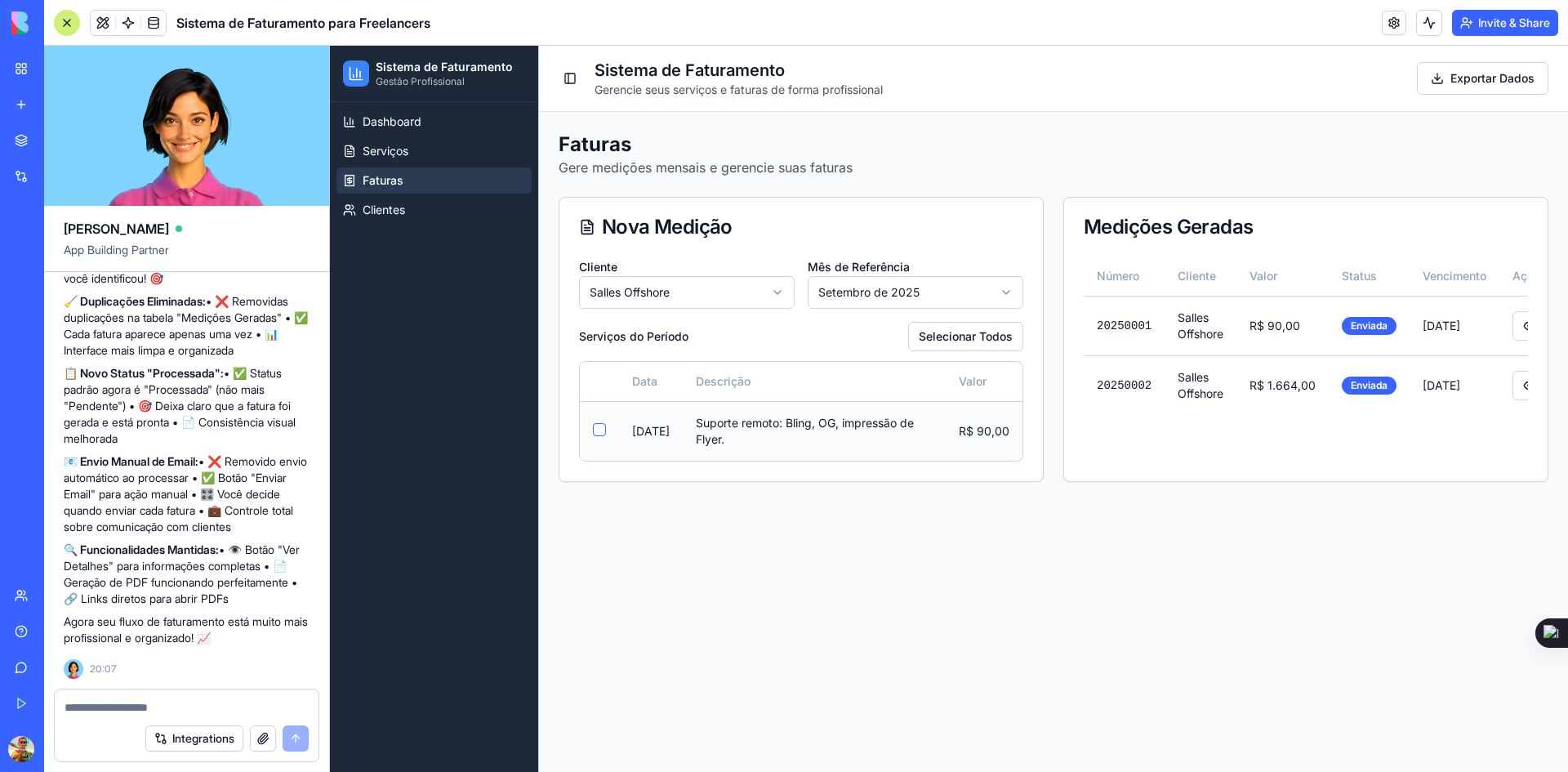
click at [598, 430] on button "button" at bounding box center [599, 429] width 13 height 13
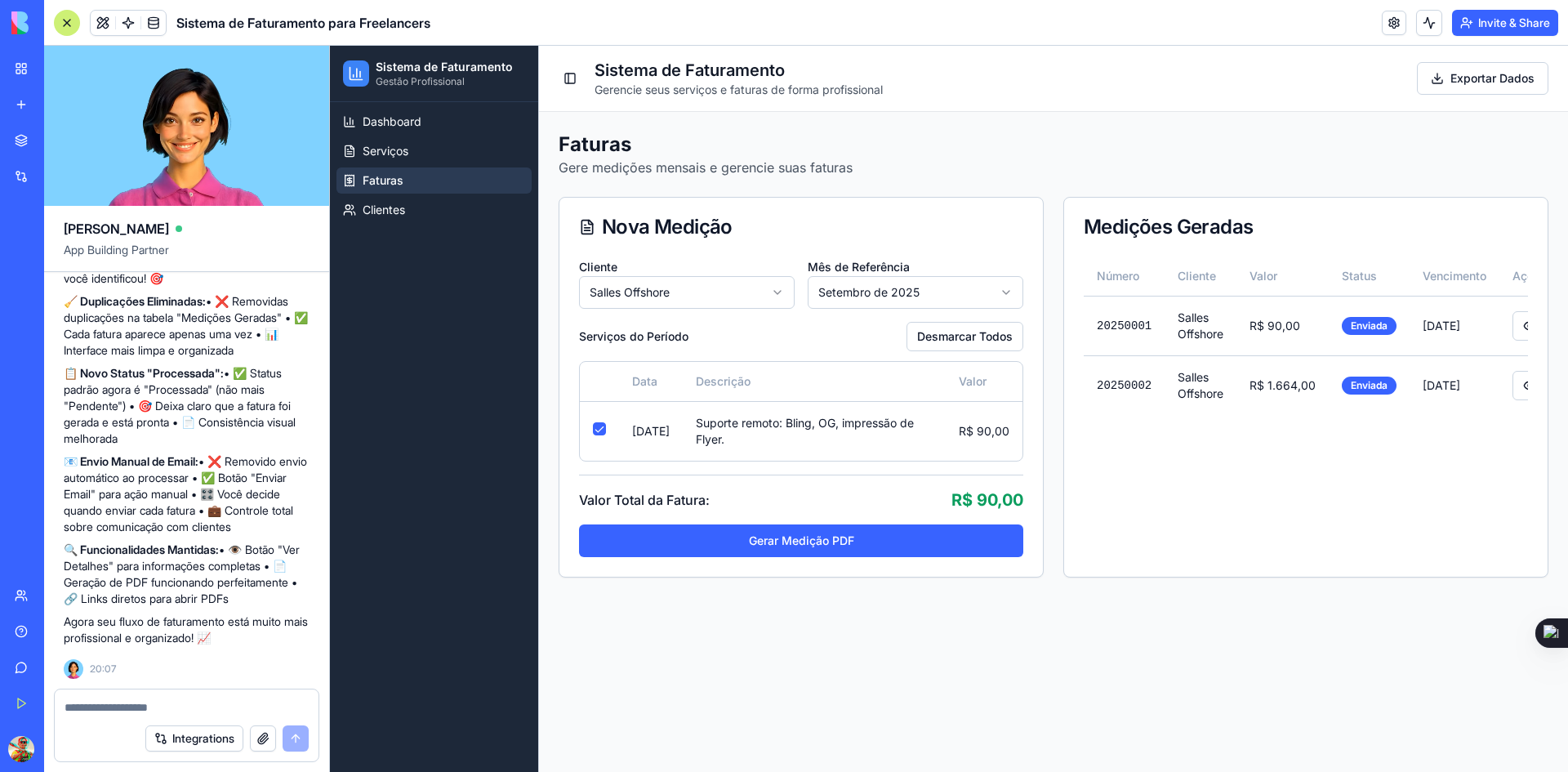
scroll to position [0, 66]
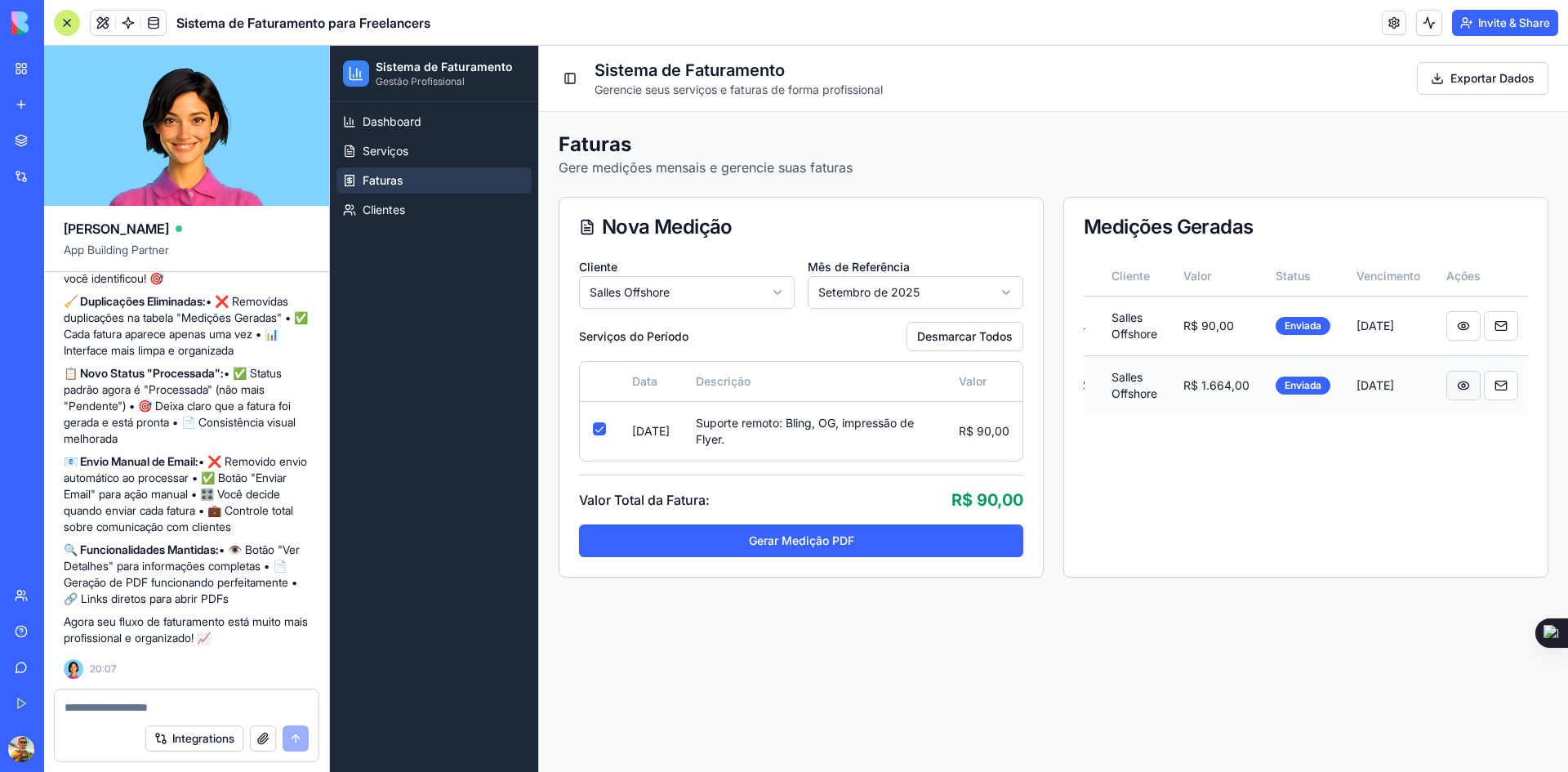
click at [1460, 383] on button at bounding box center [1463, 385] width 34 height 29
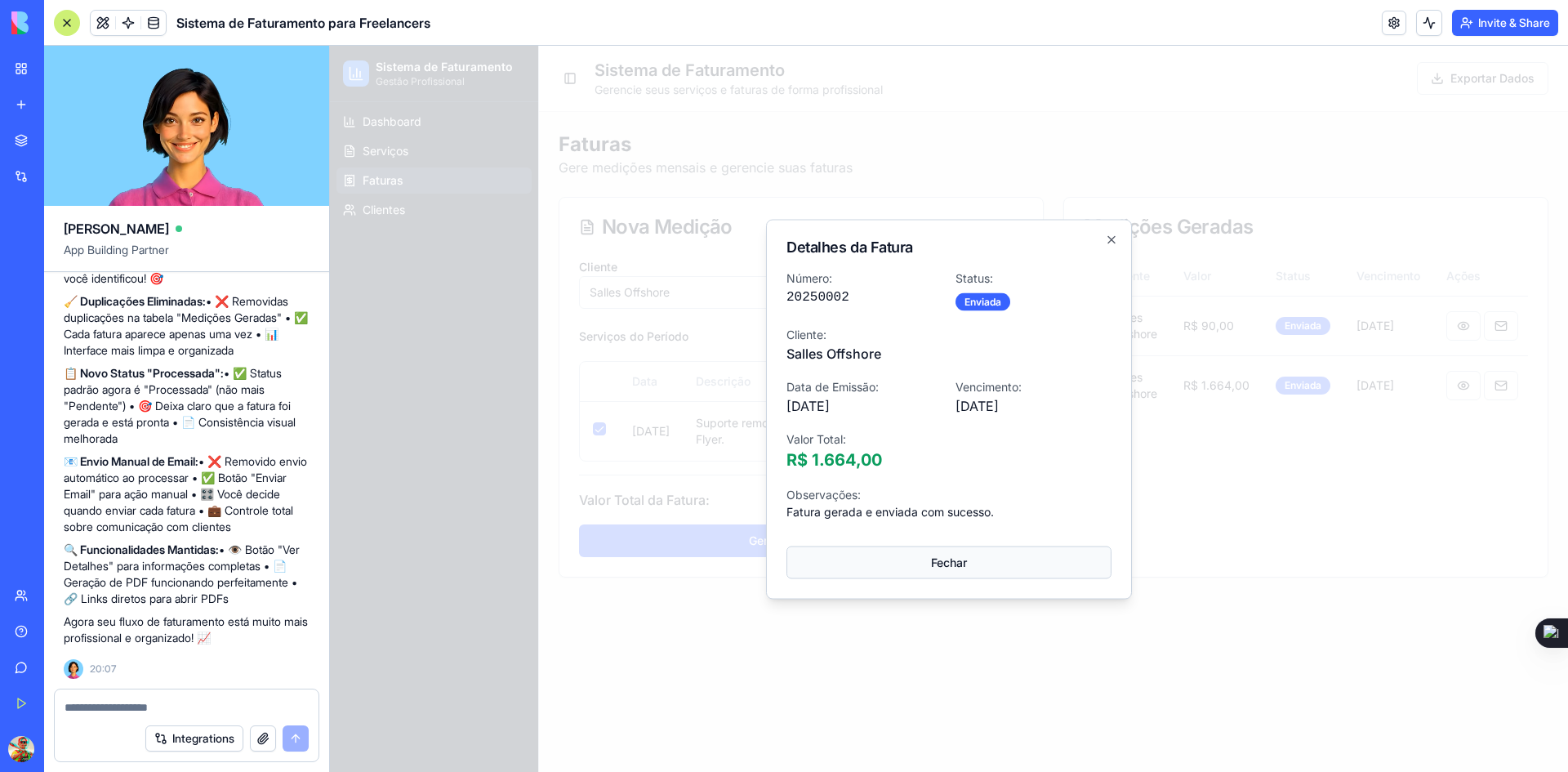
click at [939, 566] on button "Fechar" at bounding box center [949, 561] width 325 height 33
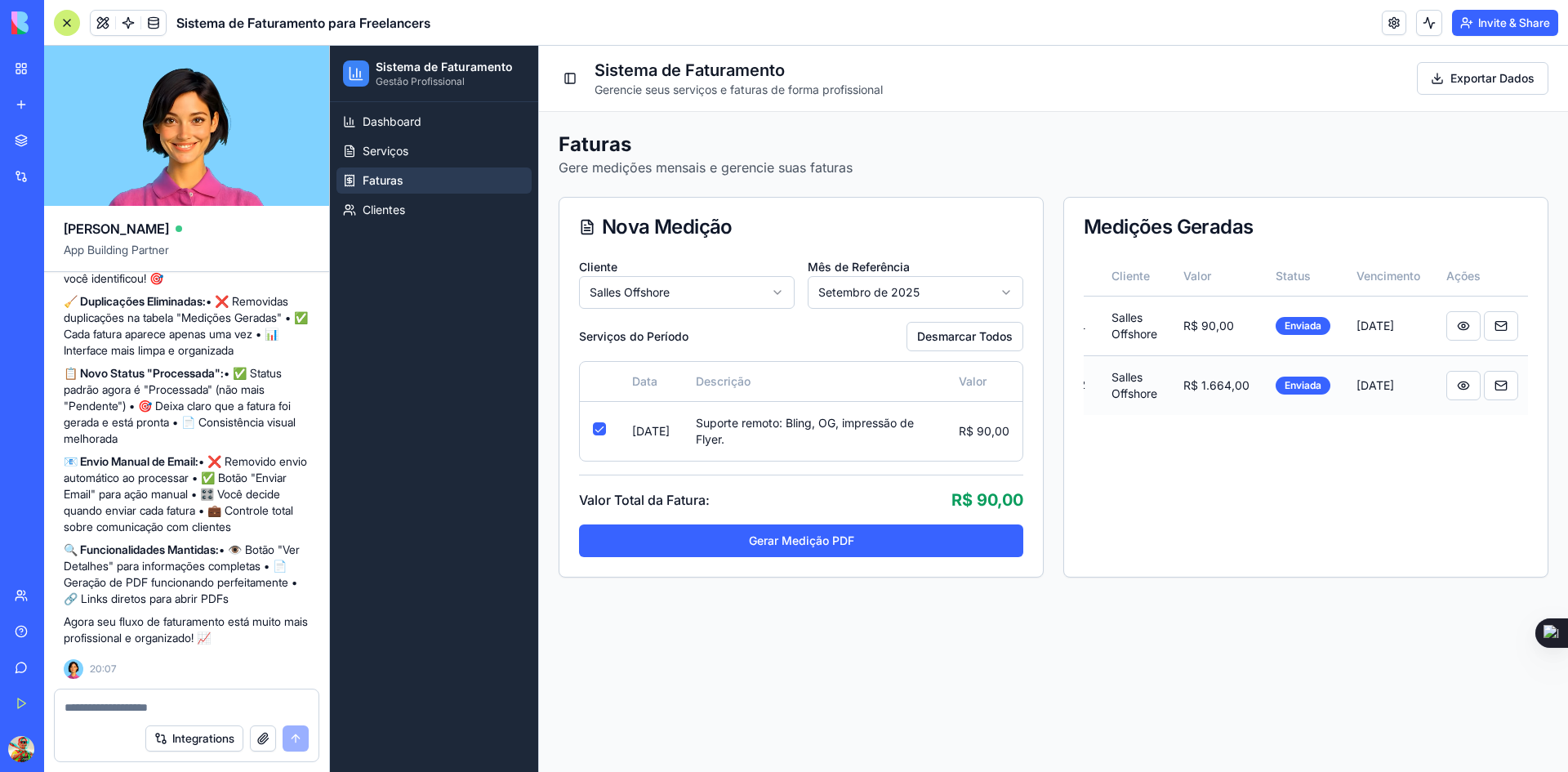
click at [1184, 379] on td "R$ 1.664,00" at bounding box center [1216, 385] width 92 height 60
click at [1449, 387] on button at bounding box center [1463, 385] width 34 height 29
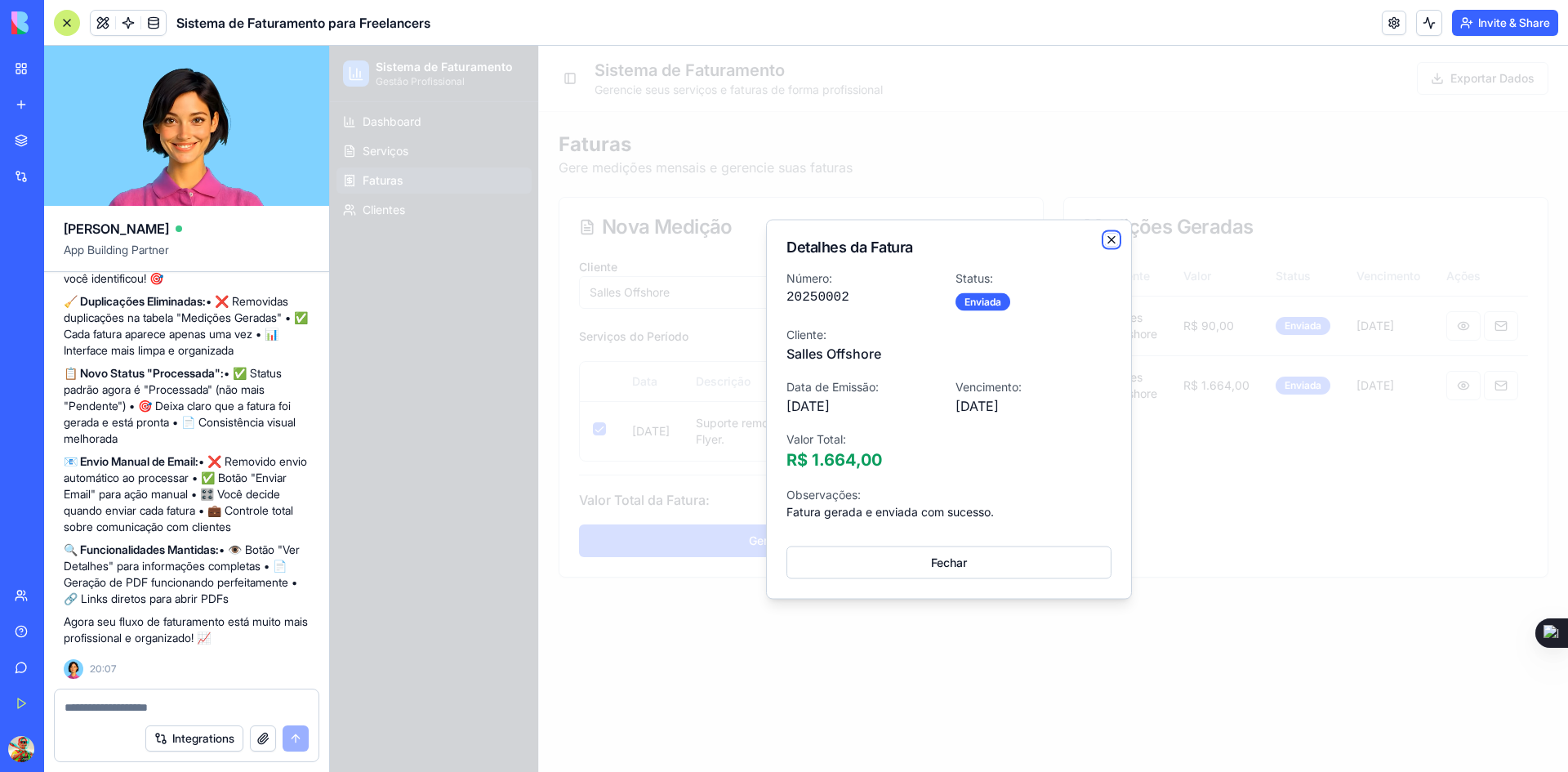
click at [1110, 245] on icon "button" at bounding box center [1112, 239] width 13 height 13
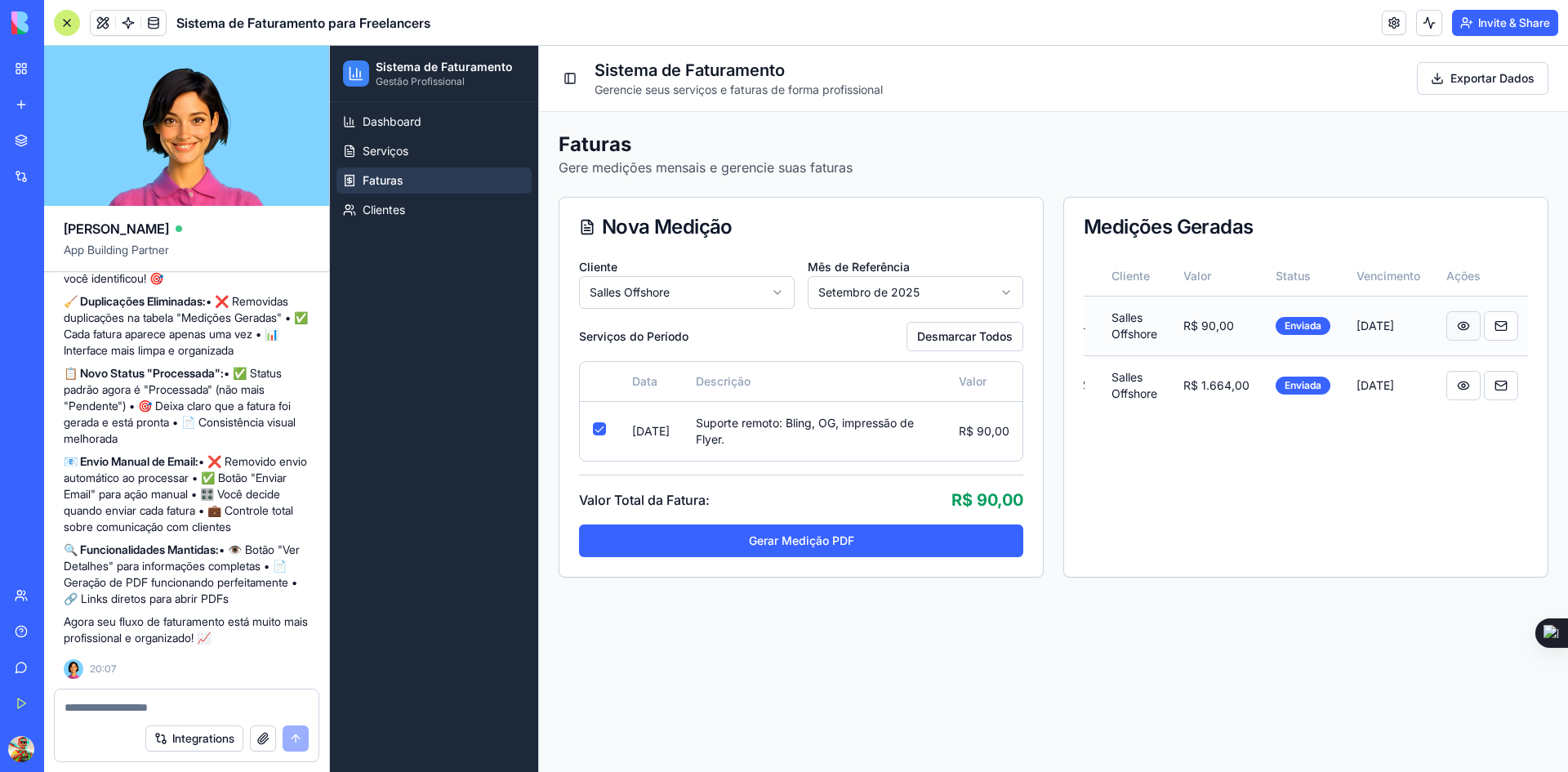
click at [1468, 324] on button at bounding box center [1463, 325] width 34 height 29
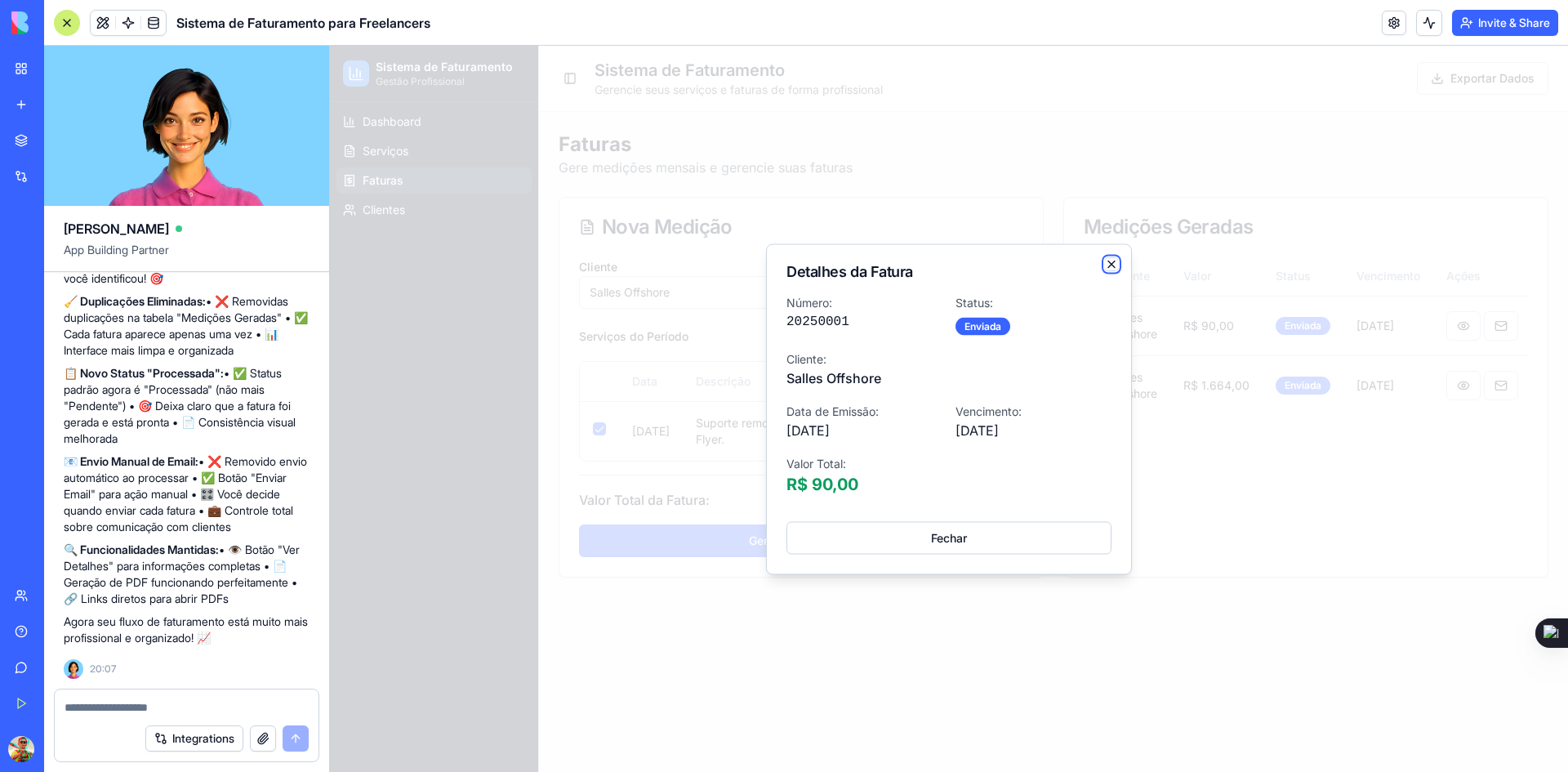
click at [1112, 266] on icon "button" at bounding box center [1112, 264] width 13 height 13
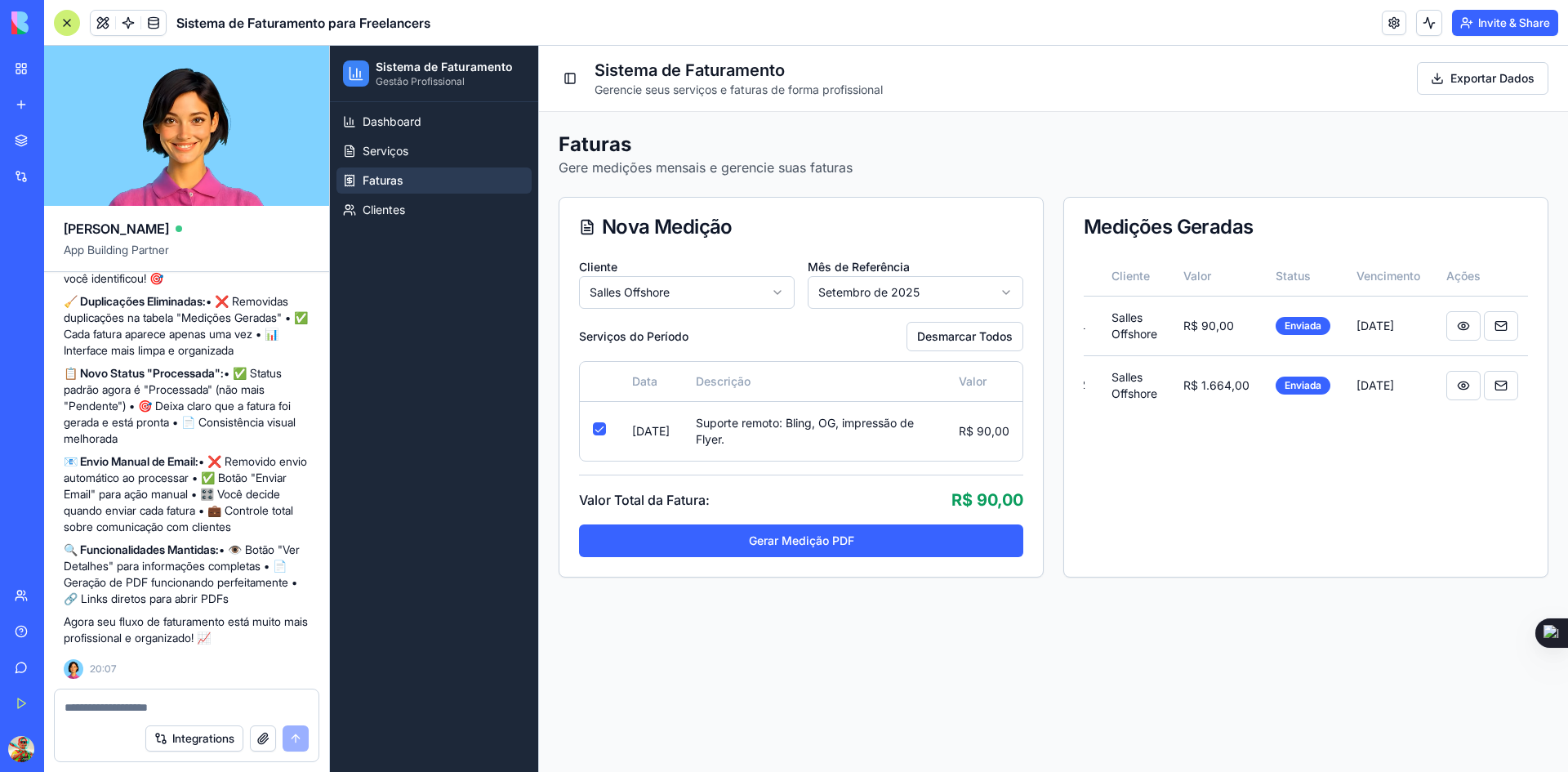
scroll to position [4836, 0]
click at [437, 147] on link "Serviços" at bounding box center [434, 151] width 195 height 26
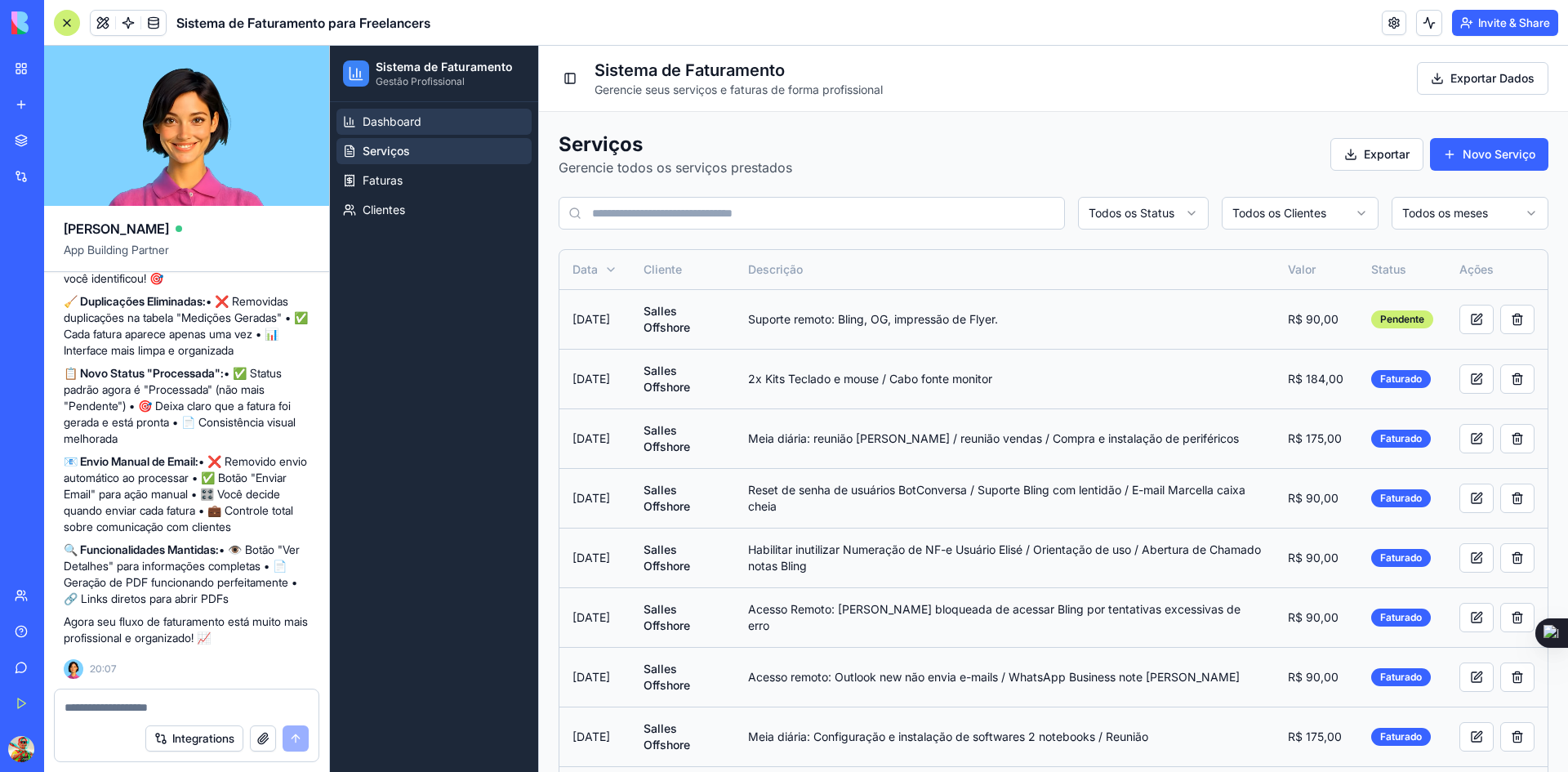
click at [393, 127] on span "Dashboard" at bounding box center [391, 121] width 59 height 17
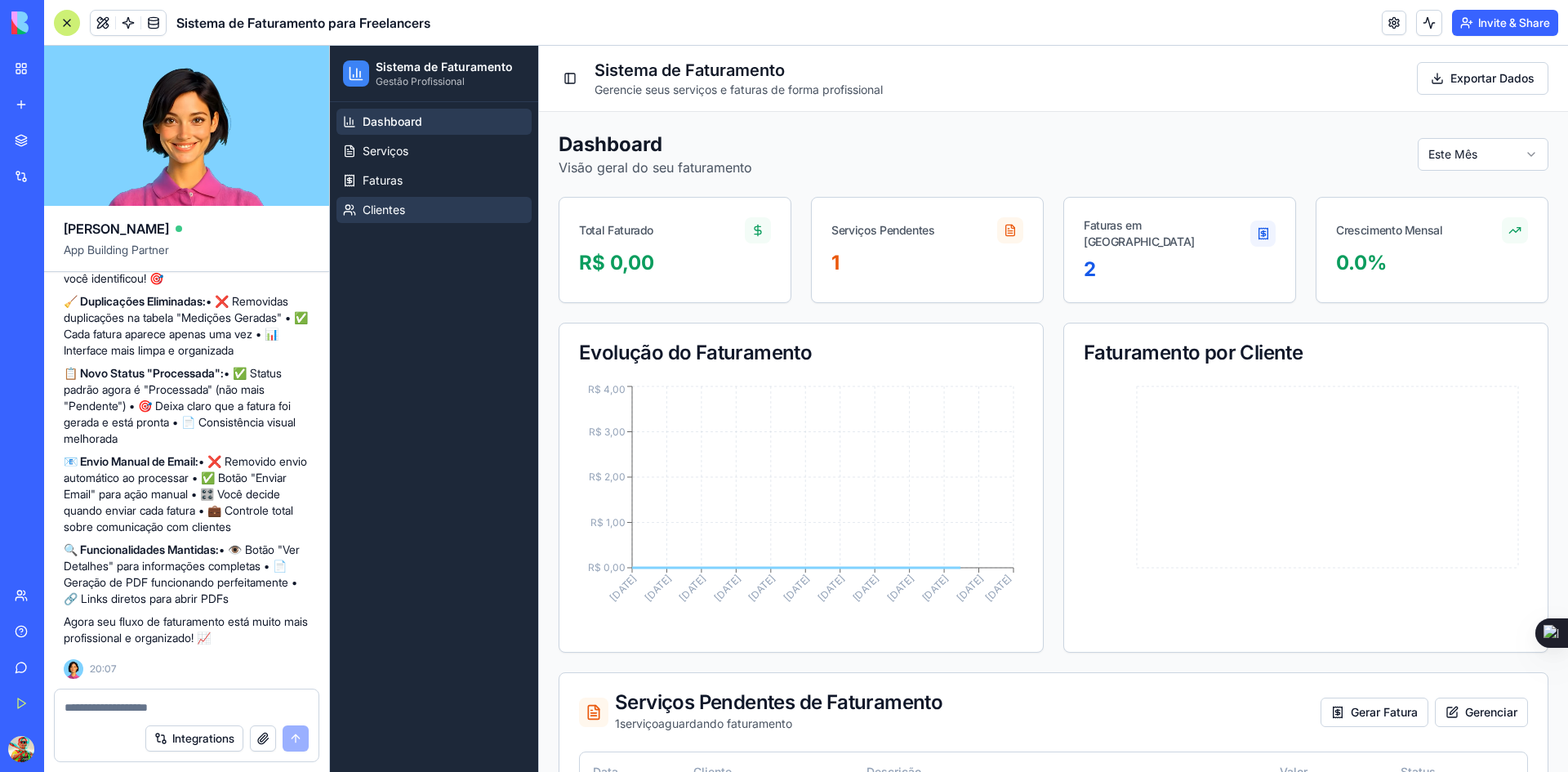
click at [379, 208] on span "Clientes" at bounding box center [383, 209] width 42 height 17
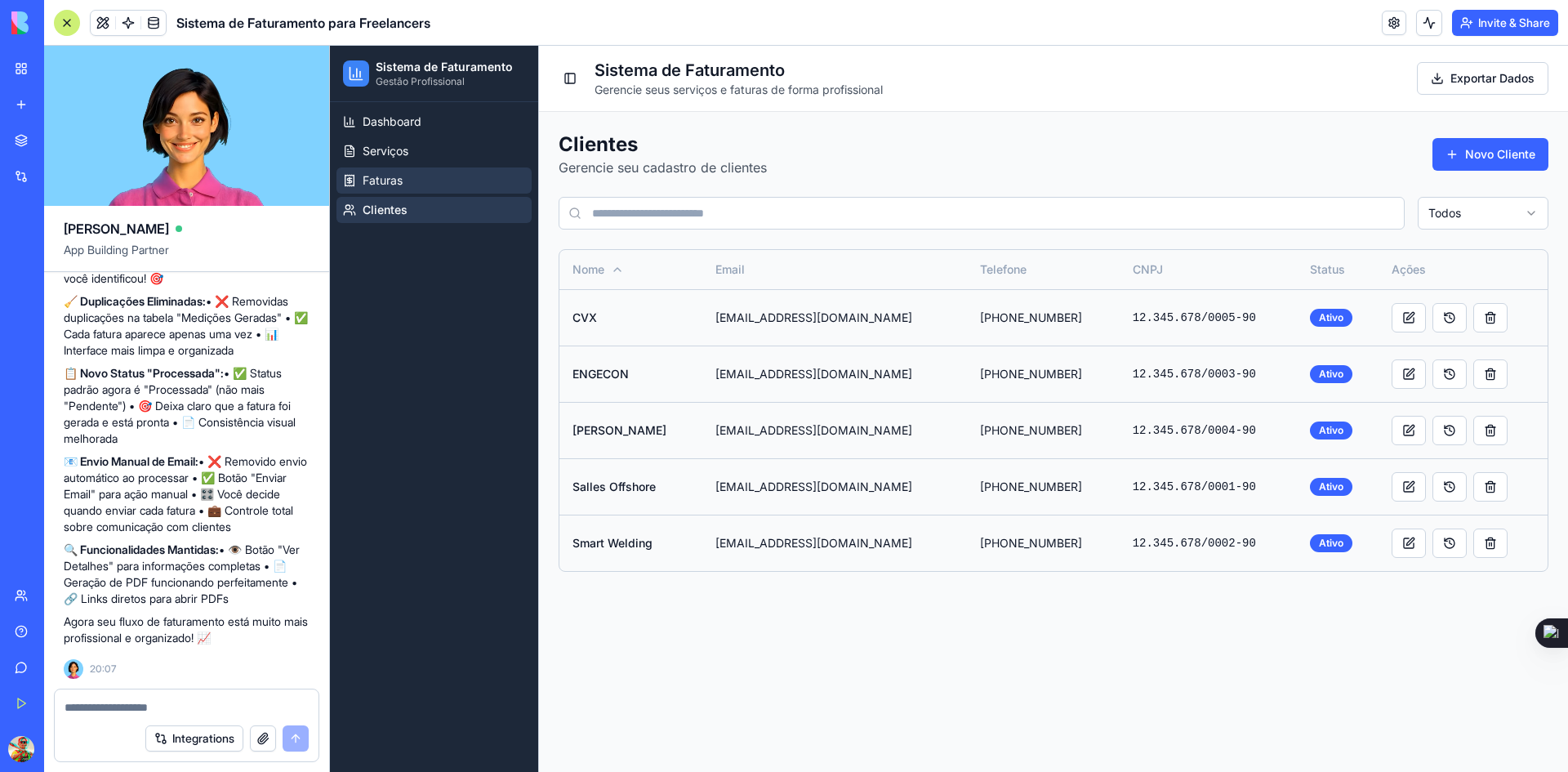
click at [386, 184] on span "Faturas" at bounding box center [383, 180] width 40 height 17
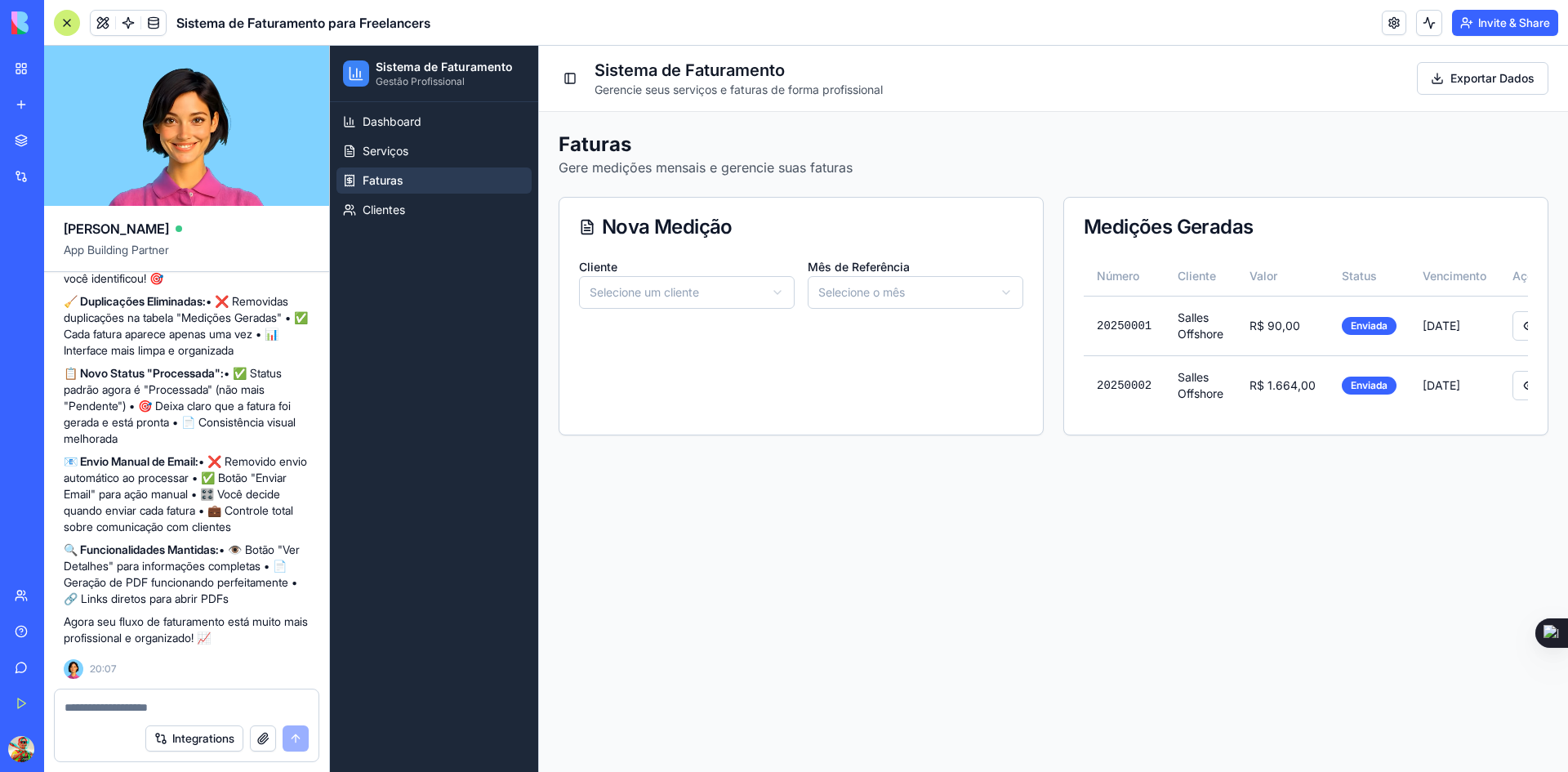
click at [755, 292] on html "Sistema de Faturamento Gestão Profissional Dashboard Serviços Faturas Clientes …" at bounding box center [949, 409] width 1238 height 726
click at [876, 282] on html "Sistema de Faturamento Gestão Profissional Dashboard Serviços Faturas Clientes …" at bounding box center [949, 409] width 1238 height 726
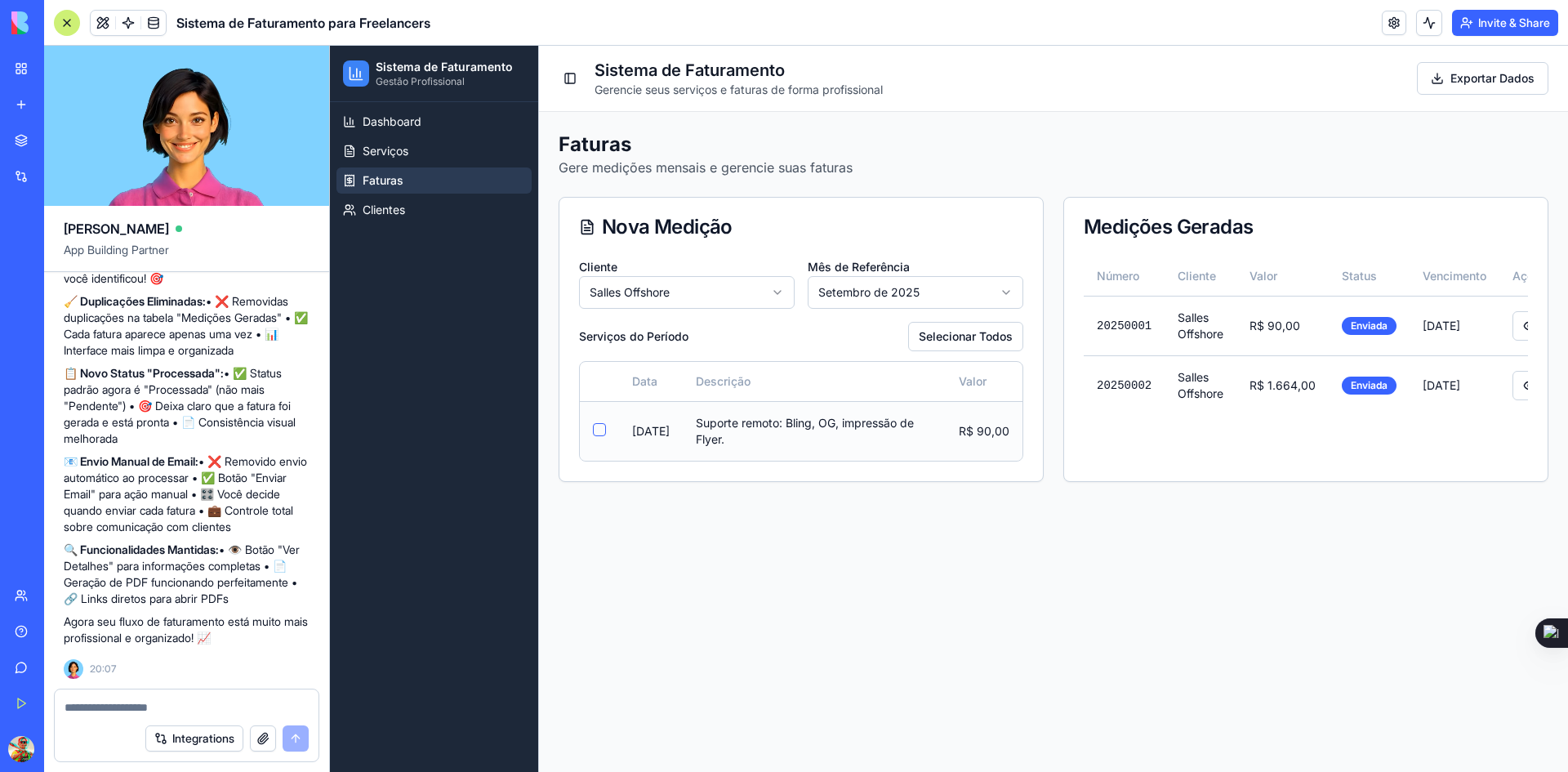
click at [597, 431] on button "button" at bounding box center [599, 429] width 13 height 13
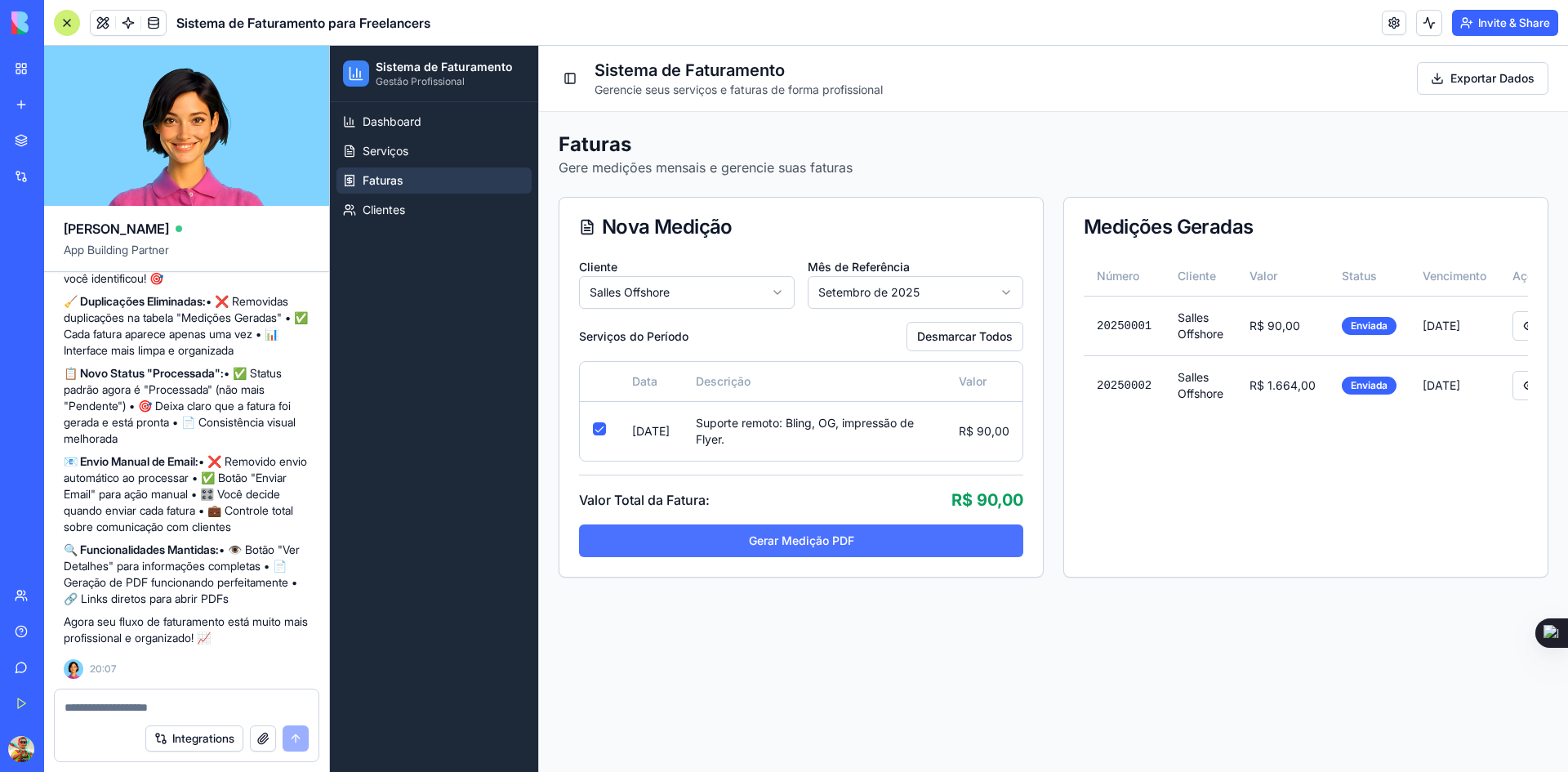
click at [854, 542] on button "Gerar Medição PDF" at bounding box center [800, 540] width 444 height 33
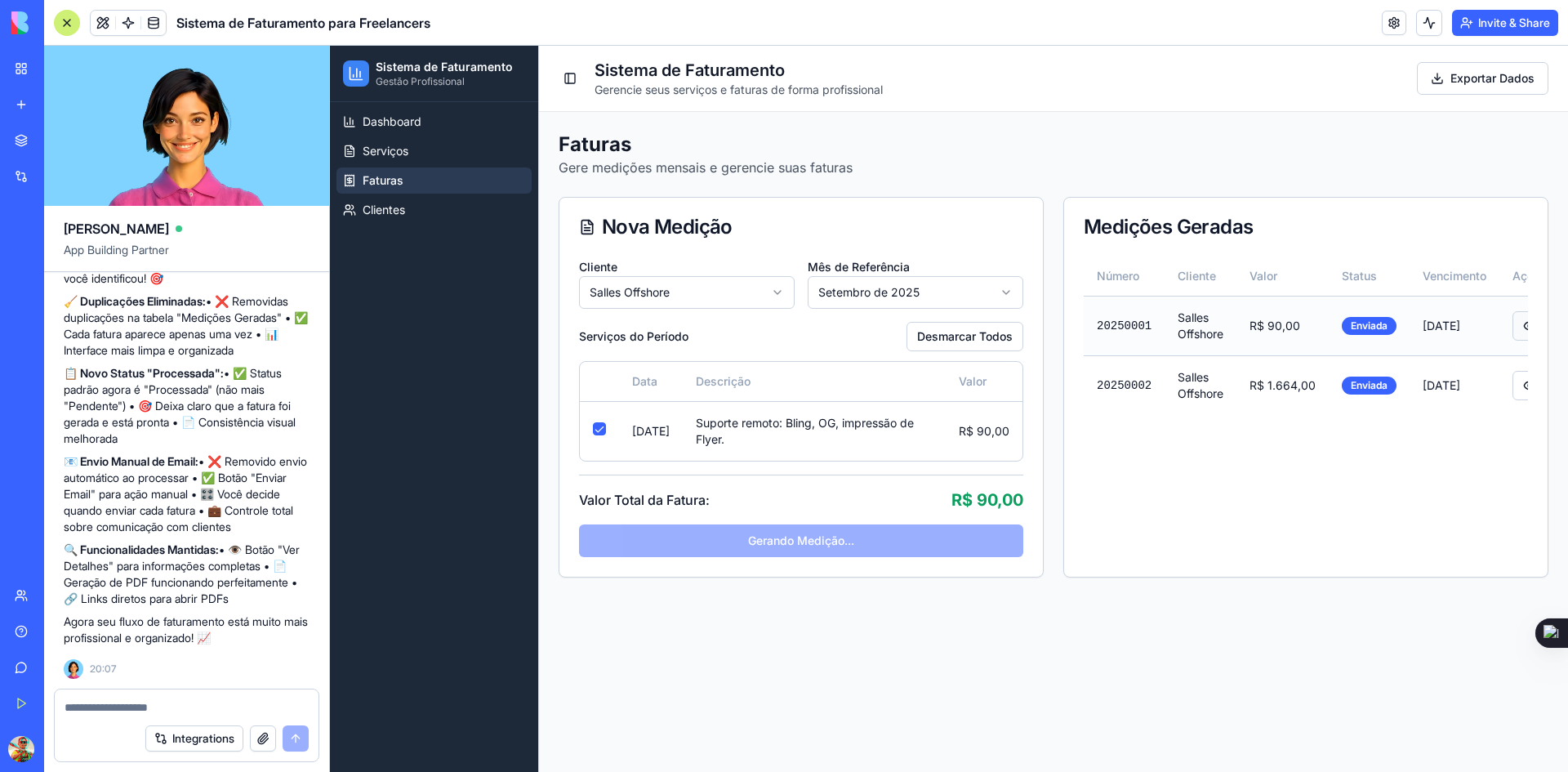
click at [1517, 324] on button at bounding box center [1529, 325] width 34 height 29
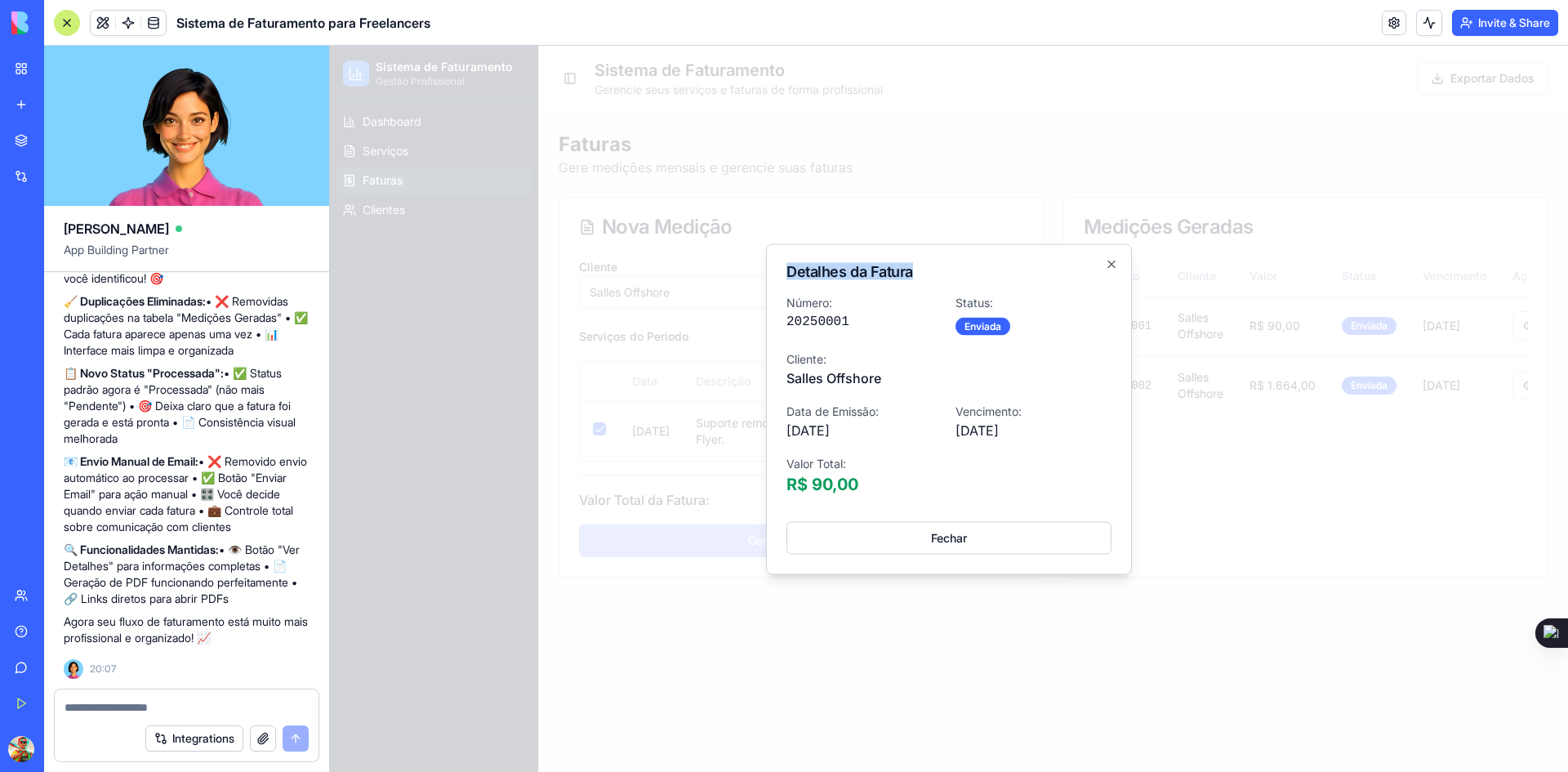
drag, startPoint x: 910, startPoint y: 273, endPoint x: 786, endPoint y: 276, distance: 124.0
click at [786, 276] on h2 "Detalhes da Fatura" at bounding box center [949, 271] width 325 height 15
copy h2 "Detalhes da Fatura"
click at [1113, 267] on icon "button" at bounding box center [1112, 264] width 13 height 13
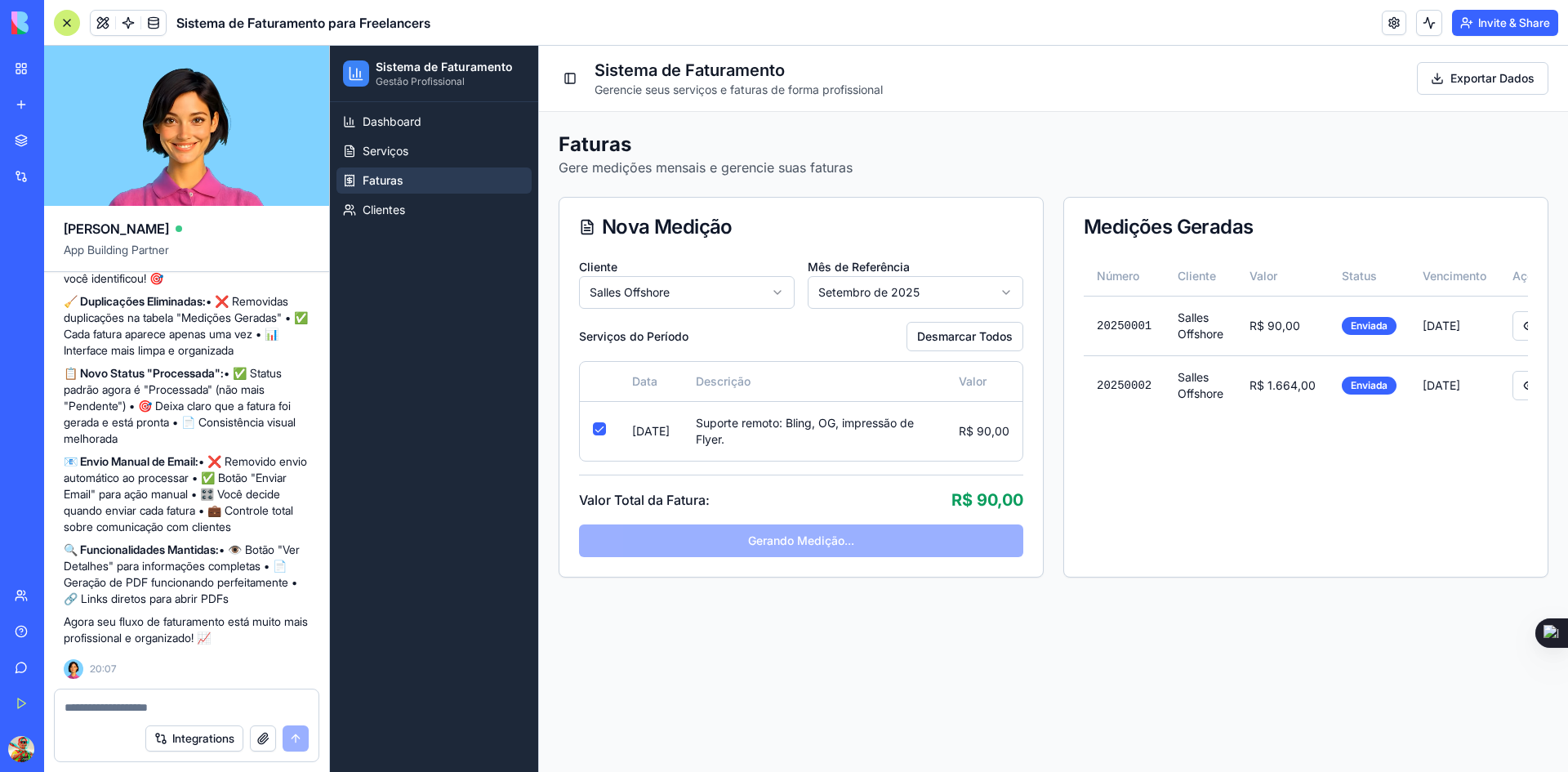
click at [189, 703] on textarea at bounding box center [186, 707] width 244 height 17
copy h2 "Detalhes da Fatura"
paste textarea "**********"
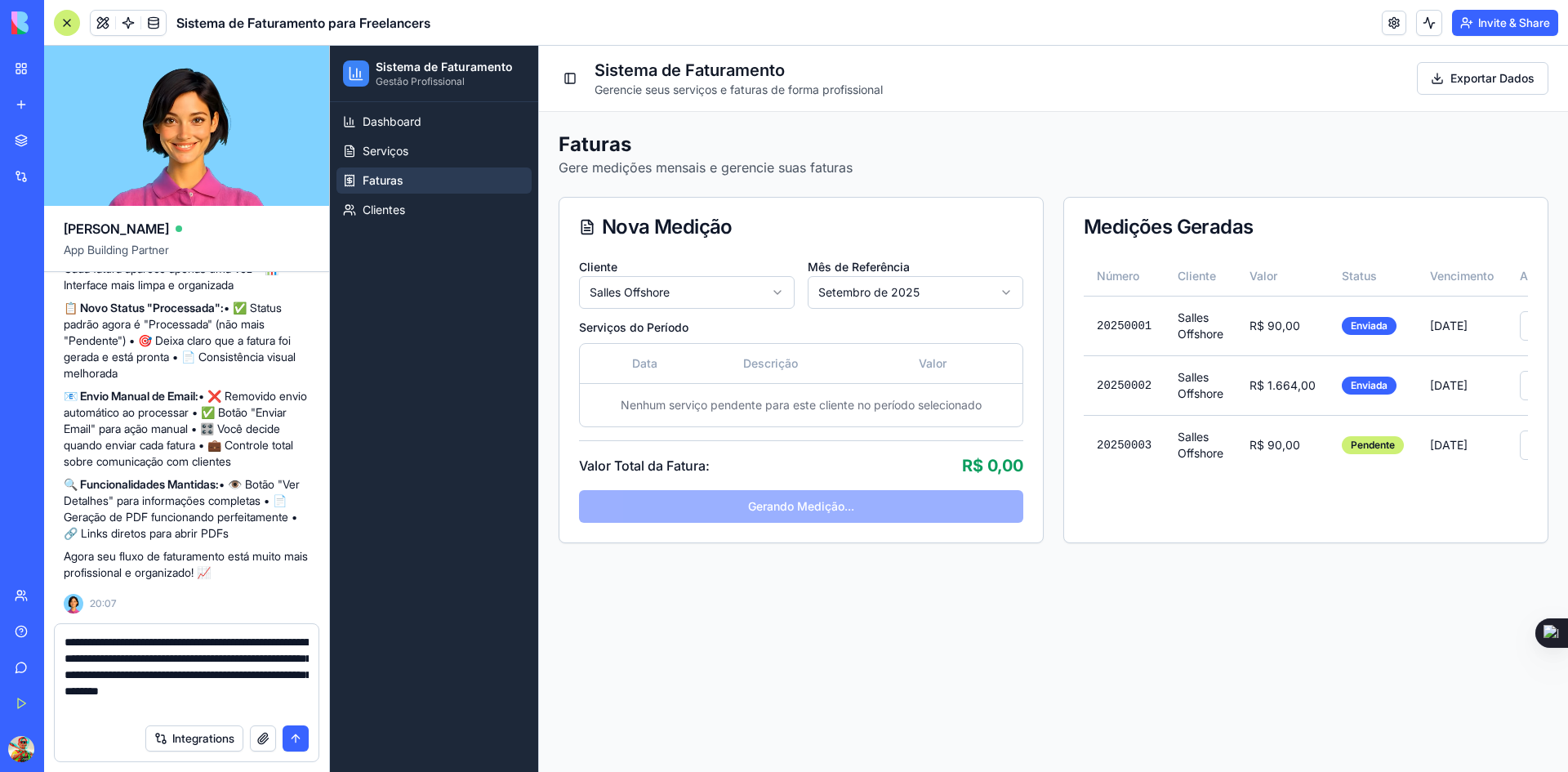
type textarea "**********"
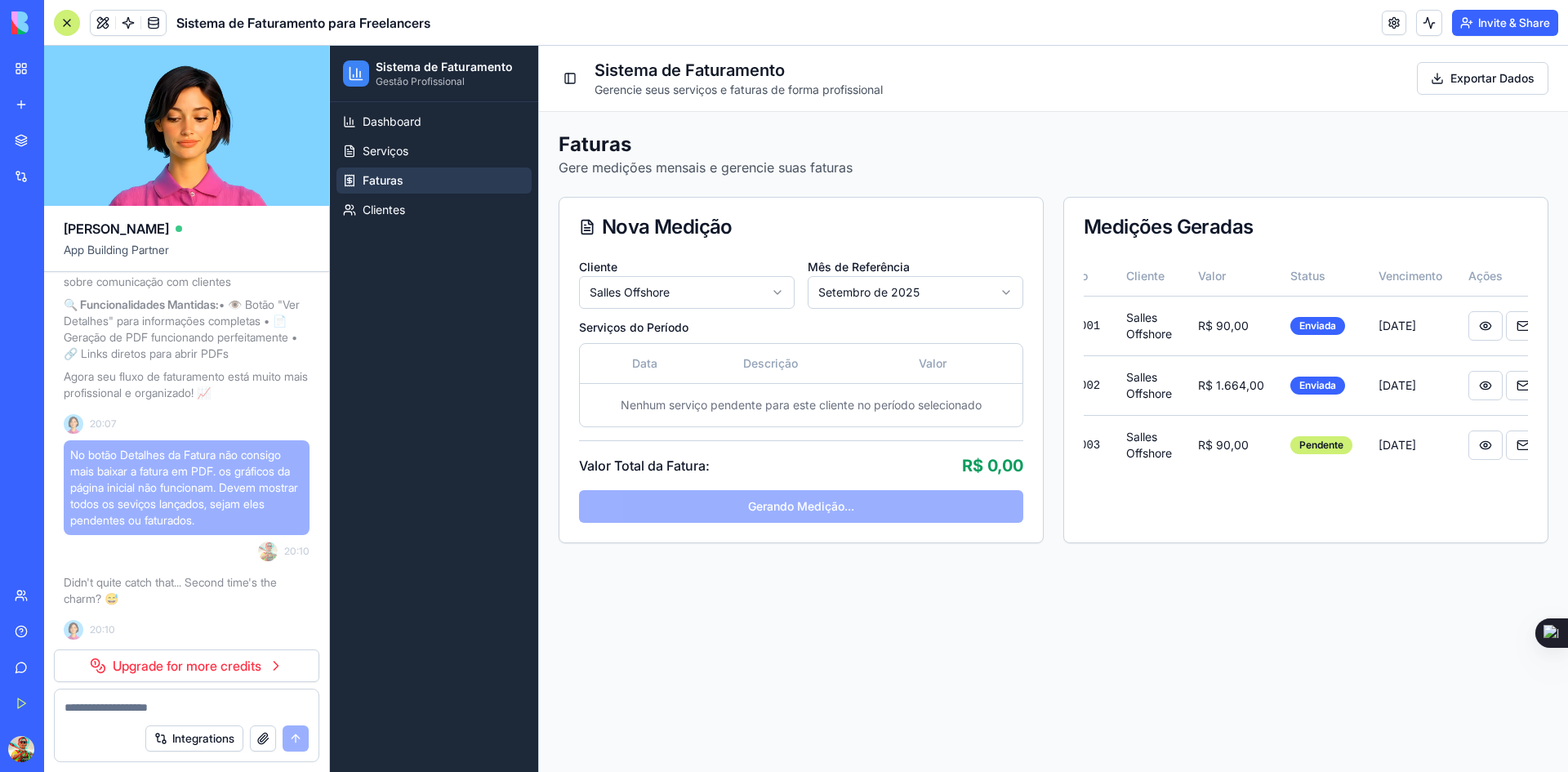
scroll to position [0, 74]
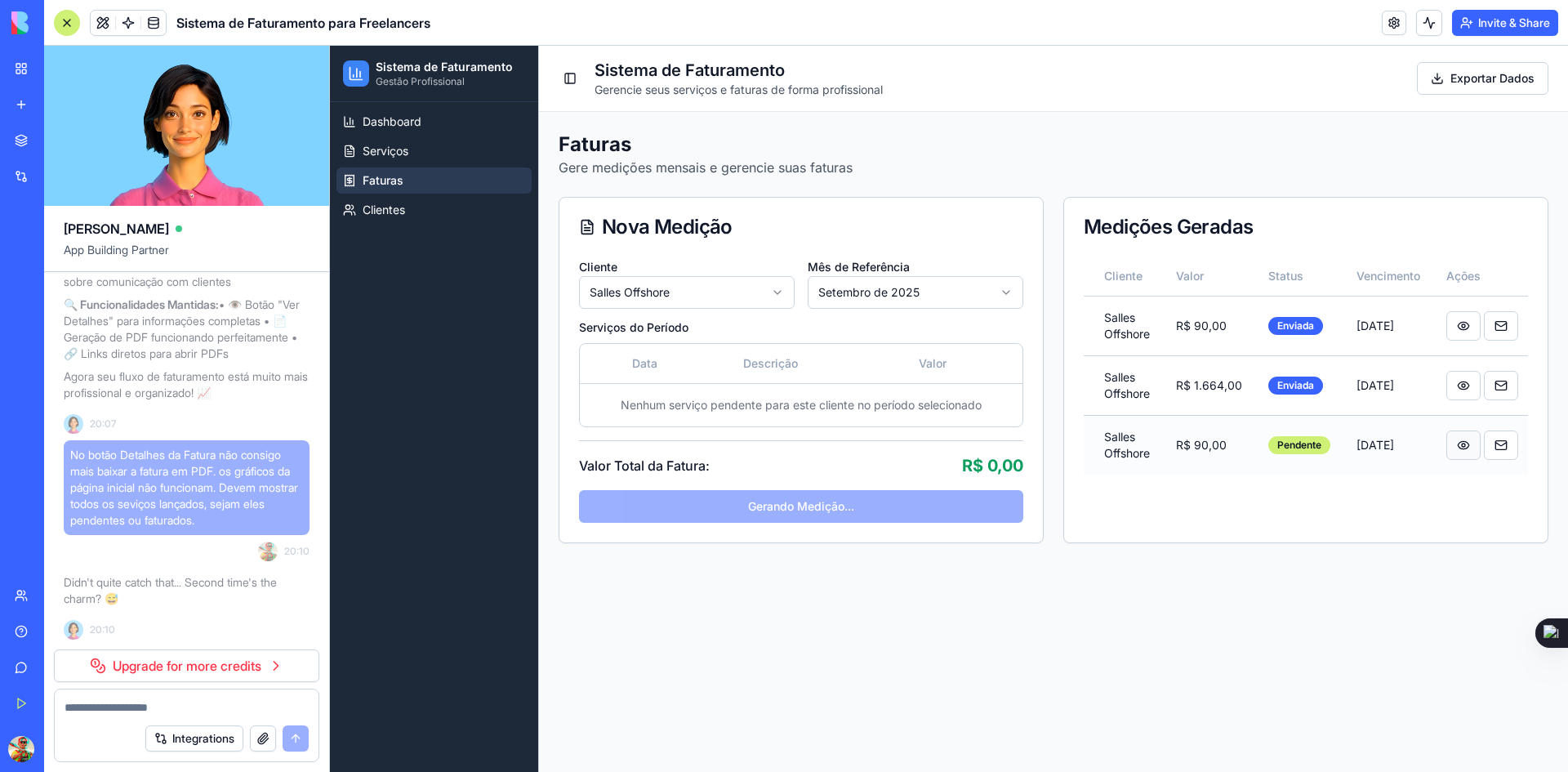
click at [1461, 451] on button at bounding box center [1463, 444] width 34 height 29
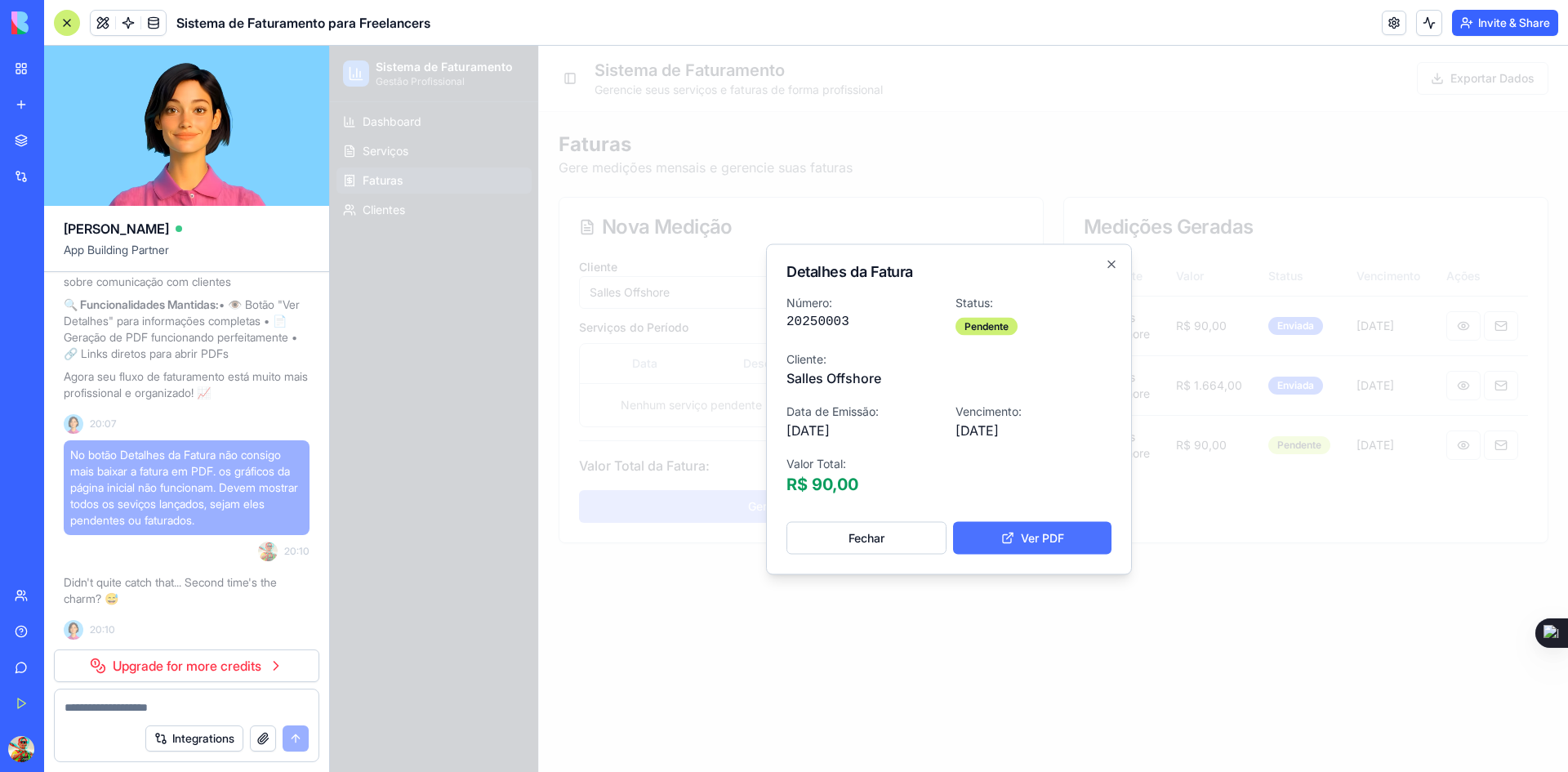
click at [1025, 535] on button "Ver PDF" at bounding box center [1032, 537] width 158 height 33
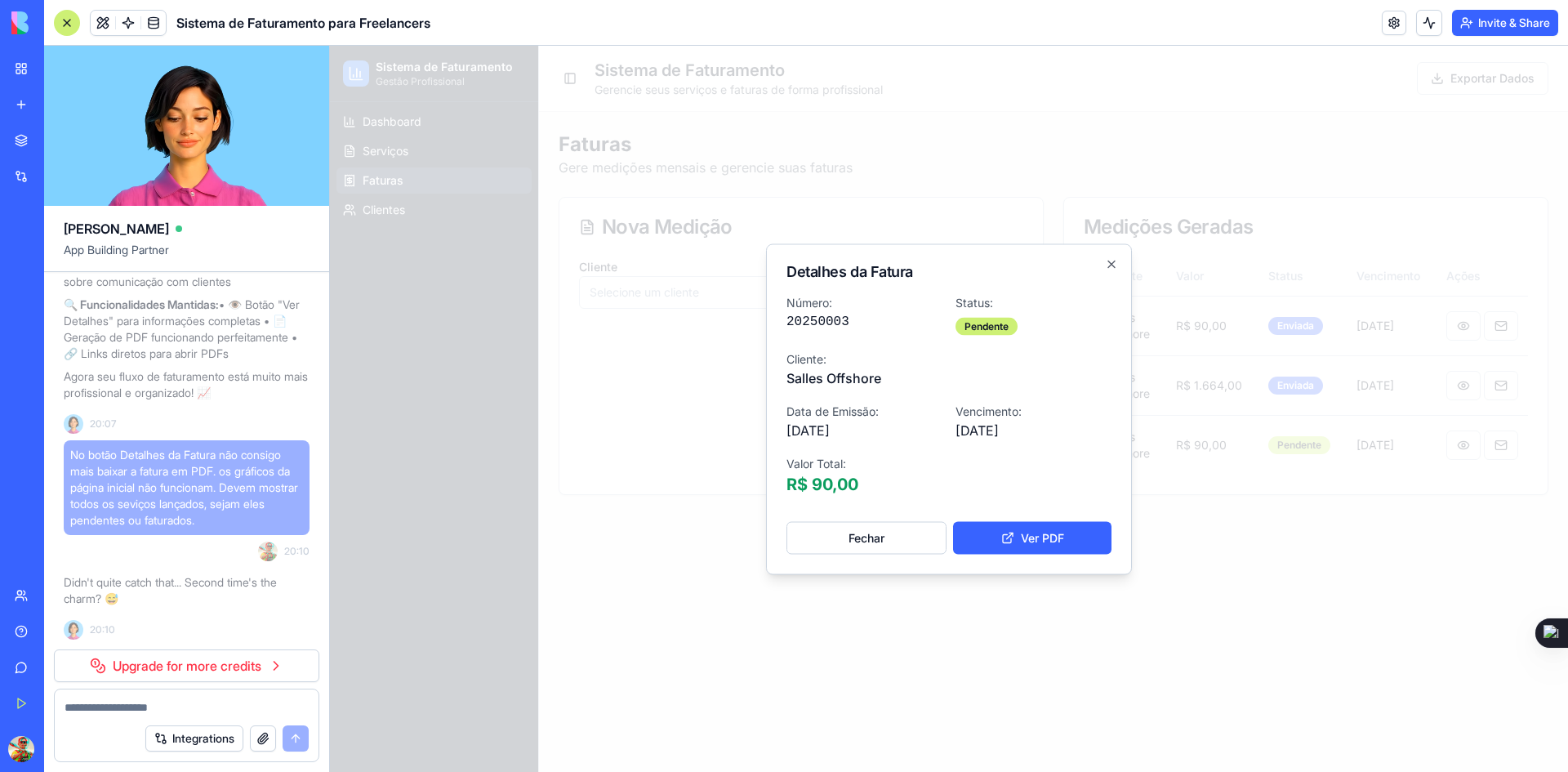
click at [877, 543] on button "Fechar" at bounding box center [866, 537] width 160 height 33
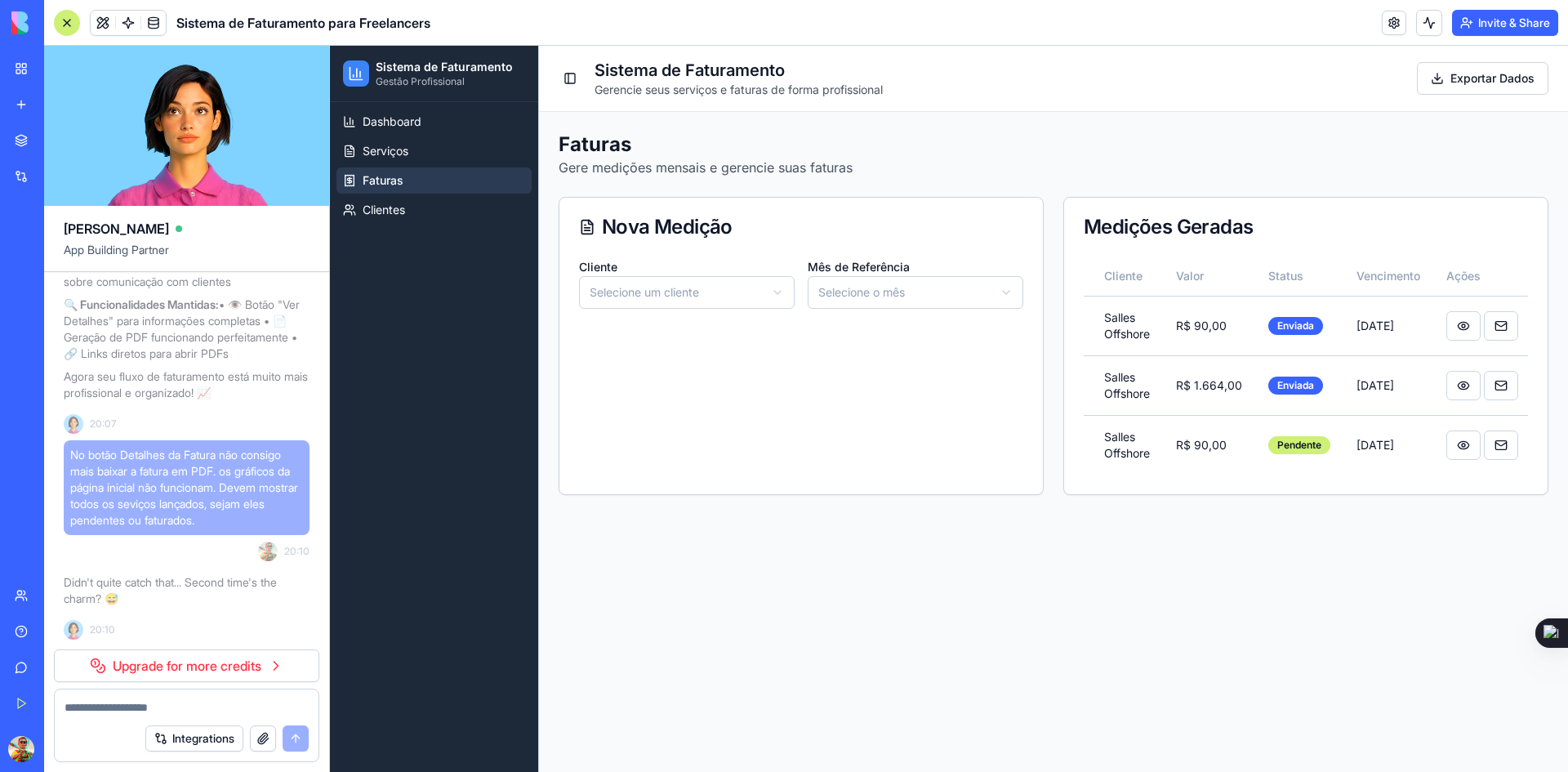
click at [84, 753] on button at bounding box center [70, 749] width 26 height 26
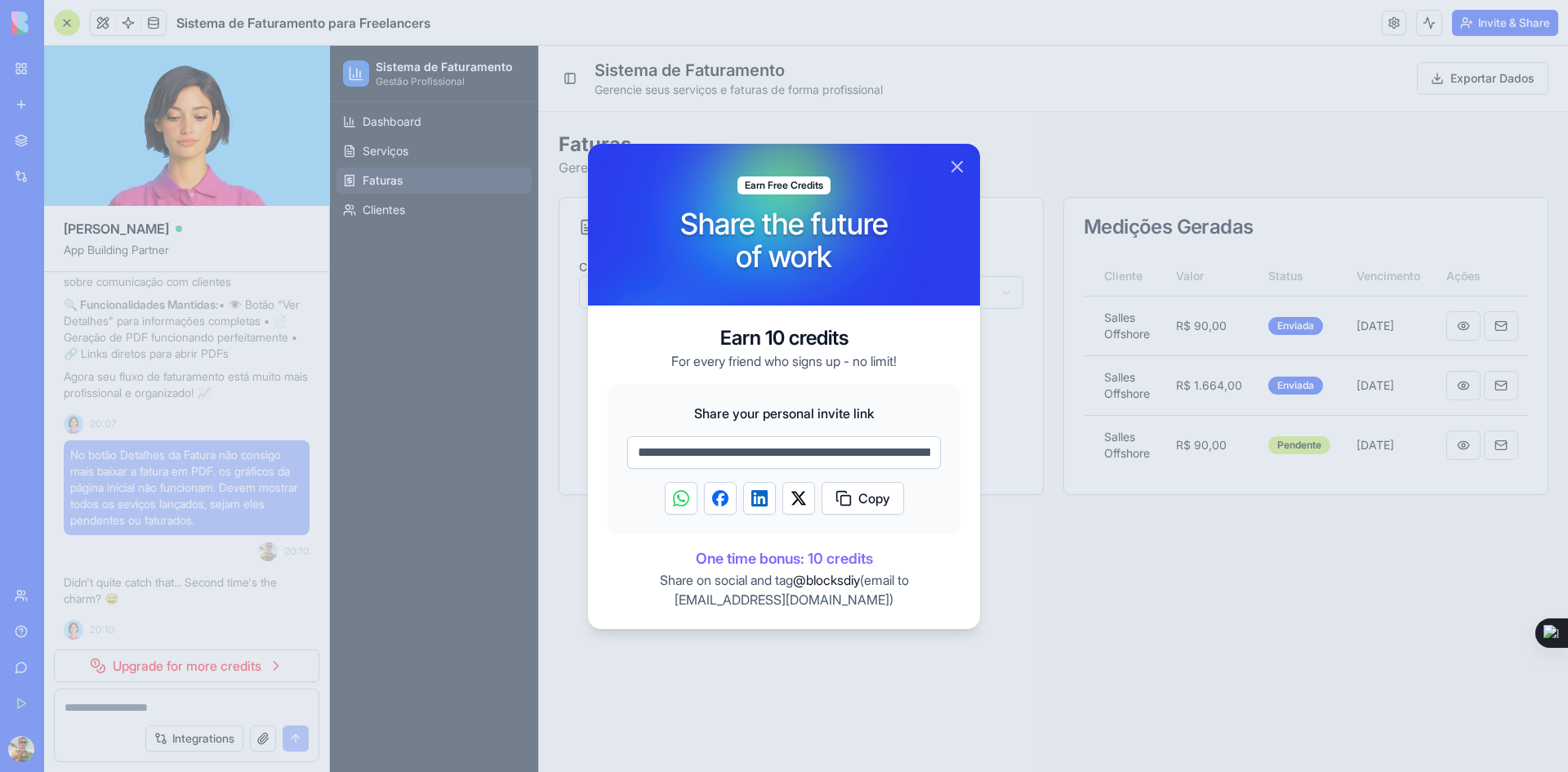
click at [848, 499] on button "Copy" at bounding box center [863, 498] width 83 height 33
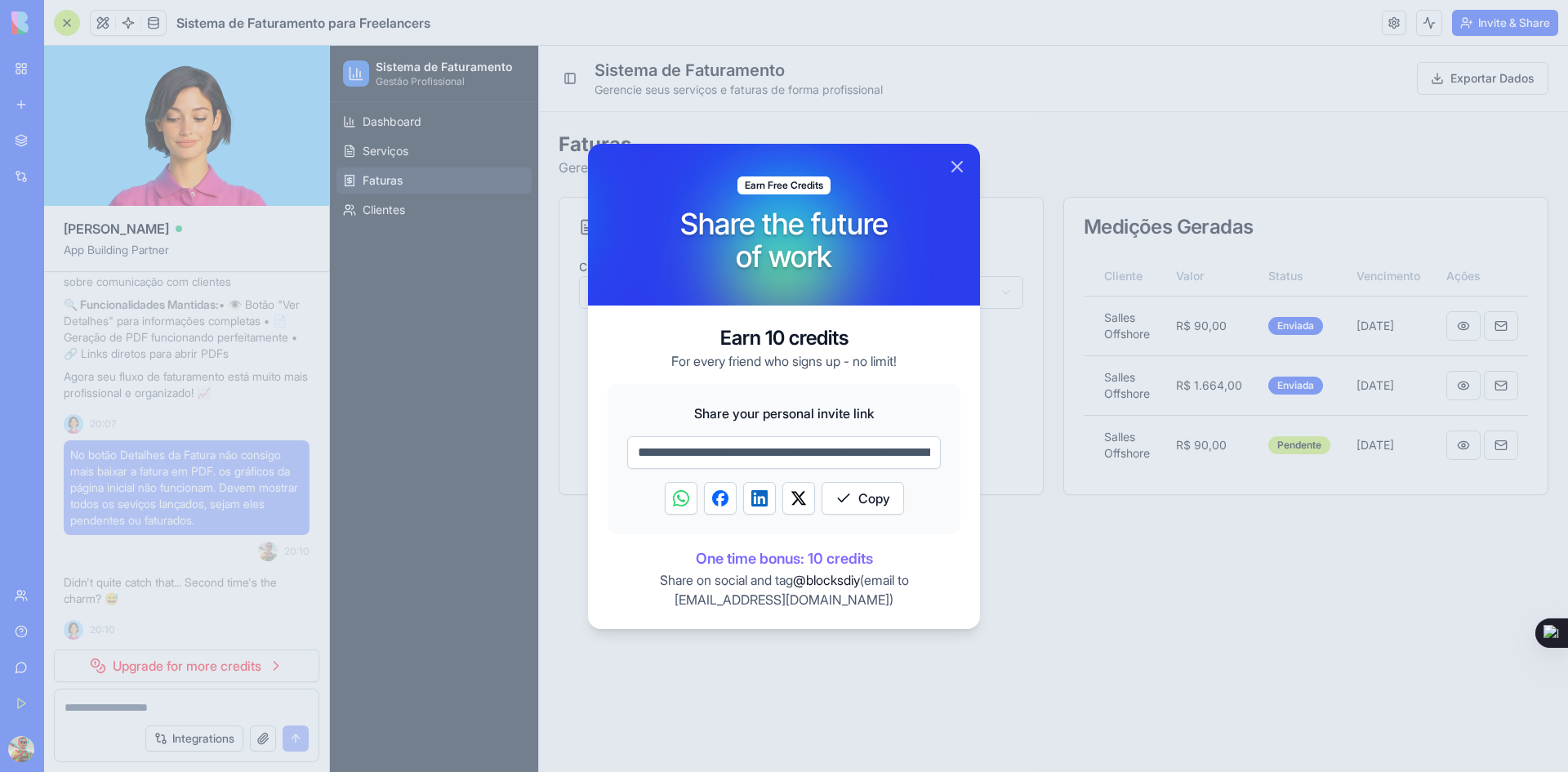
click at [802, 499] on img "Share on Twitter" at bounding box center [799, 498] width 17 height 17
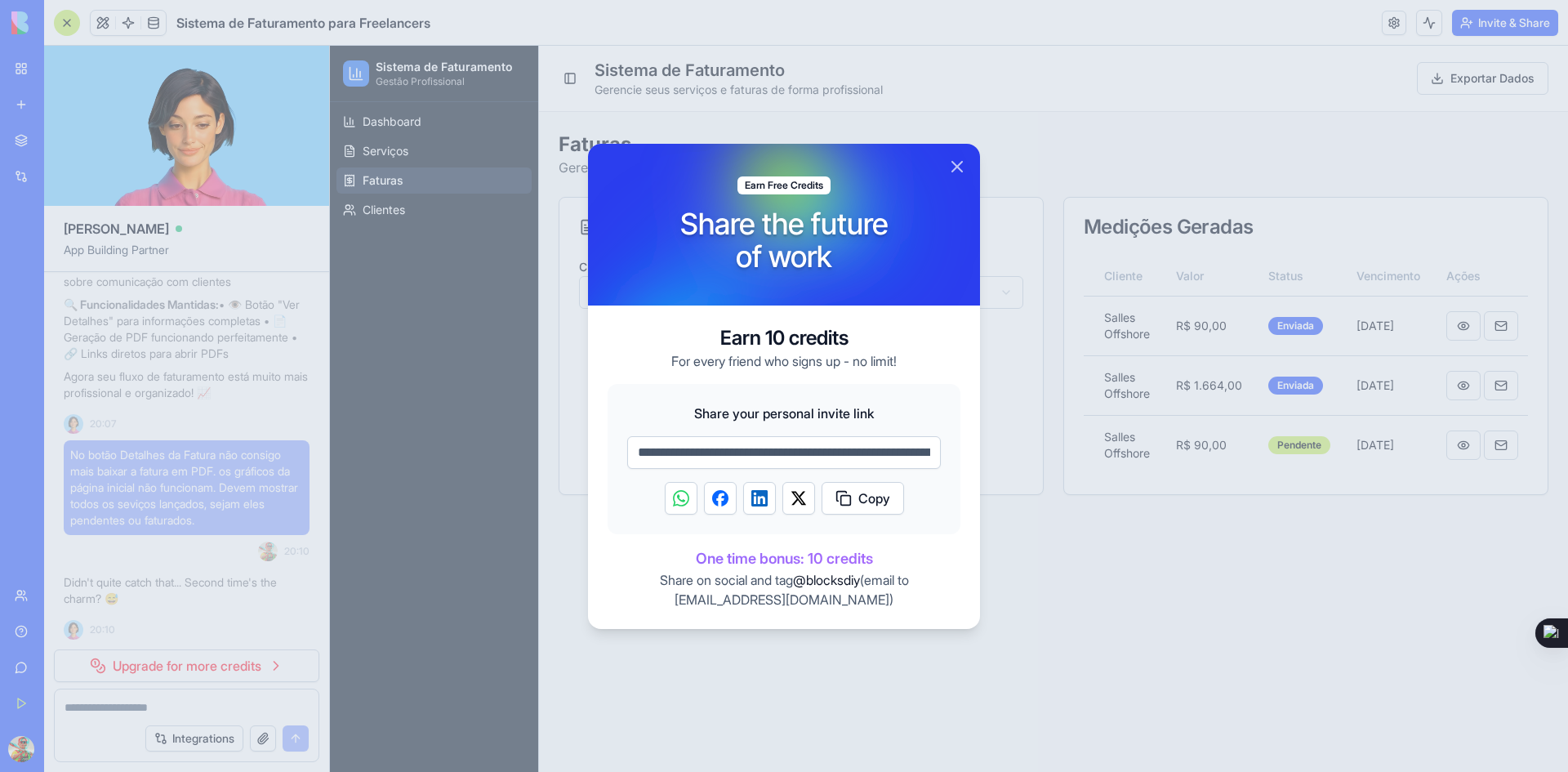
click at [720, 498] on img "Share on Facebook" at bounding box center [720, 498] width 17 height 17
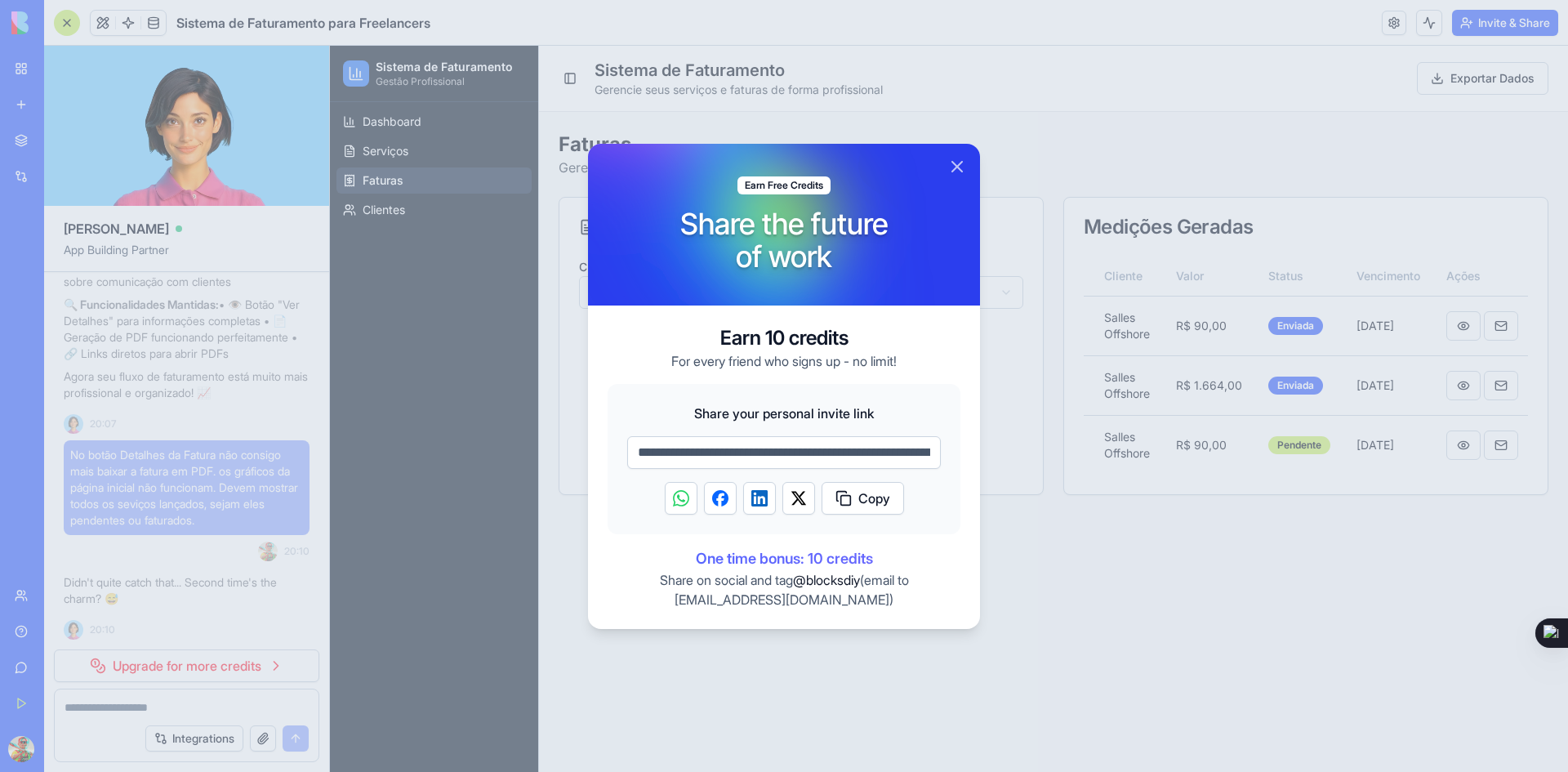
click at [866, 492] on span "Copy" at bounding box center [874, 498] width 32 height 19
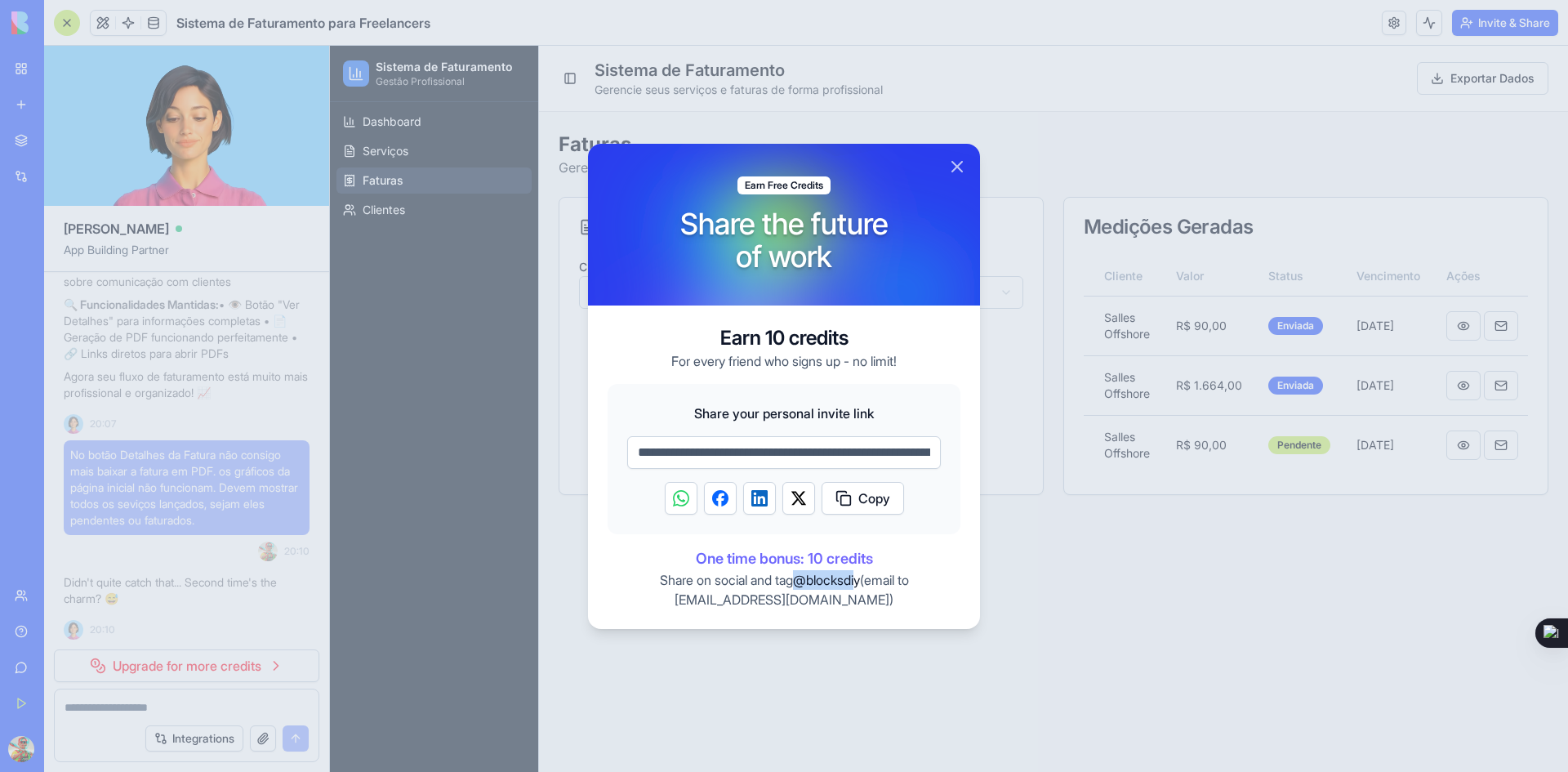
drag, startPoint x: 796, startPoint y: 580, endPoint x: 860, endPoint y: 582, distance: 64.0
click at [860, 582] on span "@blocksdiy" at bounding box center [827, 579] width 67 height 17
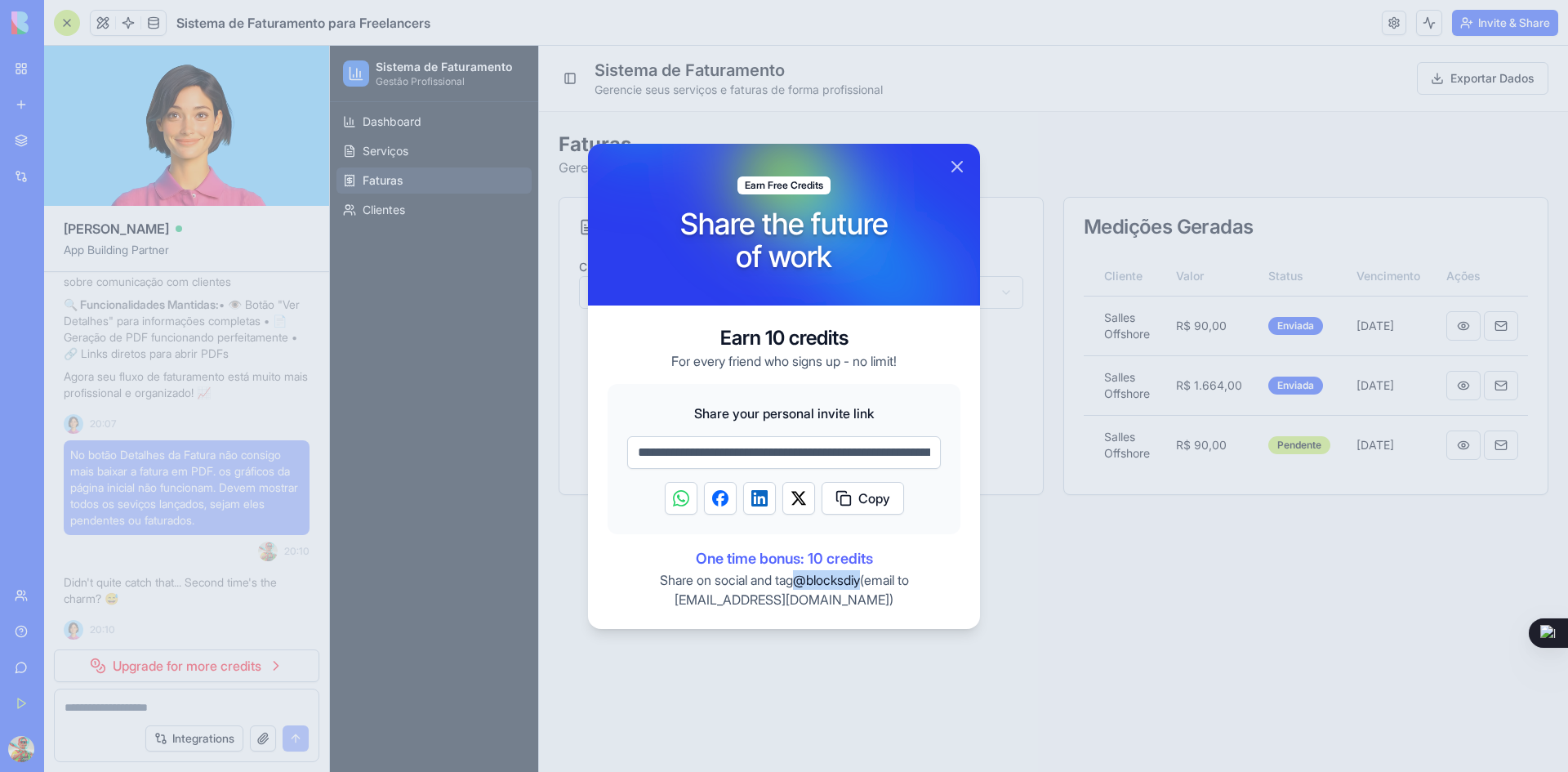
copy span "@blocksdiy"
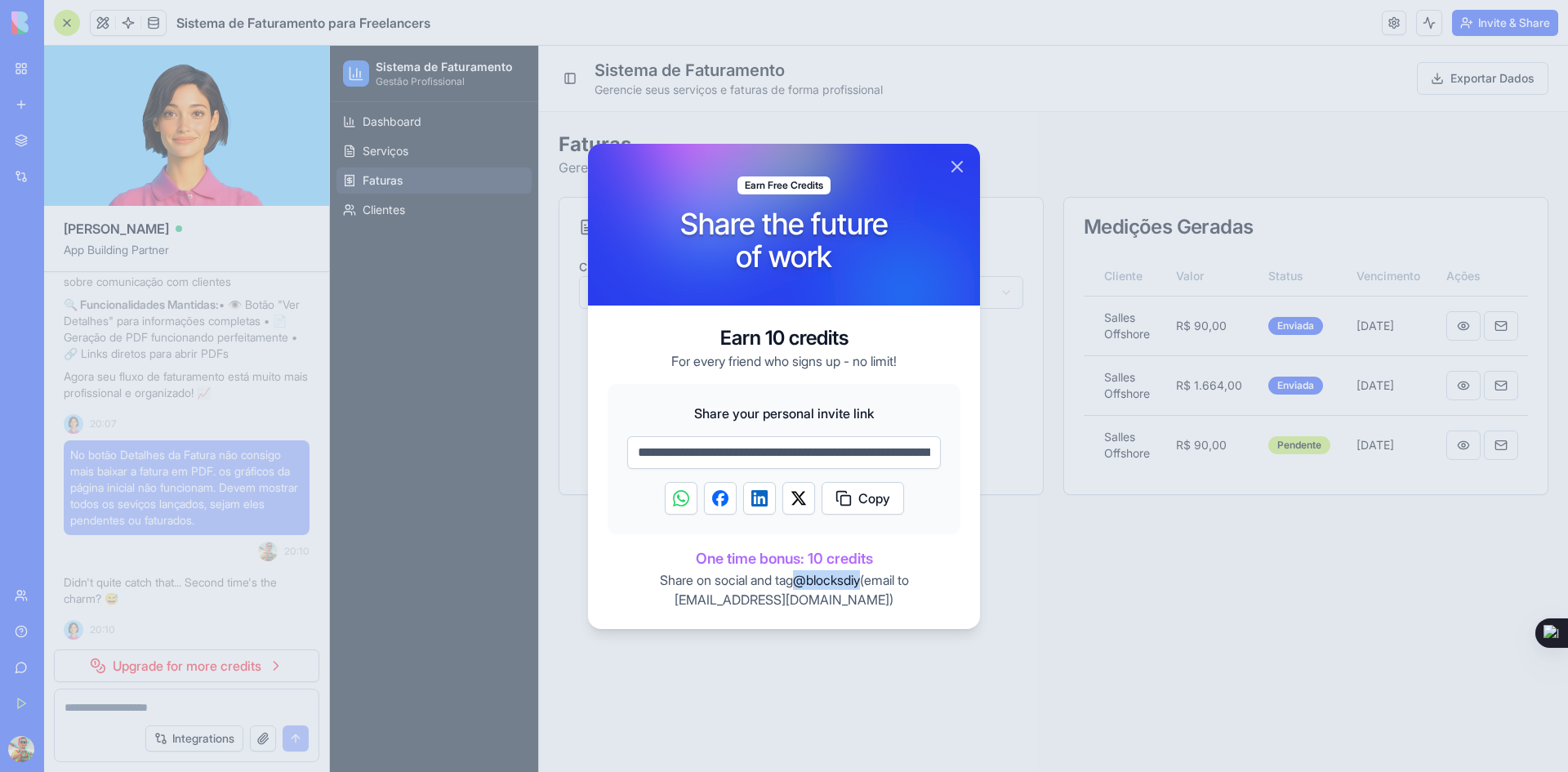
click at [794, 494] on img "Share on Twitter" at bounding box center [799, 498] width 17 height 17
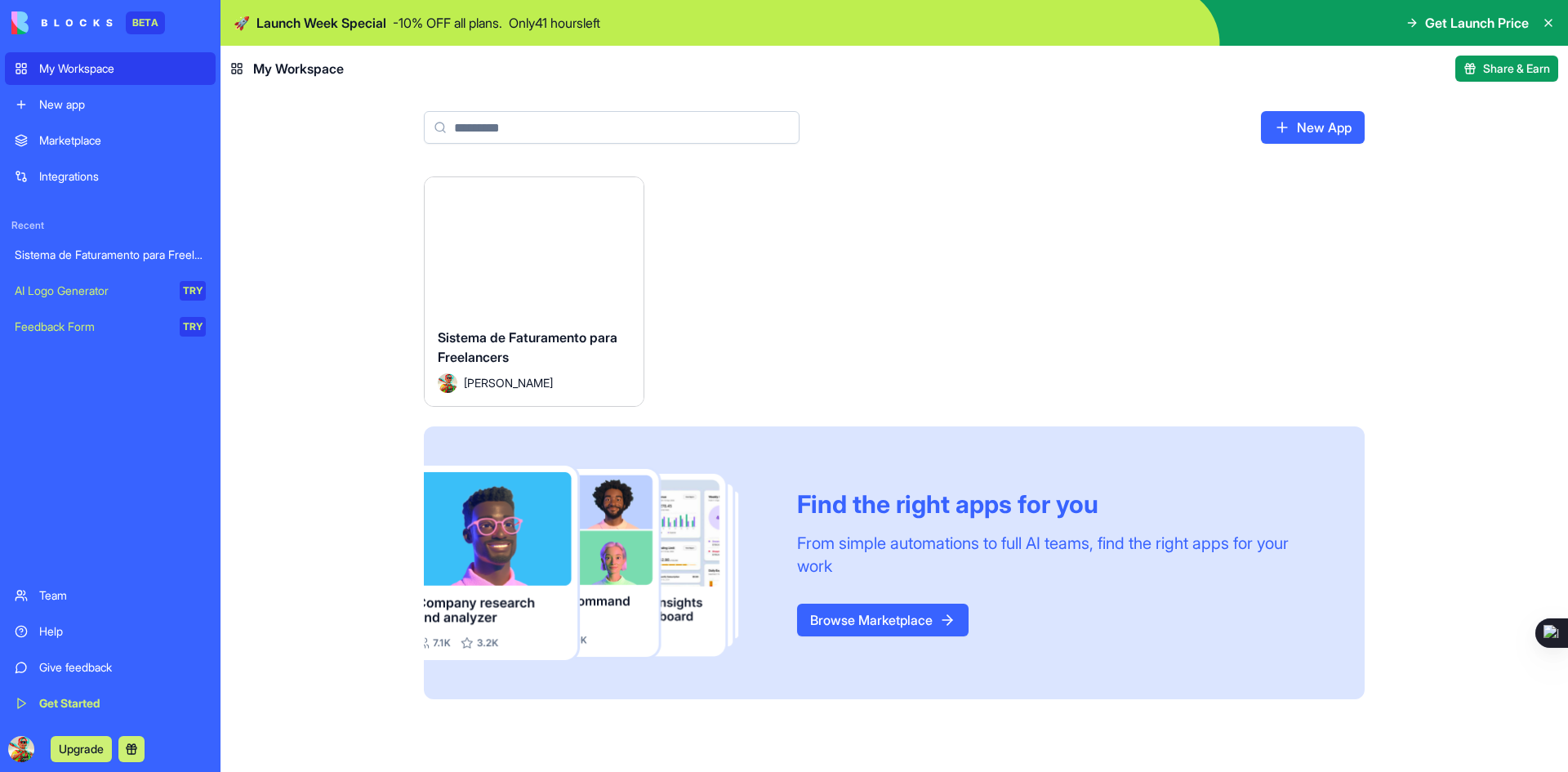
click at [885, 613] on link "Browse Marketplace" at bounding box center [882, 619] width 171 height 33
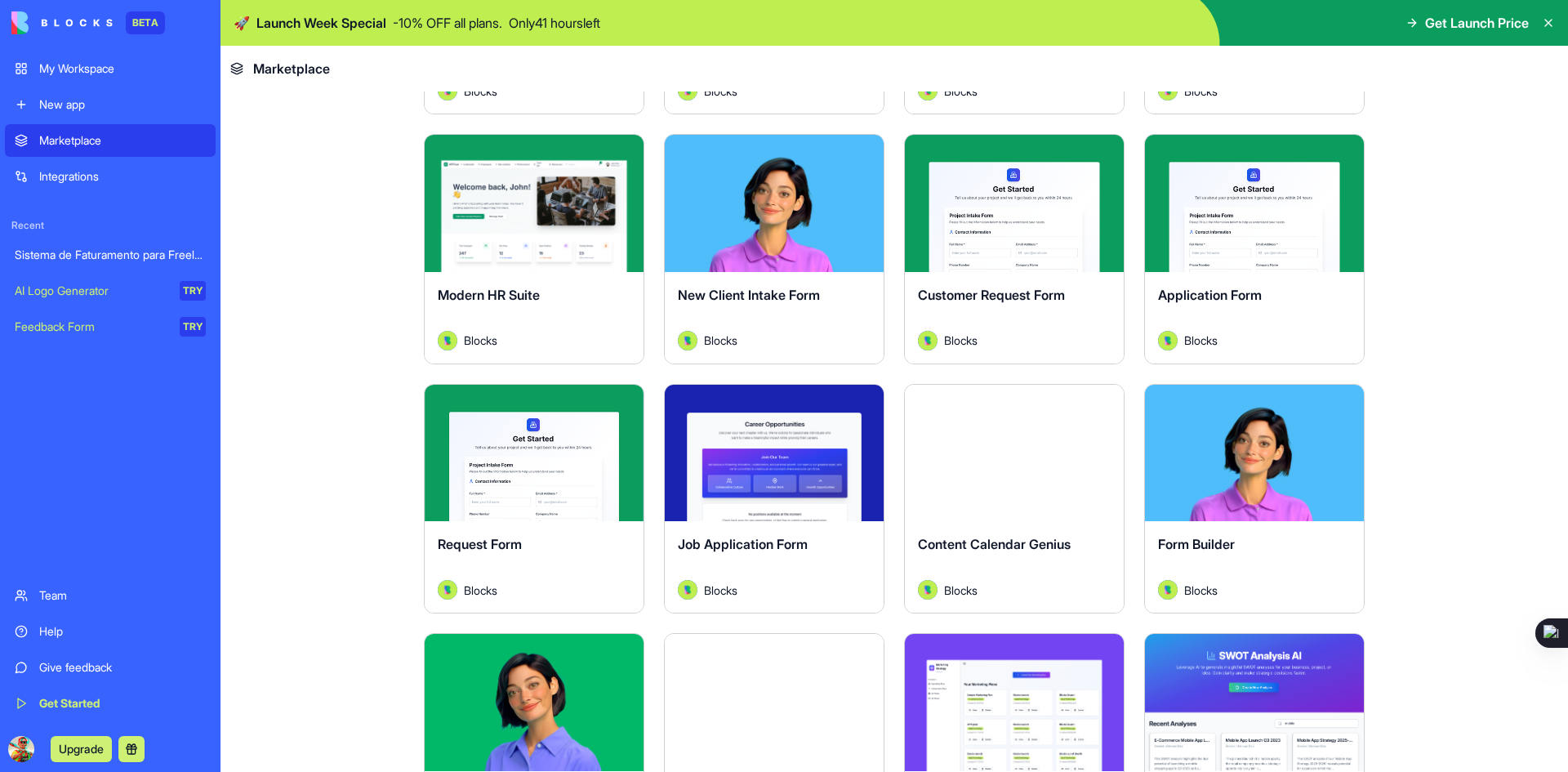
scroll to position [1960, 0]
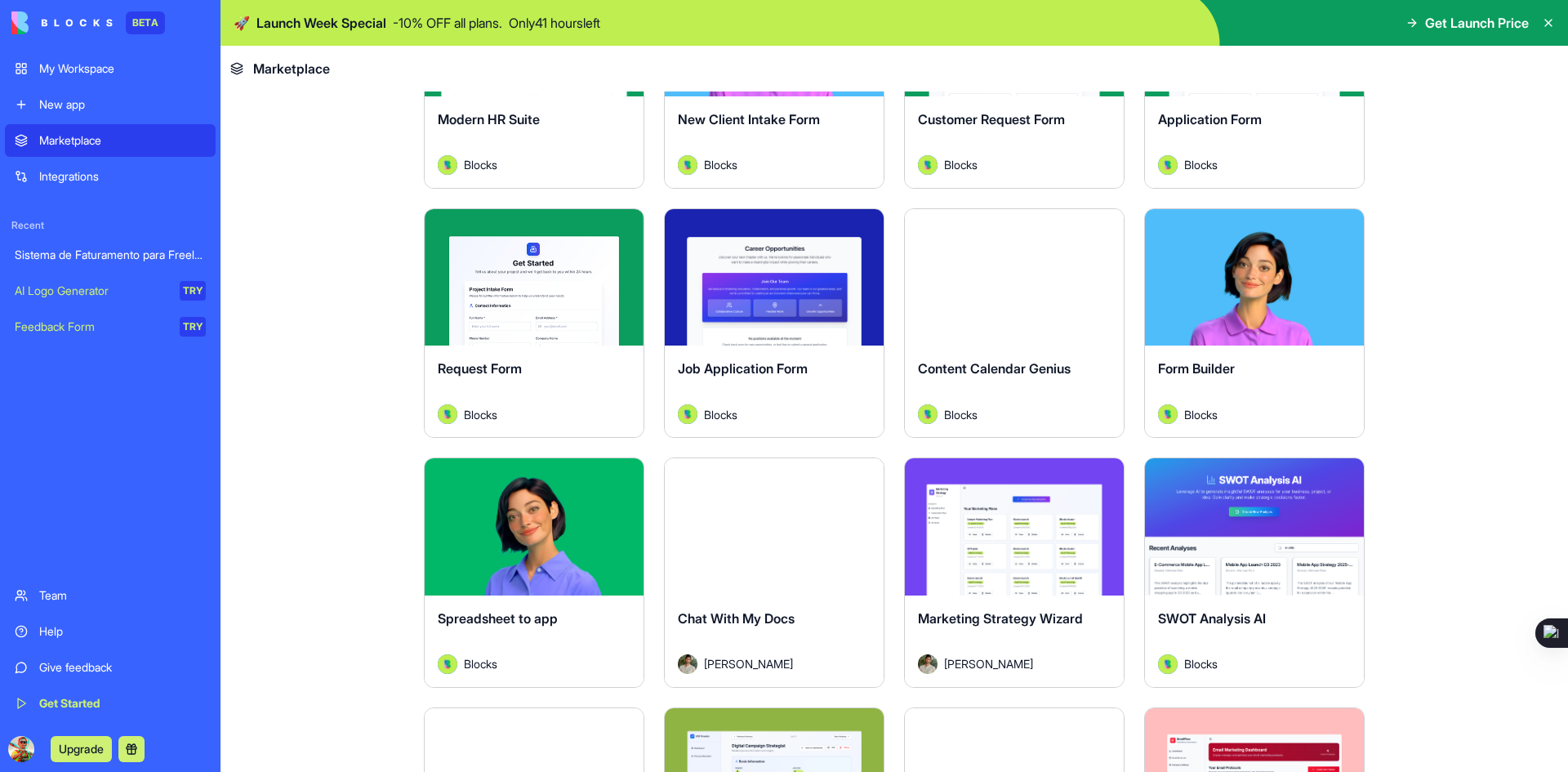
click at [1008, 283] on button "Explore" at bounding box center [1014, 276] width 122 height 33
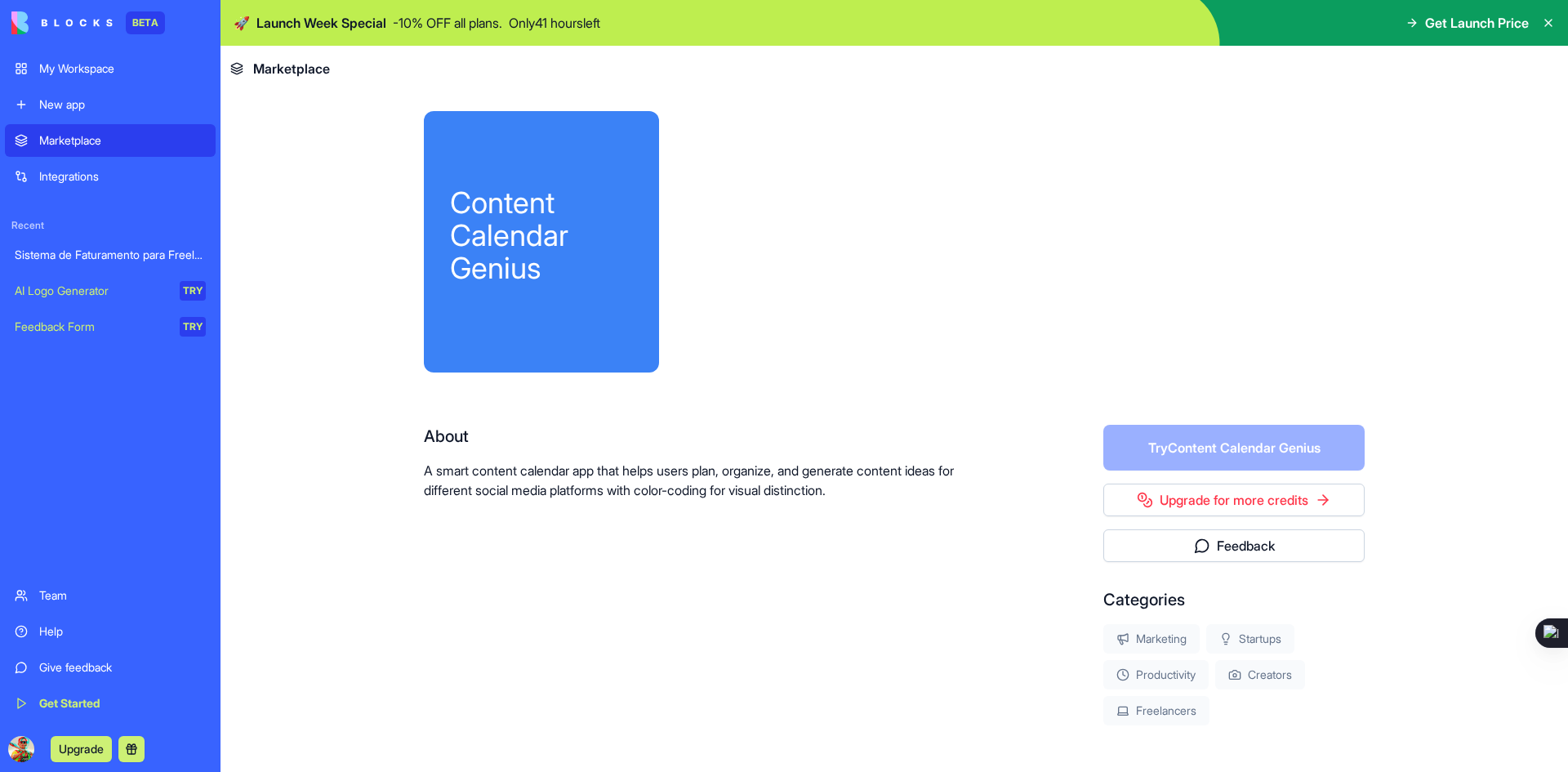
click at [67, 292] on div "AI Logo Generator" at bounding box center [91, 290] width 154 height 17
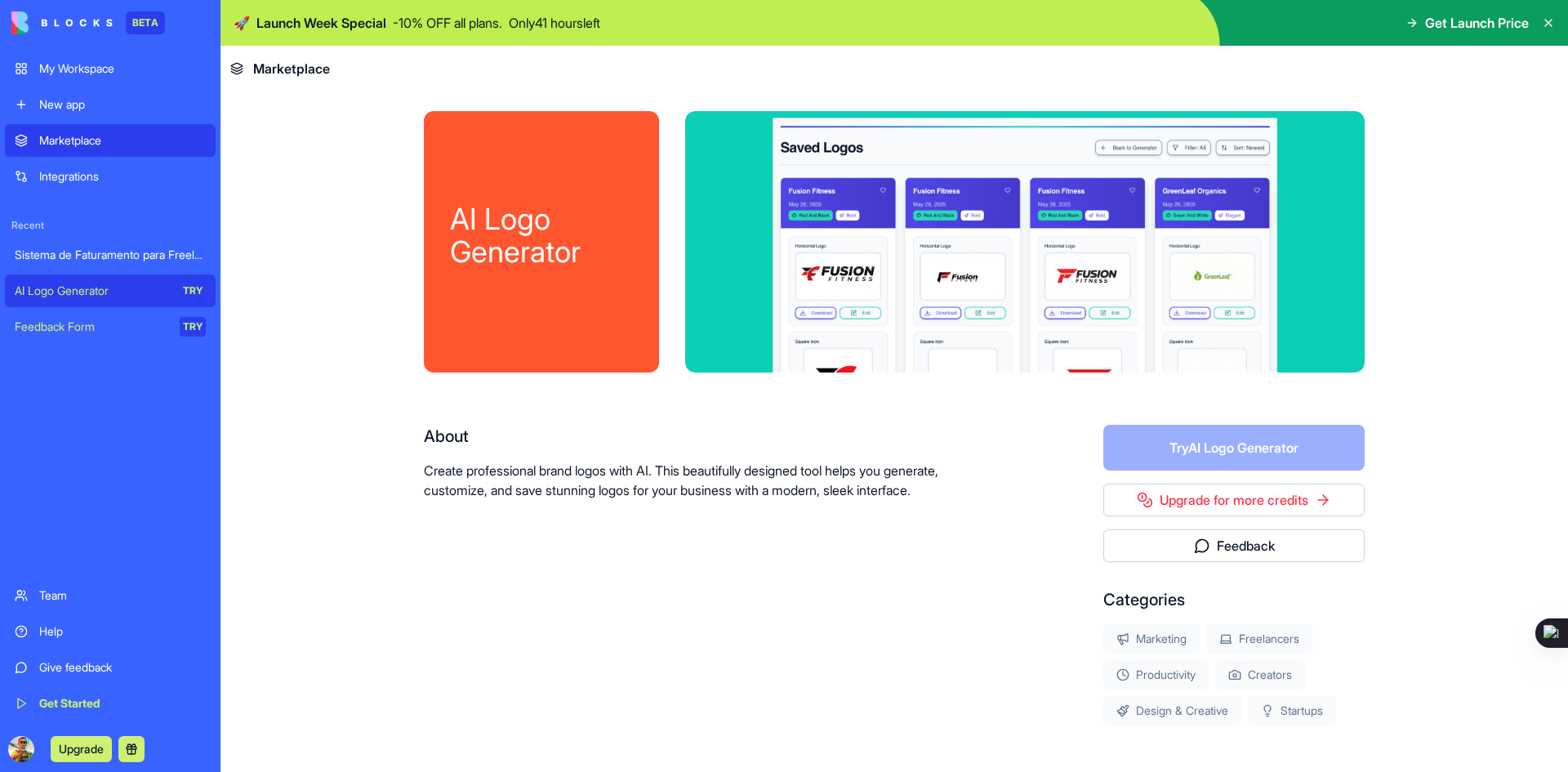
click at [89, 186] on link "Integrations" at bounding box center [111, 176] width 211 height 33
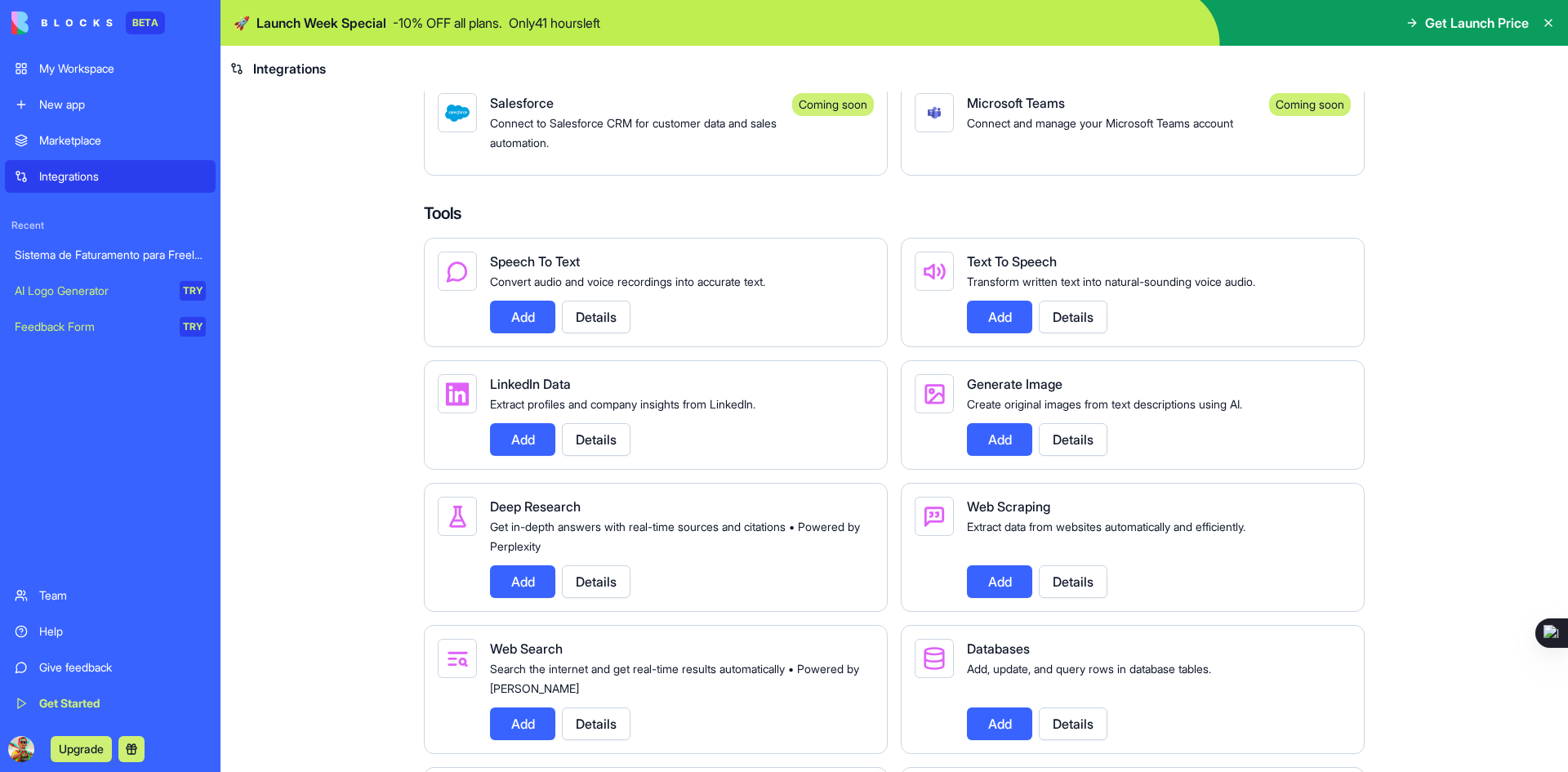
scroll to position [1095, 0]
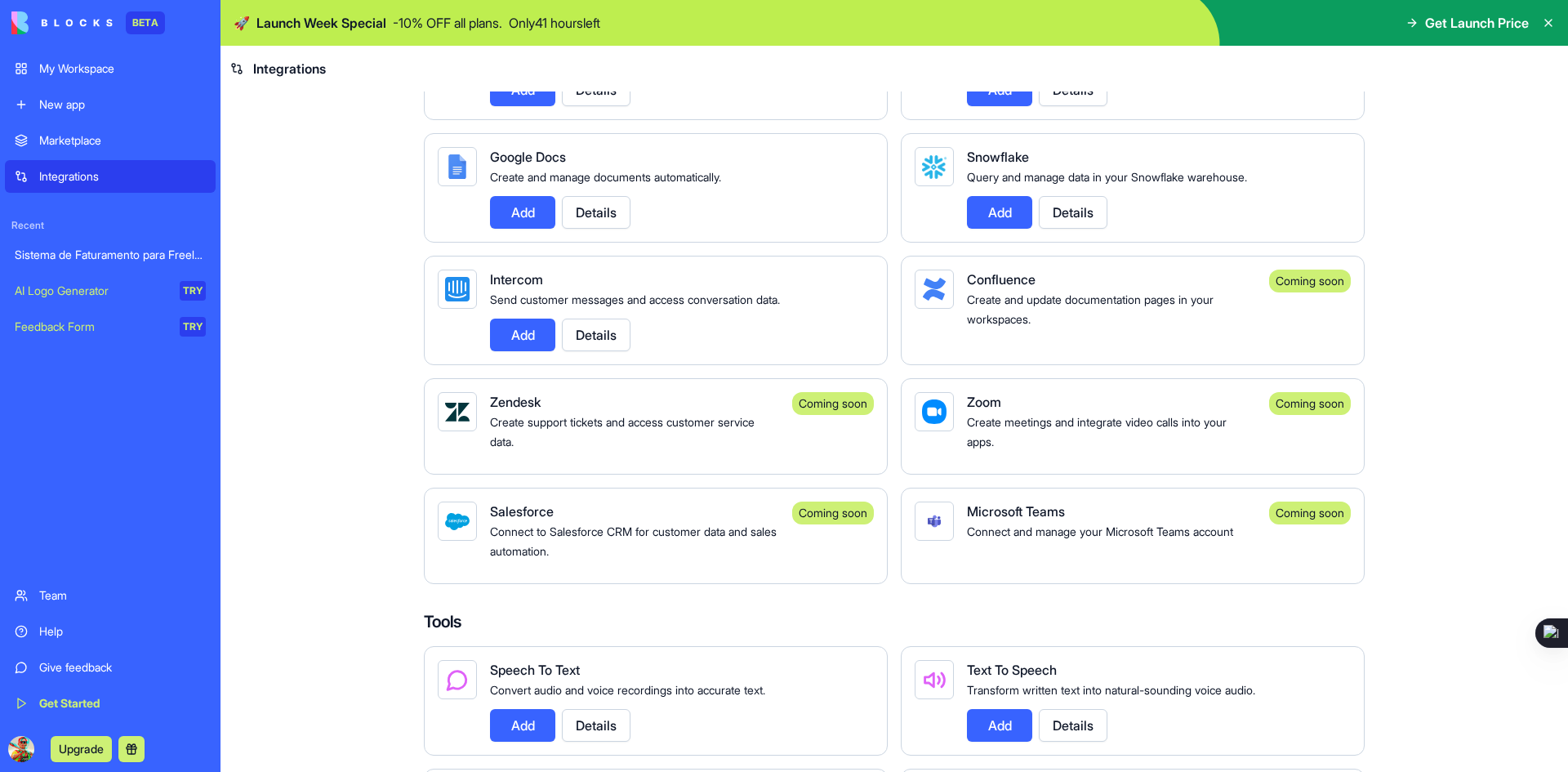
click at [61, 142] on div "Marketplace" at bounding box center [122, 140] width 166 height 17
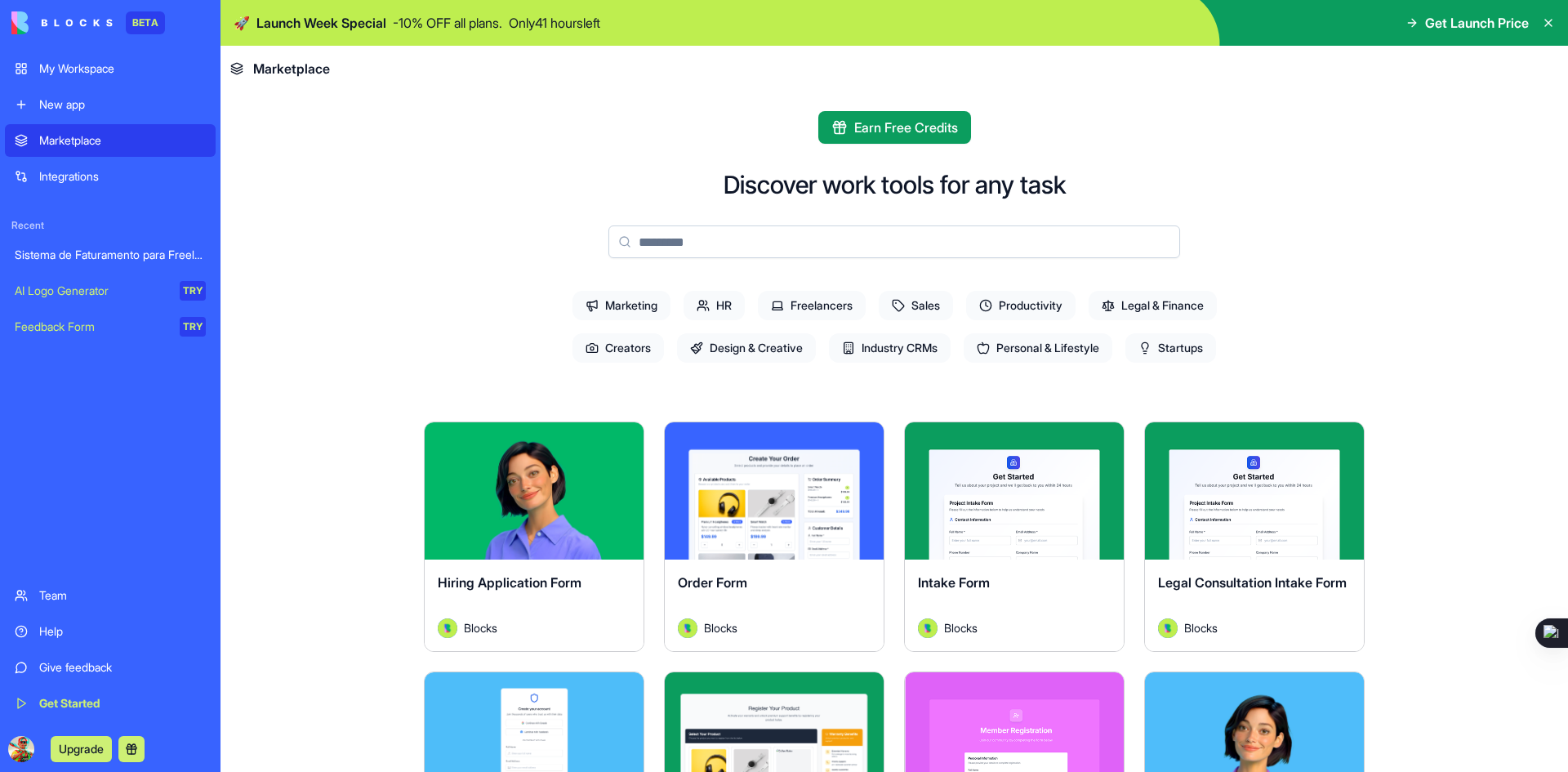
click at [703, 229] on input at bounding box center [894, 241] width 572 height 33
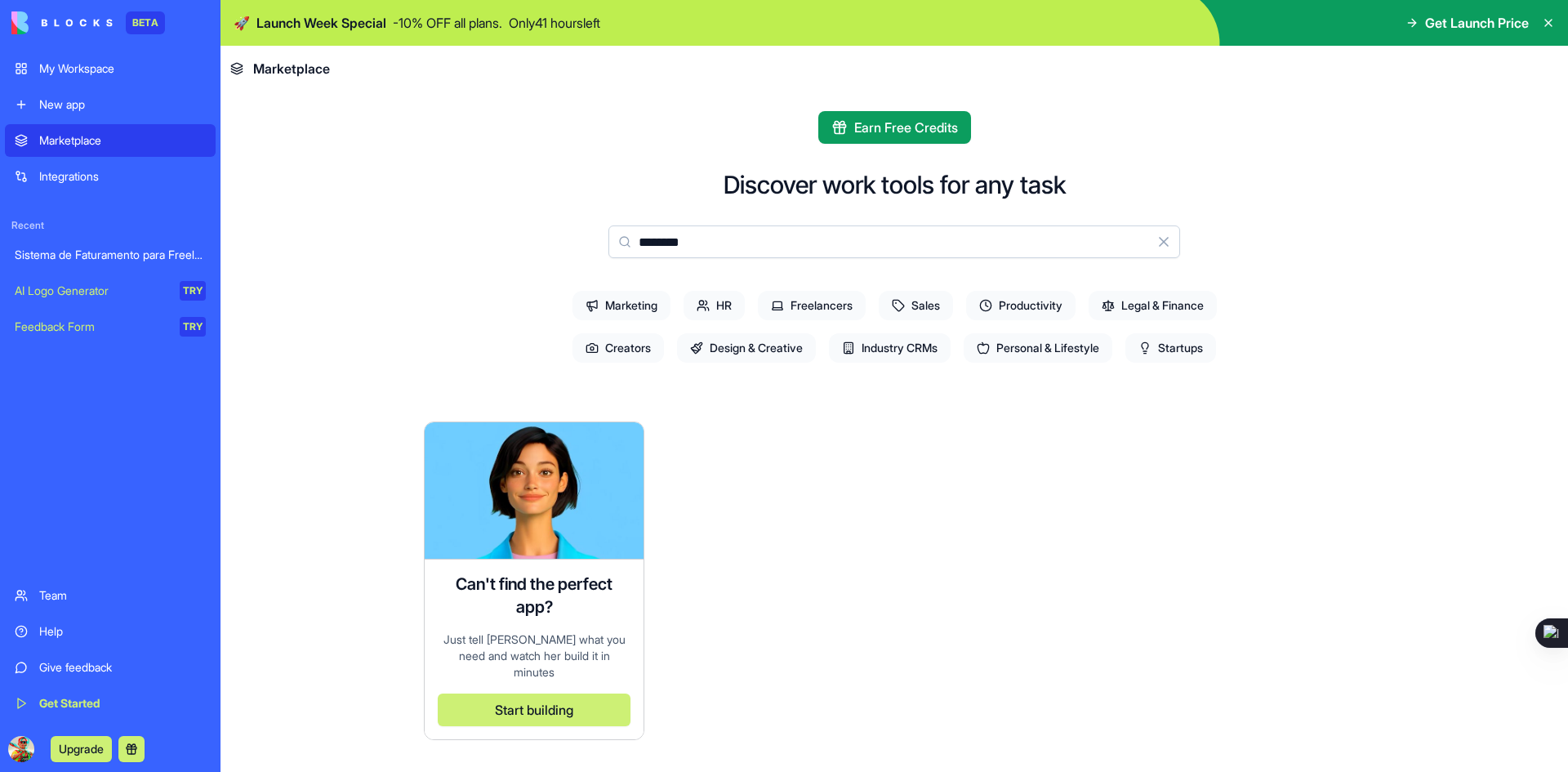
type input "********"
click at [799, 295] on span "Freelancers" at bounding box center [812, 305] width 108 height 29
click at [1163, 247] on button "Clear" at bounding box center [1163, 241] width 33 height 33
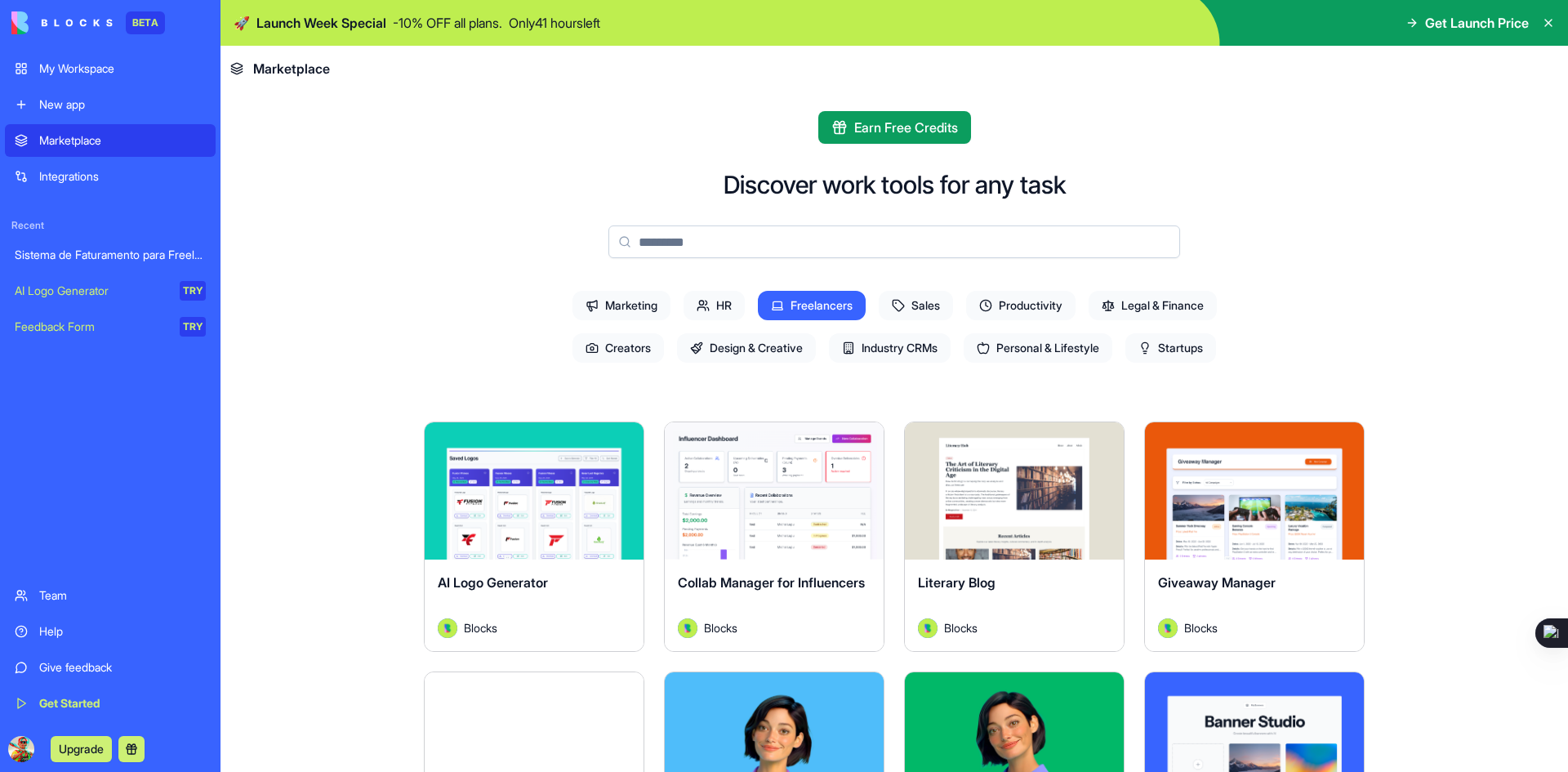
click at [812, 302] on span "Freelancers" at bounding box center [812, 305] width 108 height 29
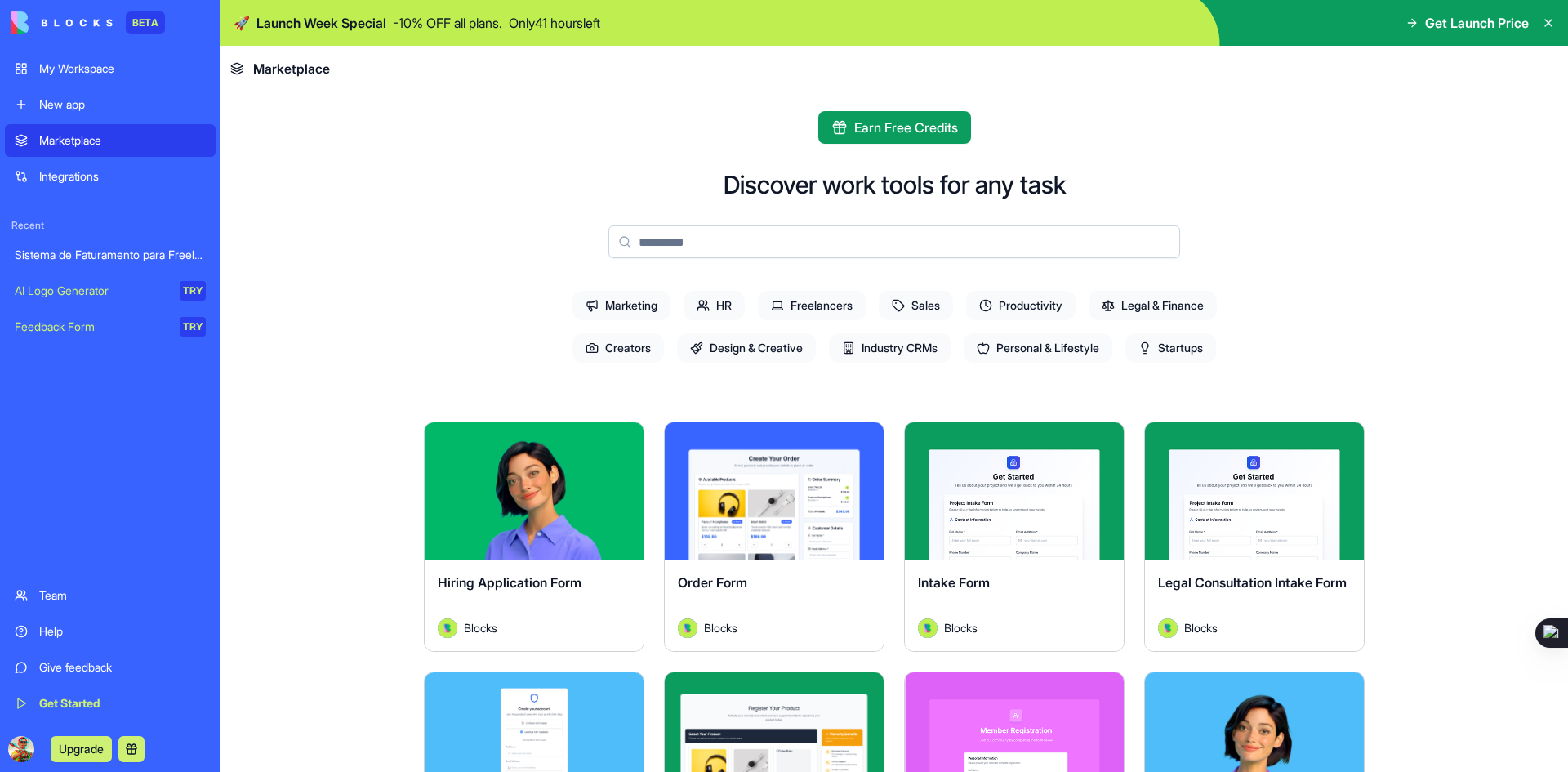
click at [800, 300] on span "Freelancers" at bounding box center [812, 305] width 108 height 29
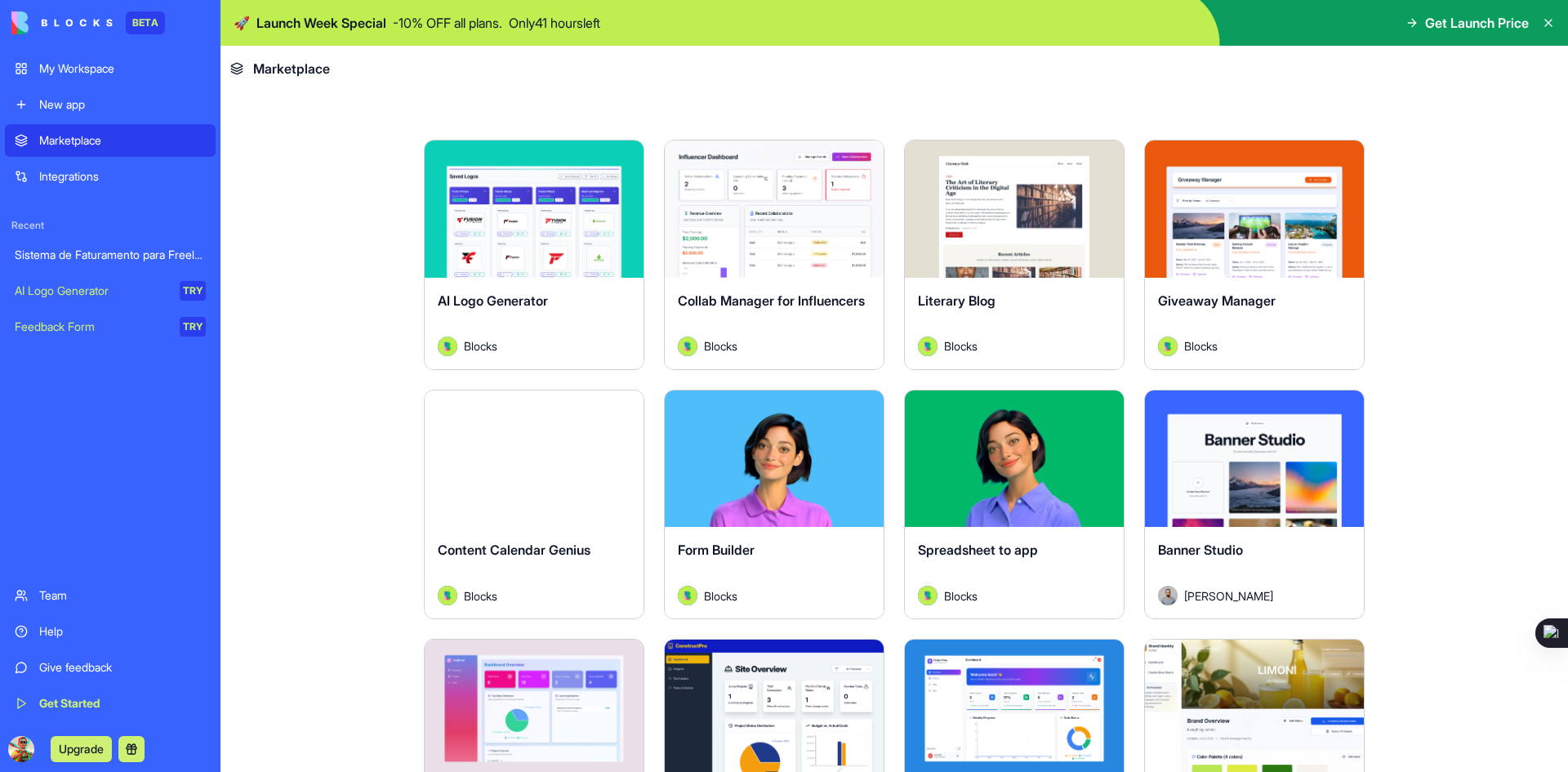
scroll to position [245, 0]
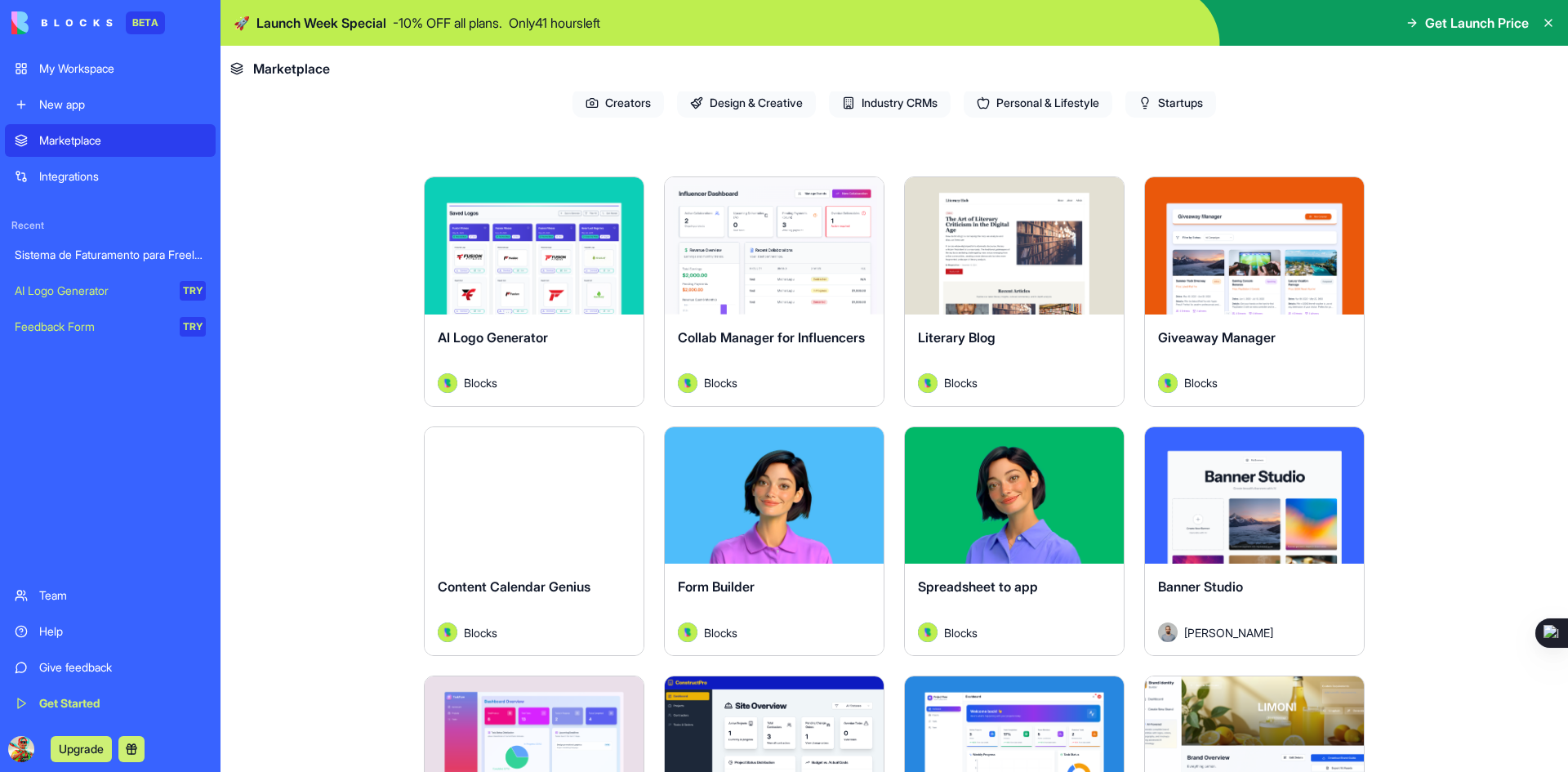
click at [1006, 560] on div "Explore" at bounding box center [1014, 496] width 219 height 137
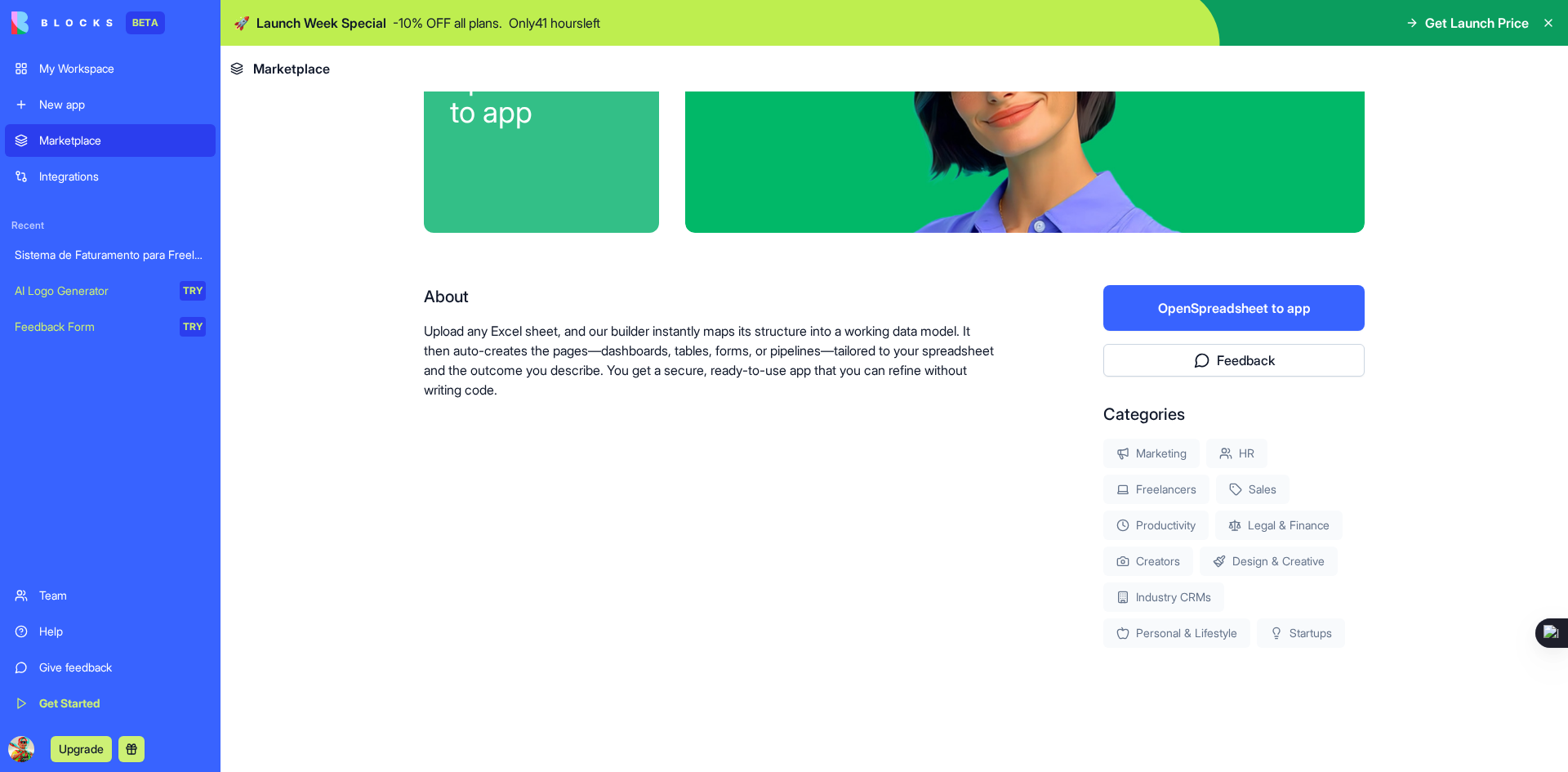
scroll to position [140, 0]
click at [1007, 500] on div "About Upload any Excel sheet, and our builder instantly maps its structure into…" at bounding box center [894, 466] width 941 height 362
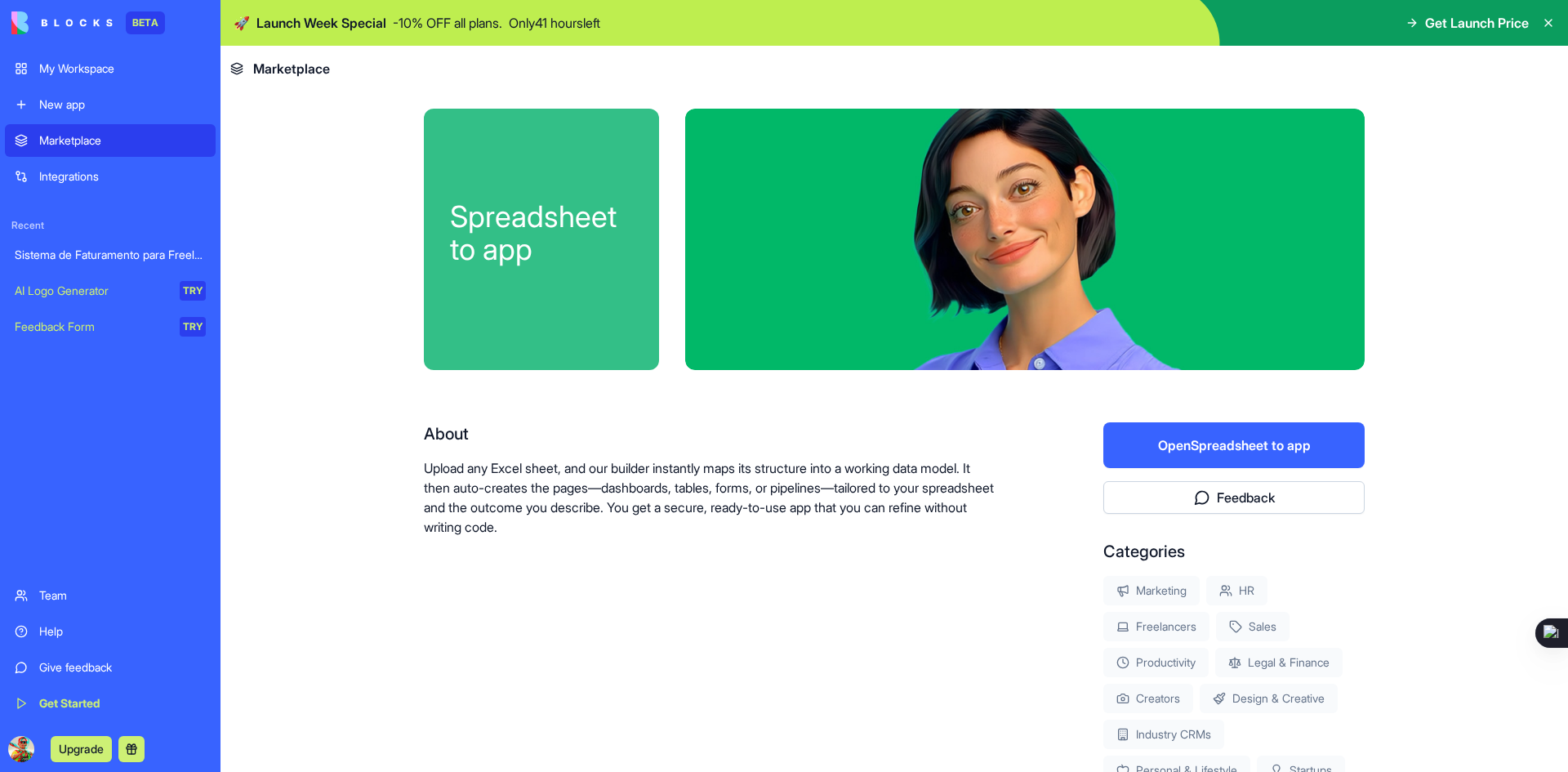
scroll to position [0, 0]
